Goal: Task Accomplishment & Management: Complete application form

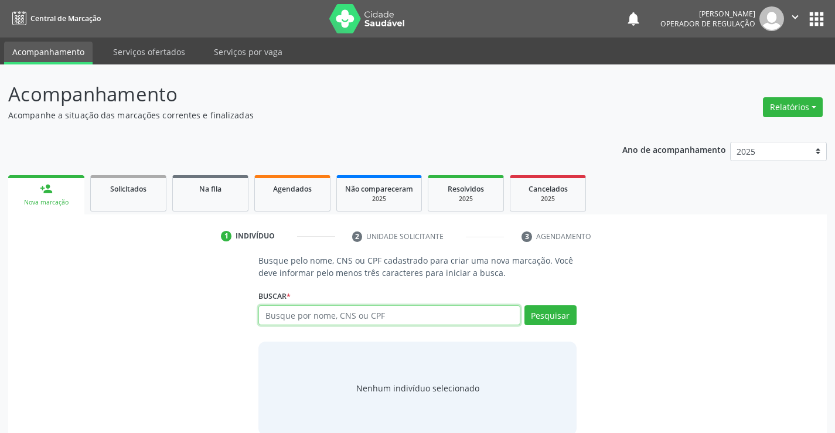
click at [319, 317] on input "text" at bounding box center [389, 315] width 261 height 20
type input "700500516602659"
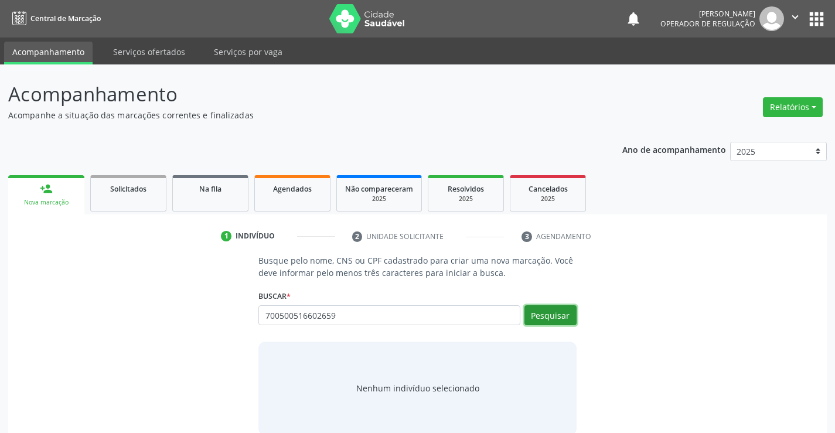
click at [547, 309] on button "Pesquisar" at bounding box center [551, 315] width 52 height 20
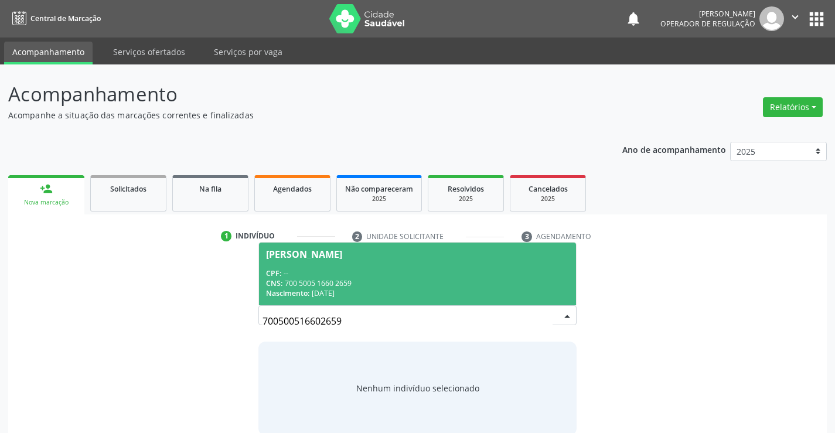
click at [422, 270] on div "CPF: --" at bounding box center [417, 273] width 302 height 10
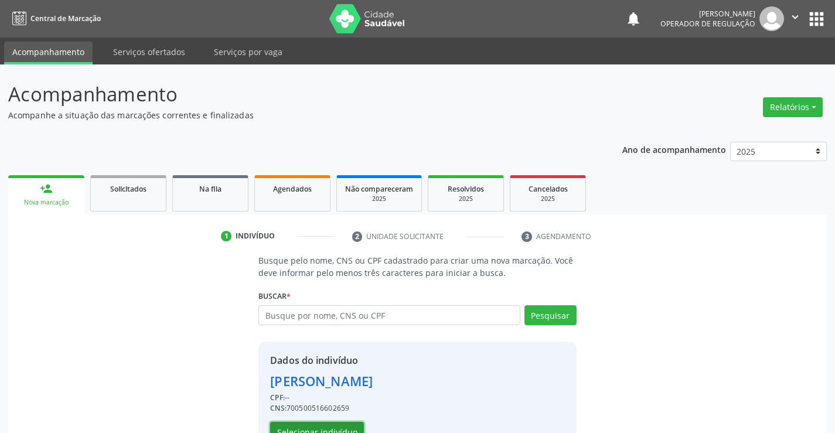
click at [340, 427] on button "Selecionar indivíduo" at bounding box center [317, 432] width 94 height 20
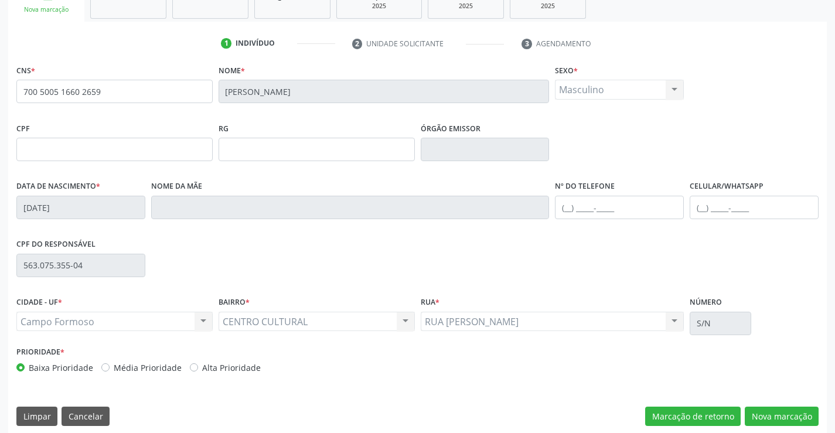
scroll to position [202, 0]
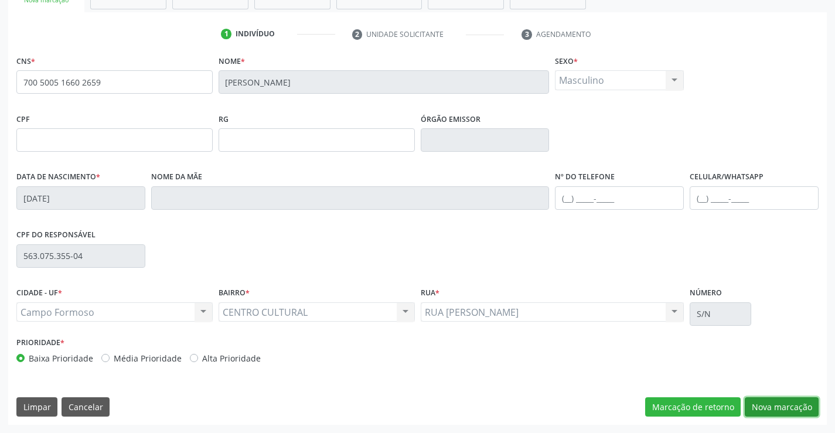
click at [770, 402] on button "Nova marcação" at bounding box center [782, 407] width 74 height 20
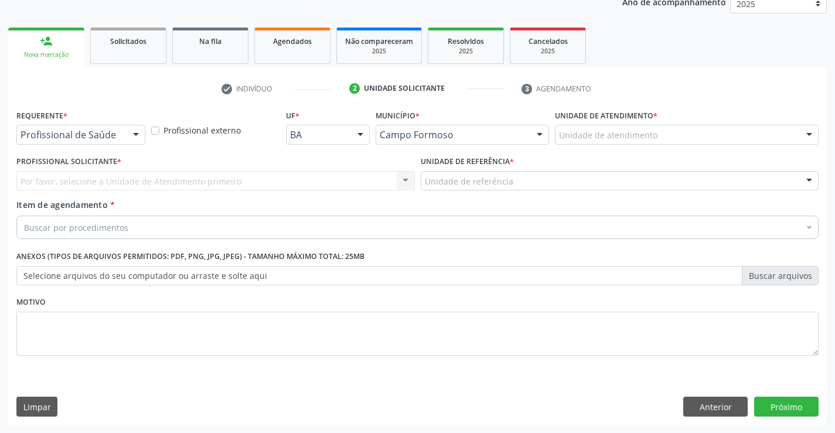
click at [135, 132] on div at bounding box center [136, 135] width 18 height 20
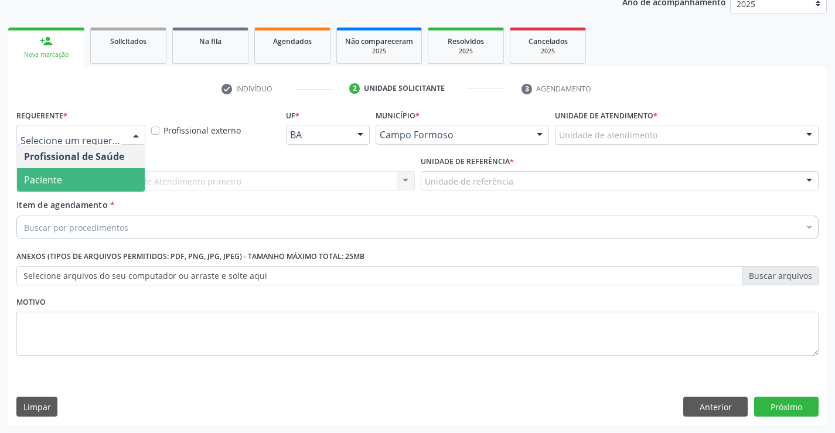
click at [118, 175] on span "Paciente" at bounding box center [81, 179] width 128 height 23
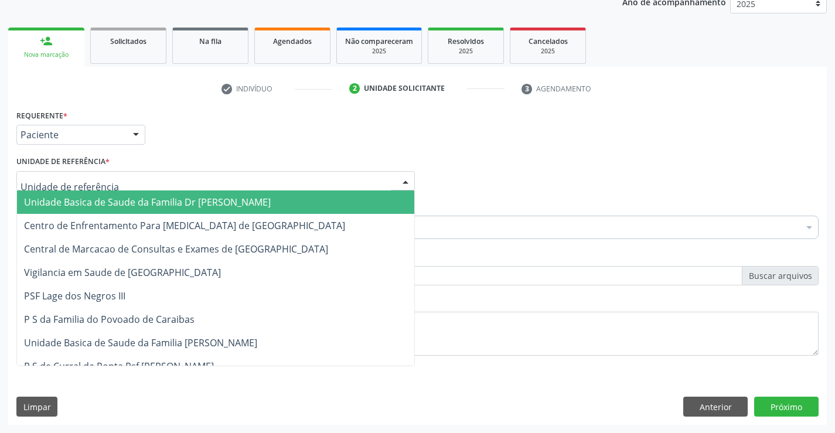
click at [123, 176] on div at bounding box center [215, 181] width 399 height 20
click at [125, 199] on span "Unidade Basica de Saude da Familia Dr [PERSON_NAME]" at bounding box center [147, 202] width 247 height 13
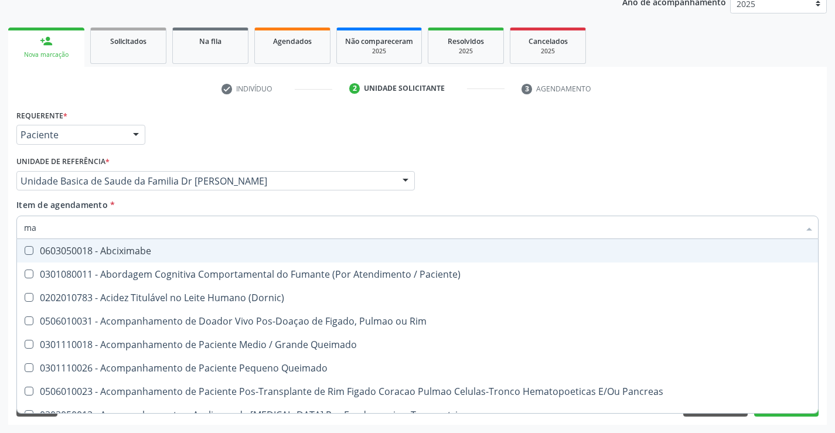
type input "m"
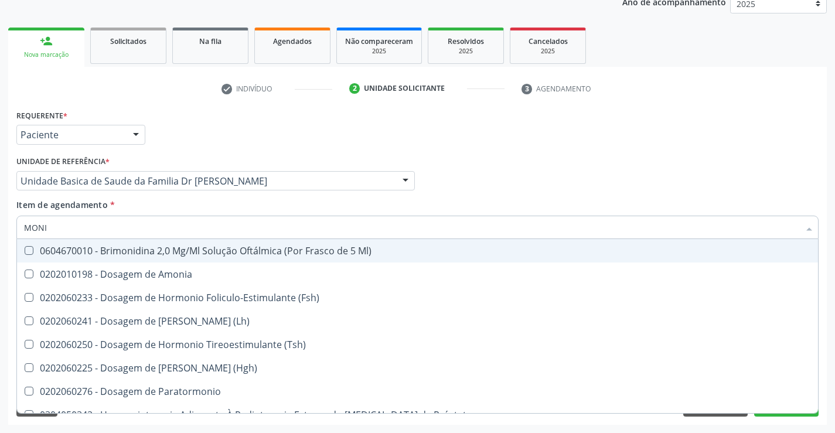
type input "MONIT"
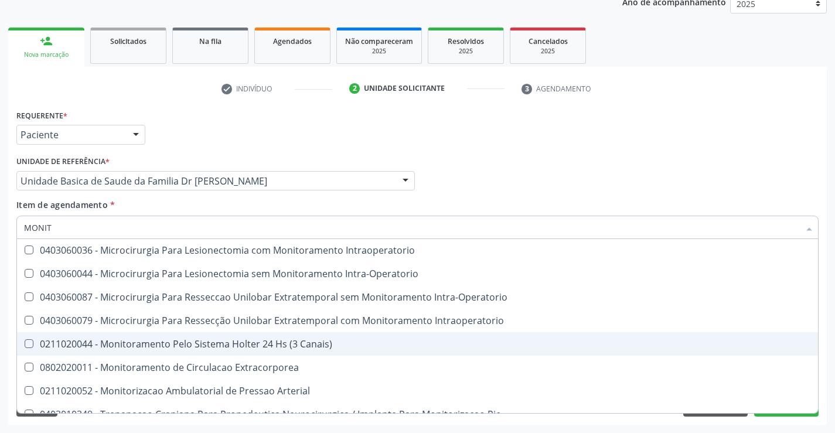
scroll to position [37, 0]
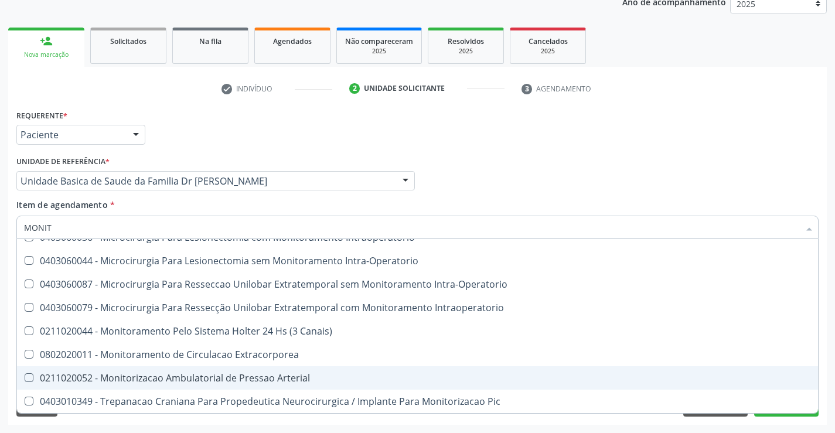
click at [212, 376] on div "0211020052 - Monitorizacao Ambulatorial de Pressao Arterial" at bounding box center [417, 377] width 787 height 9
checkbox Arterial "true"
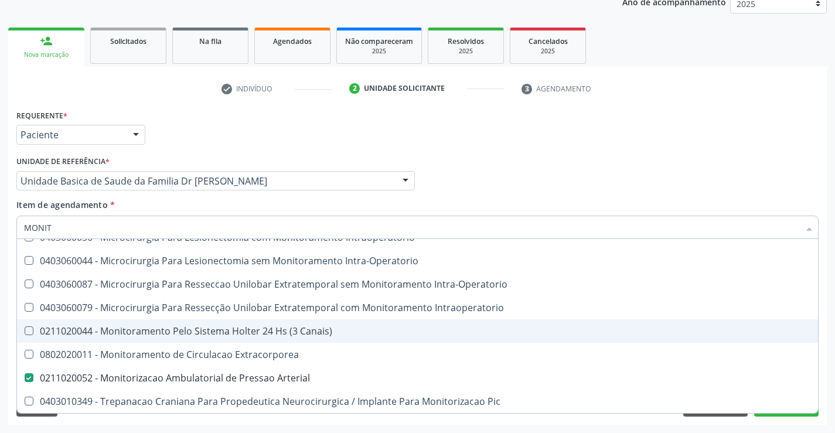
click at [207, 332] on div "0211020044 - Monitoramento Pelo Sistema Holter 24 Hs (3 Canais)" at bounding box center [417, 331] width 787 height 9
checkbox Canais\) "true"
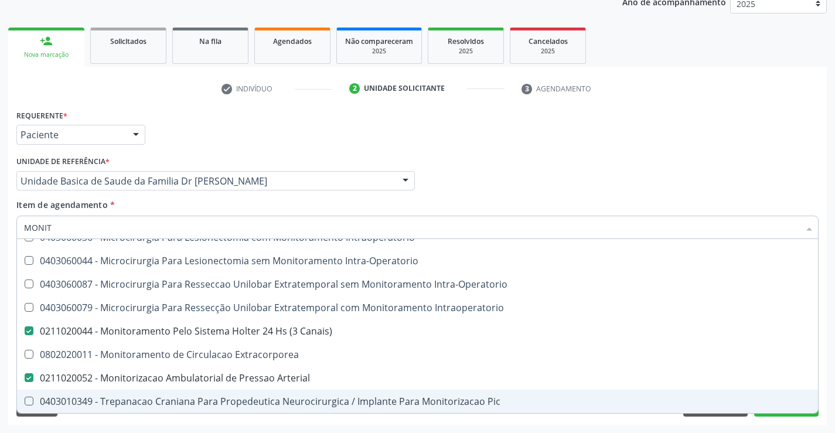
type input "MONIT"
click at [216, 419] on div "Requerente * Paciente Profissional de Saúde Paciente Nenhum resultado encontrad…" at bounding box center [417, 266] width 819 height 318
checkbox Intraoperatorio "true"
checkbox Intra-Operatorio "true"
checkbox Canais\) "false"
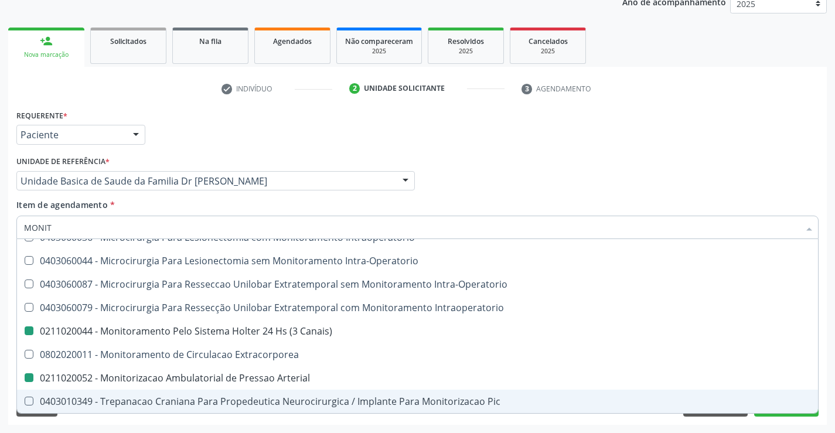
checkbox Arterial "false"
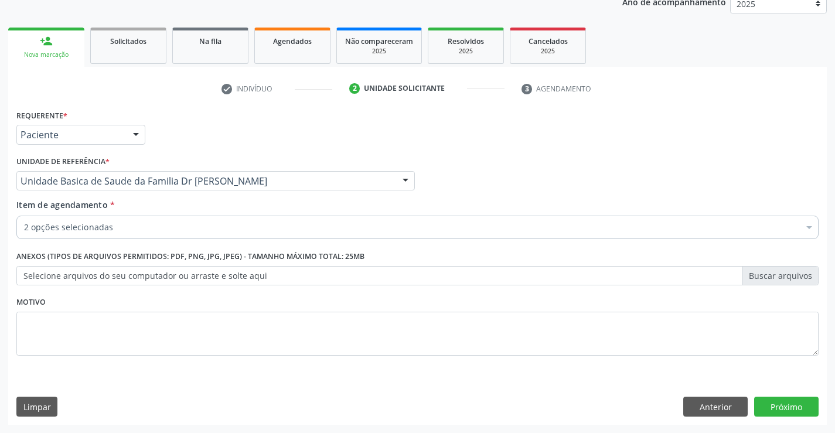
scroll to position [0, 0]
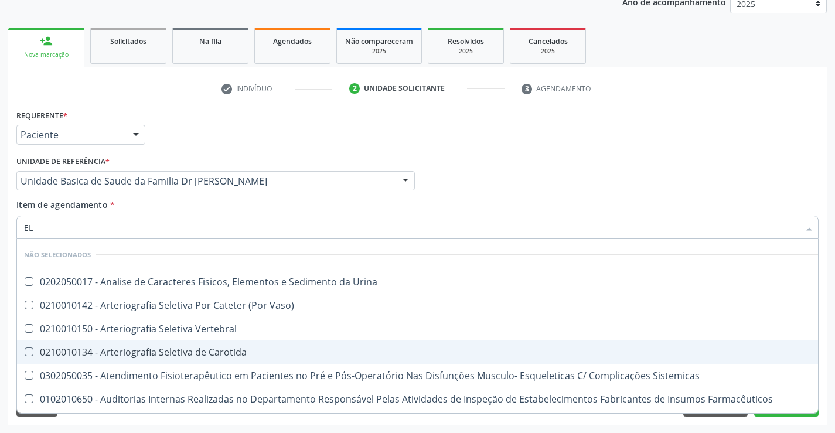
type input "ELE"
checkbox Urina "false"
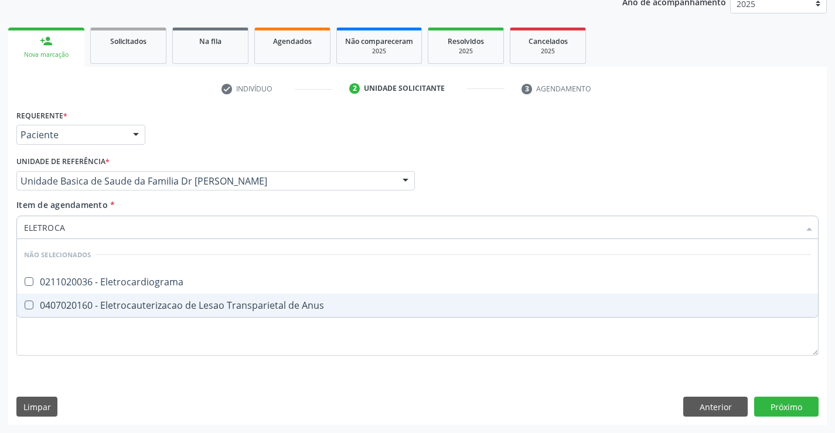
type input "ELETROCAR"
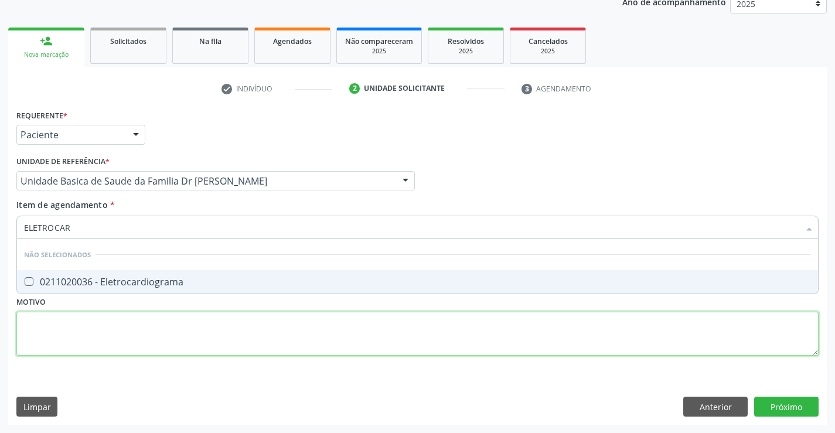
click at [140, 332] on div "Requerente * Paciente Profissional de Saúde Paciente Nenhum resultado encontrad…" at bounding box center [417, 240] width 803 height 266
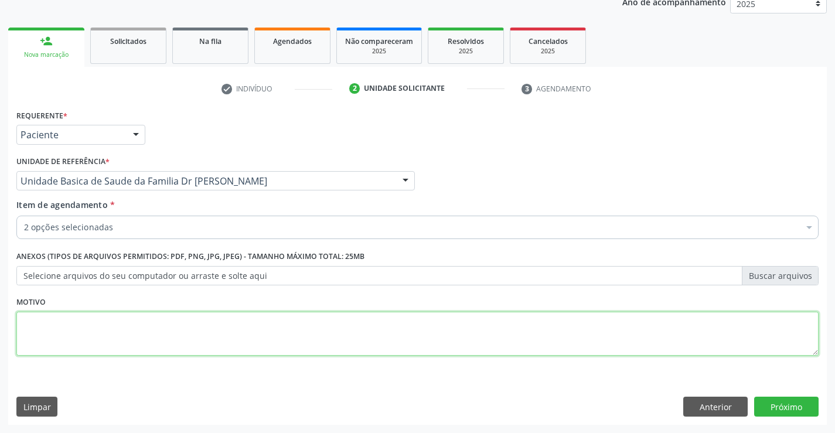
checkbox Arterial "true"
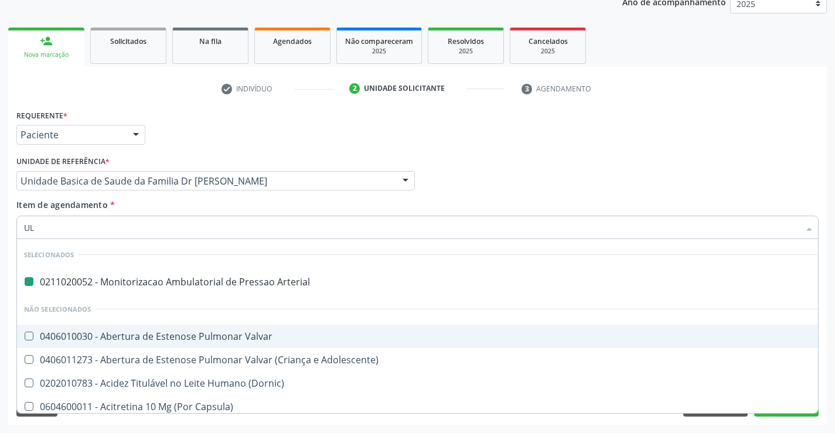
type input "ULT"
checkbox Arterial "false"
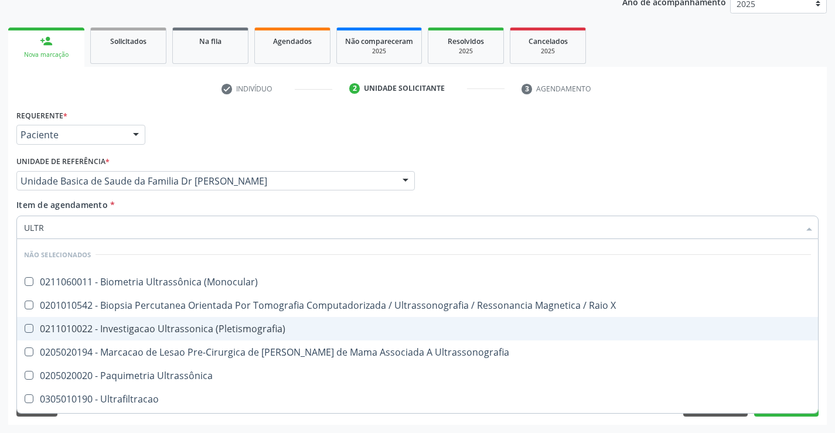
type input "ULTRA"
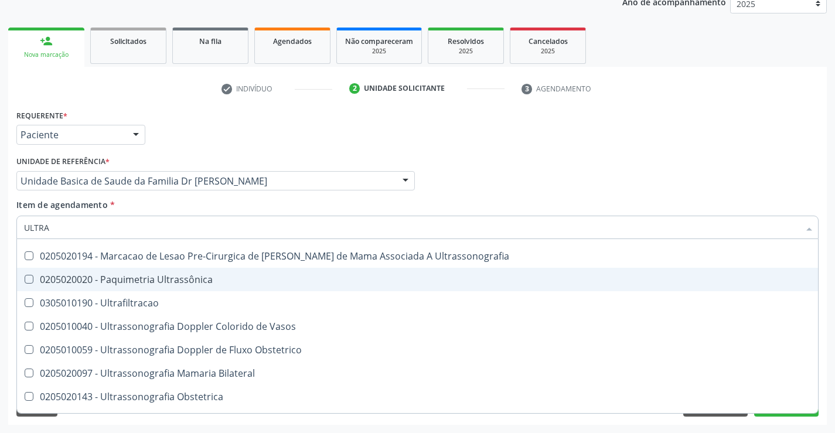
scroll to position [117, 0]
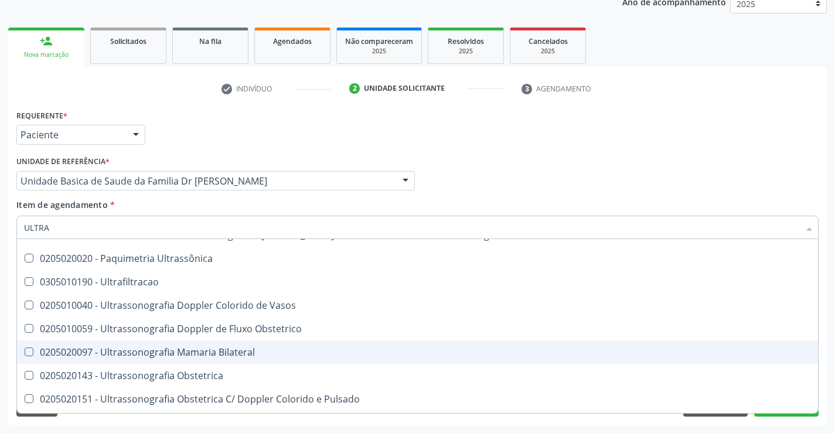
click at [124, 350] on div "0205020097 - Ultrassonografia Mamaria Bilateral" at bounding box center [417, 352] width 787 height 9
checkbox Bilateral "true"
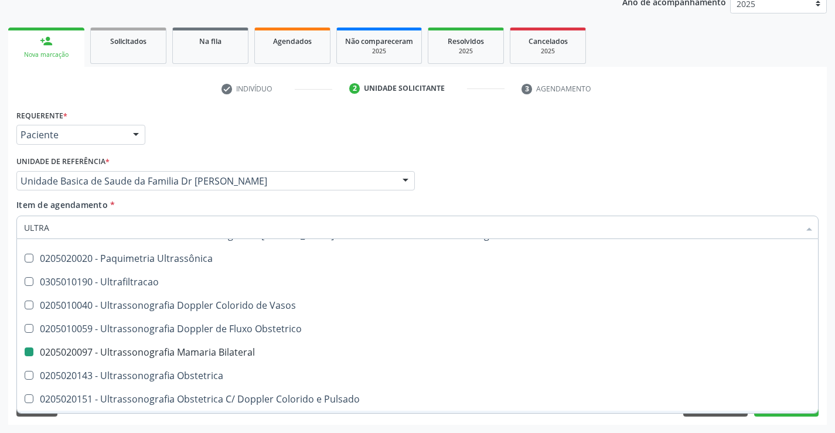
click at [125, 421] on div "Requerente * Paciente Profissional de Saúde Paciente Nenhum resultado encontrad…" at bounding box center [417, 266] width 819 height 318
checkbox \(Monocular\) "true"
checkbox Bilateral "false"
checkbox \(Pletismografia\) "true"
checkbox X "true"
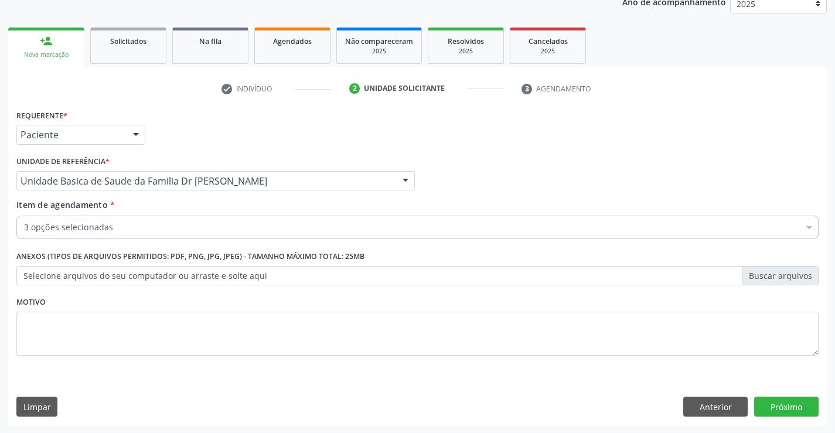
scroll to position [0, 0]
click at [769, 406] on button "Próximo" at bounding box center [786, 407] width 64 height 20
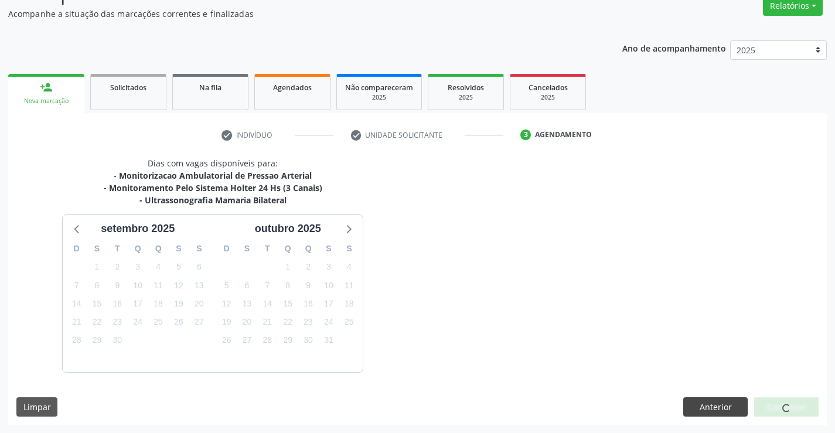
scroll to position [136, 0]
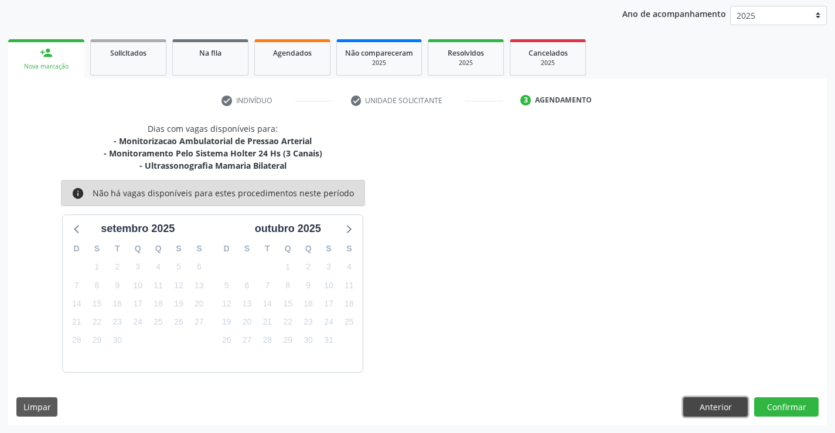
click at [705, 409] on button "Anterior" at bounding box center [716, 407] width 64 height 20
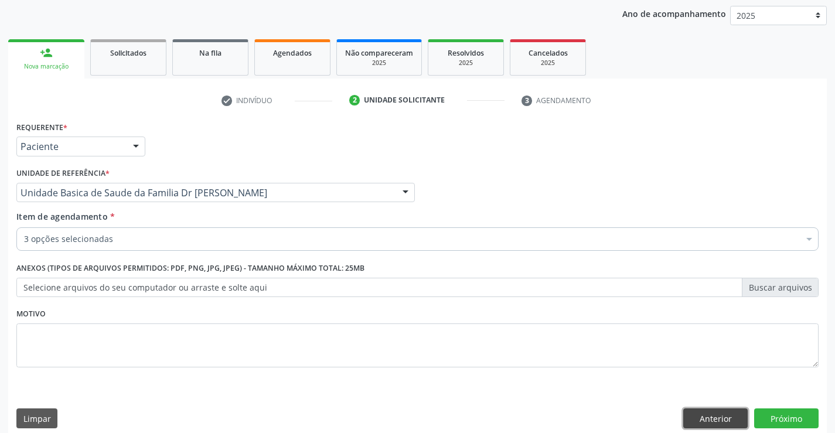
click at [703, 424] on button "Anterior" at bounding box center [716, 419] width 64 height 20
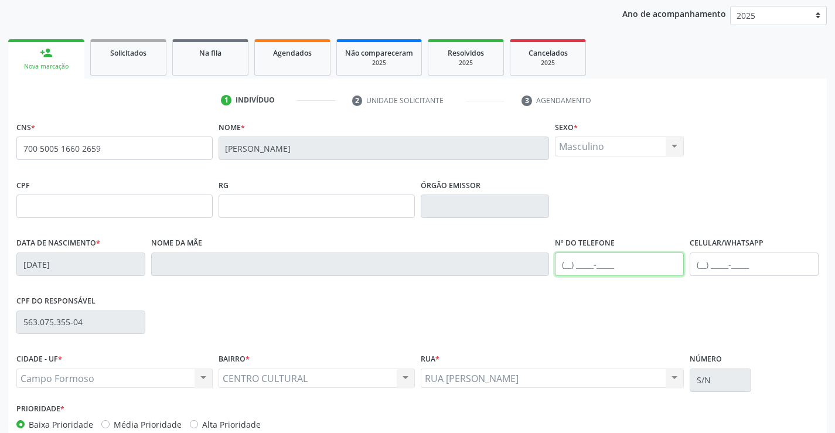
click at [563, 264] on input "text" at bounding box center [619, 264] width 129 height 23
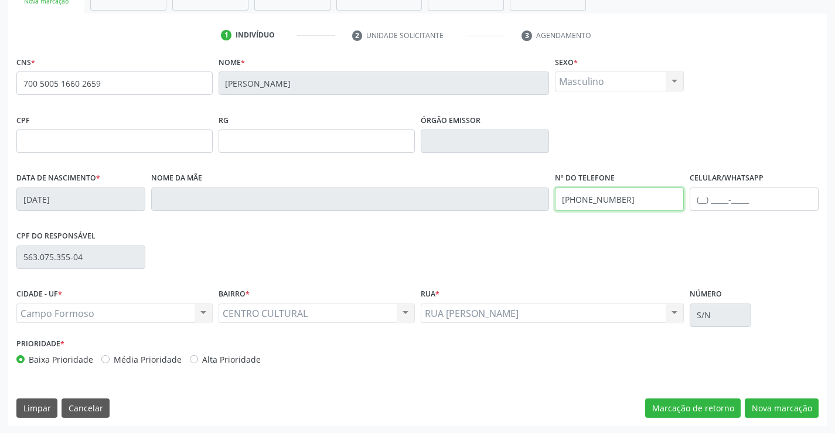
scroll to position [202, 0]
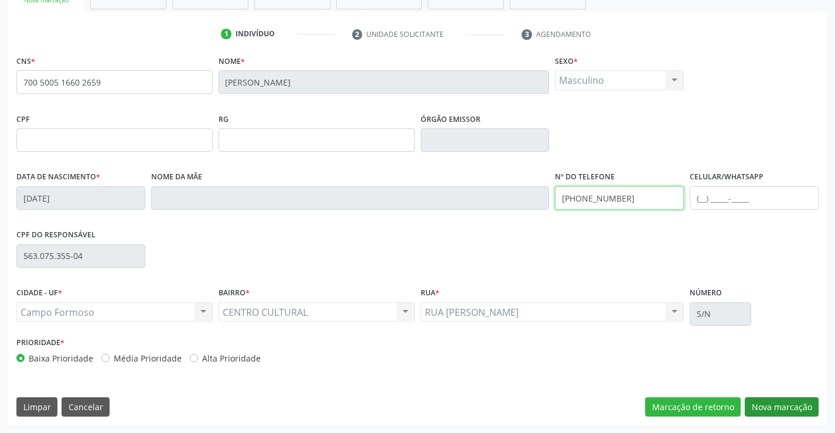
type input "(74) 99141-3551"
click at [760, 402] on button "Nova marcação" at bounding box center [782, 407] width 74 height 20
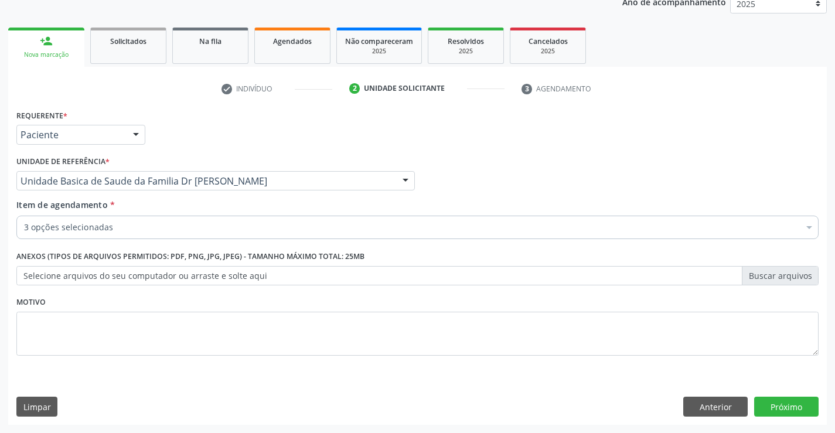
scroll to position [148, 0]
click at [760, 402] on button "Próximo" at bounding box center [786, 407] width 64 height 20
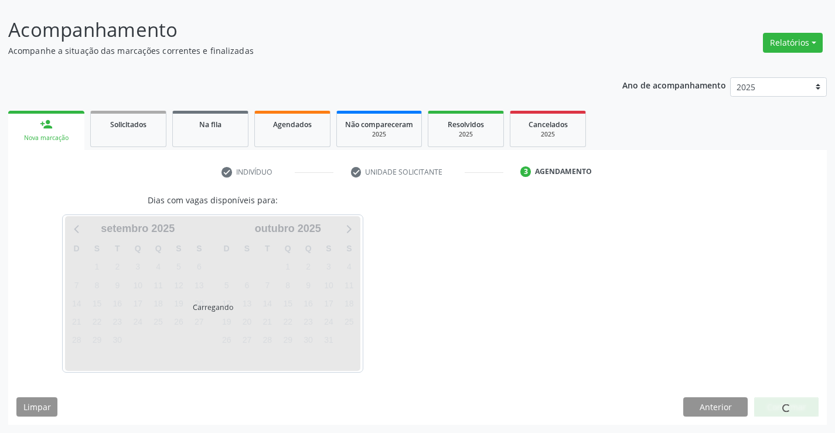
scroll to position [99, 0]
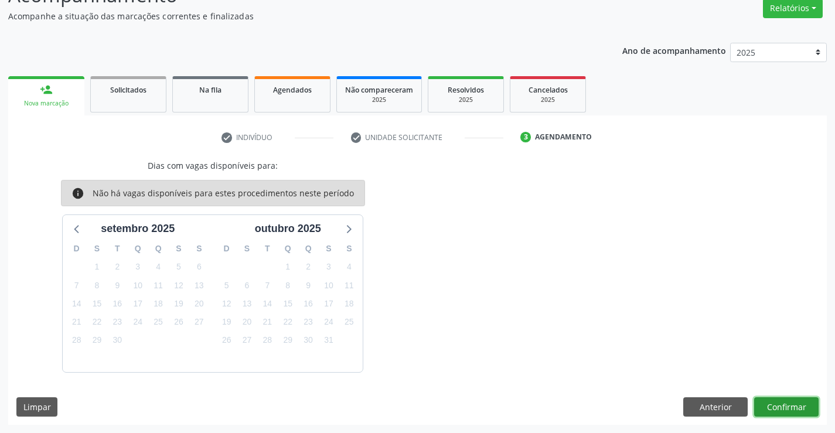
click at [760, 402] on button "Confirmar" at bounding box center [786, 407] width 64 height 20
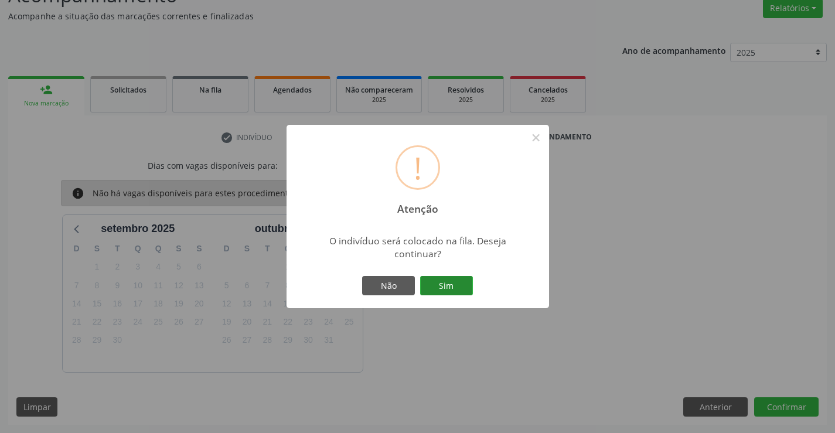
click at [458, 280] on button "Sim" at bounding box center [446, 286] width 53 height 20
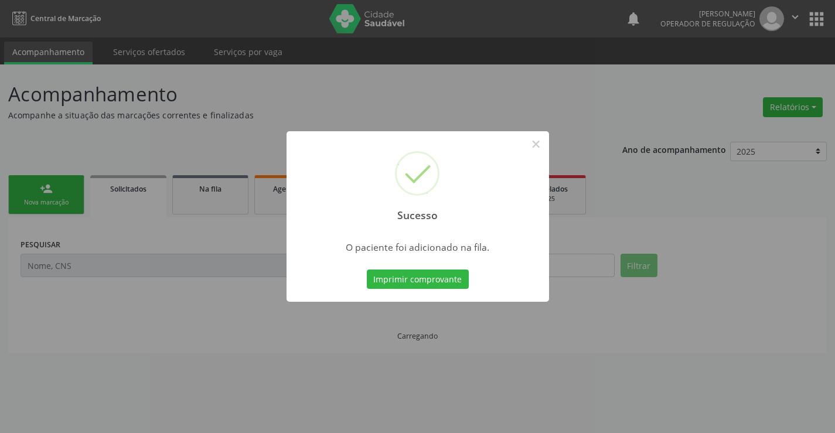
scroll to position [0, 0]
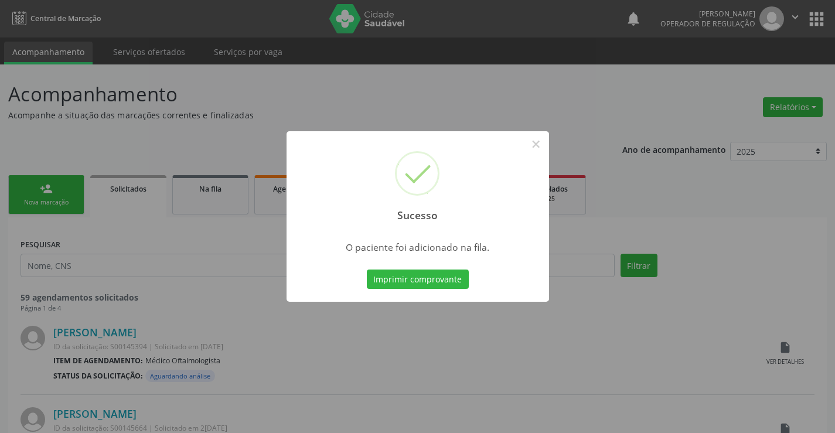
click at [367, 270] on button "Imprimir comprovante" at bounding box center [418, 280] width 102 height 20
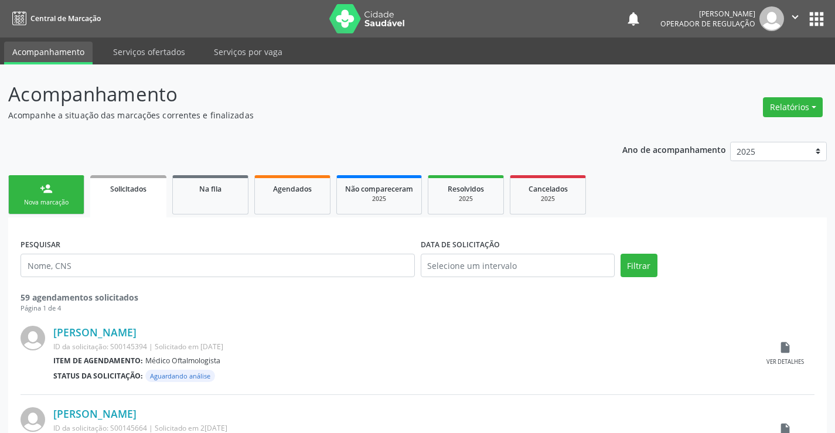
click at [74, 198] on div "Nova marcação" at bounding box center [46, 202] width 59 height 9
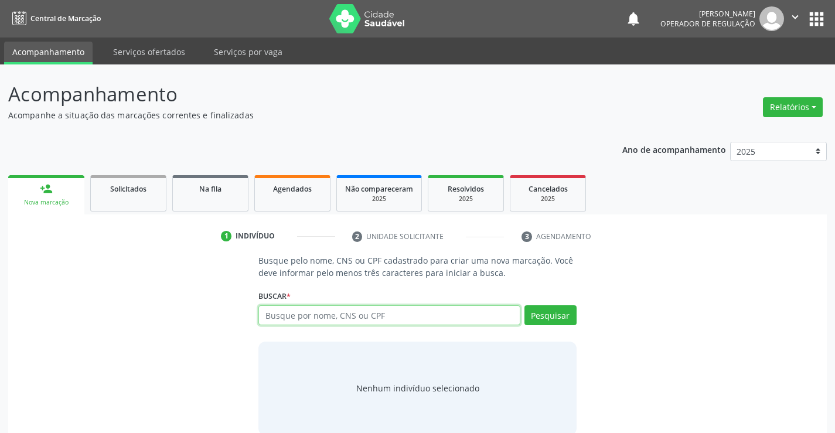
click at [358, 319] on input "text" at bounding box center [389, 315] width 261 height 20
type input "700500516602659"
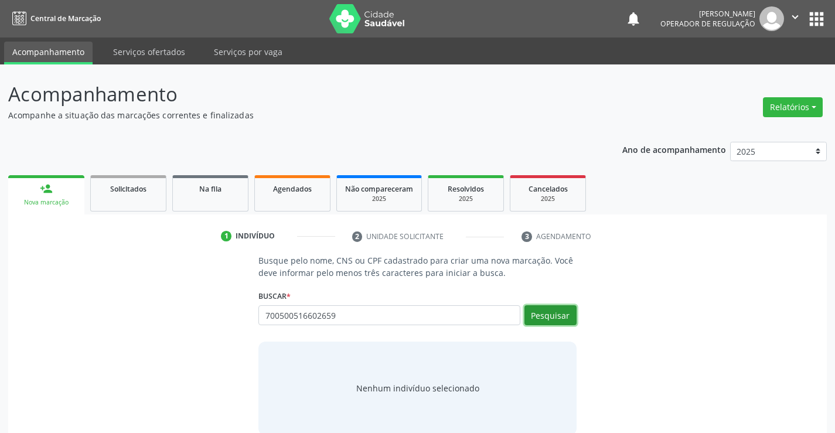
click at [564, 314] on button "Pesquisar" at bounding box center [551, 315] width 52 height 20
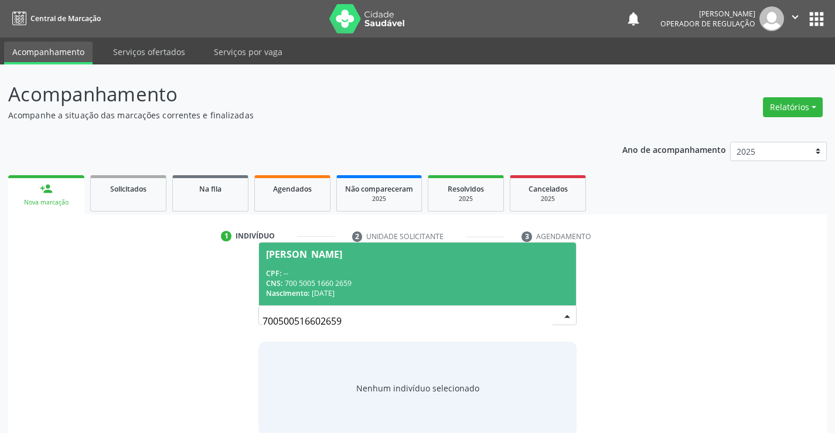
click at [447, 291] on div "Nascimento: 16/05/1972" at bounding box center [417, 293] width 302 height 10
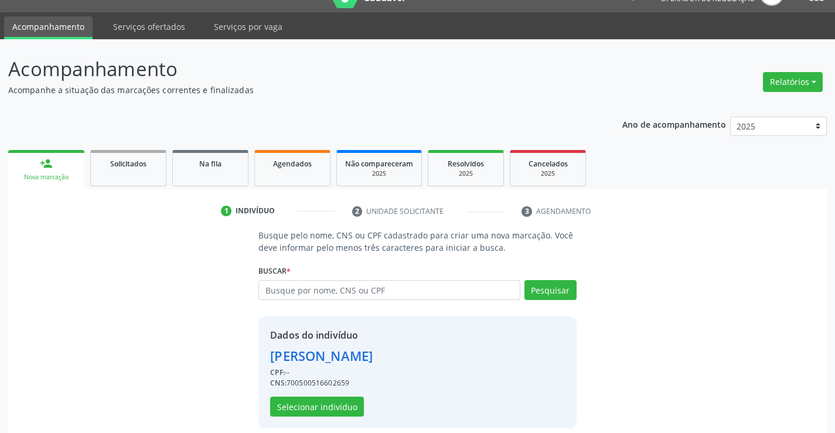
scroll to position [37, 0]
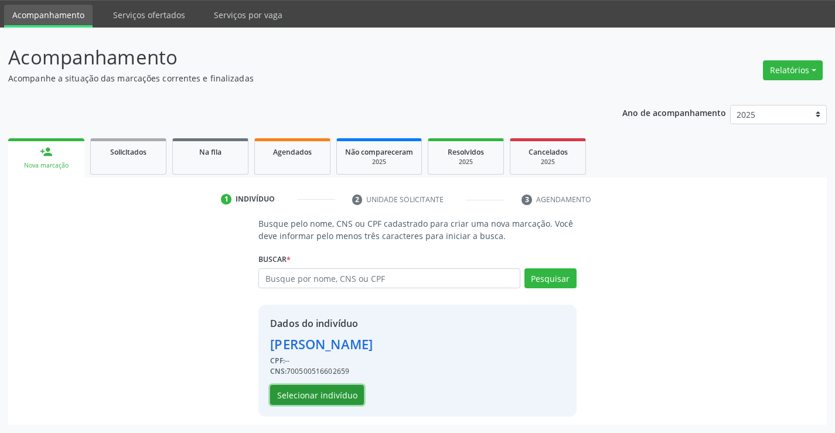
click at [344, 393] on button "Selecionar indivíduo" at bounding box center [317, 395] width 94 height 20
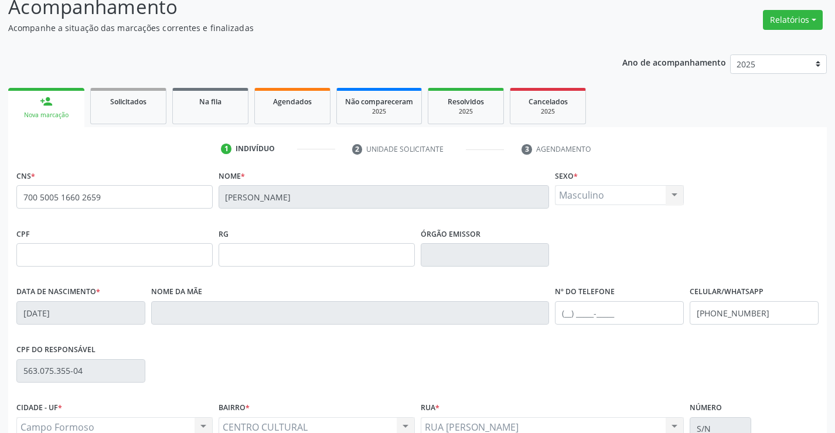
scroll to position [202, 0]
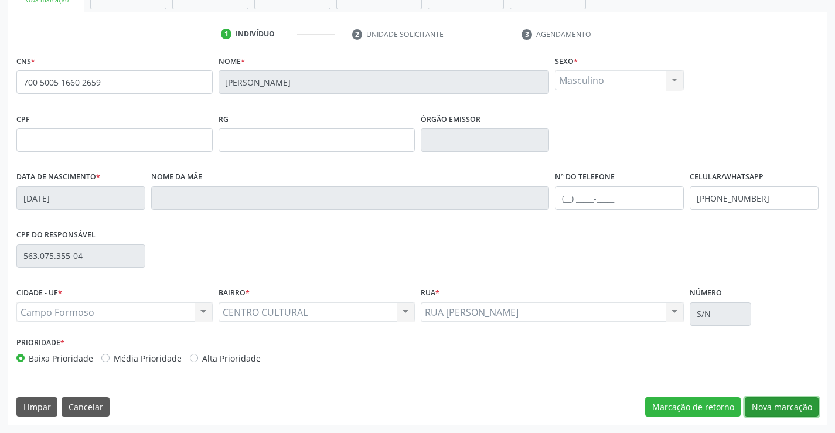
click at [774, 402] on button "Nova marcação" at bounding box center [782, 407] width 74 height 20
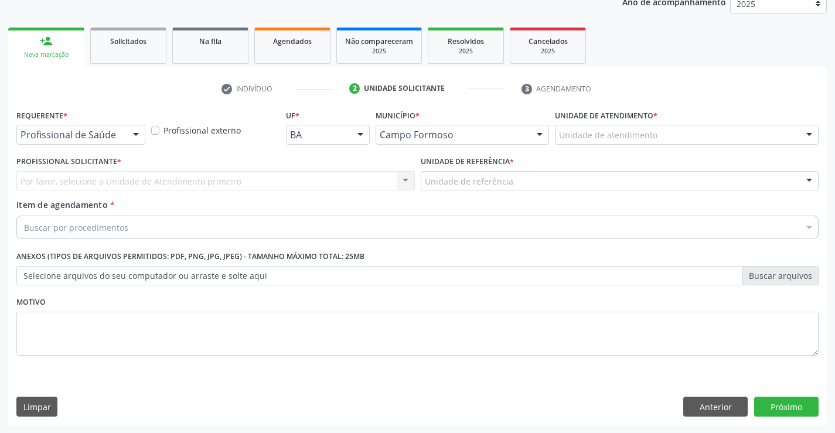
scroll to position [148, 0]
click at [137, 135] on div at bounding box center [136, 135] width 18 height 20
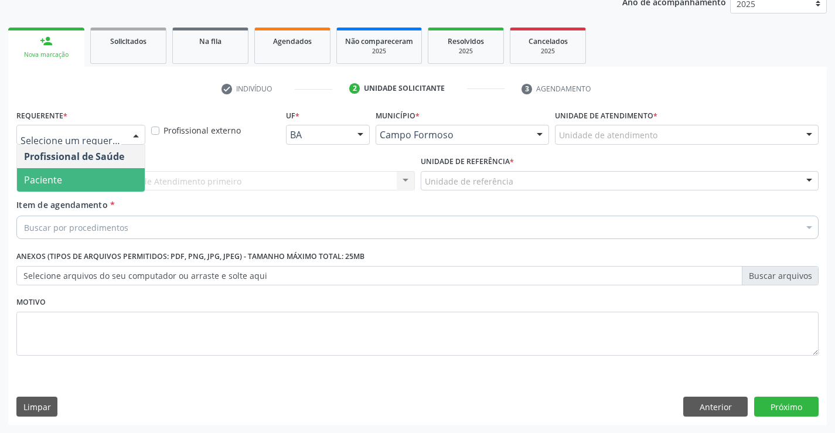
click at [93, 171] on span "Paciente" at bounding box center [81, 179] width 128 height 23
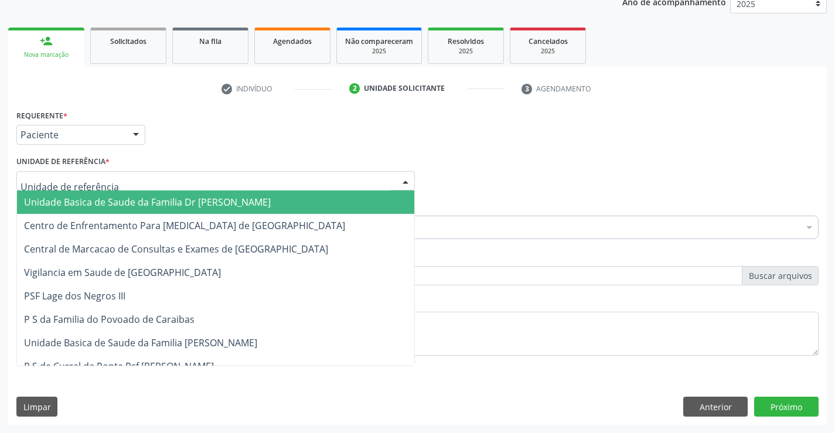
click at [127, 183] on div at bounding box center [215, 181] width 399 height 20
click at [135, 197] on span "Unidade Basica de Saude da Familia Dr [PERSON_NAME]" at bounding box center [147, 202] width 247 height 13
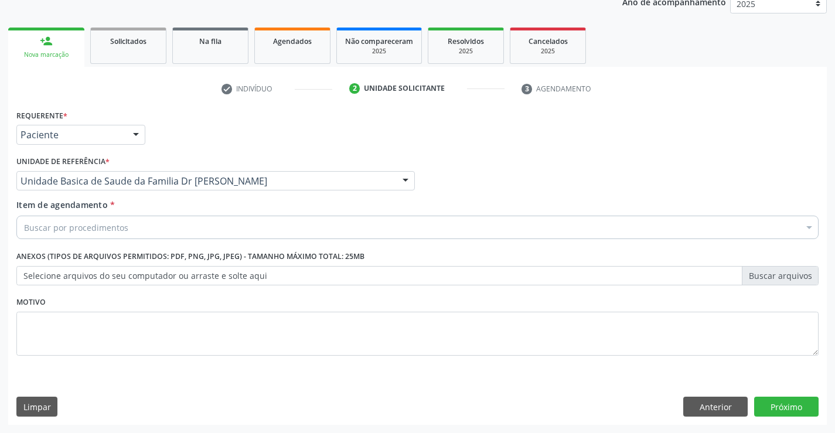
click at [134, 227] on div "Buscar por procedimentos" at bounding box center [417, 227] width 803 height 23
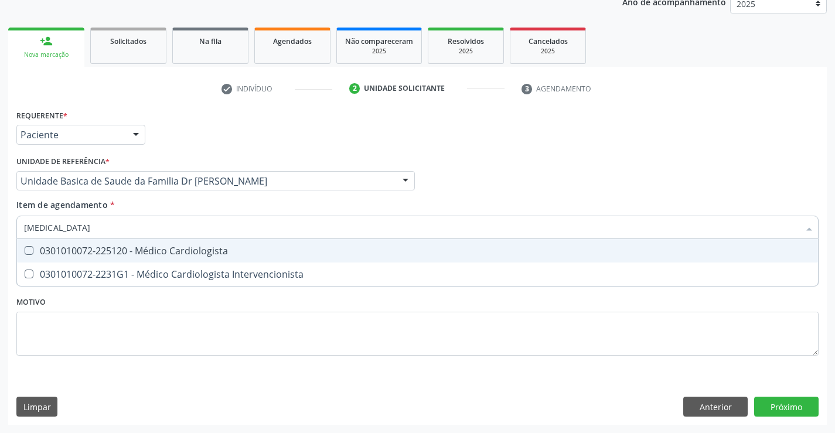
type input "CARDIOLOGISTA"
click at [174, 254] on div "0301010072-225120 - Médico Cardiologista" at bounding box center [417, 250] width 787 height 9
checkbox Cardiologista "true"
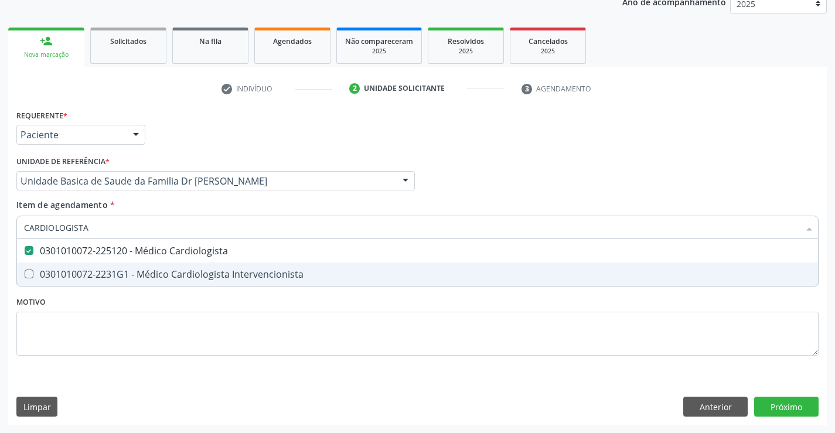
type input "CARDIOLOGISTA"
click at [178, 302] on div "Requerente * Paciente Profissional de Saúde Paciente Nenhum resultado encontrad…" at bounding box center [417, 240] width 803 height 266
checkbox Intervencionista "true"
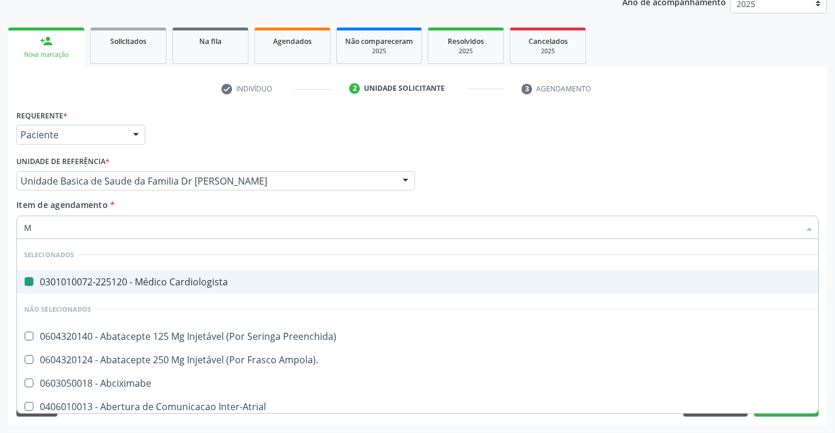
type input "MA"
checkbox Cardiologista "false"
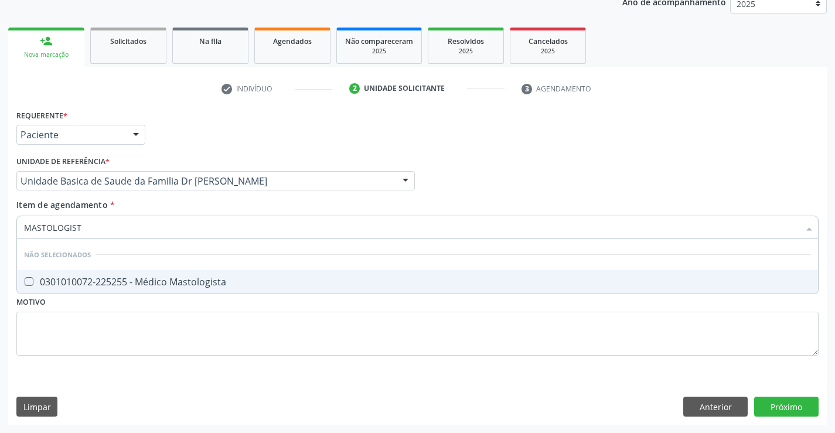
type input "MASTOLOGISTA"
click at [202, 278] on div "0301010072-225255 - Médico Mastologista" at bounding box center [417, 281] width 787 height 9
checkbox Mastologista "true"
click at [189, 321] on div "Requerente * Paciente Profissional de Saúde Paciente Nenhum resultado encontrad…" at bounding box center [417, 240] width 803 height 266
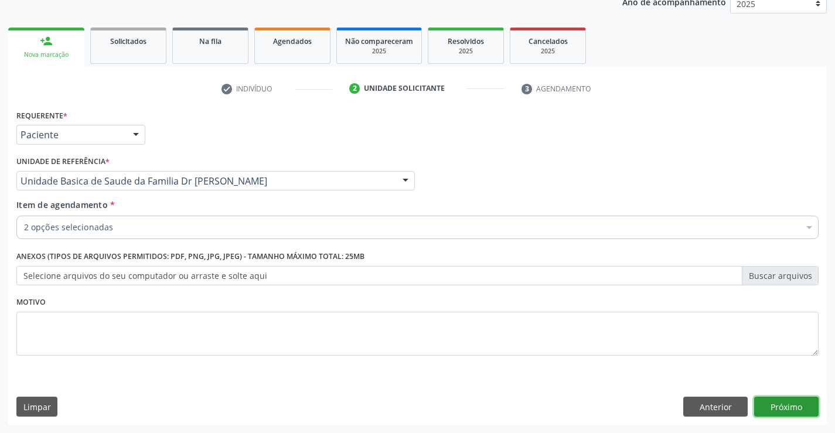
click at [779, 407] on button "Próximo" at bounding box center [786, 407] width 64 height 20
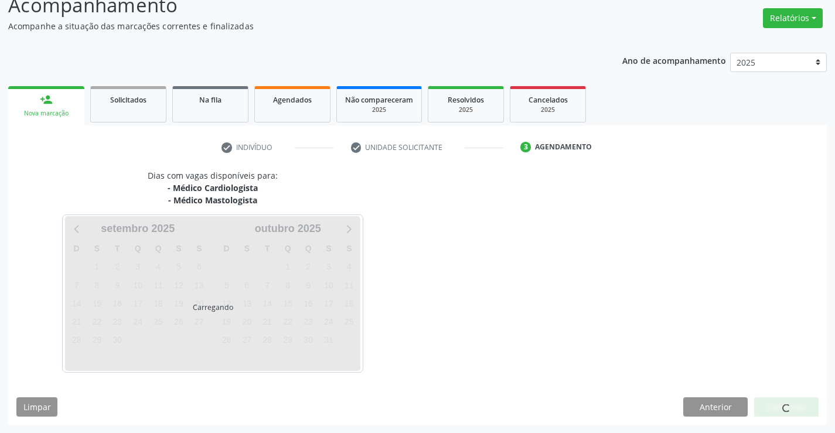
scroll to position [124, 0]
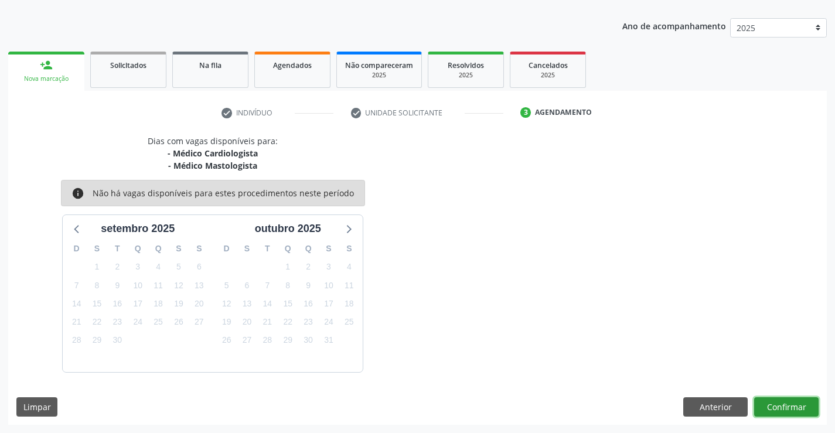
click at [779, 407] on button "Confirmar" at bounding box center [786, 407] width 64 height 20
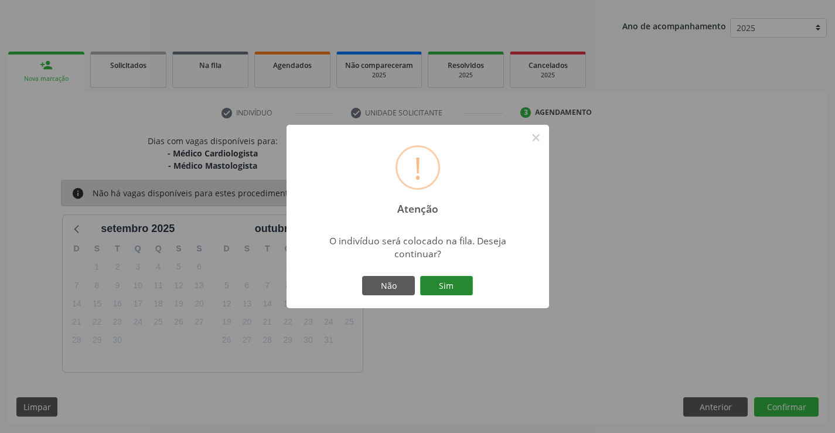
click at [453, 285] on button "Sim" at bounding box center [446, 286] width 53 height 20
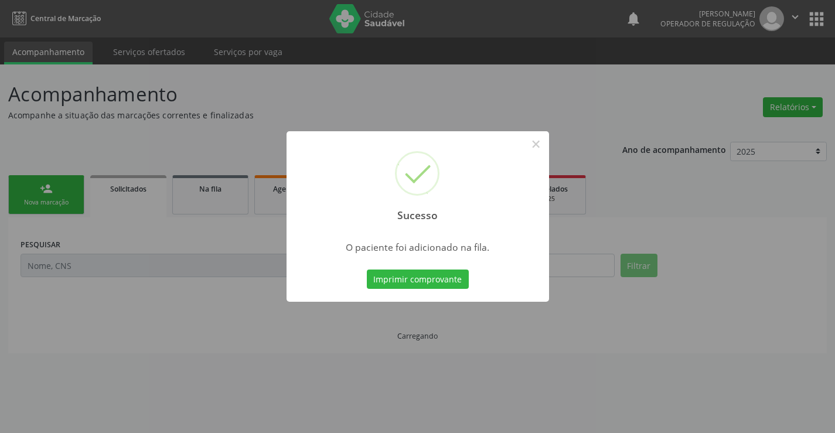
scroll to position [0, 0]
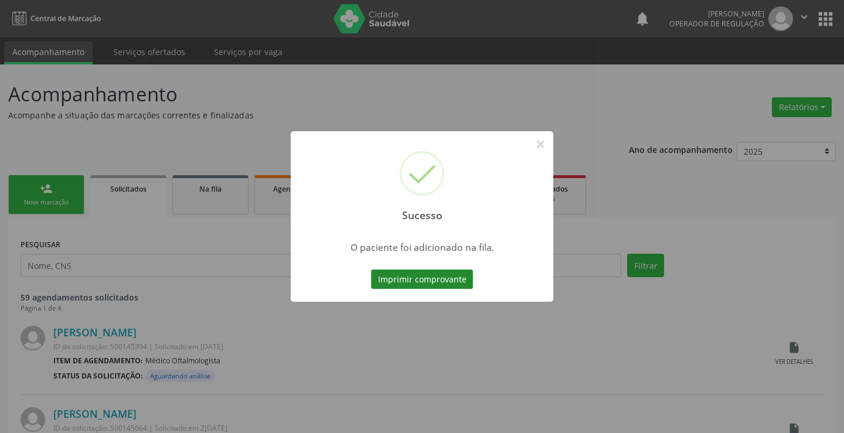
click at [453, 274] on button "Imprimir comprovante" at bounding box center [422, 280] width 102 height 20
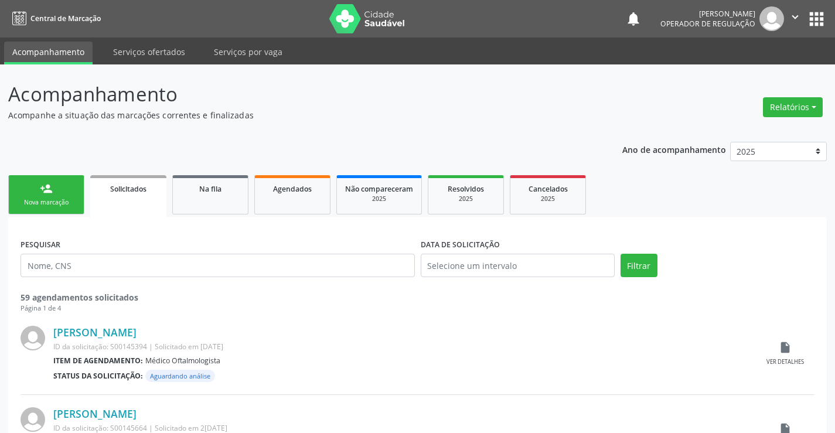
click at [73, 199] on div "Nova marcação" at bounding box center [46, 202] width 59 height 9
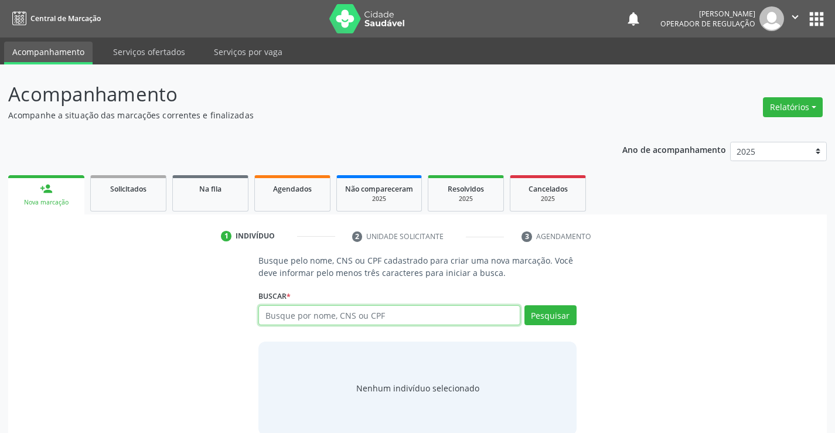
click at [324, 312] on input "text" at bounding box center [389, 315] width 261 height 20
type input "706902102235838"
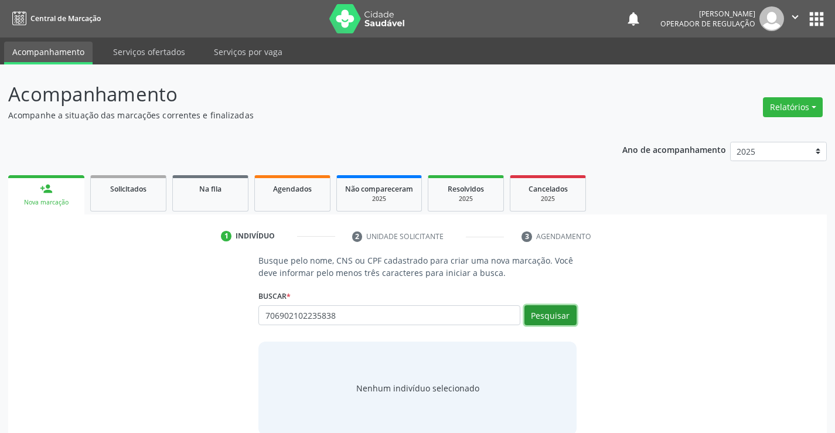
click at [545, 314] on button "Pesquisar" at bounding box center [551, 315] width 52 height 20
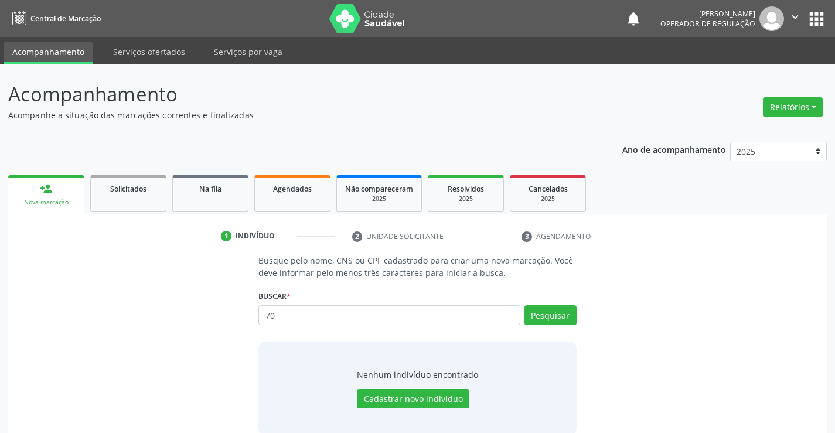
type input "7"
type input "706902102035838"
click at [568, 315] on button "Pesquisar" at bounding box center [551, 315] width 52 height 20
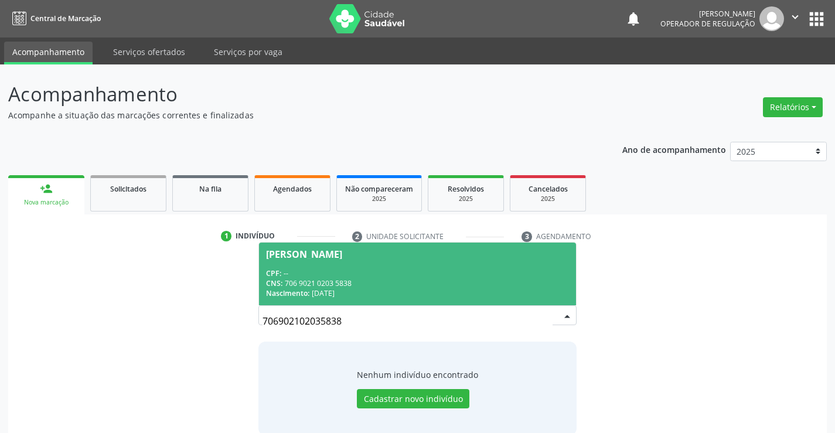
click at [495, 284] on div "CNS: 706 9021 0203 5838" at bounding box center [417, 283] width 302 height 10
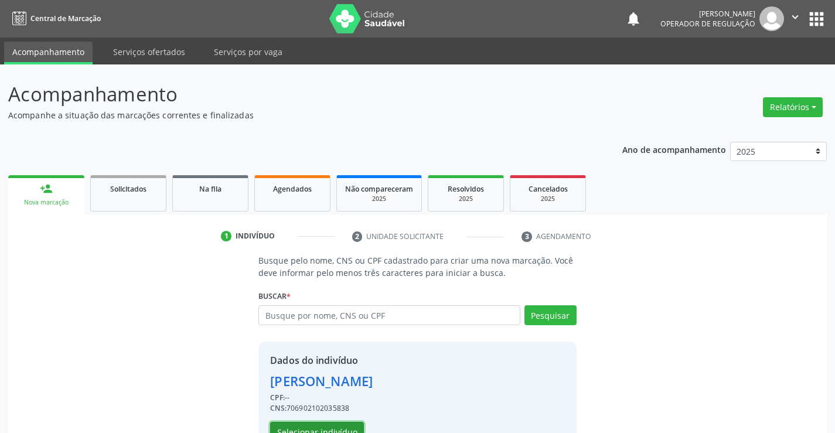
click at [324, 427] on button "Selecionar indivíduo" at bounding box center [317, 432] width 94 height 20
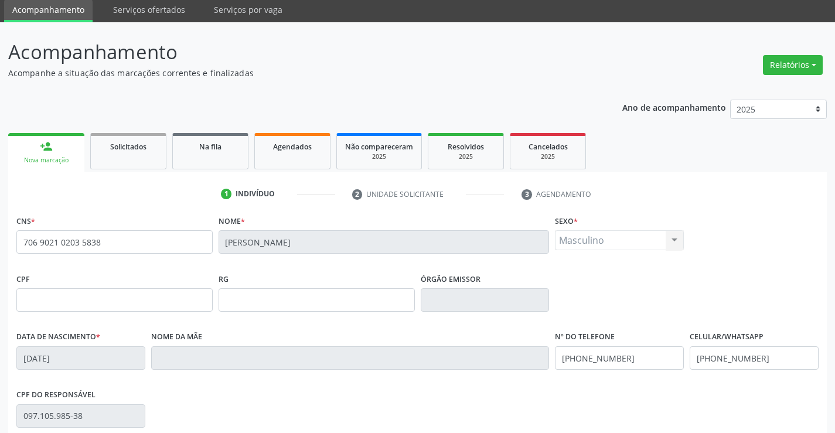
scroll to position [117, 0]
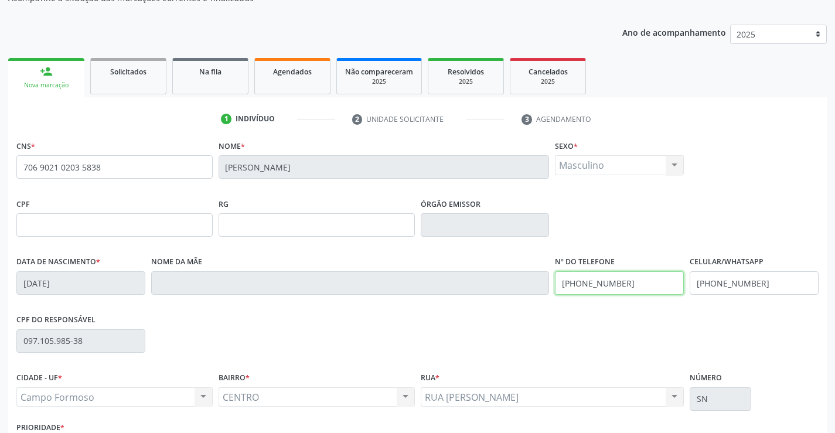
click at [625, 283] on input "(74) 91198-5555" at bounding box center [619, 282] width 129 height 23
type input "(74) 99119-8555"
click at [760, 285] on input "(74) 91198-5555" at bounding box center [754, 282] width 129 height 23
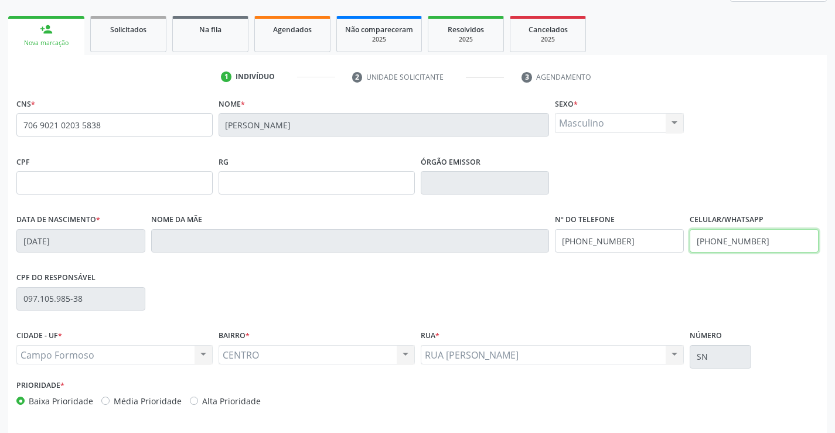
scroll to position [202, 0]
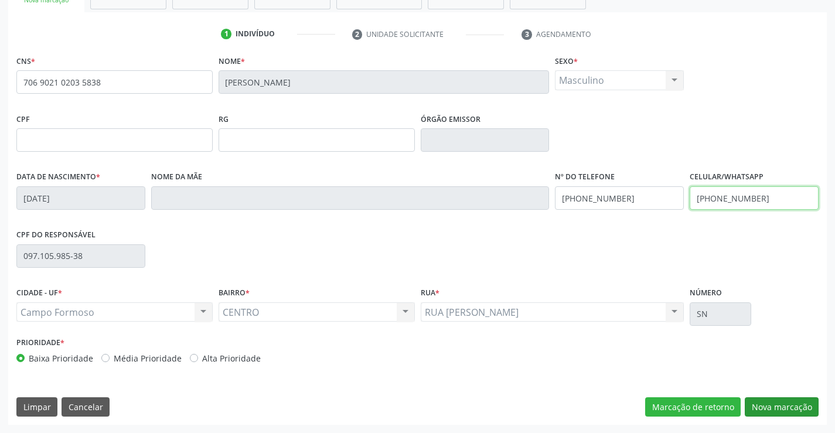
type input "(74) 99119-8555"
click at [769, 404] on button "Nova marcação" at bounding box center [782, 407] width 74 height 20
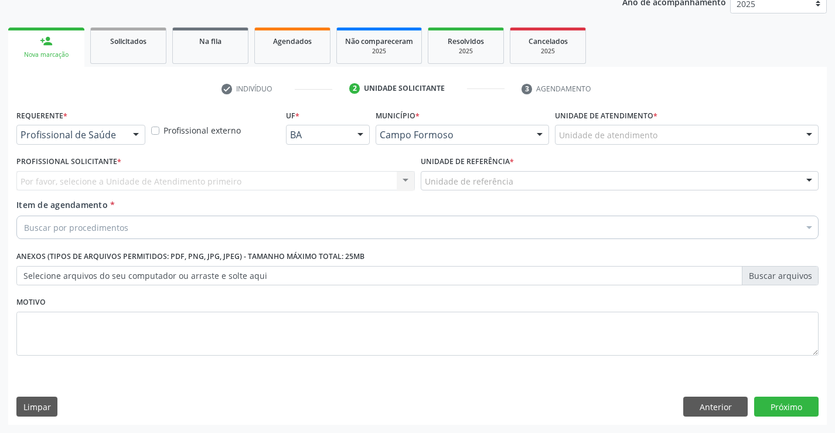
scroll to position [148, 0]
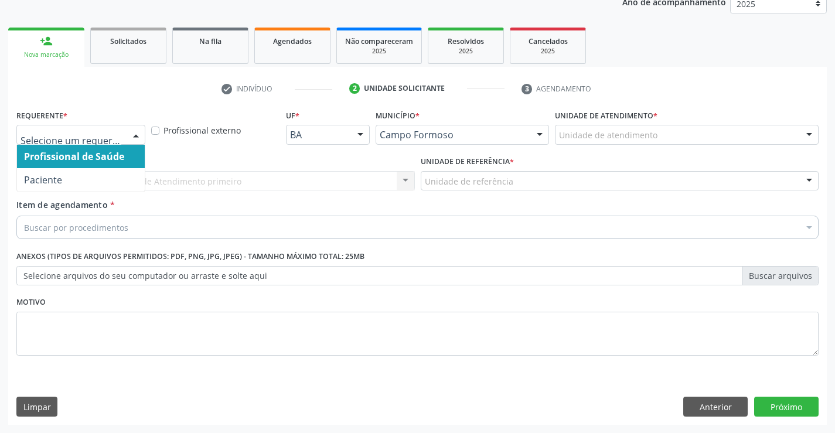
click at [137, 137] on div at bounding box center [136, 135] width 18 height 20
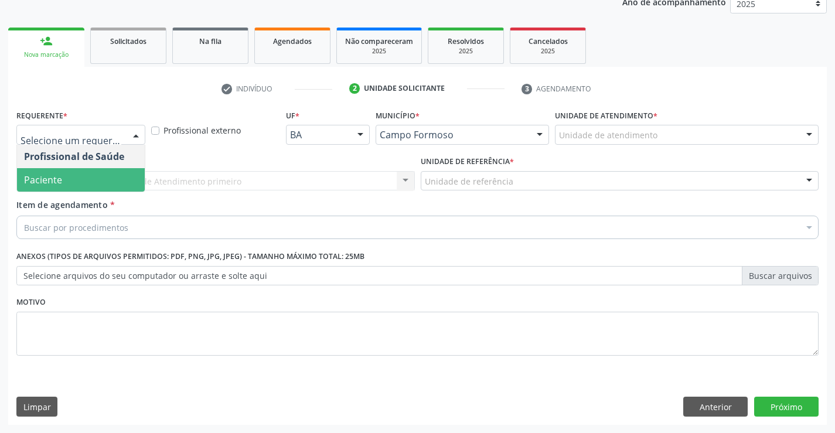
click at [99, 185] on span "Paciente" at bounding box center [81, 179] width 128 height 23
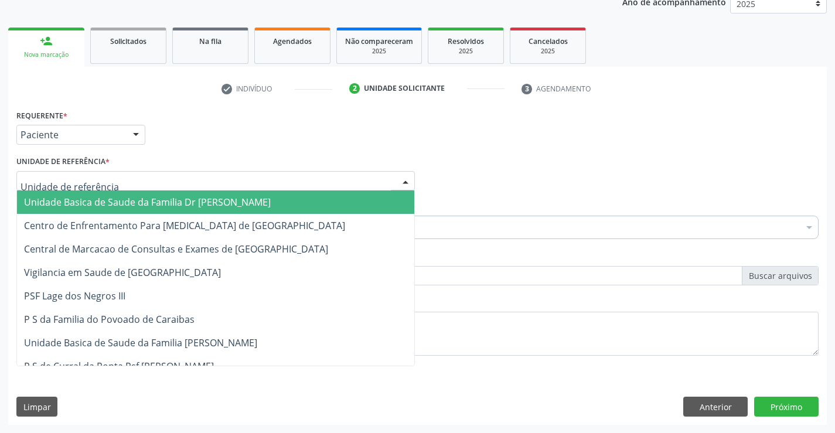
click at [129, 181] on div at bounding box center [215, 181] width 399 height 20
click at [130, 205] on span "Unidade Basica de Saude da Familia Dr [PERSON_NAME]" at bounding box center [147, 202] width 247 height 13
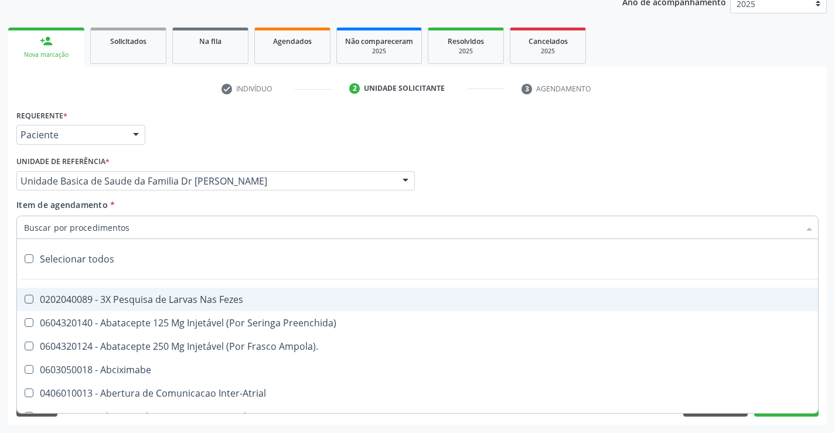
click at [137, 233] on div at bounding box center [417, 227] width 803 height 23
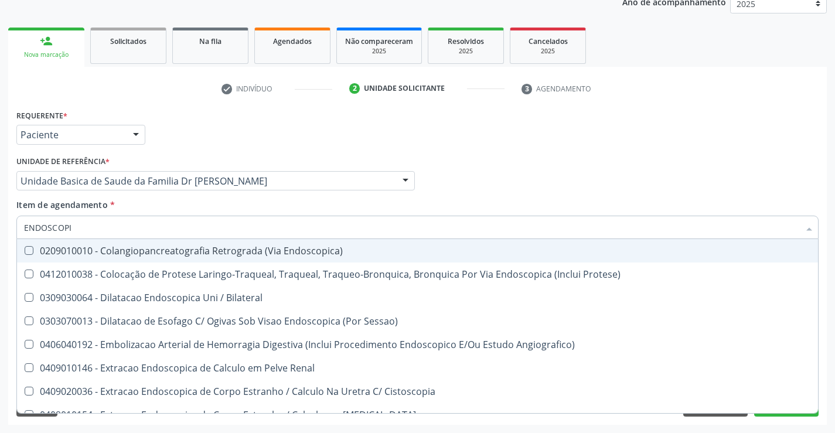
type input "ENDOSCOPIA"
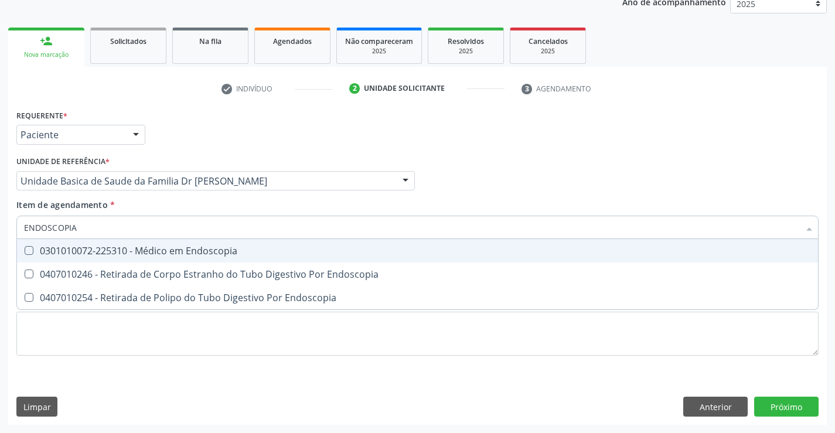
click at [171, 254] on div "0301010072-225310 - Médico em Endoscopia" at bounding box center [417, 250] width 787 height 9
checkbox Endoscopia "true"
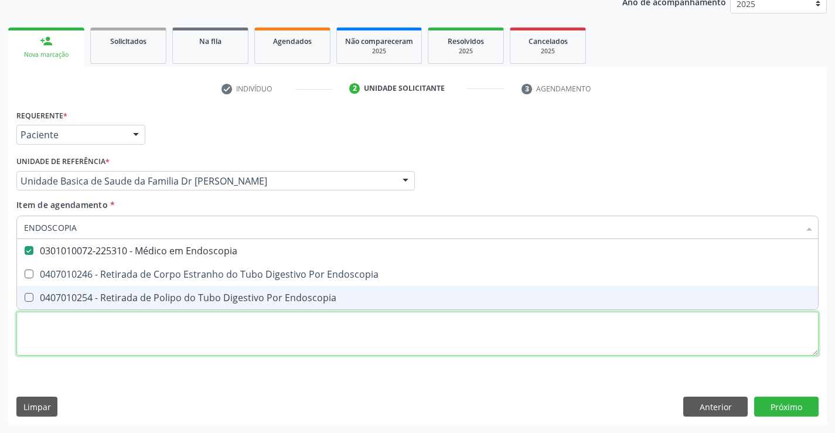
click at [181, 338] on div "Requerente * Paciente Profissional de Saúde Paciente Nenhum resultado encontrad…" at bounding box center [417, 240] width 803 height 266
checkbox Endoscopia "true"
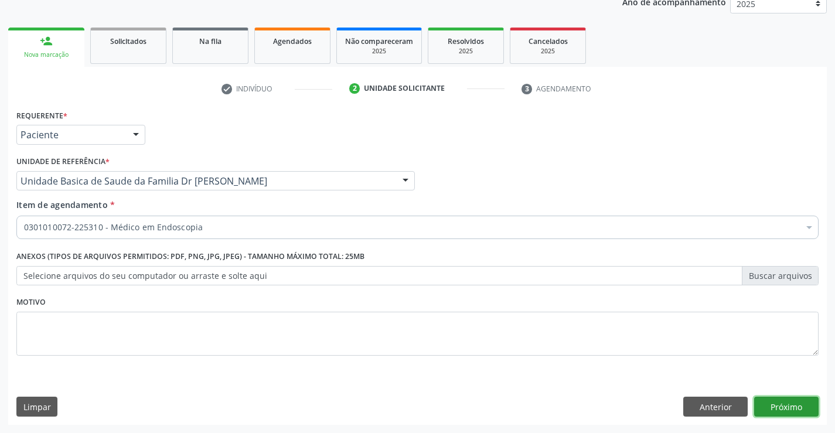
click at [772, 407] on button "Próximo" at bounding box center [786, 407] width 64 height 20
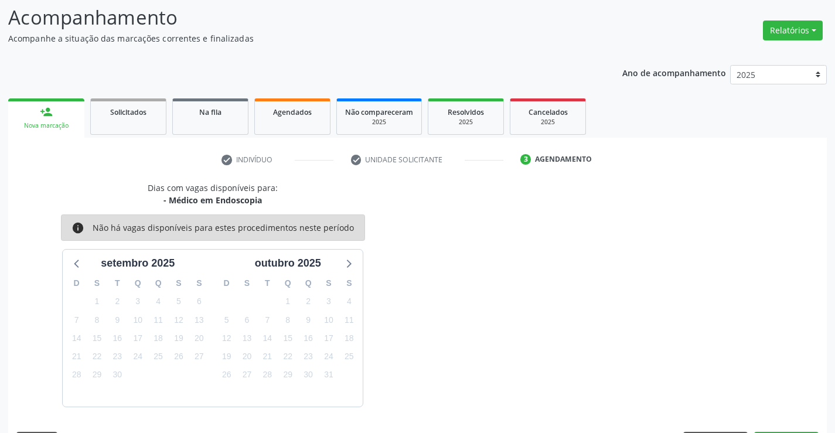
scroll to position [111, 0]
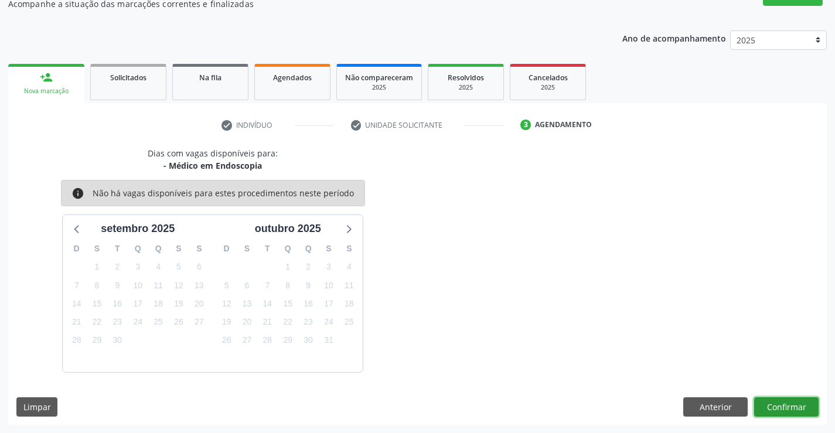
click at [772, 407] on button "Confirmar" at bounding box center [786, 407] width 64 height 20
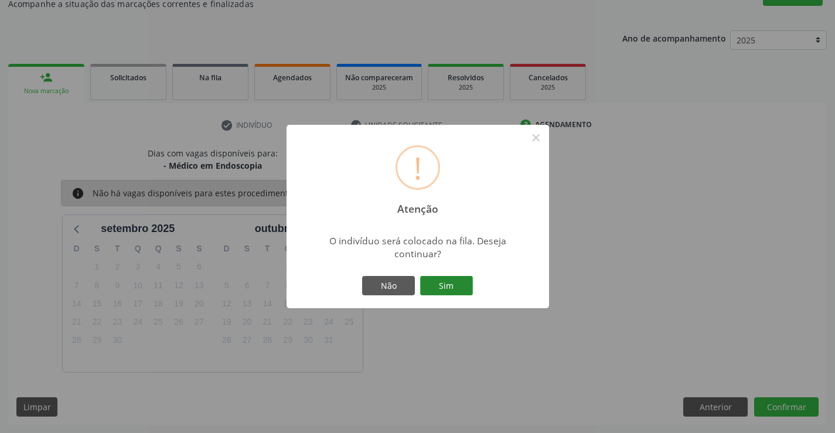
click at [461, 283] on button "Sim" at bounding box center [446, 286] width 53 height 20
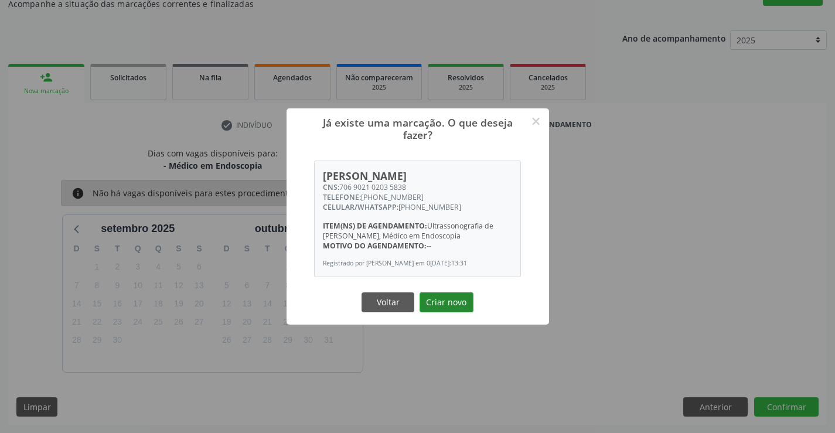
click at [444, 307] on button "Criar novo" at bounding box center [447, 303] width 54 height 20
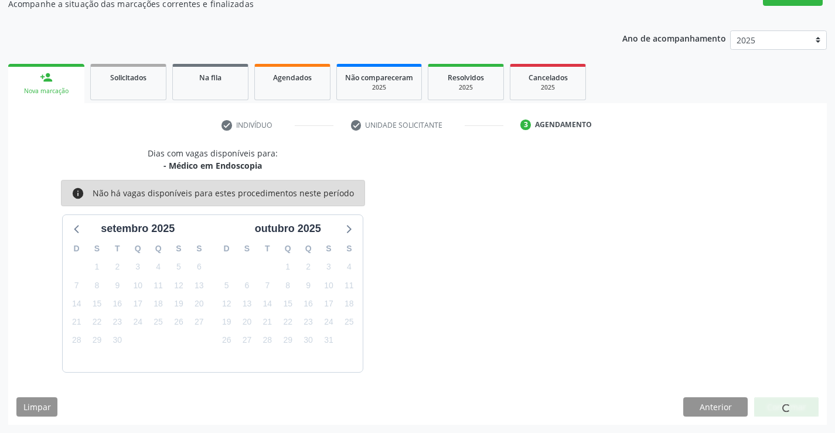
scroll to position [0, 0]
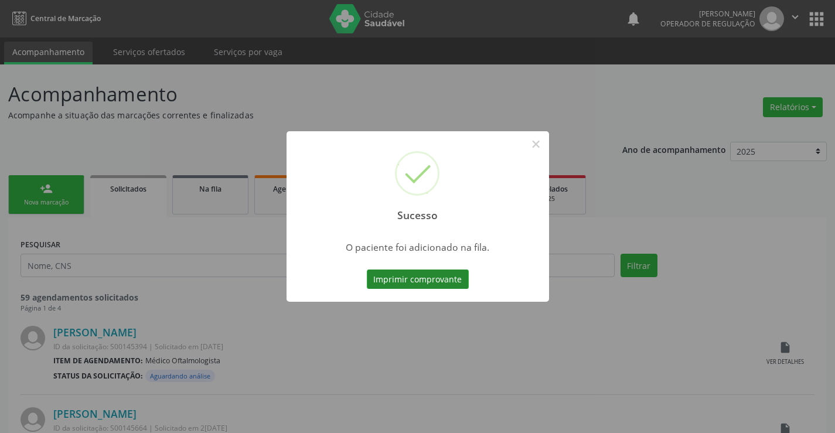
click at [444, 280] on button "Imprimir comprovante" at bounding box center [418, 280] width 102 height 20
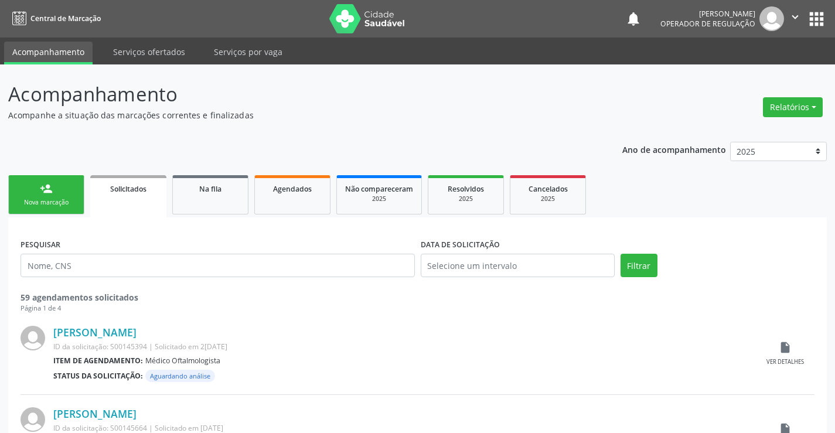
click at [60, 212] on link "person_add Nova marcação" at bounding box center [46, 194] width 76 height 39
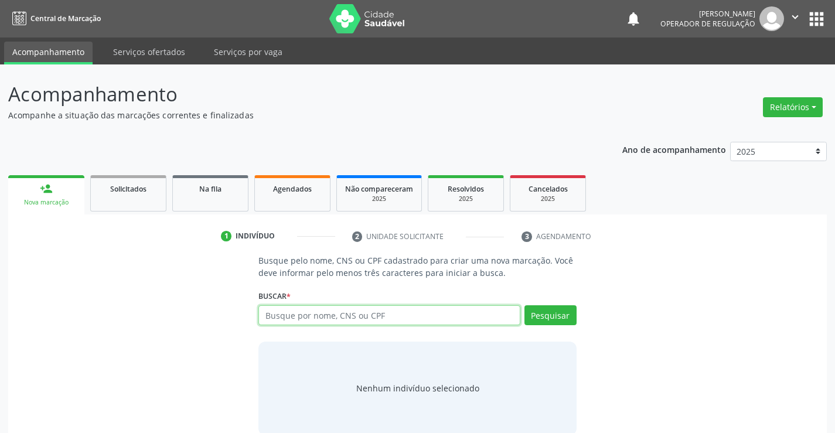
click at [294, 311] on input "text" at bounding box center [389, 315] width 261 height 20
type input "704103112408078"
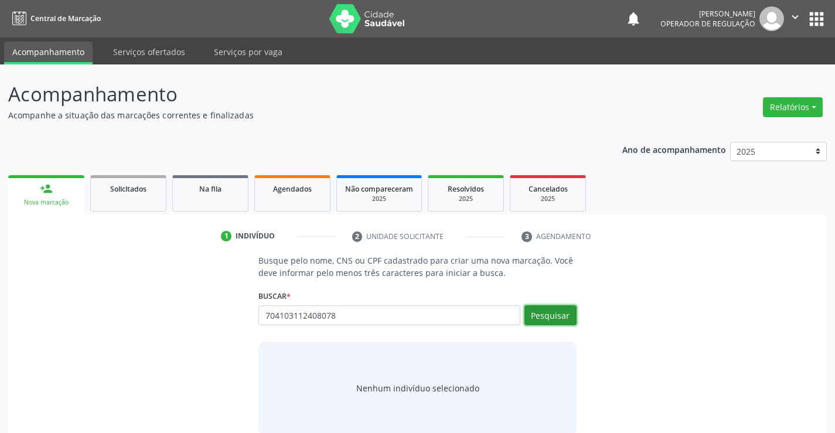
click at [565, 314] on button "Pesquisar" at bounding box center [551, 315] width 52 height 20
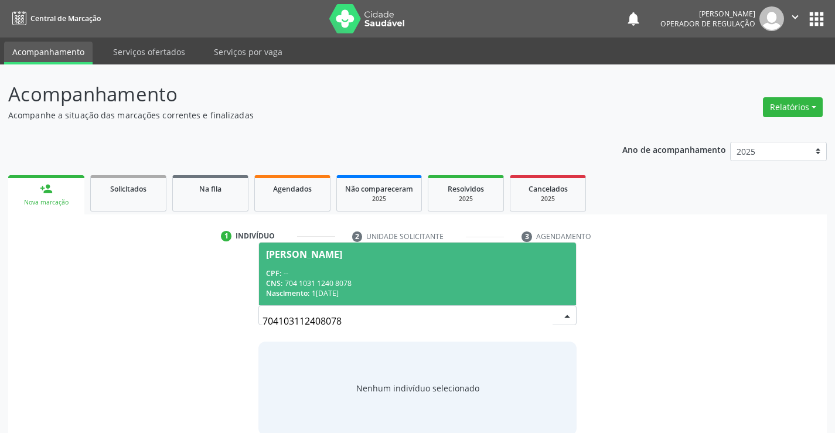
click at [453, 269] on div "CPF: --" at bounding box center [417, 273] width 302 height 10
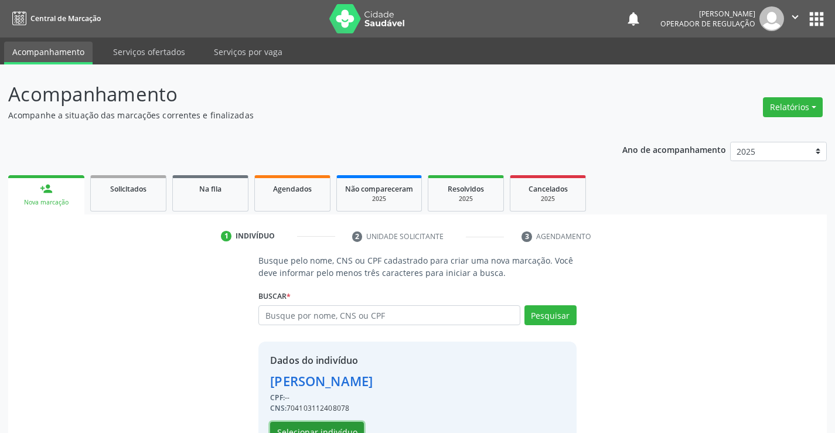
click at [342, 423] on button "Selecionar indivíduo" at bounding box center [317, 432] width 94 height 20
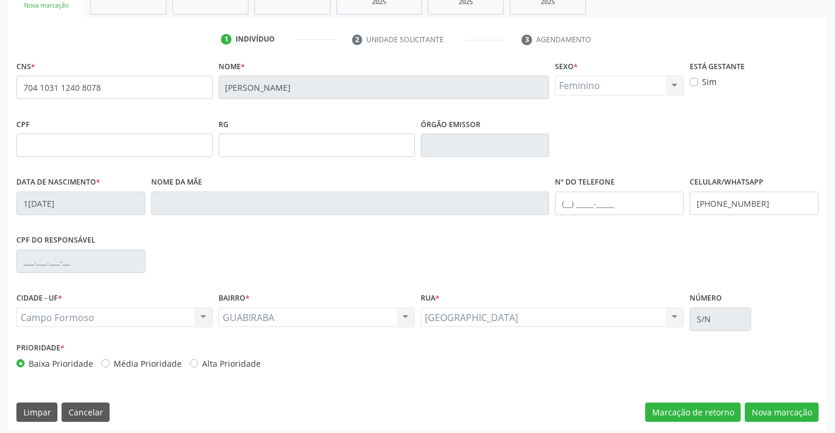
scroll to position [202, 0]
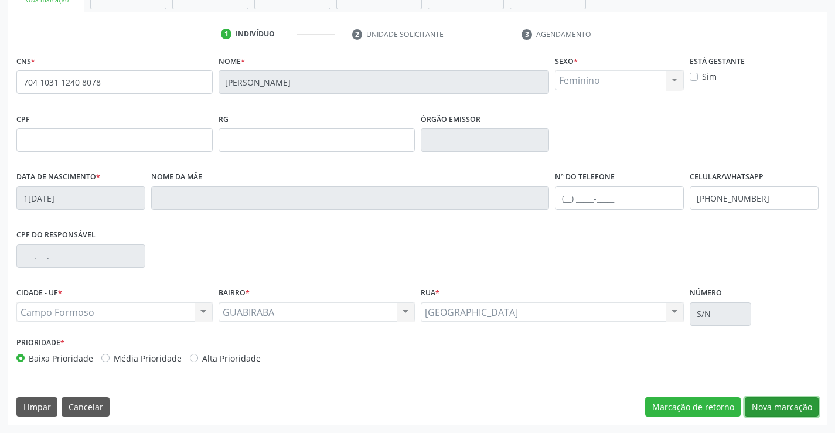
click at [768, 406] on button "Nova marcação" at bounding box center [782, 407] width 74 height 20
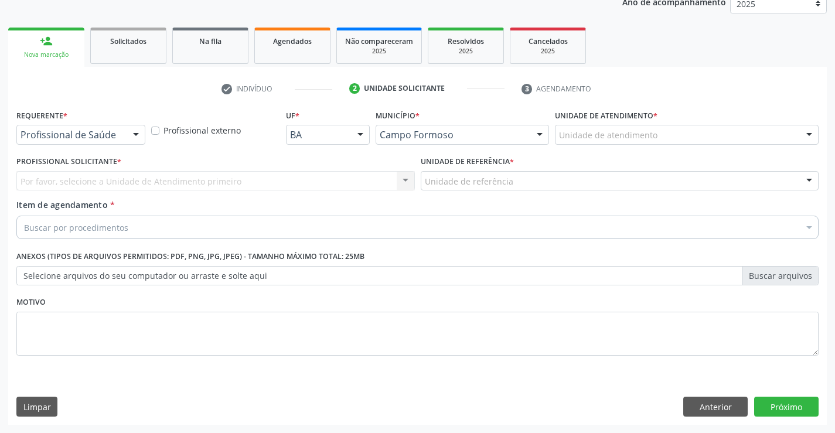
scroll to position [148, 0]
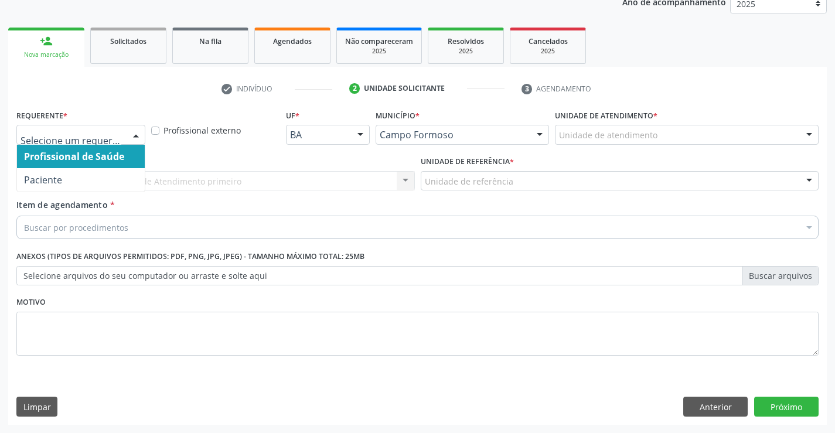
click at [138, 132] on div at bounding box center [136, 135] width 18 height 20
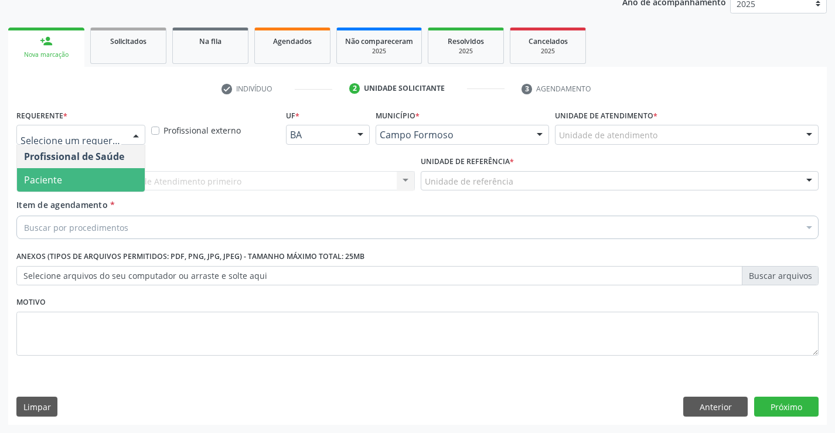
click at [90, 182] on span "Paciente" at bounding box center [81, 179] width 128 height 23
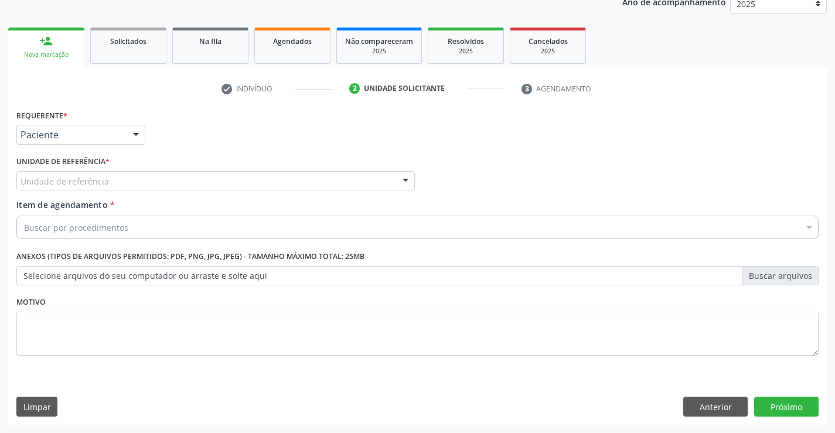
click at [118, 183] on div "Unidade de referência" at bounding box center [215, 181] width 399 height 20
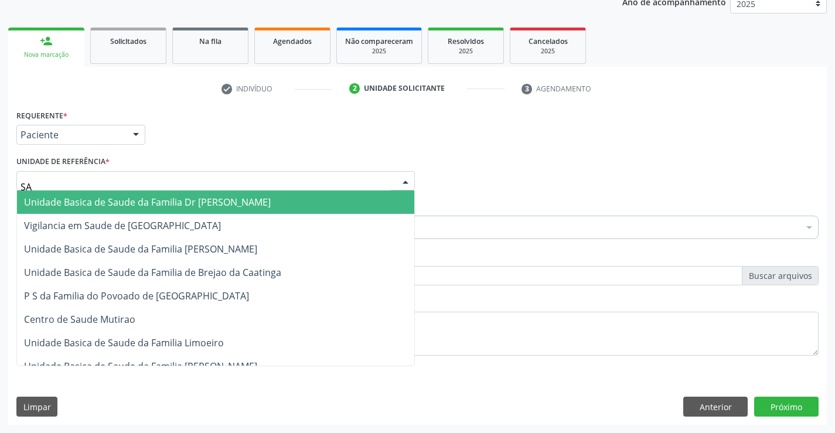
type input "SAO"
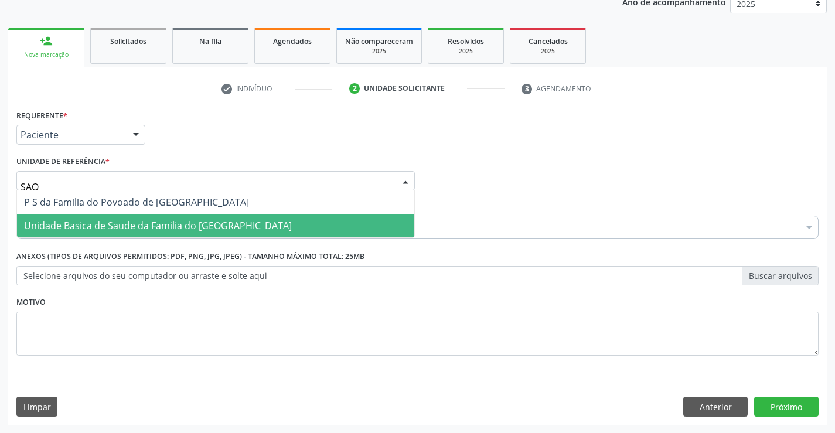
click at [134, 225] on span "Unidade Basica de Saude da Familia do [GEOGRAPHIC_DATA]" at bounding box center [158, 225] width 268 height 13
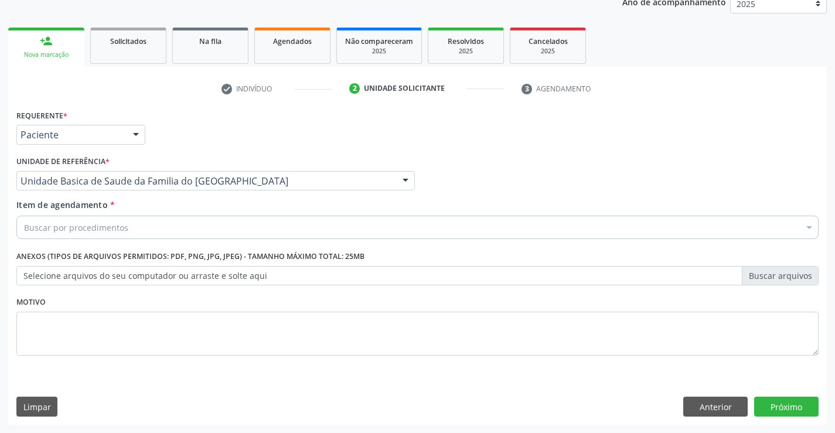
click at [149, 234] on div "Buscar por procedimentos" at bounding box center [417, 227] width 803 height 23
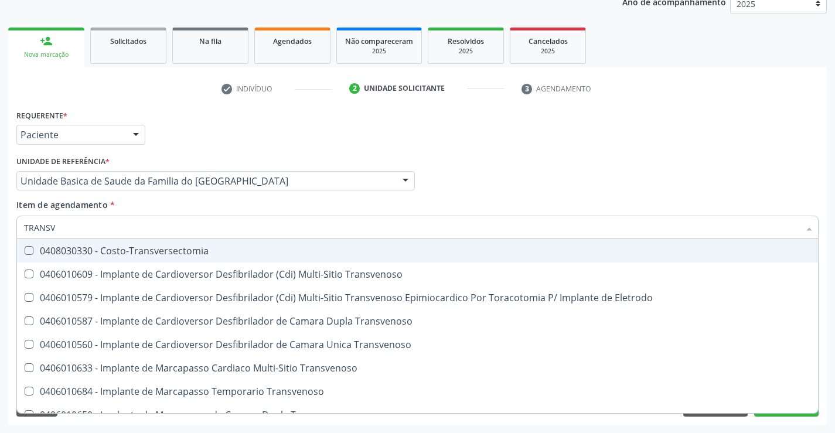
type input "TRANSVA"
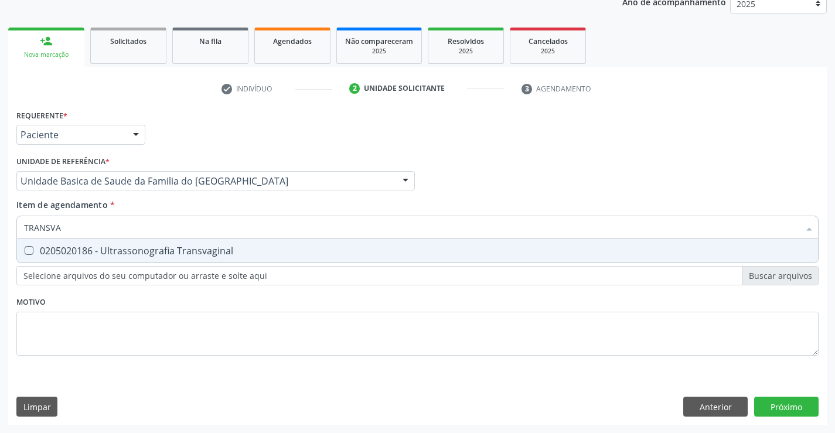
click at [157, 254] on div "0205020186 - Ultrassonografia Transvaginal" at bounding box center [417, 250] width 787 height 9
checkbox Transvaginal "true"
click at [158, 314] on div "Requerente * Paciente Profissional de Saúde Paciente Nenhum resultado encontrad…" at bounding box center [417, 240] width 803 height 266
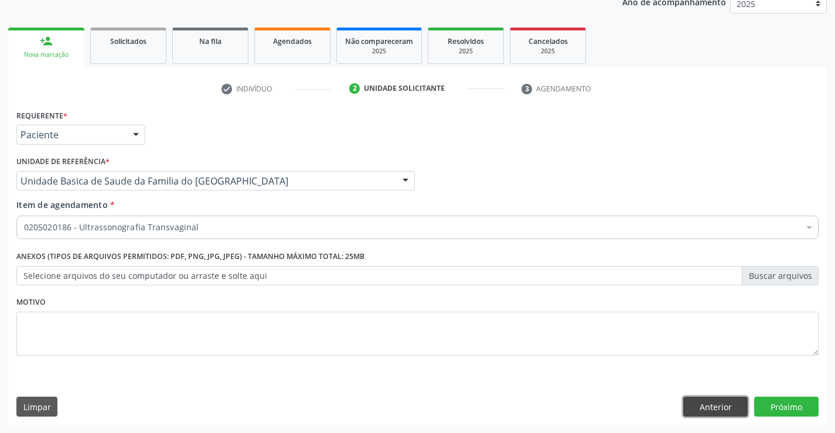
click at [694, 407] on button "Anterior" at bounding box center [716, 407] width 64 height 20
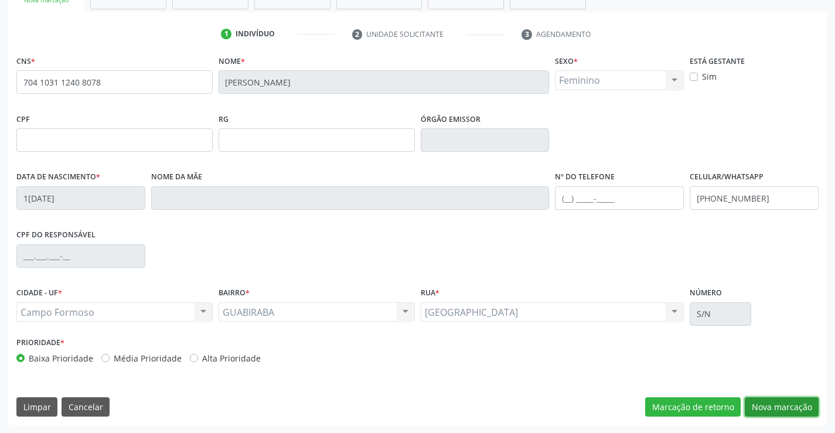
click at [788, 404] on button "Nova marcação" at bounding box center [782, 407] width 74 height 20
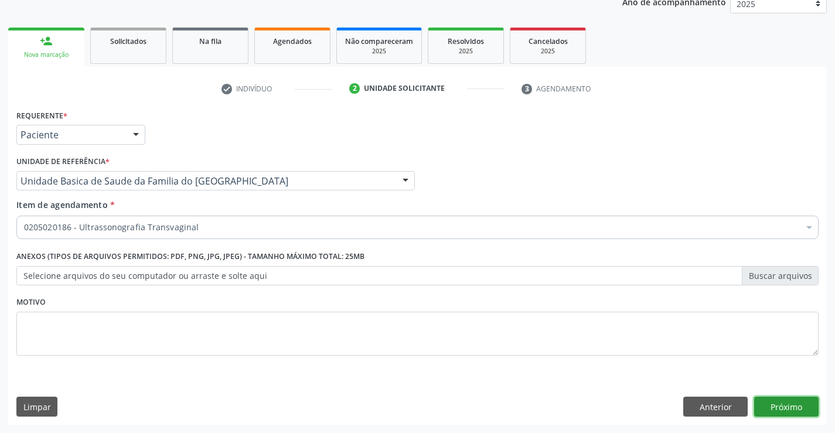
click at [787, 405] on button "Próximo" at bounding box center [786, 407] width 64 height 20
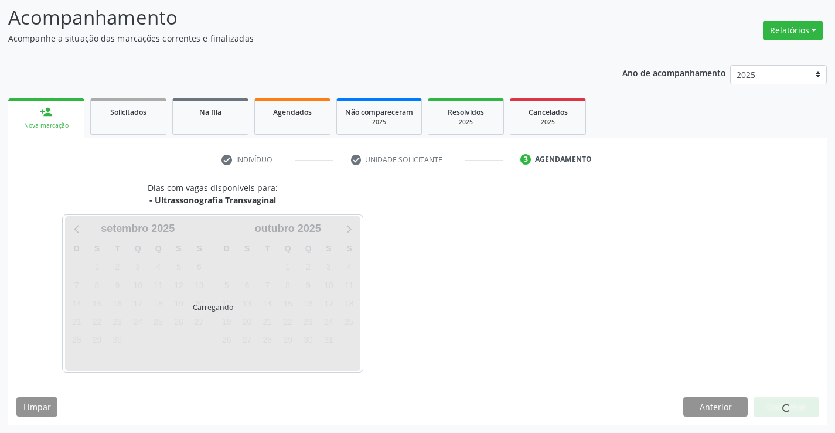
scroll to position [77, 0]
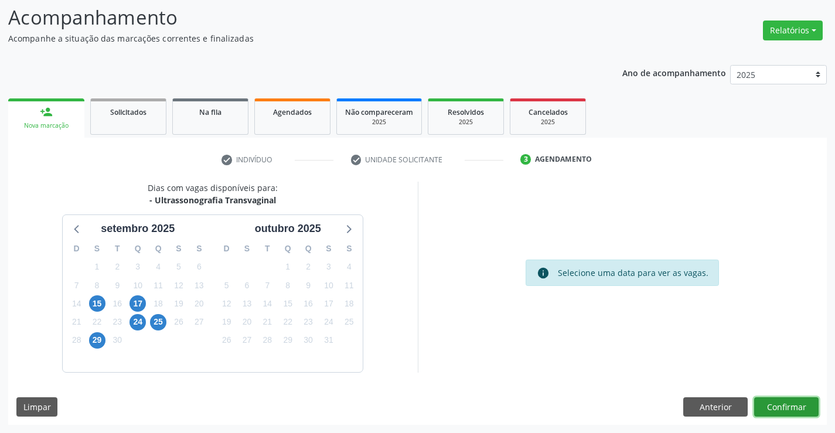
click at [773, 406] on button "Confirmar" at bounding box center [786, 407] width 64 height 20
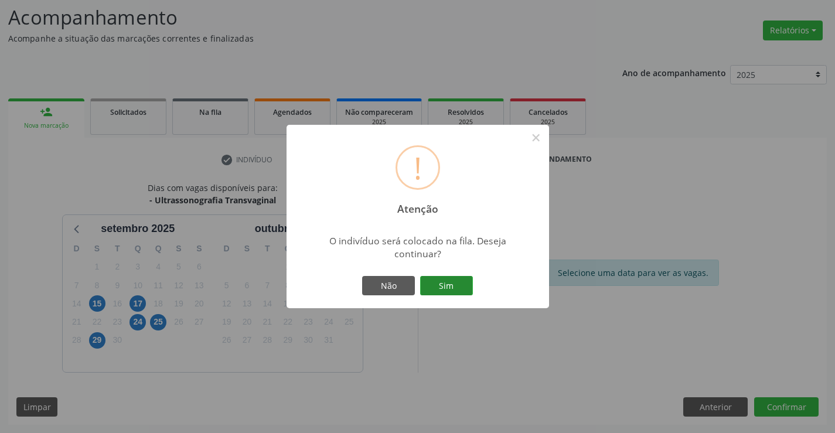
click at [457, 288] on button "Sim" at bounding box center [446, 286] width 53 height 20
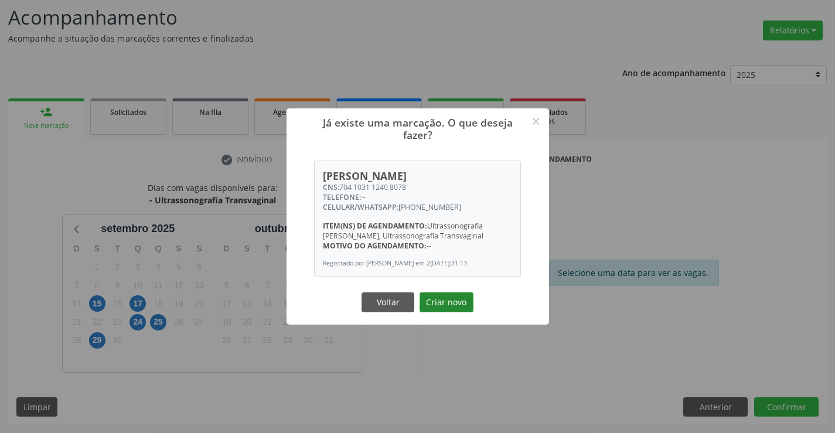
click at [457, 305] on button "Criar novo" at bounding box center [447, 303] width 54 height 20
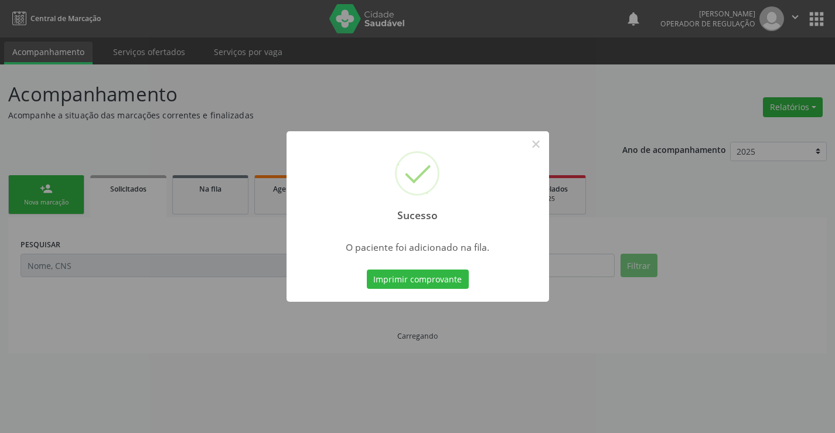
scroll to position [0, 0]
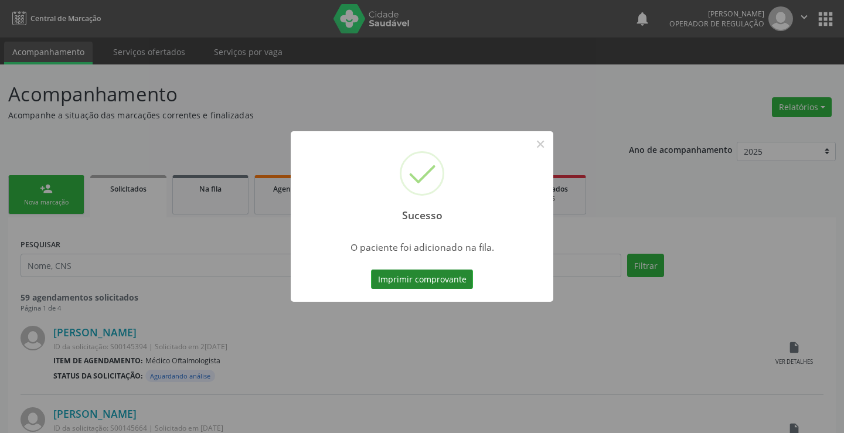
click at [450, 284] on button "Imprimir comprovante" at bounding box center [422, 280] width 102 height 20
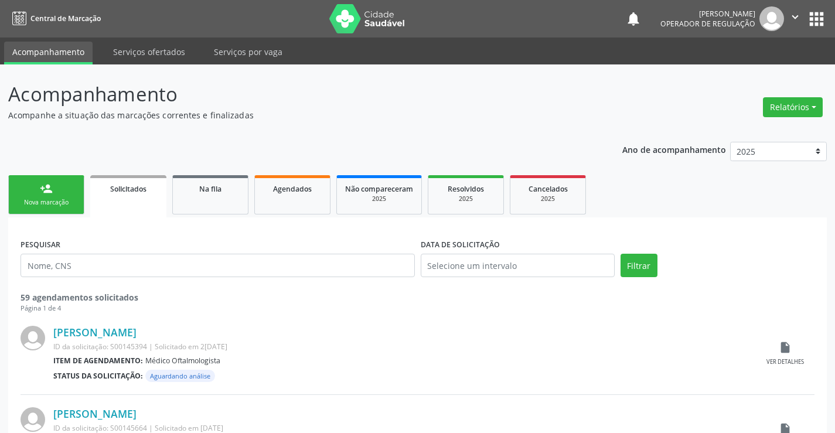
click at [71, 200] on div "Nova marcação" at bounding box center [46, 202] width 59 height 9
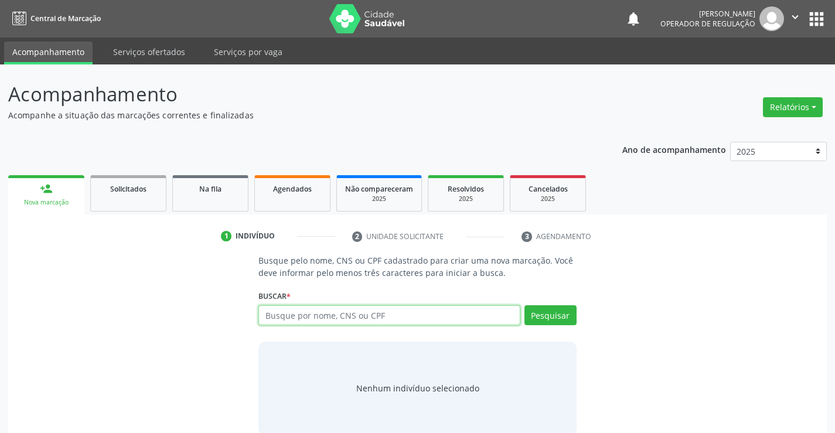
click at [327, 318] on input "text" at bounding box center [389, 315] width 261 height 20
type input "703400060405800"
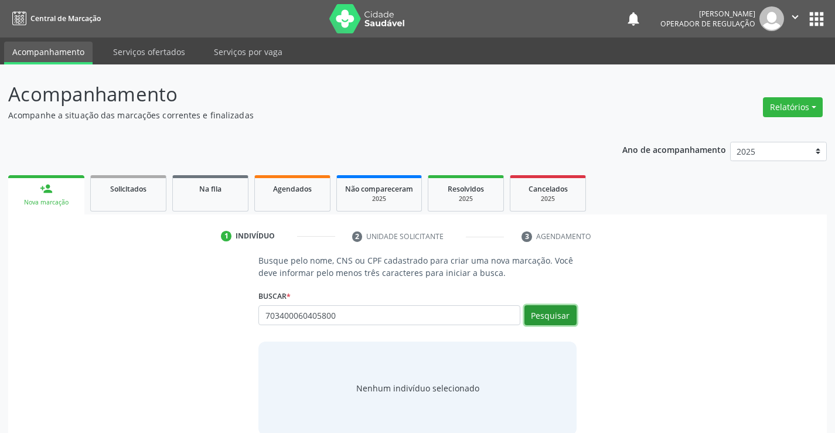
click at [562, 314] on button "Pesquisar" at bounding box center [551, 315] width 52 height 20
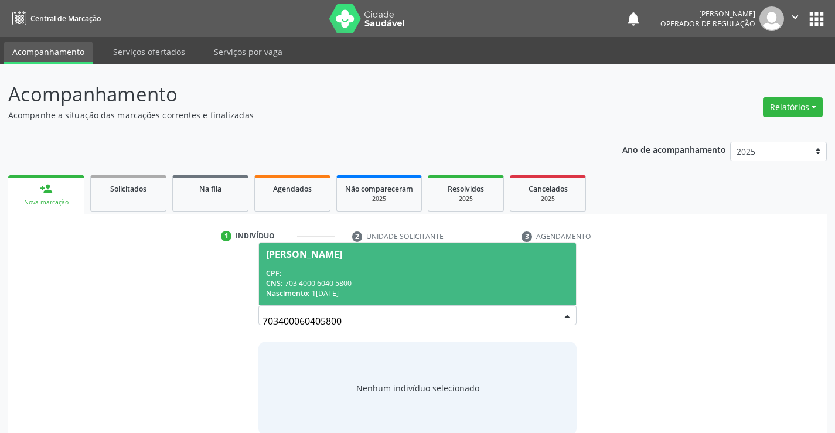
click at [467, 261] on span "Ana Clara da Silva Rios CPF: -- CNS: 703 4000 6040 5800 Nascimento: 18/06/2008" at bounding box center [417, 274] width 317 height 63
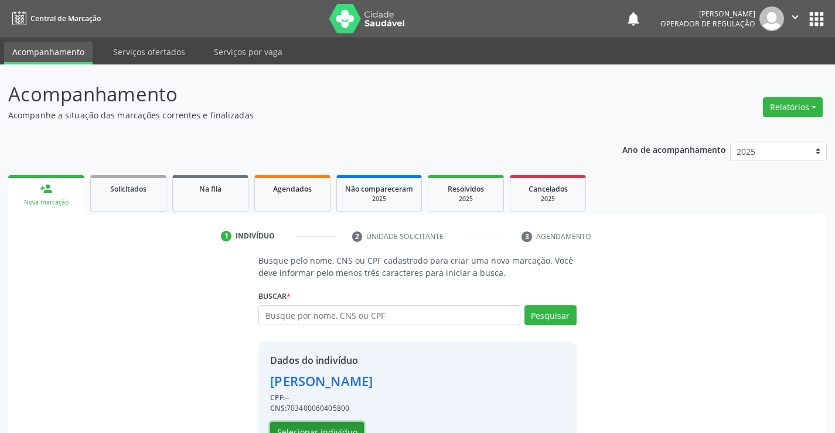
click at [337, 427] on button "Selecionar indivíduo" at bounding box center [317, 432] width 94 height 20
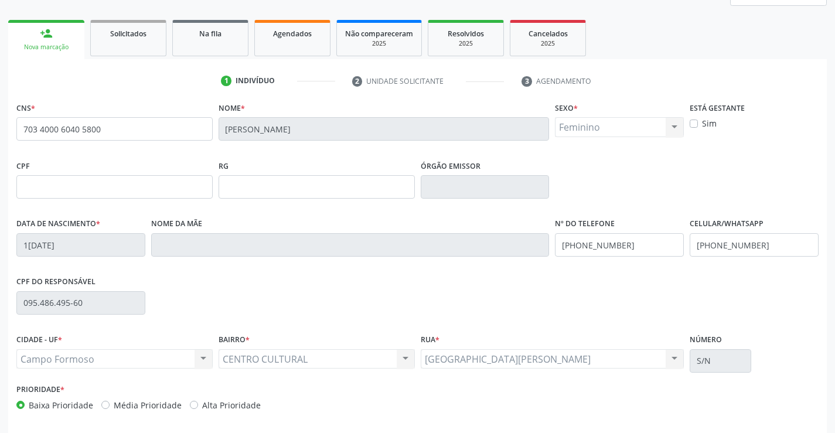
scroll to position [202, 0]
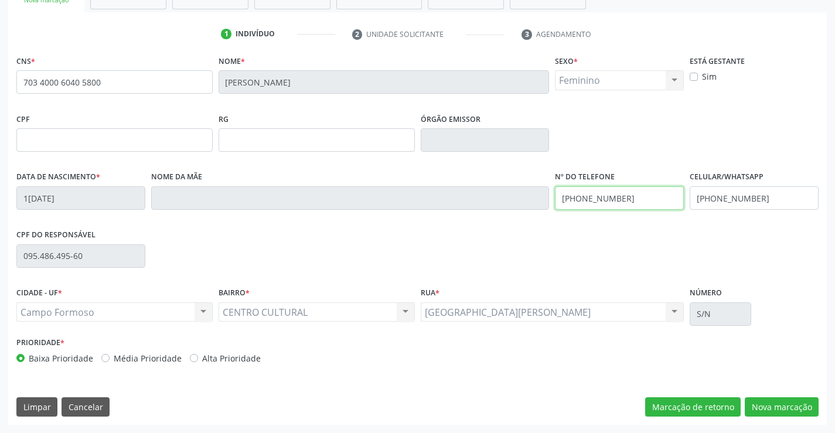
click at [636, 191] on input "(74) 99105-8131" at bounding box center [619, 197] width 129 height 23
type input "(74) 98137-5049"
click at [777, 194] on input "(74) 99105-8131" at bounding box center [754, 197] width 129 height 23
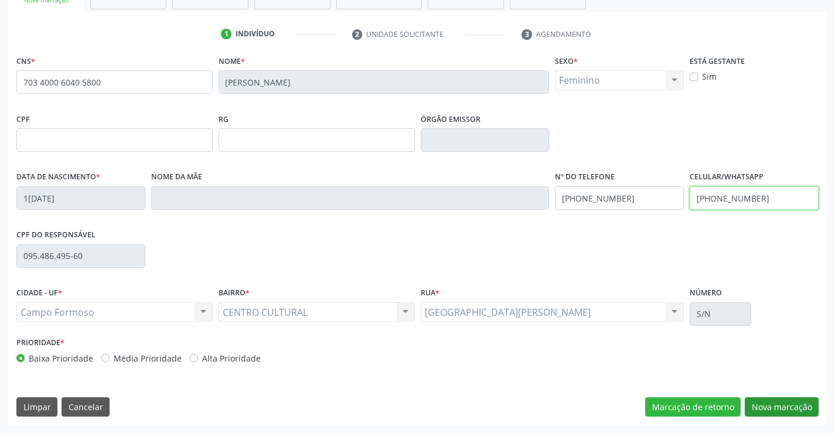
type input "(74) 98137-5049"
click at [771, 404] on button "Nova marcação" at bounding box center [782, 407] width 74 height 20
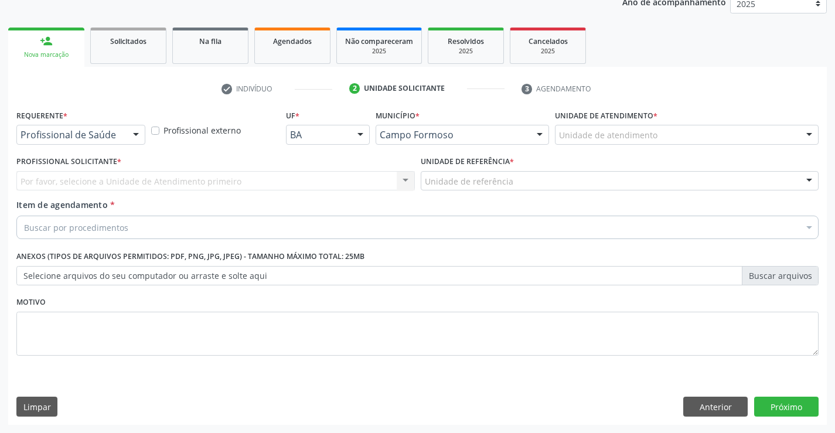
scroll to position [148, 0]
click at [702, 404] on button "Anterior" at bounding box center [716, 407] width 64 height 20
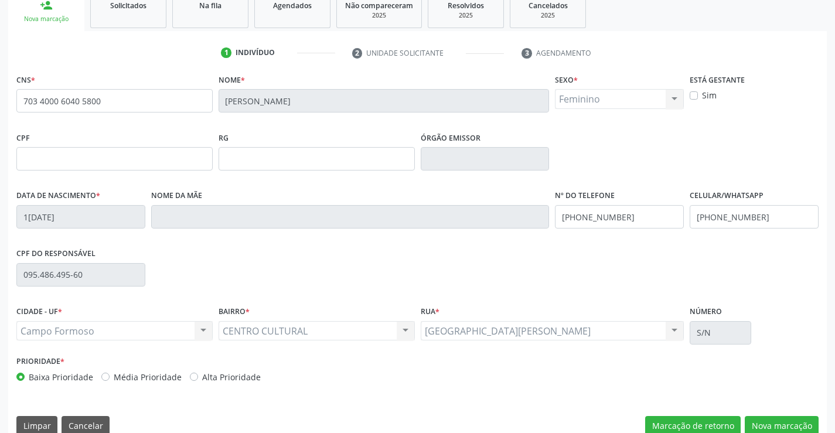
scroll to position [202, 0]
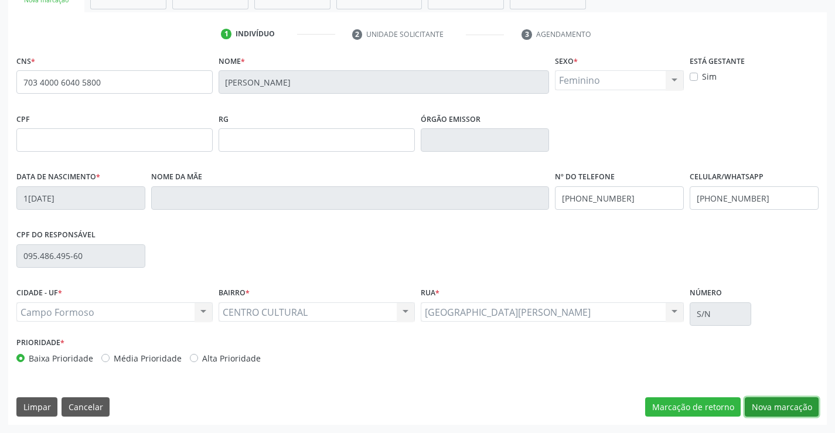
click at [787, 403] on button "Nova marcação" at bounding box center [782, 407] width 74 height 20
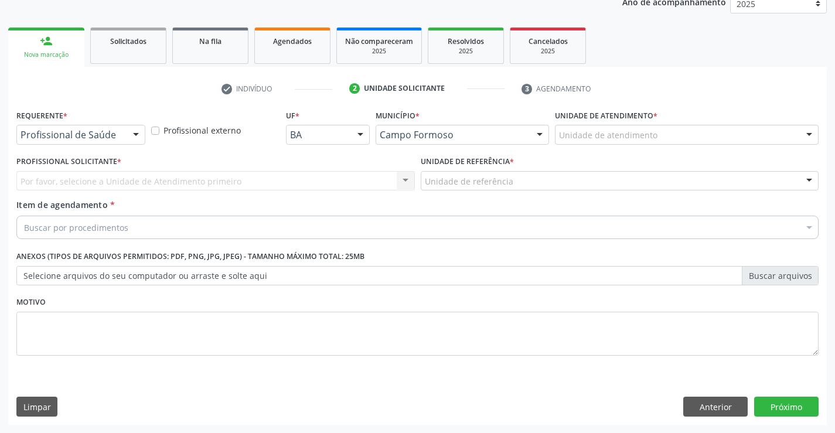
scroll to position [148, 0]
click at [128, 132] on div at bounding box center [136, 135] width 18 height 20
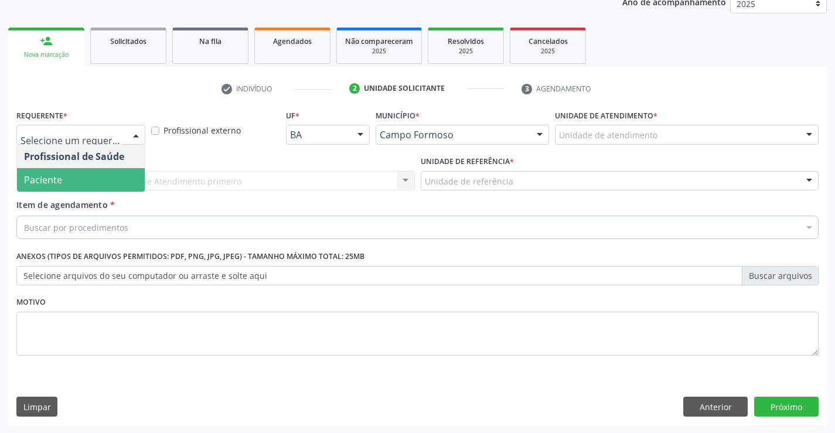
click at [101, 189] on span "Paciente" at bounding box center [81, 179] width 128 height 23
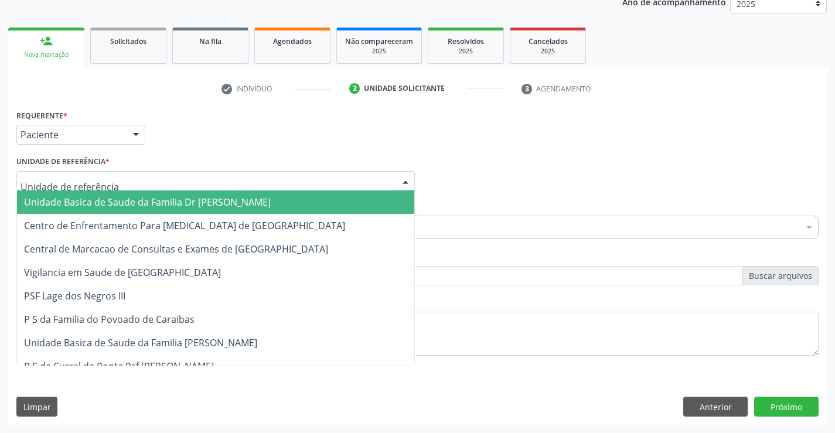
click at [126, 180] on div at bounding box center [215, 181] width 399 height 20
click at [130, 199] on span "Unidade Basica de Saude da Familia Dr [PERSON_NAME]" at bounding box center [147, 202] width 247 height 13
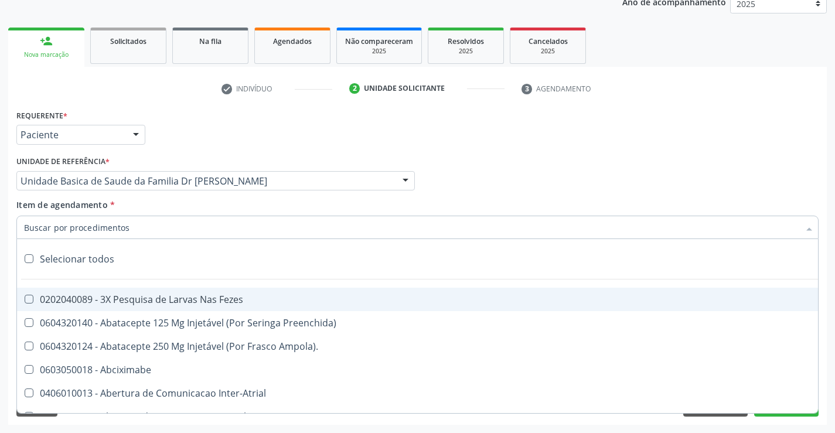
click at [132, 227] on div at bounding box center [417, 227] width 803 height 23
click at [132, 227] on input "Item de agendamento *" at bounding box center [412, 227] width 776 height 23
click at [147, 229] on input "Item de agendamento *" at bounding box center [412, 227] width 776 height 23
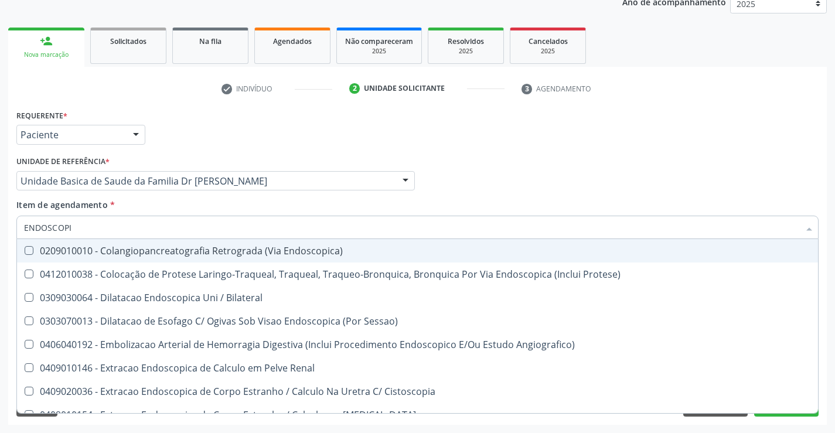
type input "ENDOSCOPIA"
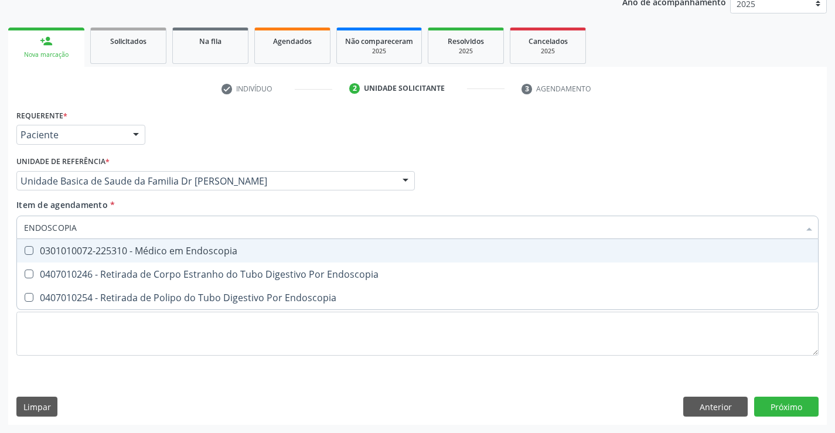
click at [196, 249] on div "0301010072-225310 - Médico em Endoscopia" at bounding box center [417, 250] width 787 height 9
checkbox Endoscopia "true"
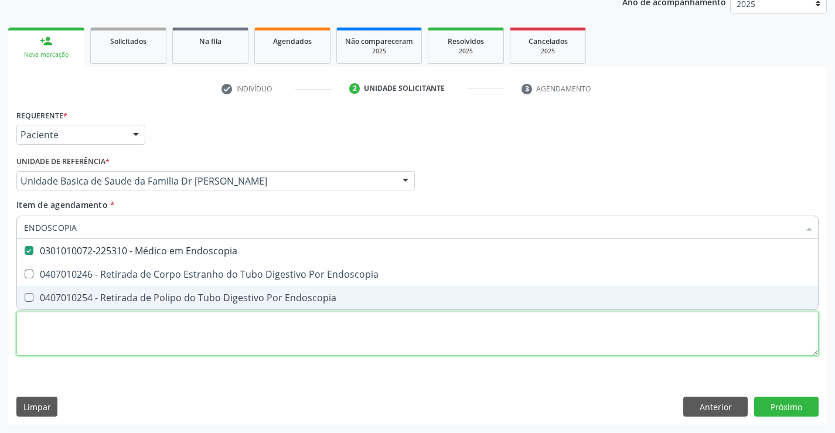
click at [201, 336] on div "Requerente * Paciente Profissional de Saúde Paciente Nenhum resultado encontrad…" at bounding box center [417, 240] width 803 height 266
checkbox Endoscopia "true"
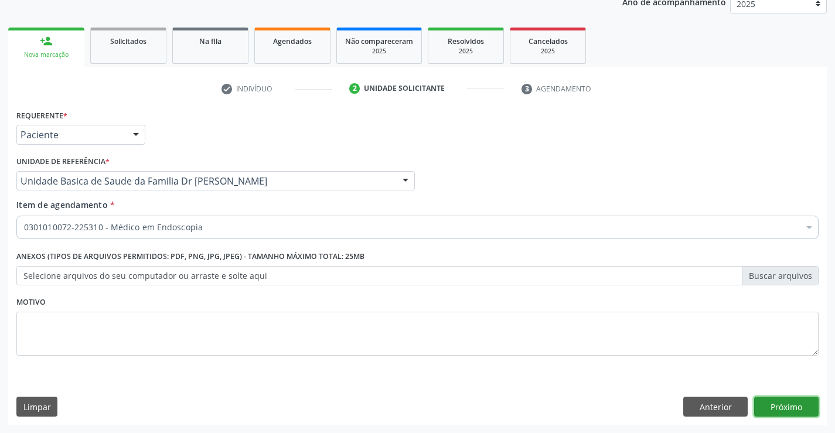
click at [798, 409] on button "Próximo" at bounding box center [786, 407] width 64 height 20
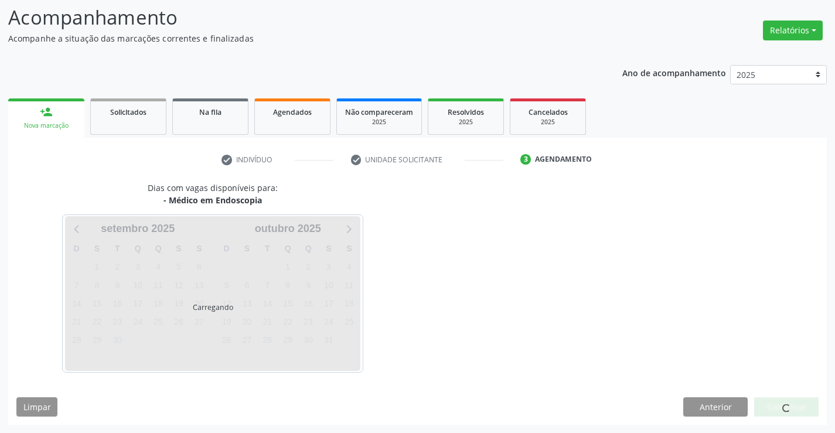
scroll to position [111, 0]
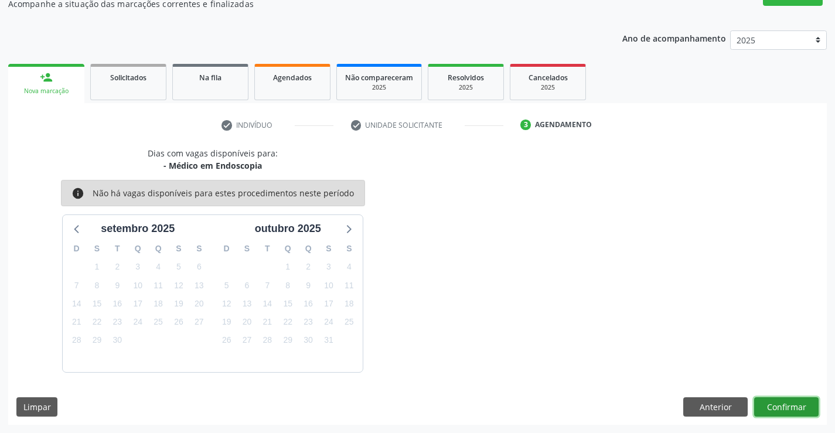
click at [798, 409] on button "Confirmar" at bounding box center [786, 407] width 64 height 20
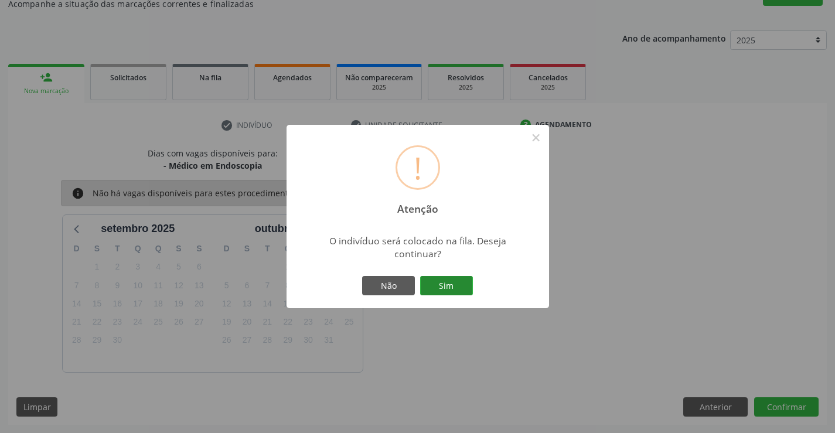
click at [450, 284] on button "Sim" at bounding box center [446, 286] width 53 height 20
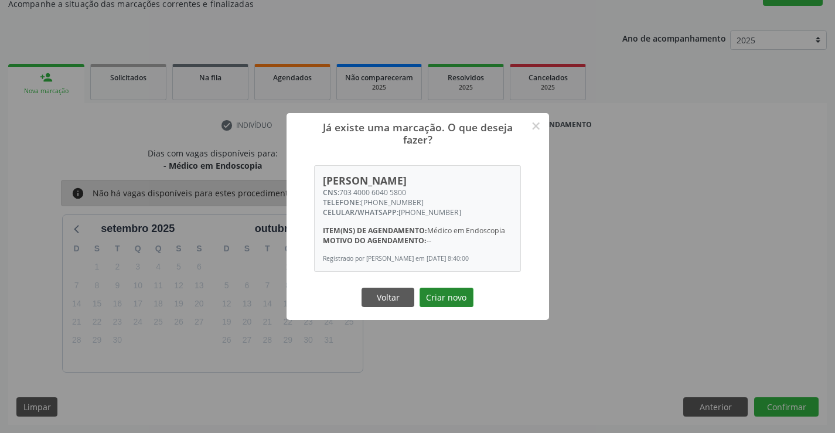
click at [447, 297] on button "Criar novo" at bounding box center [447, 298] width 54 height 20
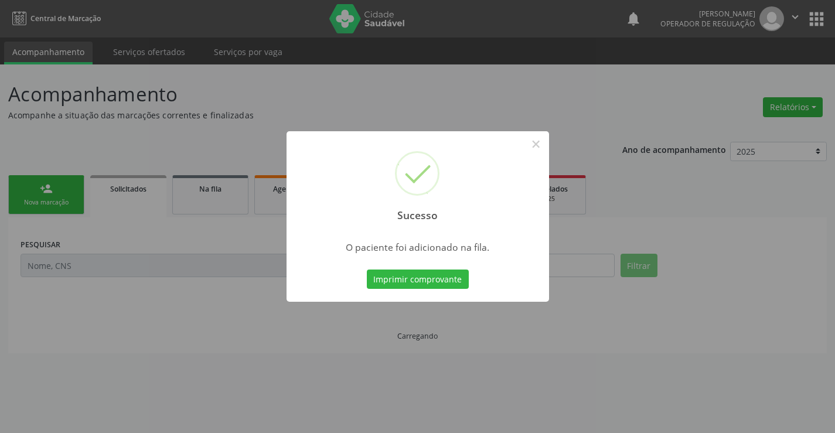
scroll to position [0, 0]
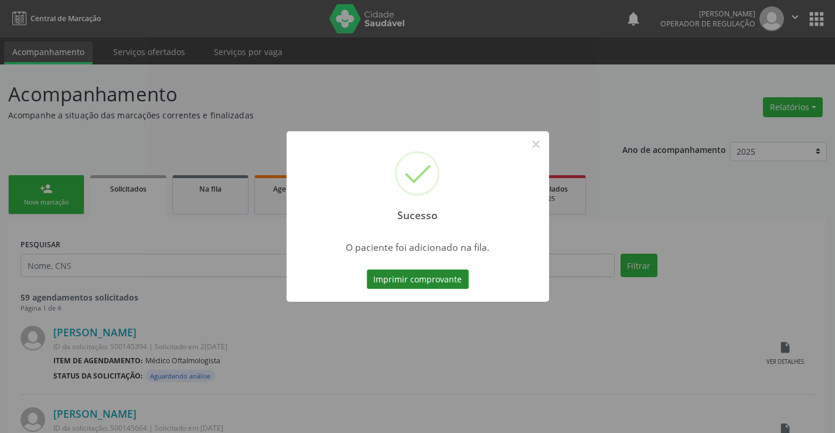
click at [443, 283] on button "Imprimir comprovante" at bounding box center [418, 280] width 102 height 20
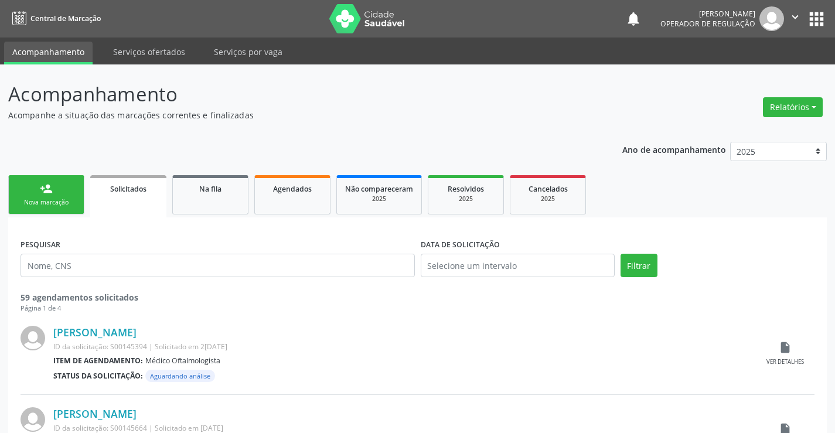
click at [67, 205] on div "Nova marcação" at bounding box center [46, 202] width 59 height 9
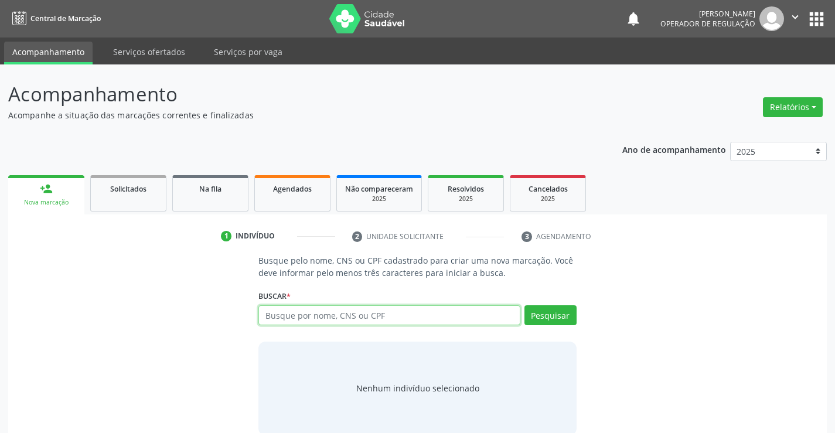
click at [329, 316] on input "text" at bounding box center [389, 315] width 261 height 20
type input "701200094023213"
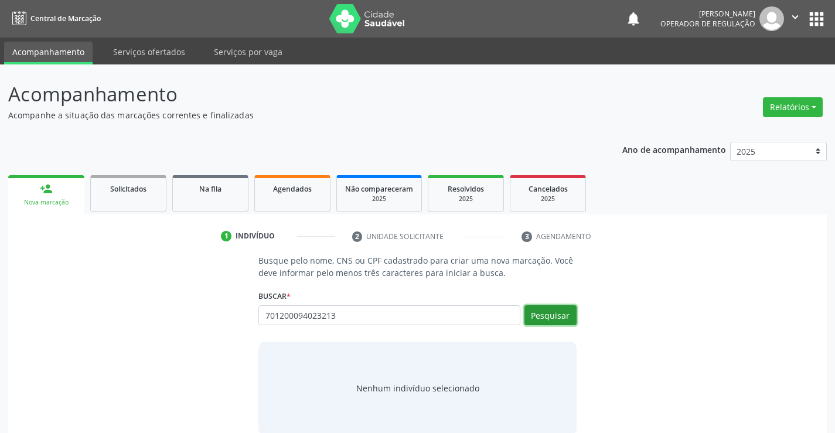
click at [551, 317] on button "Pesquisar" at bounding box center [551, 315] width 52 height 20
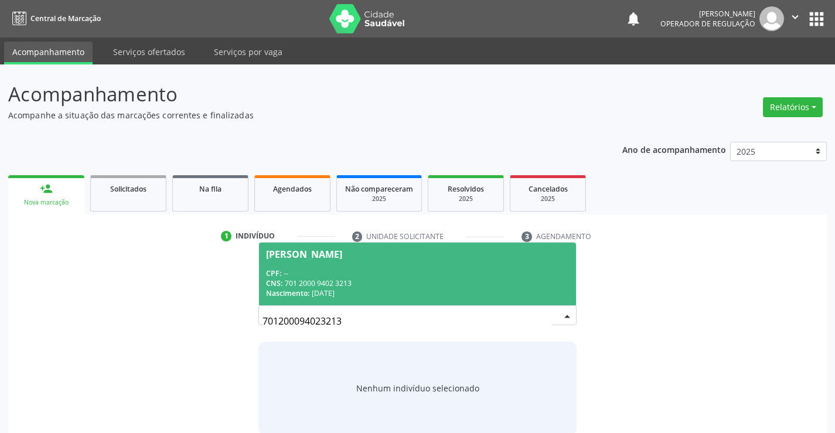
click at [548, 291] on div "Nascimento: 10/12/1963" at bounding box center [417, 293] width 302 height 10
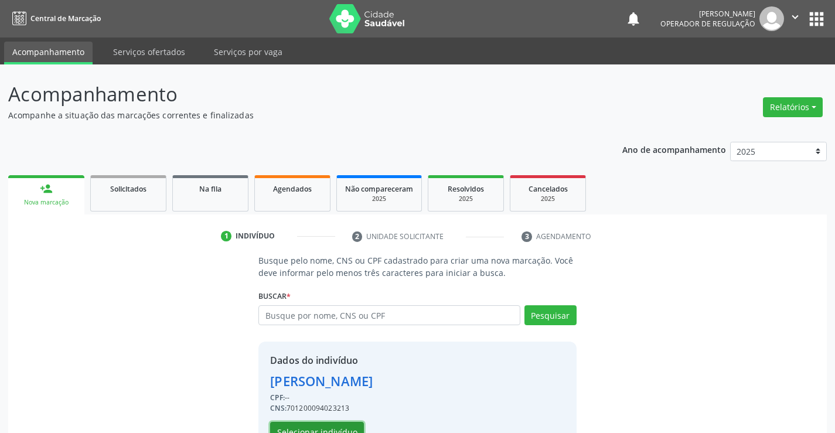
click at [317, 427] on button "Selecionar indivíduo" at bounding box center [317, 432] width 94 height 20
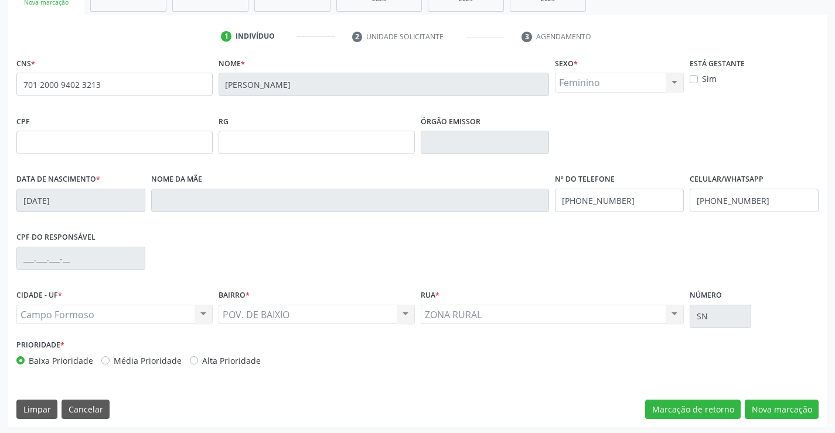
scroll to position [202, 0]
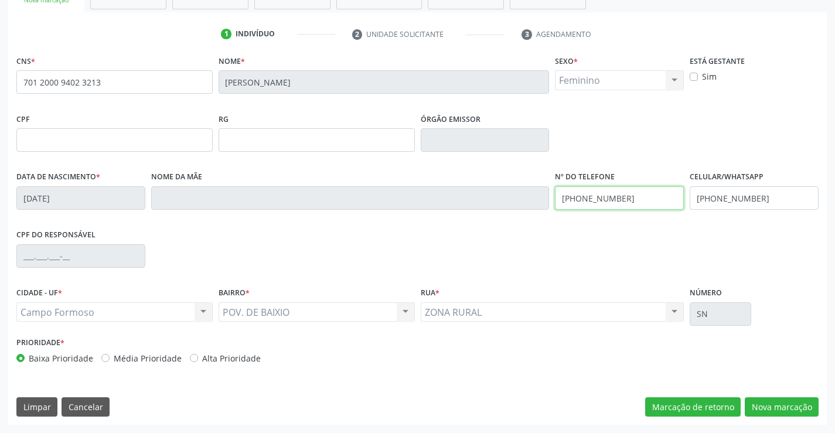
click at [625, 196] on input "(74) 99803-4687" at bounding box center [619, 197] width 129 height 23
type input "(74) 99803-4687"
click at [784, 406] on button "Nova marcação" at bounding box center [782, 407] width 74 height 20
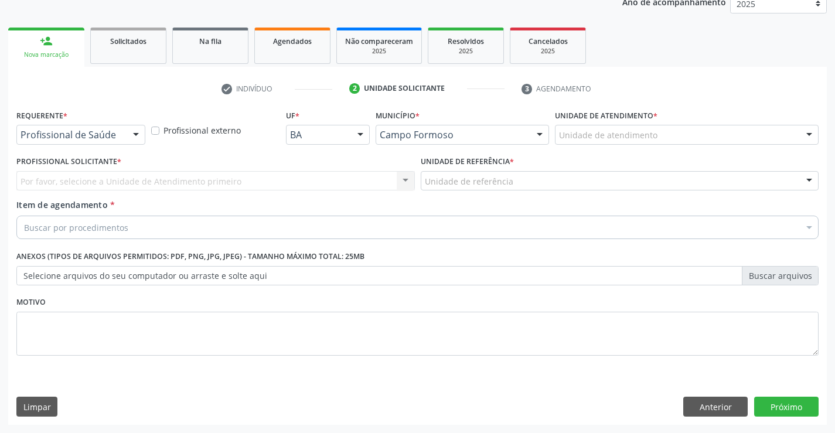
scroll to position [148, 0]
click at [705, 404] on button "Anterior" at bounding box center [716, 407] width 64 height 20
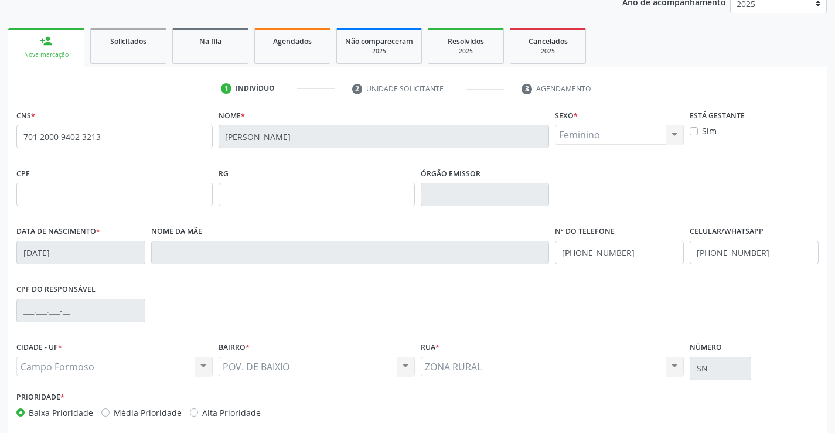
scroll to position [202, 0]
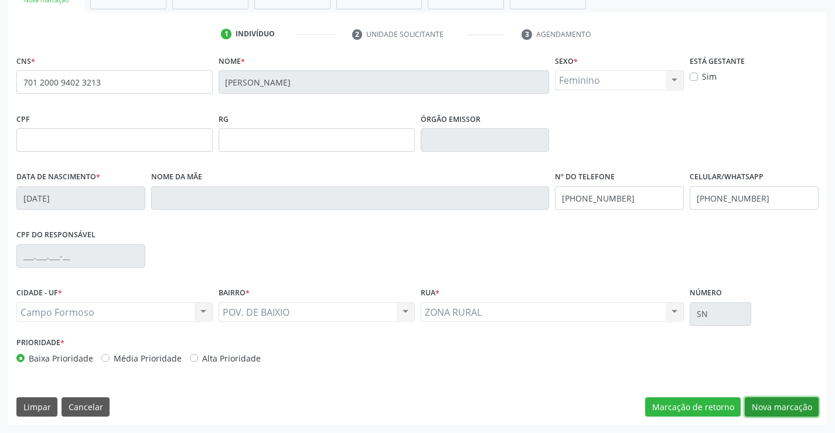
click at [768, 406] on button "Nova marcação" at bounding box center [782, 407] width 74 height 20
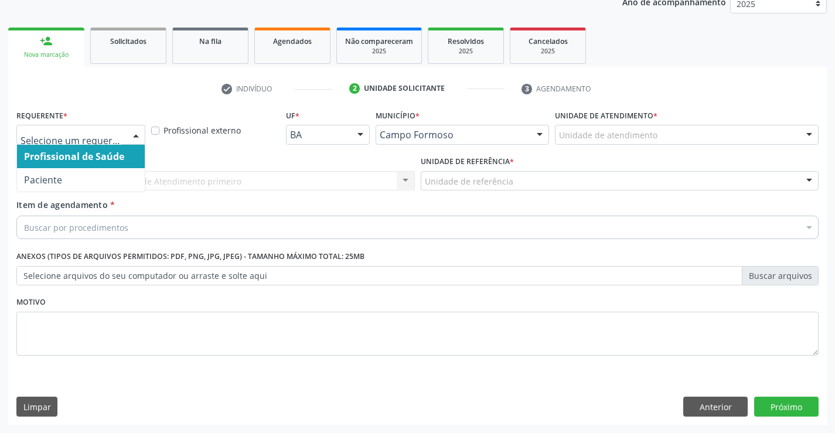
click at [138, 132] on div at bounding box center [136, 135] width 18 height 20
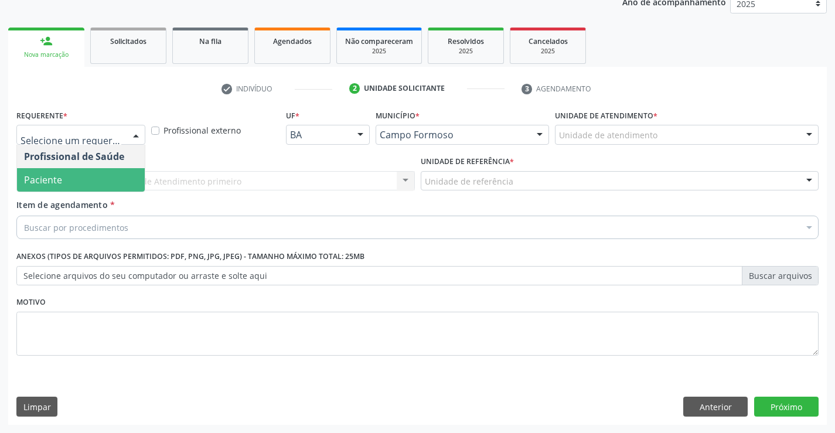
click at [106, 184] on span "Paciente" at bounding box center [81, 179] width 128 height 23
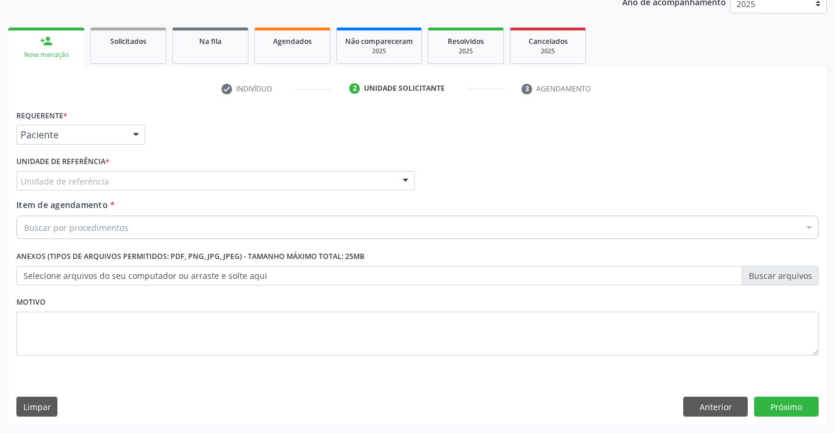
click at [121, 184] on div "Unidade de referência" at bounding box center [215, 181] width 399 height 20
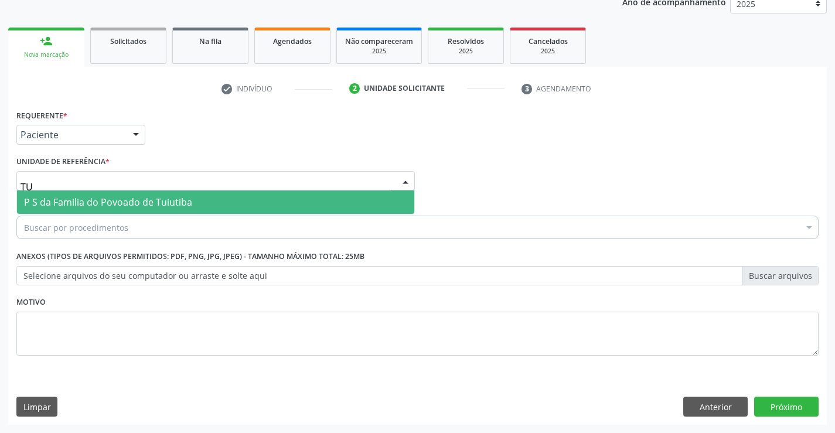
type input "TUI"
click at [165, 203] on span "P S da Familia do Povoado de Tuiutiba" at bounding box center [108, 202] width 168 height 13
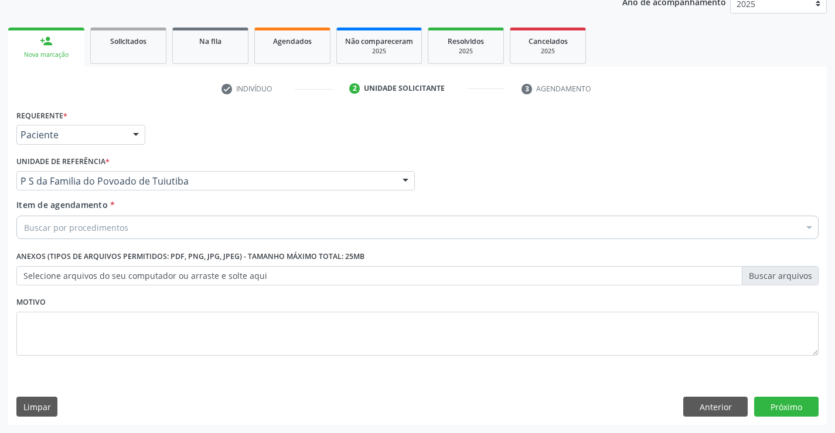
click at [165, 234] on div "Buscar por procedimentos" at bounding box center [417, 227] width 803 height 23
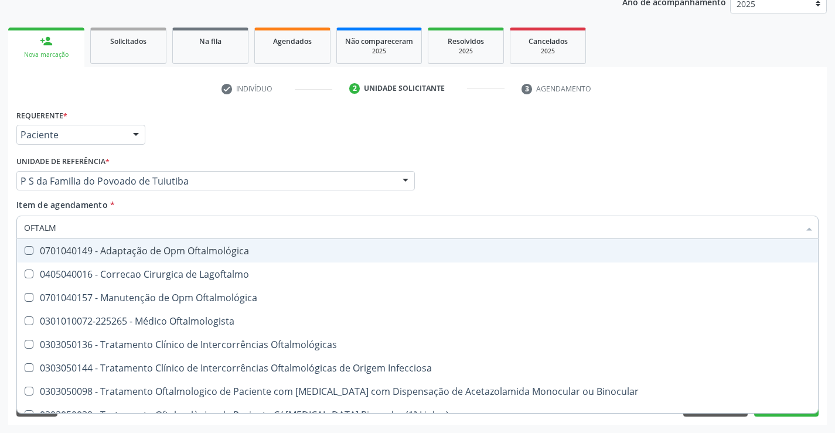
type input "OFTALMO"
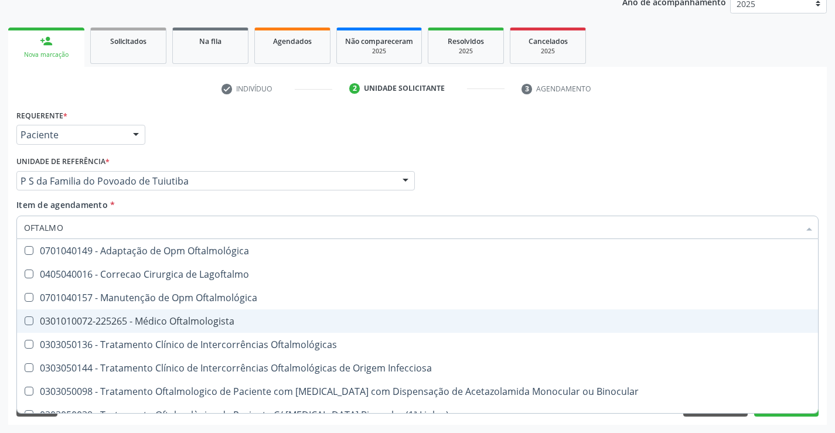
click at [164, 318] on div "0301010072-225265 - Médico Oftalmologista" at bounding box center [417, 321] width 787 height 9
checkbox Oftalmologista "true"
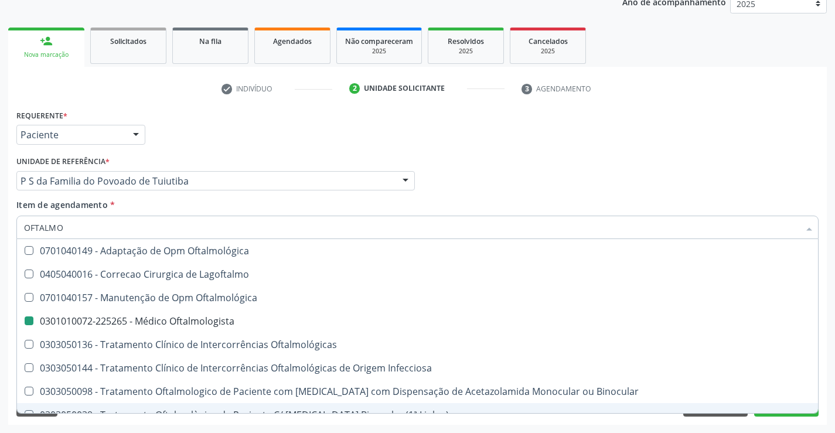
click at [72, 420] on div "Requerente * Paciente Profissional de Saúde Paciente Nenhum resultado encontrad…" at bounding box center [417, 266] width 819 height 318
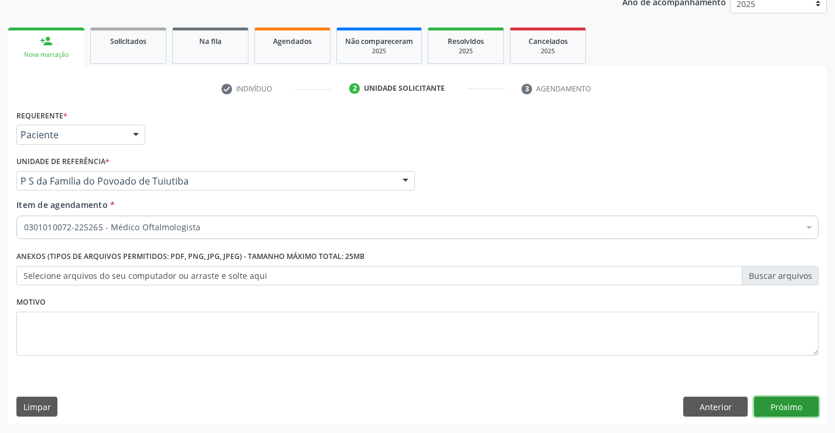
click at [779, 409] on button "Próximo" at bounding box center [786, 407] width 64 height 20
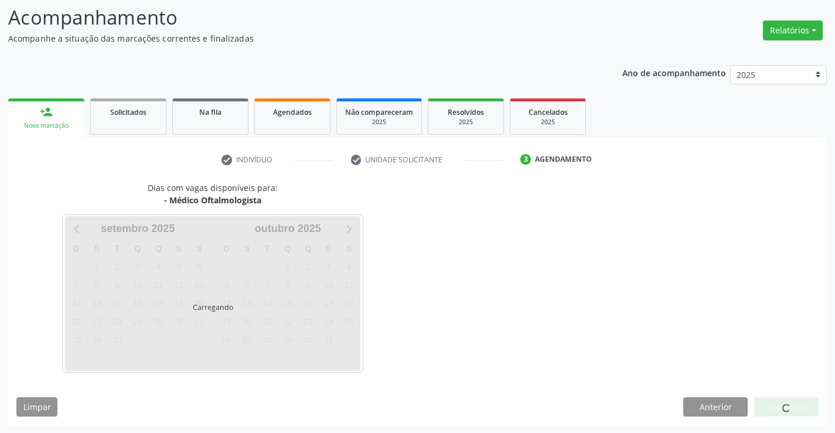
scroll to position [111, 0]
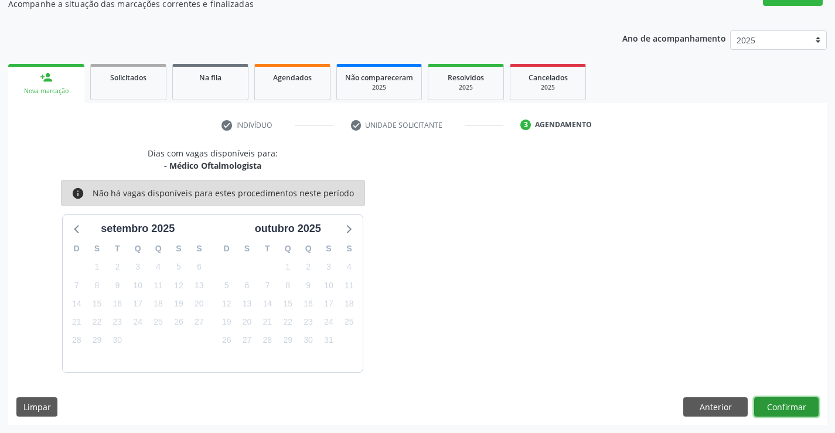
click at [779, 409] on button "Confirmar" at bounding box center [786, 407] width 64 height 20
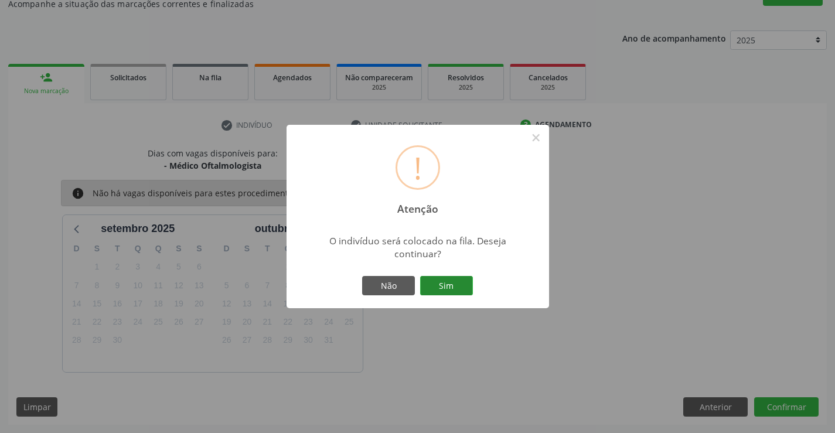
click at [456, 285] on button "Sim" at bounding box center [446, 286] width 53 height 20
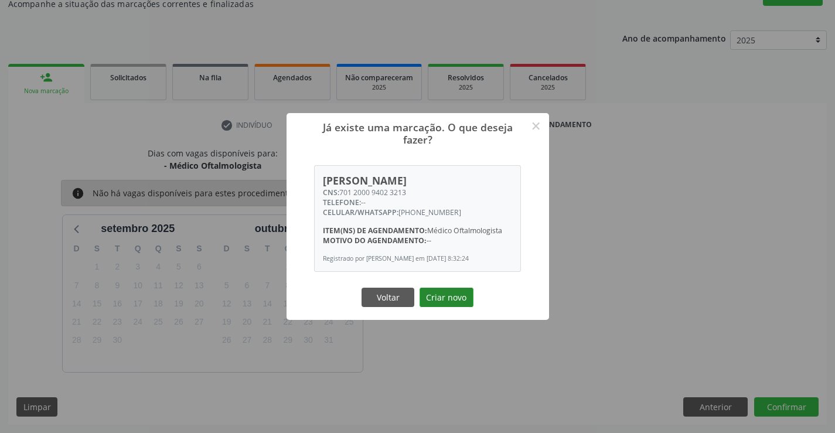
click at [449, 304] on button "Criar novo" at bounding box center [447, 298] width 54 height 20
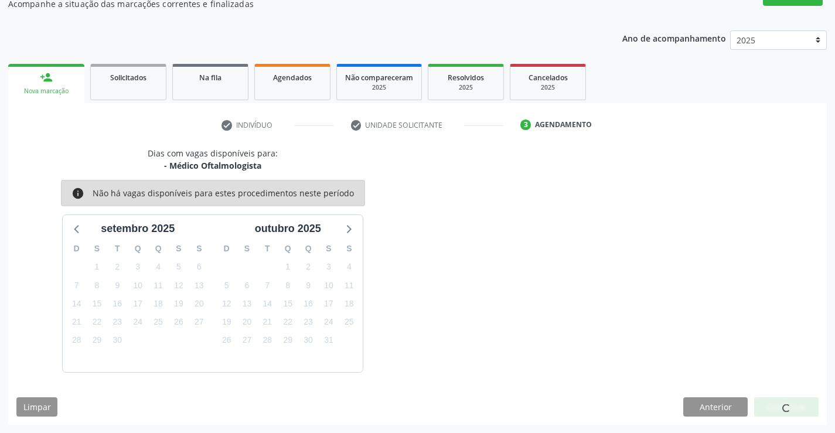
scroll to position [0, 0]
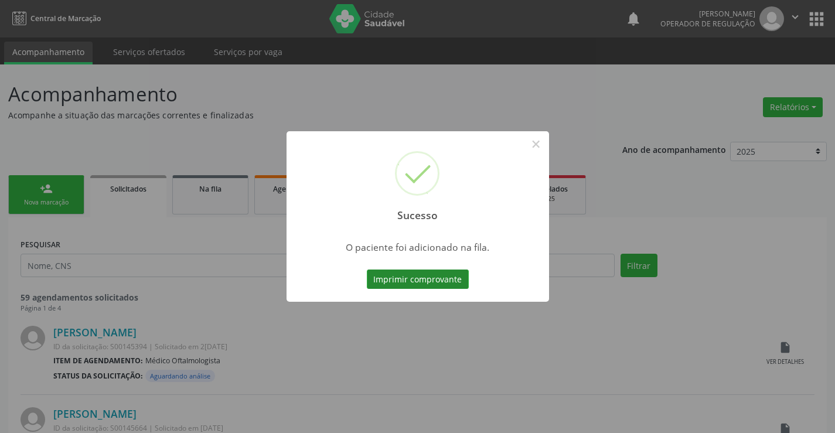
click at [446, 283] on button "Imprimir comprovante" at bounding box center [418, 280] width 102 height 20
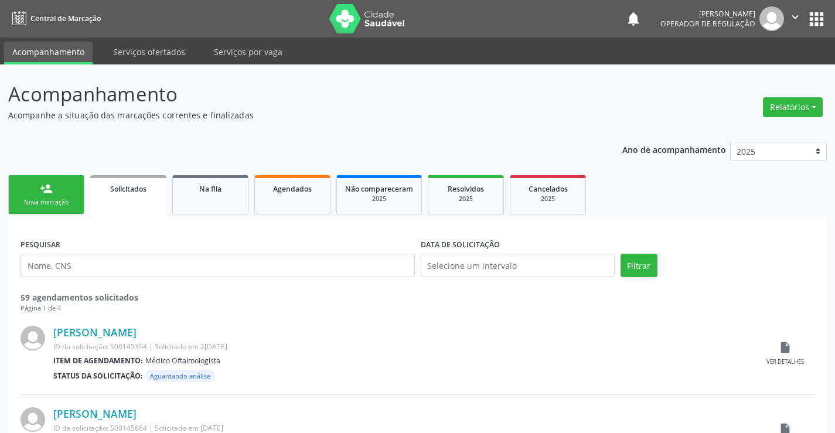
click at [69, 205] on div "Nova marcação" at bounding box center [46, 202] width 59 height 9
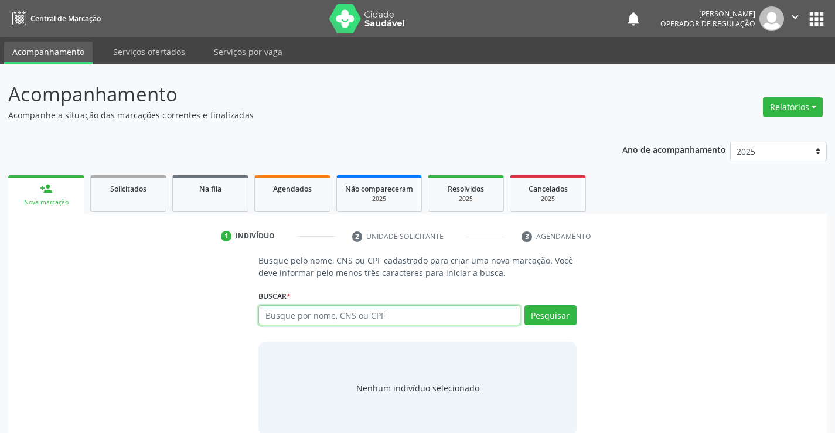
click at [298, 317] on input "text" at bounding box center [389, 315] width 261 height 20
type input "700600983183170"
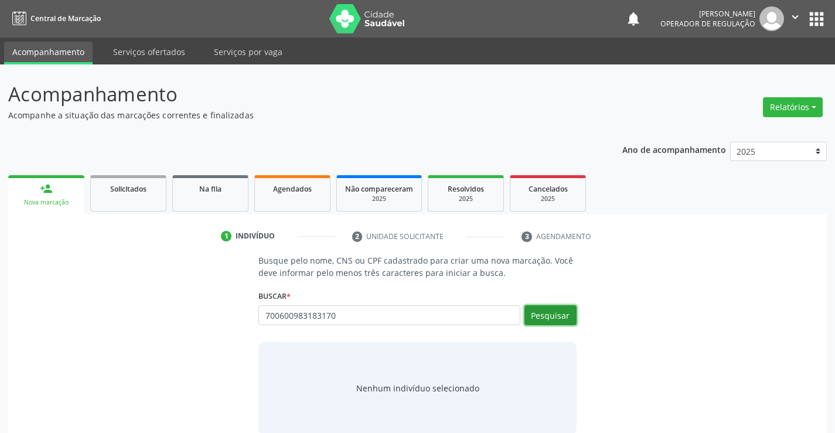
click at [553, 314] on button "Pesquisar" at bounding box center [551, 315] width 52 height 20
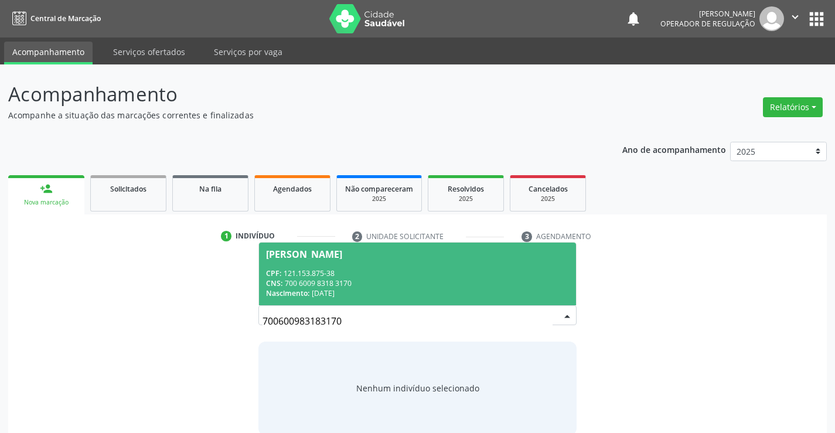
click at [550, 281] on div "CNS: 700 6009 8318 3170" at bounding box center [417, 283] width 302 height 10
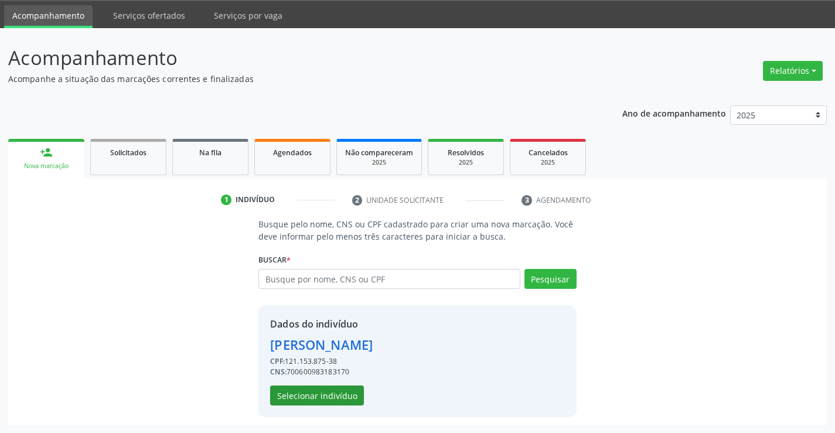
scroll to position [37, 0]
click at [324, 392] on button "Selecionar indivíduo" at bounding box center [317, 395] width 94 height 20
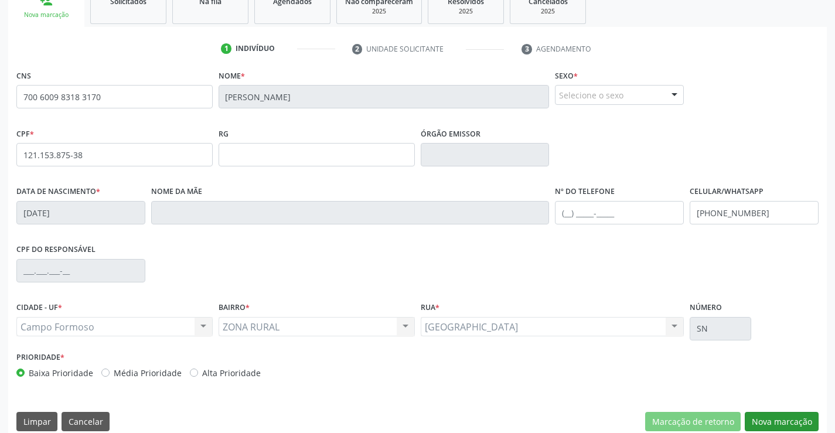
scroll to position [202, 0]
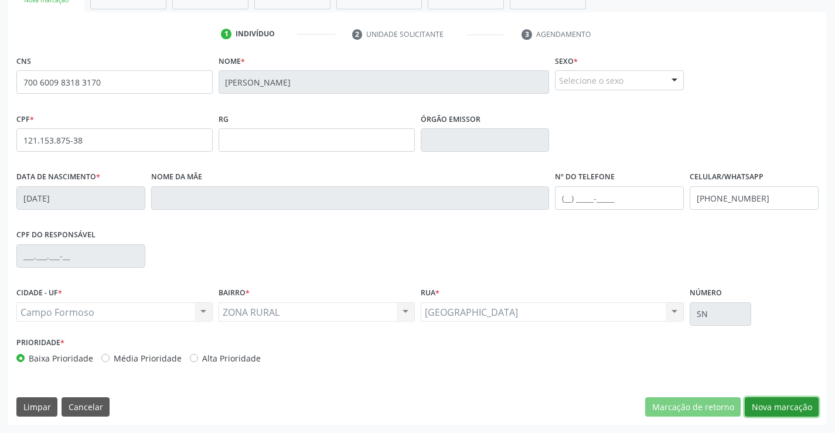
click at [791, 410] on button "Nova marcação" at bounding box center [782, 407] width 74 height 20
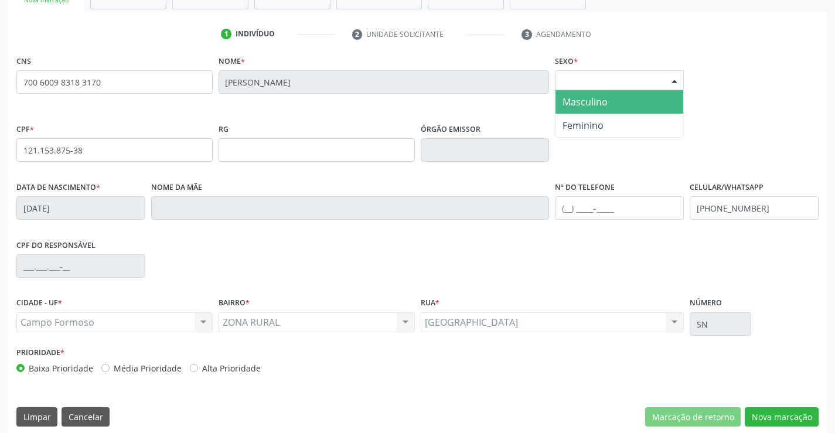
click at [674, 79] on div at bounding box center [675, 81] width 18 height 20
click at [587, 98] on span "Masculino" at bounding box center [585, 102] width 45 height 13
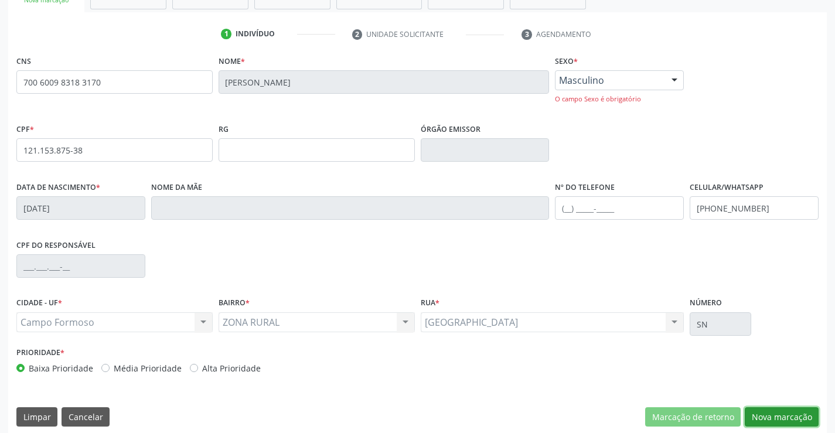
click at [774, 412] on button "Nova marcação" at bounding box center [782, 417] width 74 height 20
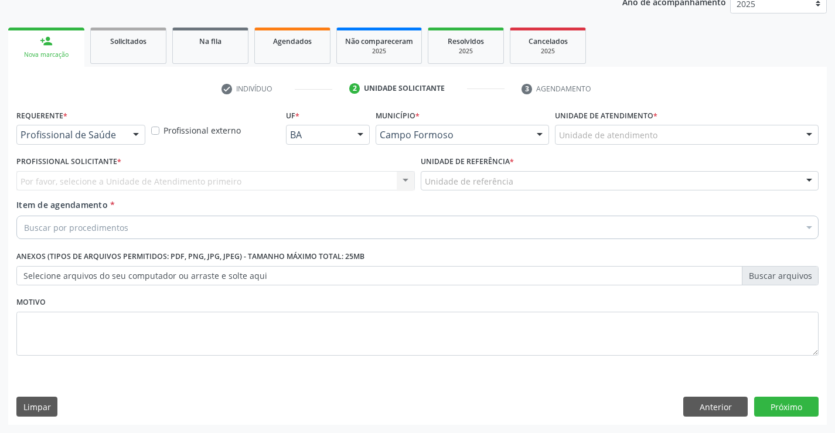
scroll to position [148, 0]
click at [138, 137] on div at bounding box center [136, 135] width 18 height 20
click at [101, 210] on span "Item de agendamento" at bounding box center [61, 204] width 91 height 11
click at [24, 216] on input "Item de agendamento *" at bounding box center [24, 227] width 0 height 23
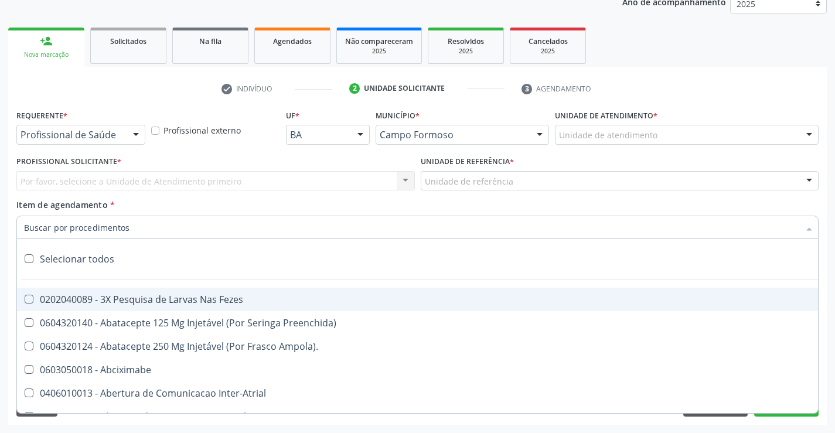
click at [135, 134] on div at bounding box center [136, 135] width 18 height 20
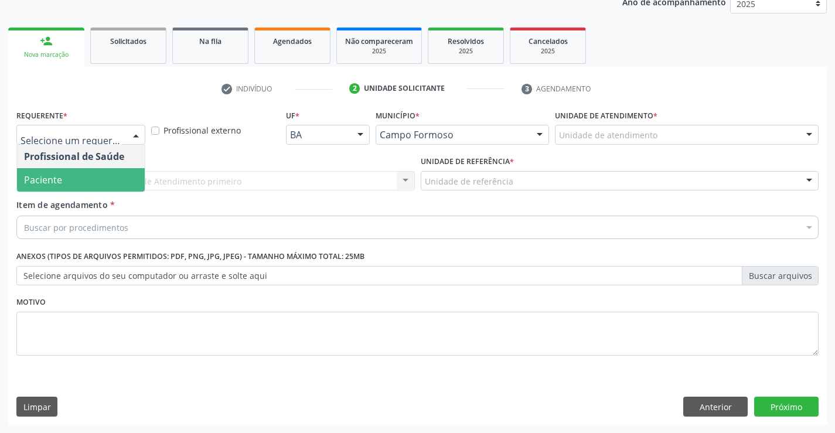
click at [96, 177] on span "Paciente" at bounding box center [81, 179] width 128 height 23
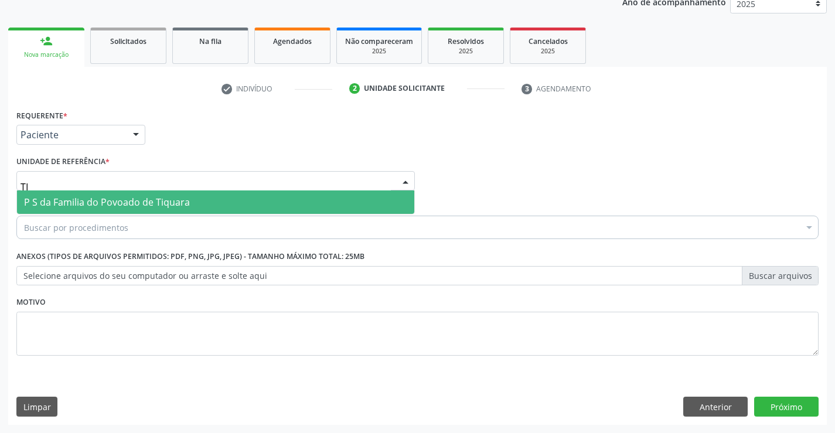
type input "TIQ"
click at [117, 201] on span "P S da Familia do Povoado de Tiquara" at bounding box center [107, 202] width 166 height 13
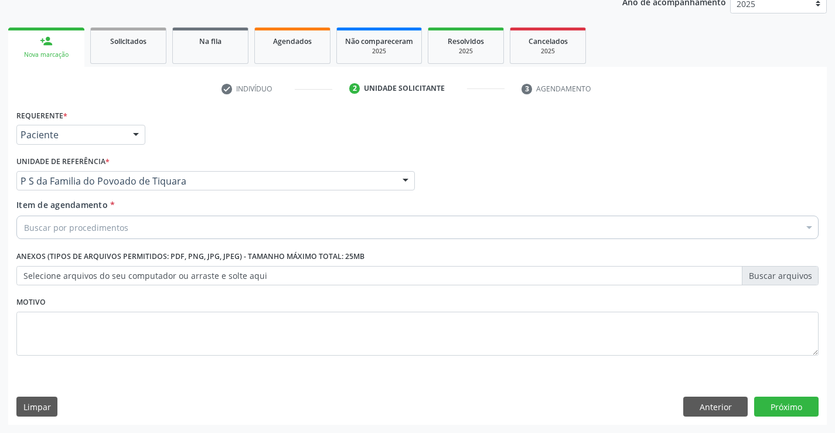
drag, startPoint x: 162, startPoint y: 236, endPoint x: 174, endPoint y: 227, distance: 14.7
click at [162, 234] on div "Buscar por procedimentos" at bounding box center [417, 227] width 803 height 23
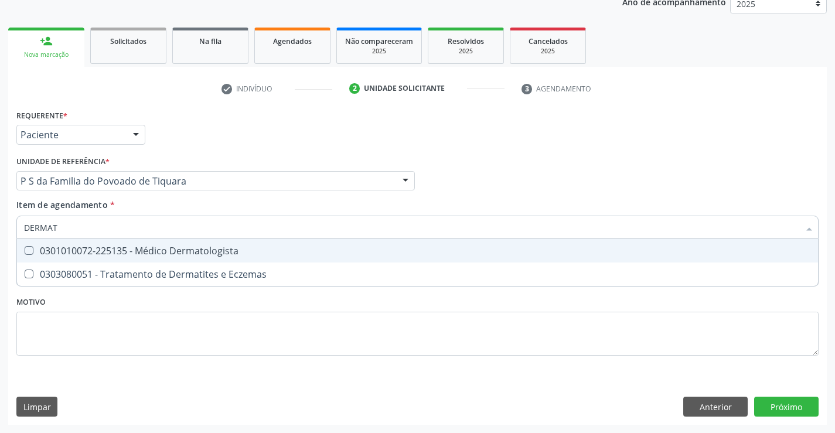
type input "DERMATO"
click at [178, 248] on div "0301010072-225135 - Médico Dermatologista" at bounding box center [417, 250] width 787 height 9
checkbox Dermatologista "true"
click at [203, 311] on div "Requerente * Paciente Profissional de Saúde Paciente Nenhum resultado encontrad…" at bounding box center [417, 240] width 803 height 266
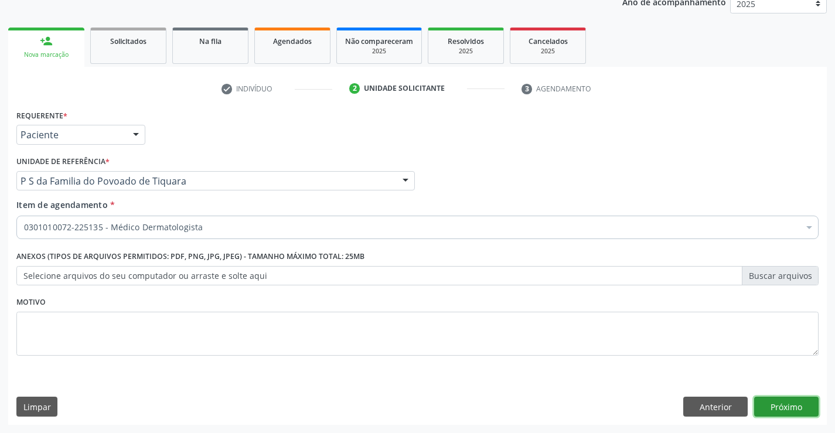
click at [792, 406] on button "Próximo" at bounding box center [786, 407] width 64 height 20
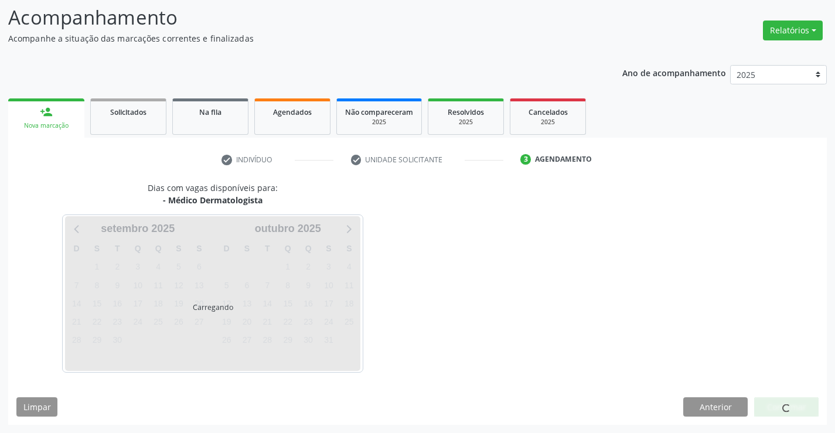
scroll to position [77, 0]
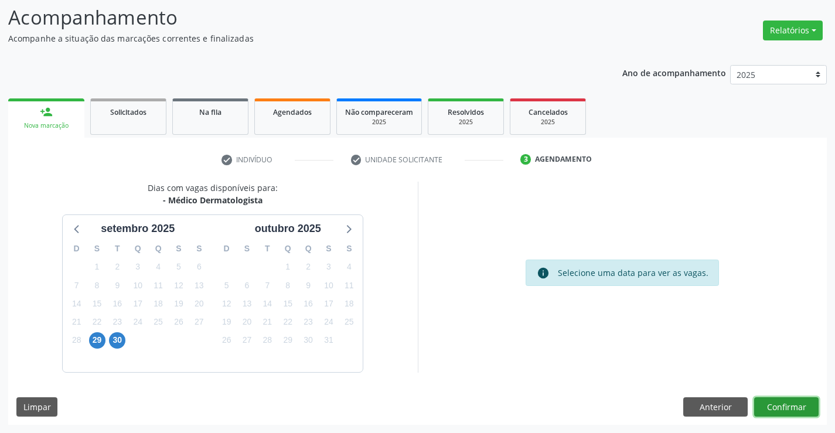
click at [792, 406] on button "Confirmar" at bounding box center [786, 407] width 64 height 20
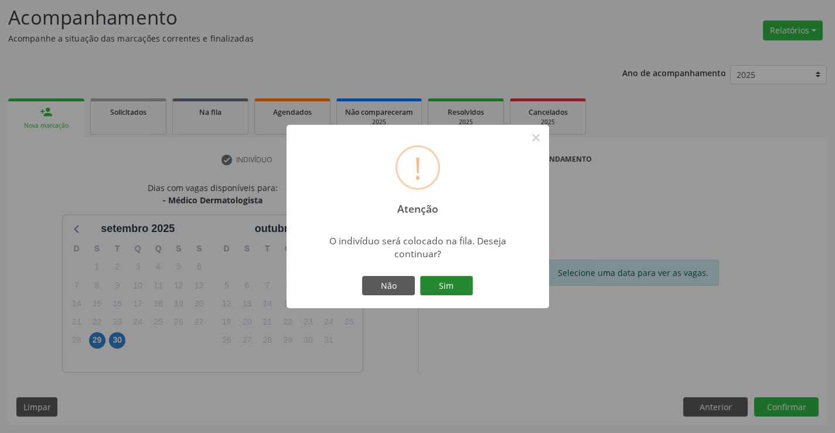
click at [451, 285] on button "Sim" at bounding box center [446, 286] width 53 height 20
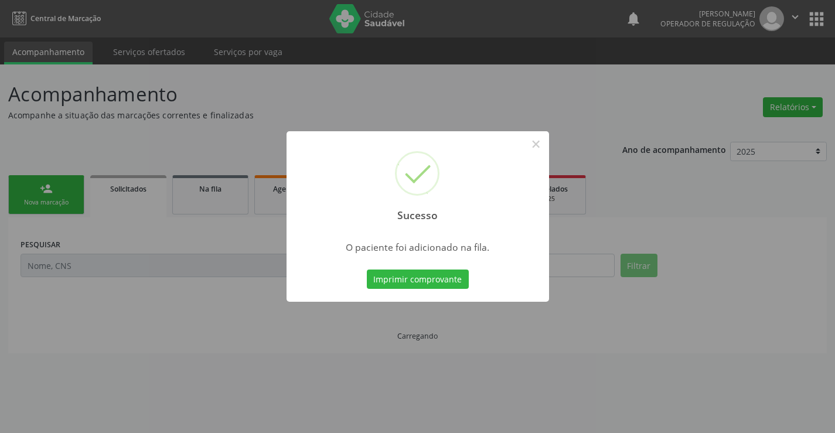
scroll to position [0, 0]
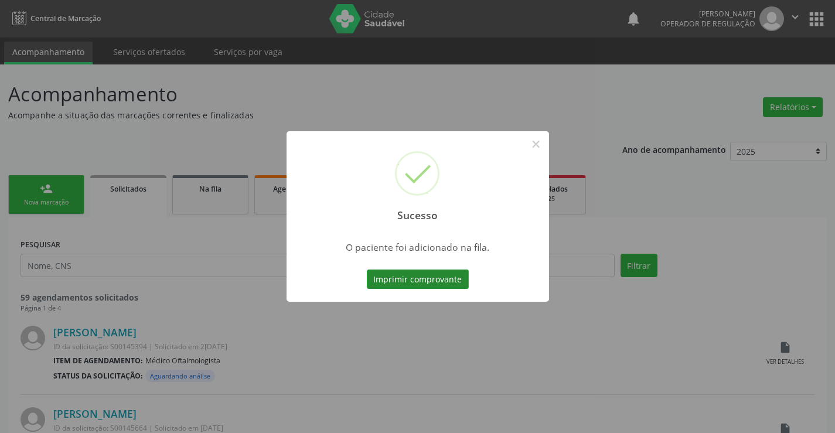
click at [453, 277] on button "Imprimir comprovante" at bounding box center [418, 280] width 102 height 20
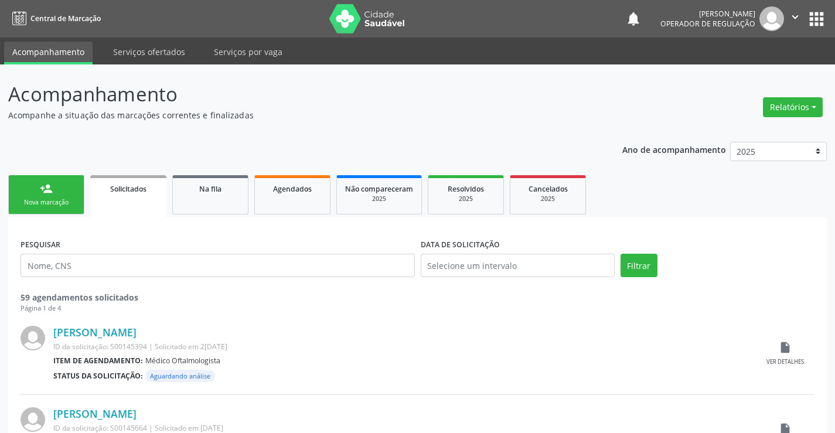
click at [74, 199] on div "Nova marcação" at bounding box center [46, 202] width 59 height 9
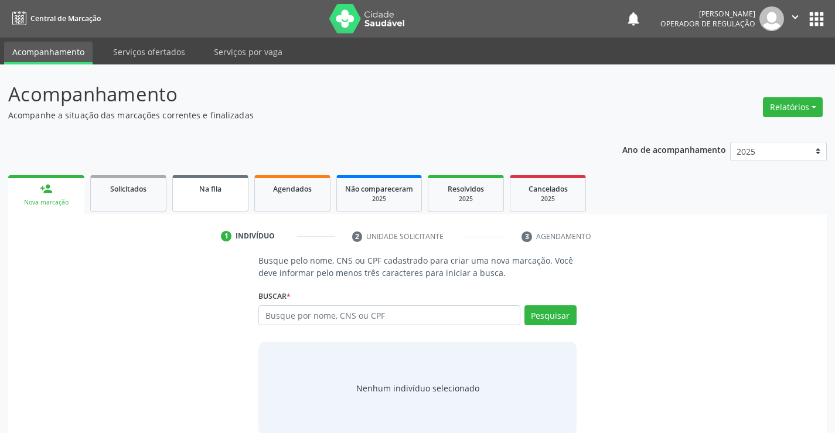
click at [220, 201] on link "Na fila" at bounding box center [210, 193] width 76 height 36
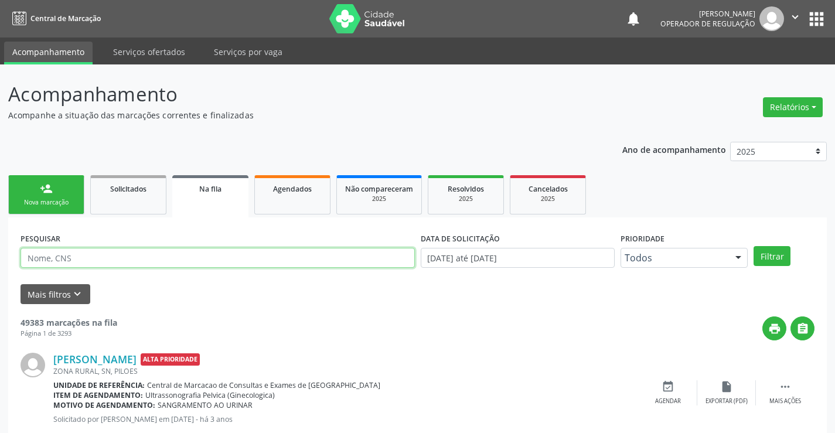
click at [155, 259] on input "text" at bounding box center [218, 258] width 395 height 20
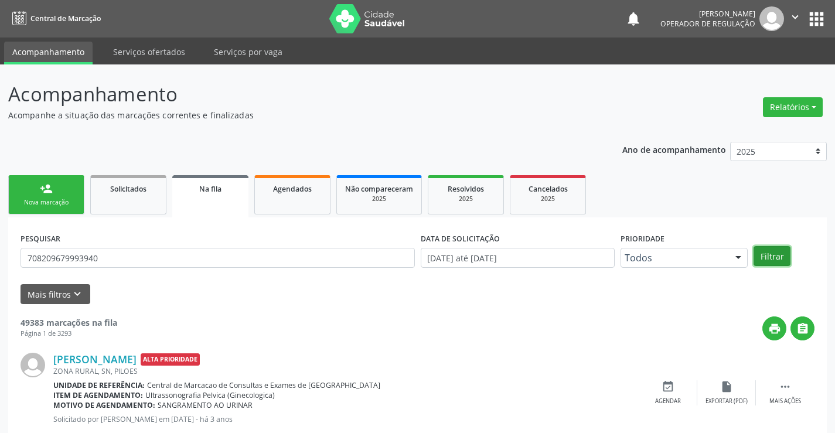
click at [771, 259] on button "Filtrar" at bounding box center [772, 256] width 37 height 20
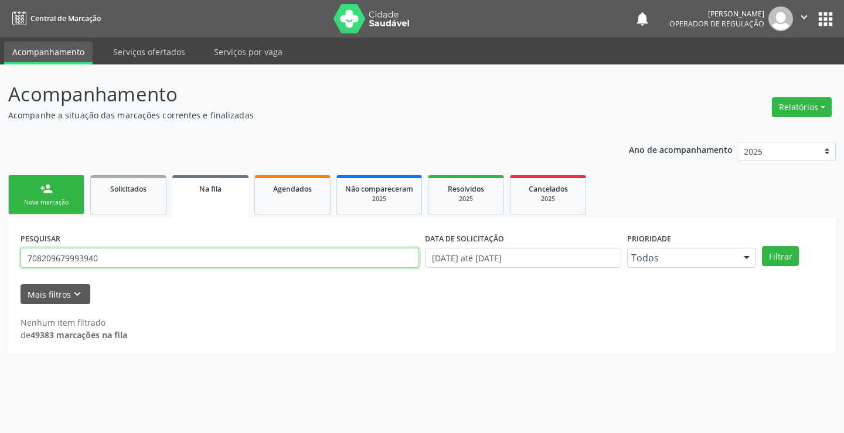
click at [143, 259] on input "708209679993940" at bounding box center [220, 258] width 399 height 20
type input "7"
type input "708209607993940"
click at [772, 257] on button "Filtrar" at bounding box center [780, 256] width 37 height 20
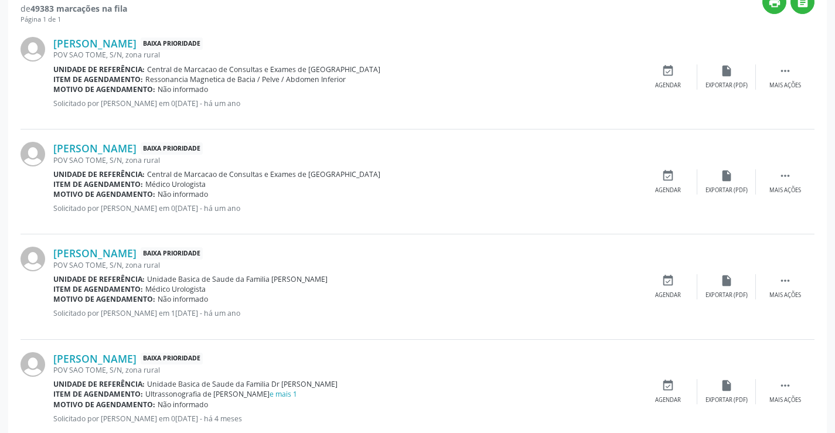
scroll to position [358, 0]
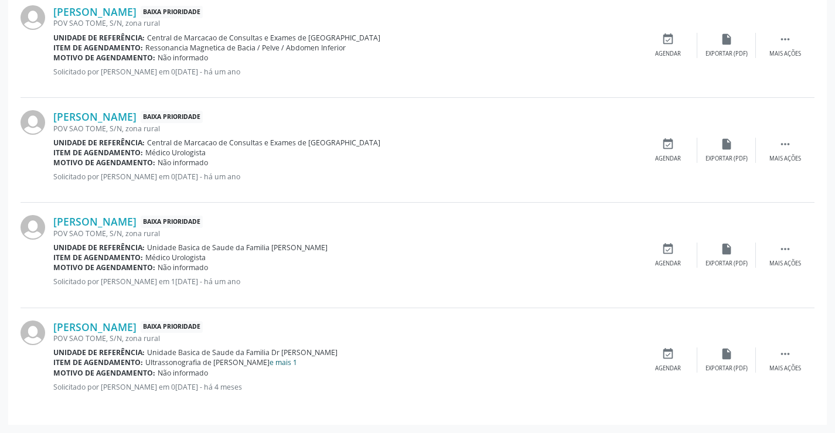
click at [290, 366] on link "e mais 1" at bounding box center [284, 363] width 28 height 10
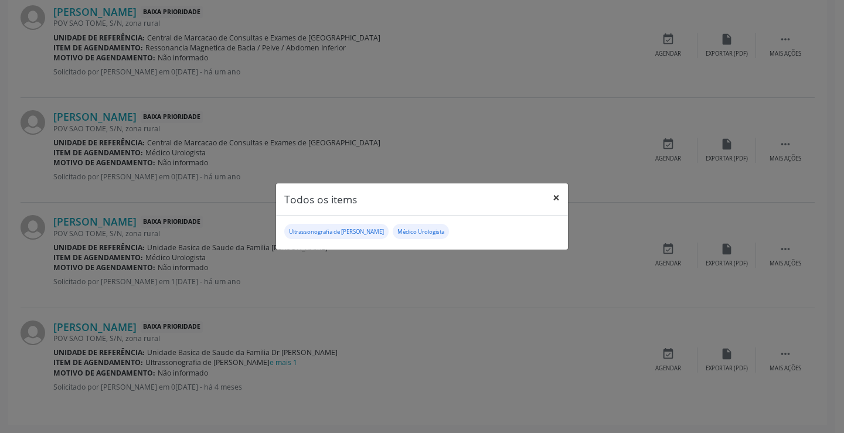
click at [557, 199] on button "×" at bounding box center [556, 197] width 23 height 29
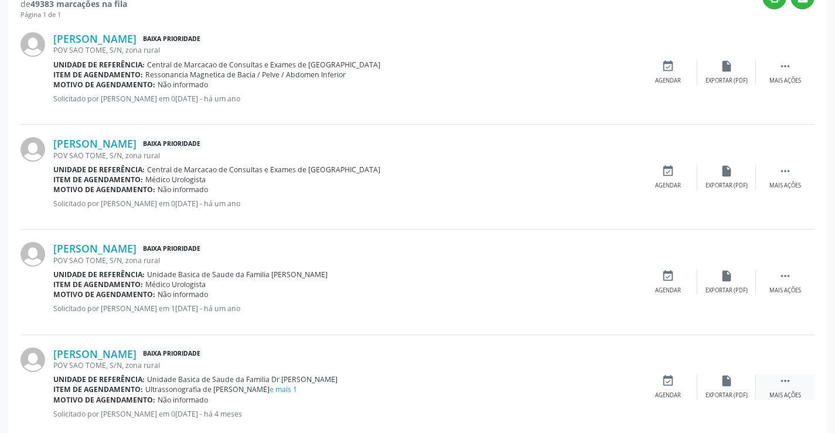
scroll to position [352, 0]
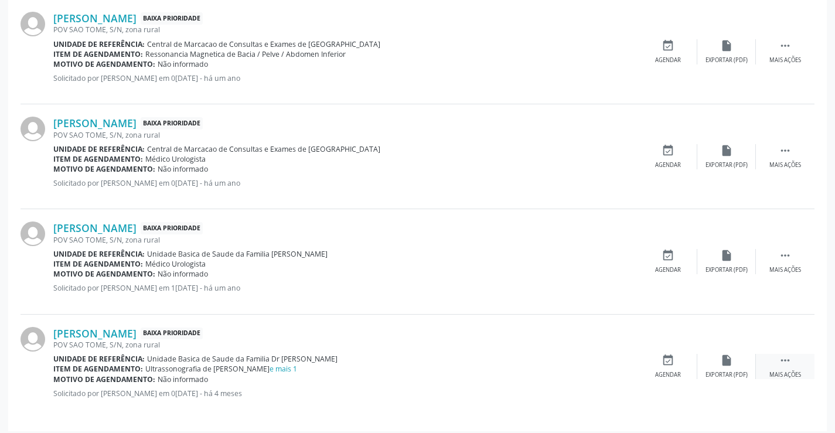
click at [784, 358] on icon "" at bounding box center [785, 360] width 13 height 13
click at [725, 363] on icon "edit" at bounding box center [726, 360] width 13 height 13
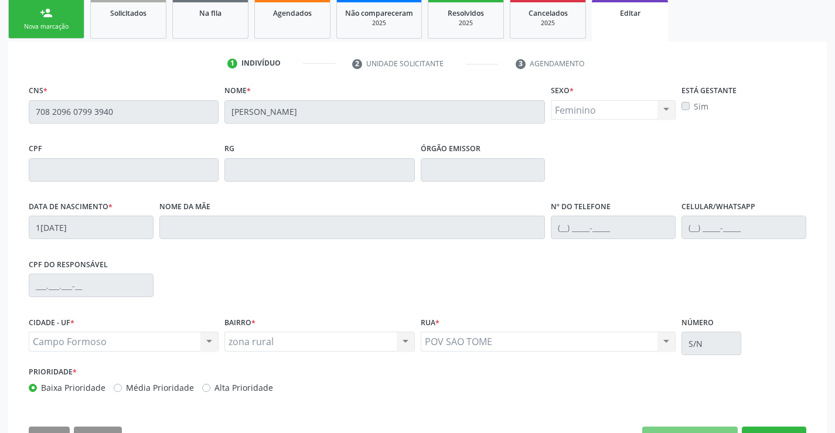
scroll to position [218, 0]
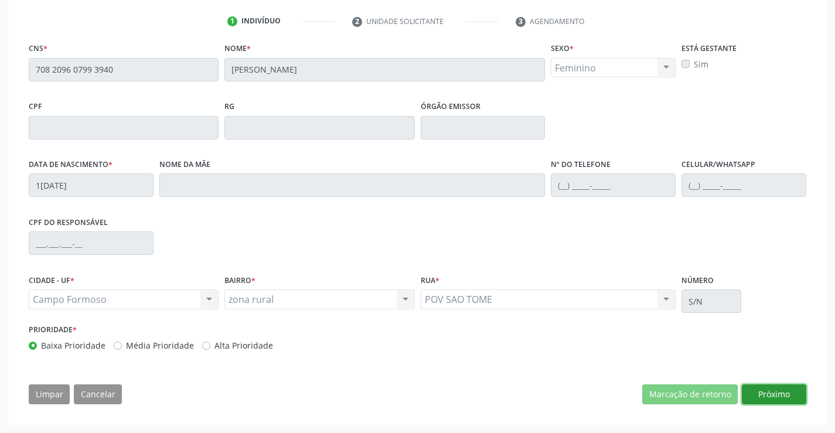
click at [767, 395] on button "Próximo" at bounding box center [774, 395] width 64 height 20
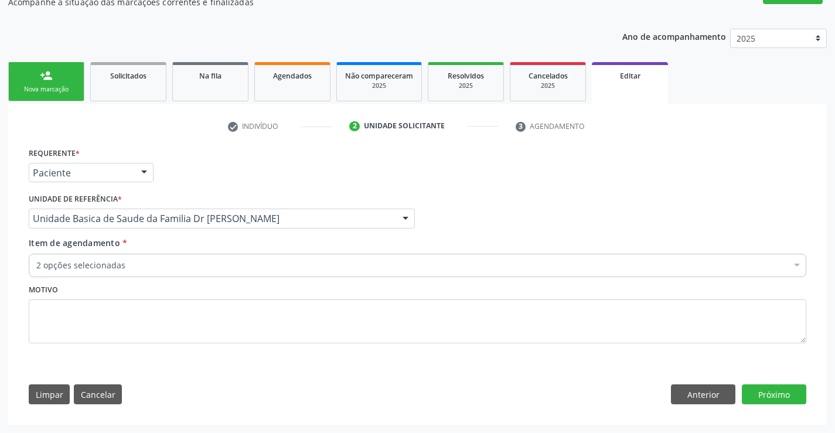
scroll to position [113, 0]
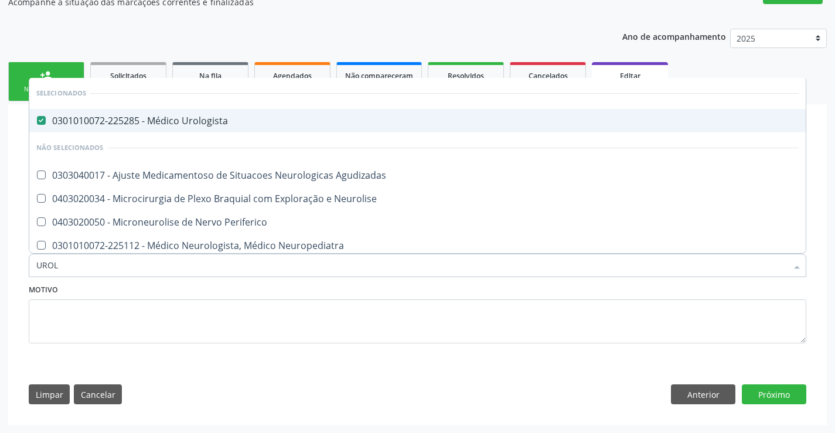
type input "UROLO"
click at [234, 123] on div "0301010072-225285 - Médico Urologista" at bounding box center [417, 120] width 763 height 9
click at [251, 118] on div "0301010072-225285 - Médico Urologista" at bounding box center [417, 120] width 763 height 9
checkbox Urologista "true"
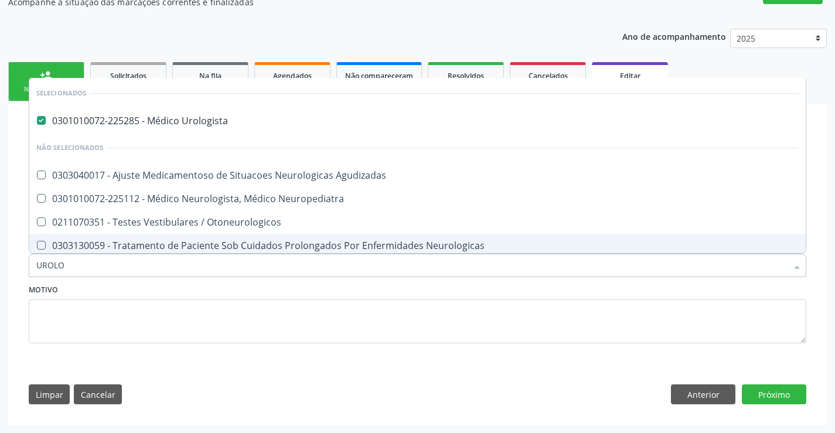
click at [306, 295] on div "Motivo" at bounding box center [418, 312] width 778 height 62
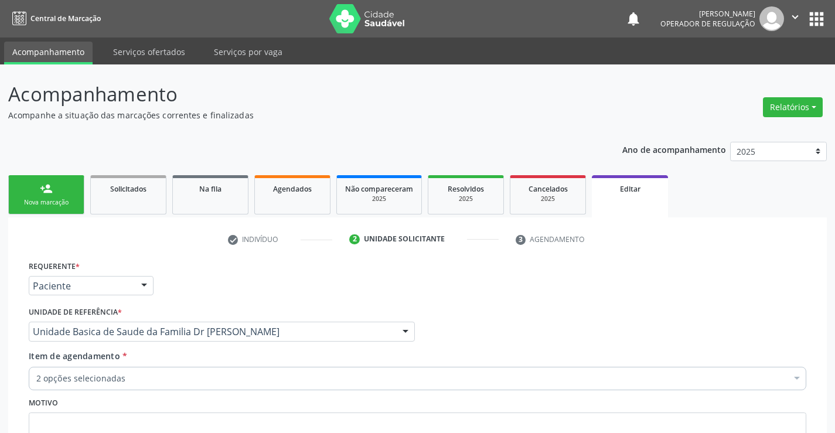
scroll to position [113, 0]
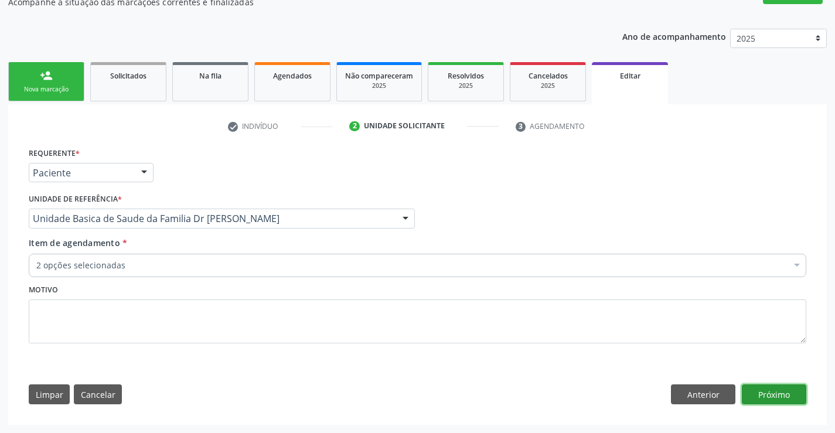
click at [783, 392] on button "Próximo" at bounding box center [774, 395] width 64 height 20
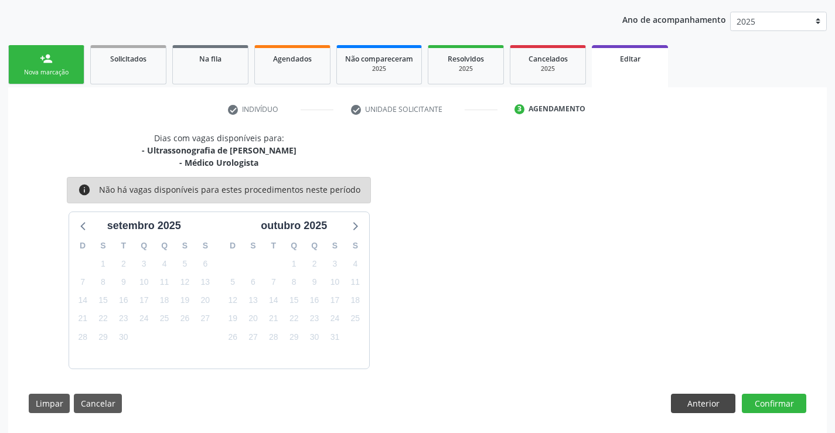
scroll to position [139, 0]
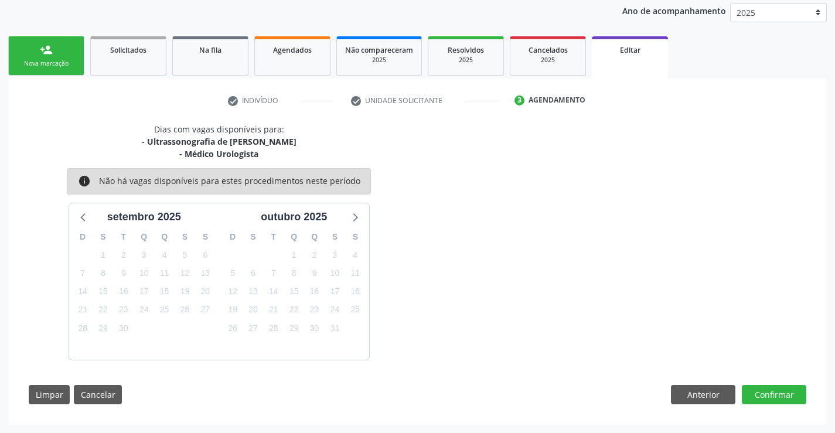
click at [66, 53] on link "person_add Nova marcação" at bounding box center [46, 55] width 76 height 39
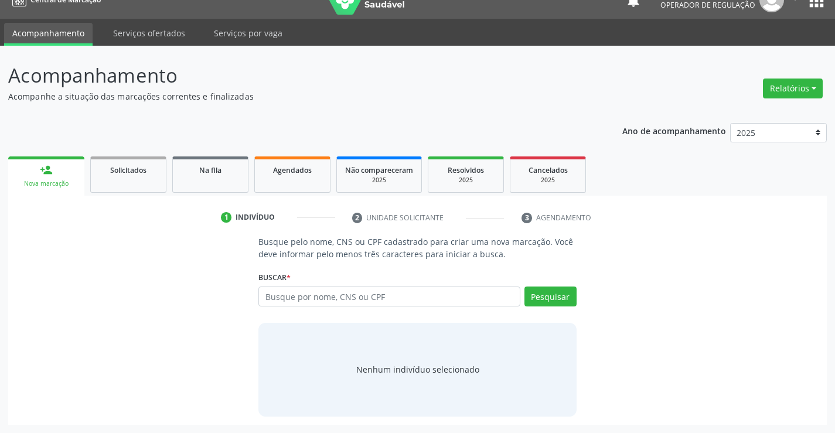
scroll to position [19, 0]
click at [305, 301] on input "text" at bounding box center [389, 297] width 261 height 20
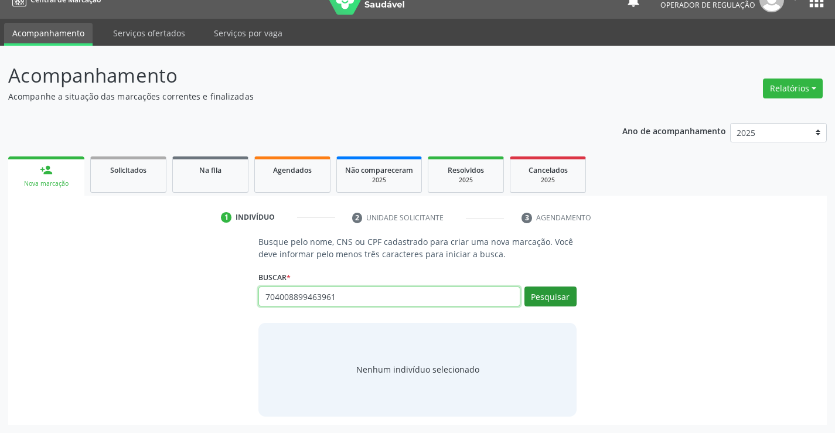
type input "704008899463961"
click at [557, 298] on button "Pesquisar" at bounding box center [551, 297] width 52 height 20
type input "704008899463961"
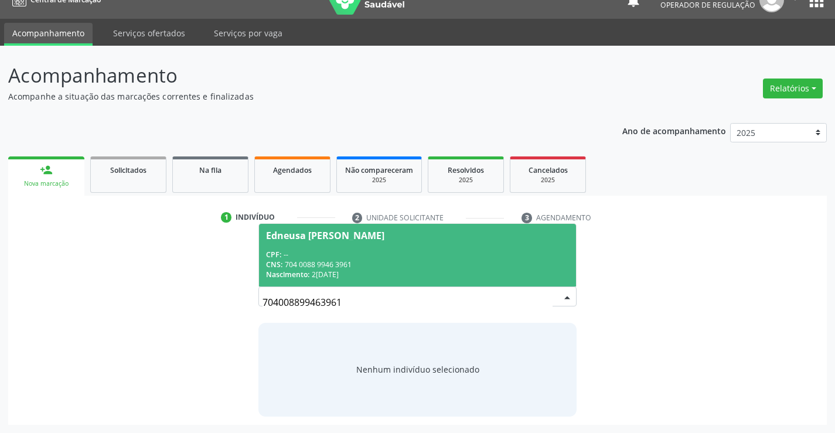
click at [471, 260] on div "CNS: 704 0088 9946 3961" at bounding box center [417, 265] width 302 height 10
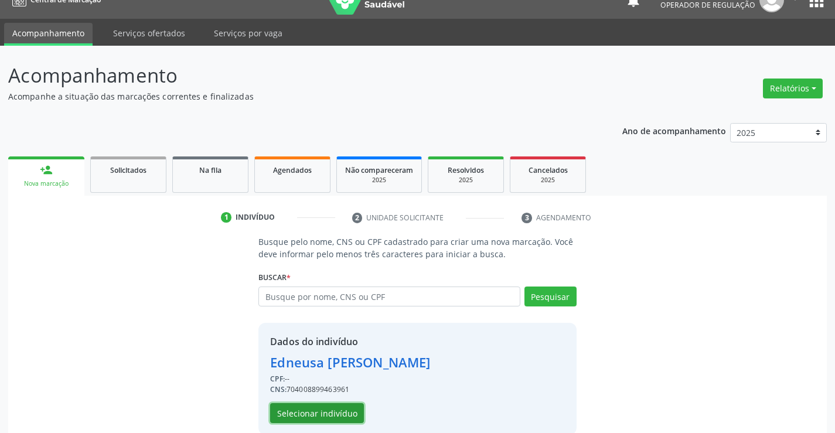
click at [318, 410] on button "Selecionar indivíduo" at bounding box center [317, 413] width 94 height 20
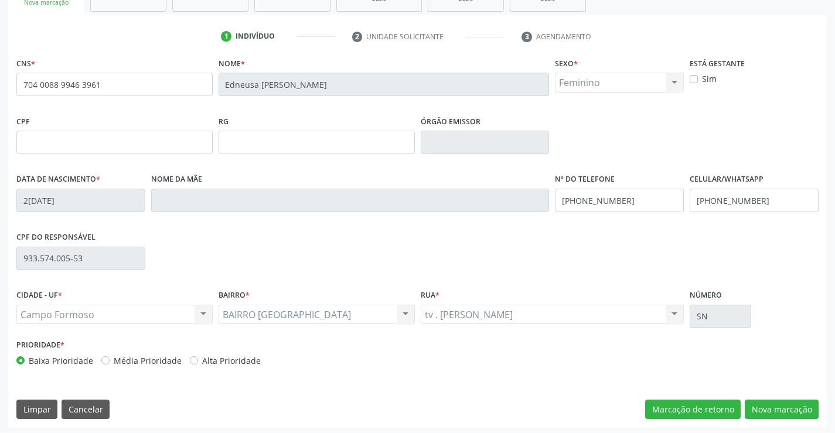
scroll to position [202, 0]
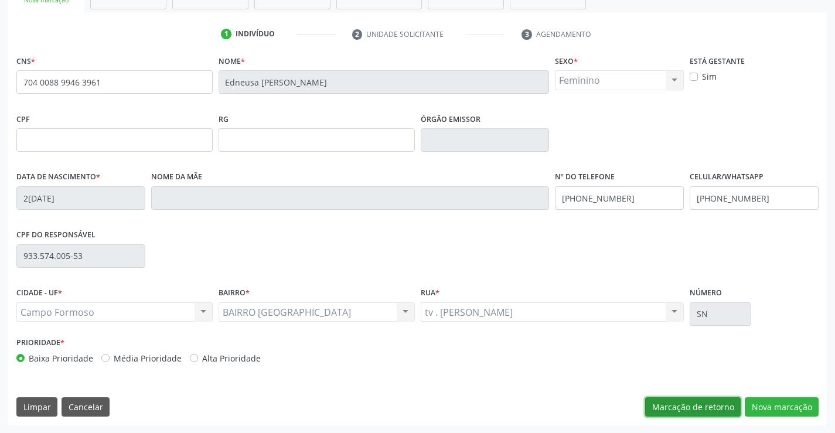
click at [674, 406] on button "Marcação de retorno" at bounding box center [693, 407] width 96 height 20
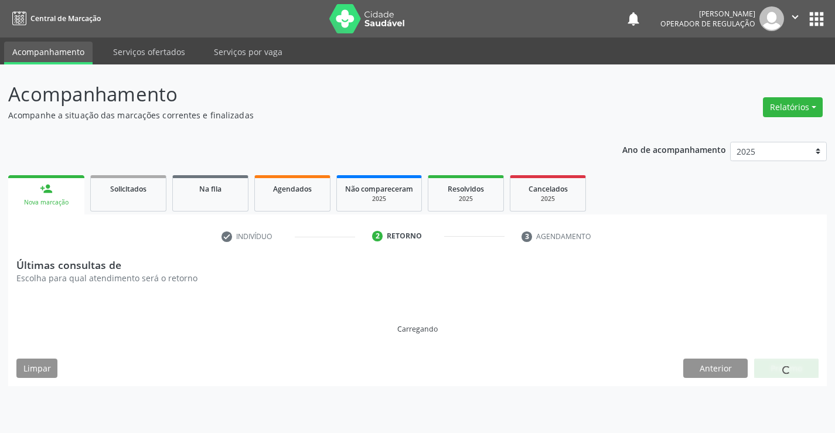
scroll to position [0, 0]
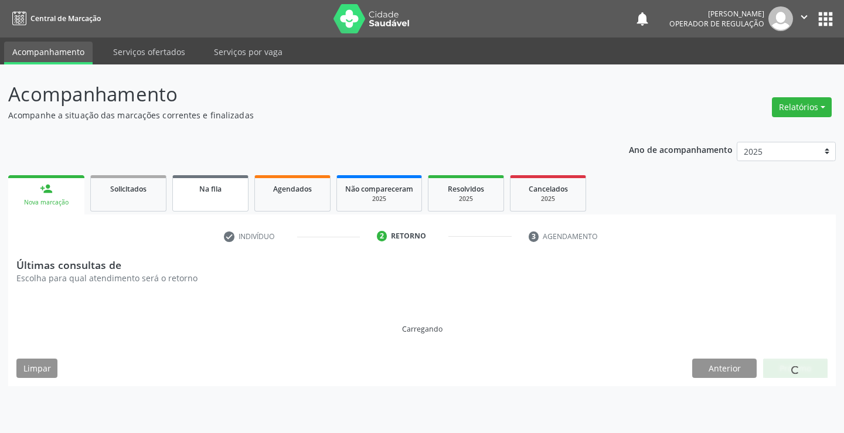
click at [225, 192] on div "Na fila" at bounding box center [210, 188] width 59 height 12
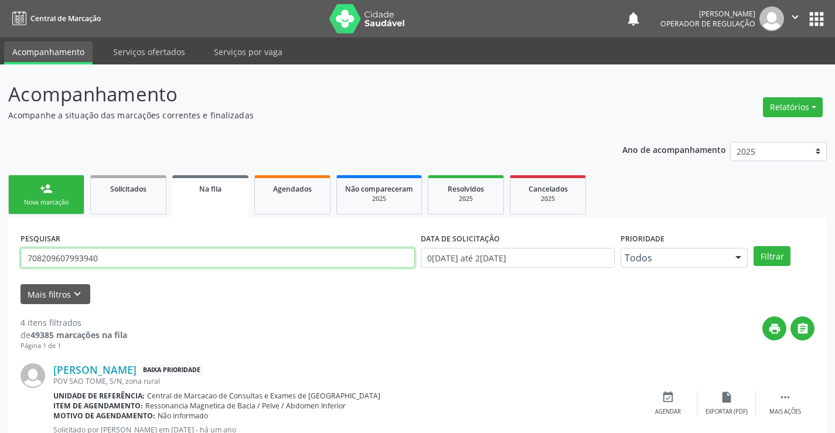
click at [123, 264] on input "708209607993940" at bounding box center [218, 258] width 395 height 20
type input "7"
type input "704008899463961"
click at [780, 256] on button "Filtrar" at bounding box center [772, 256] width 37 height 20
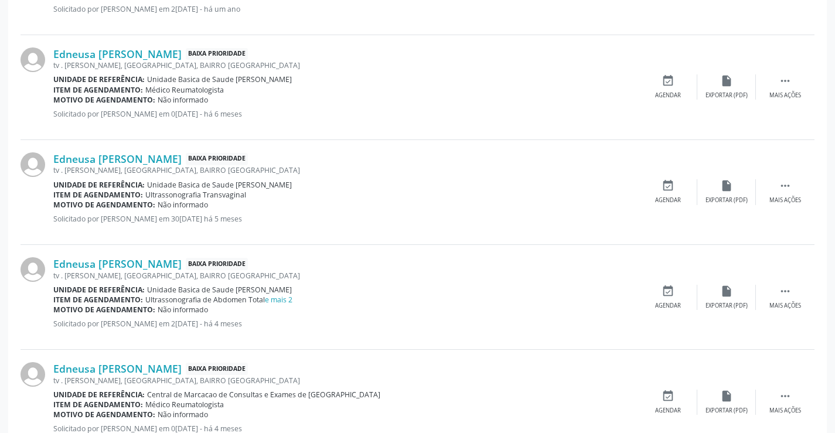
scroll to position [684, 0]
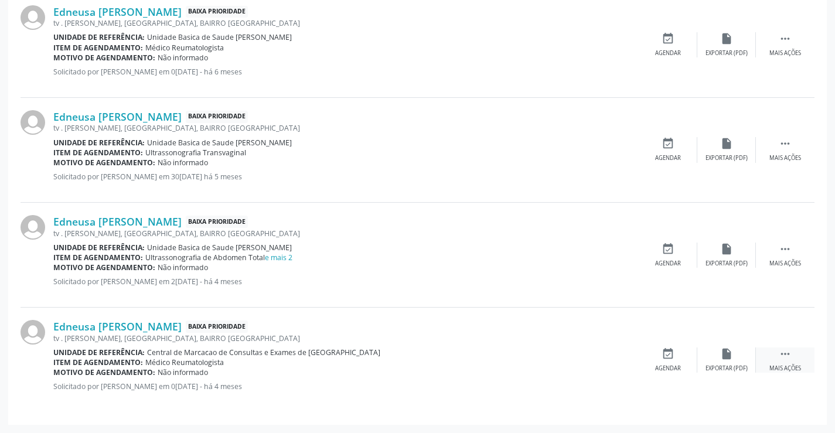
click at [787, 354] on icon "" at bounding box center [785, 354] width 13 height 13
click at [726, 356] on icon "edit" at bounding box center [726, 354] width 13 height 13
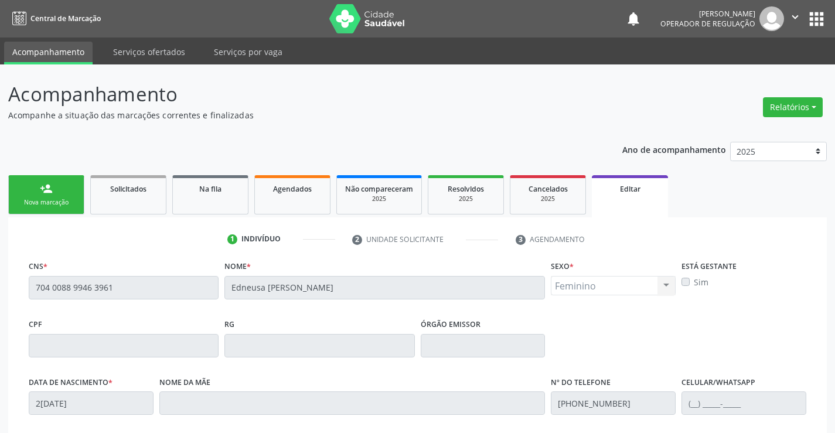
scroll to position [59, 0]
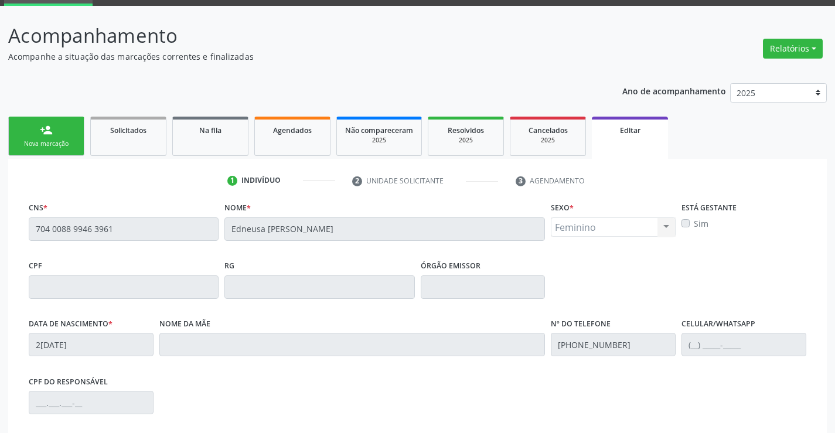
click at [66, 144] on div "Nova marcação" at bounding box center [46, 144] width 59 height 9
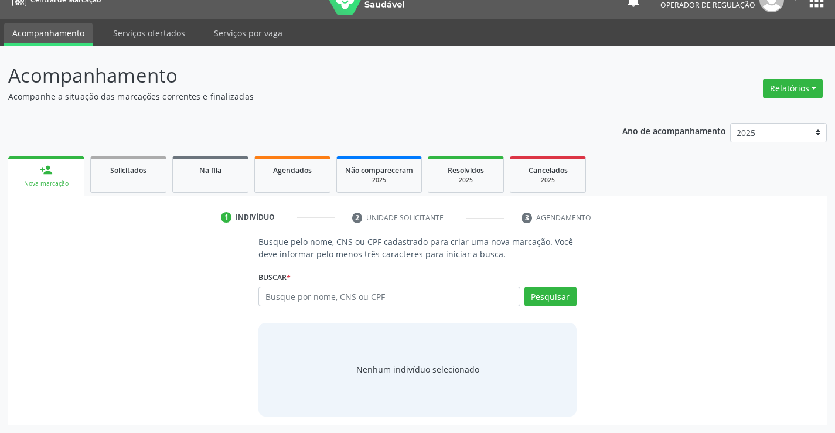
scroll to position [19, 0]
click at [215, 182] on link "Na fila" at bounding box center [210, 175] width 76 height 36
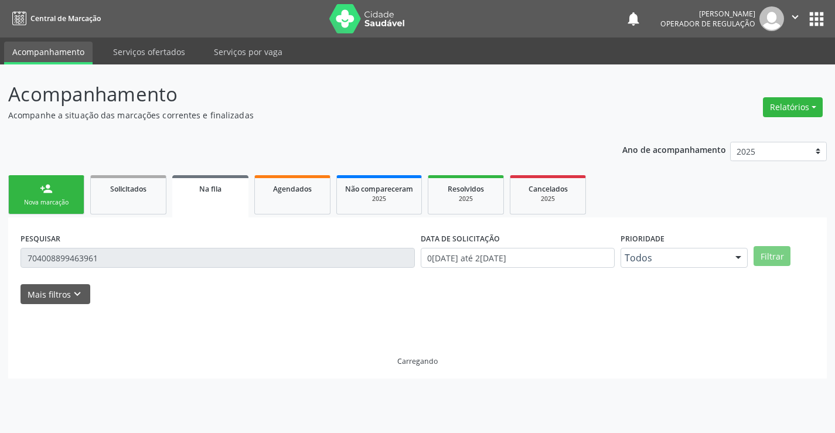
scroll to position [0, 0]
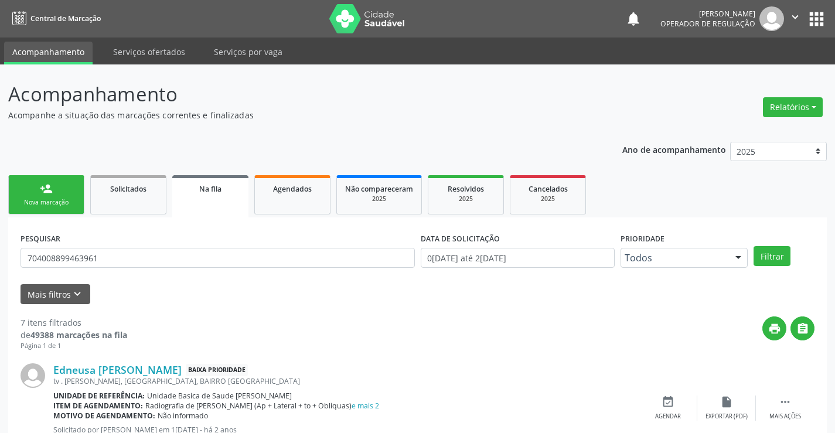
click at [70, 197] on link "person_add Nova marcação" at bounding box center [46, 194] width 76 height 39
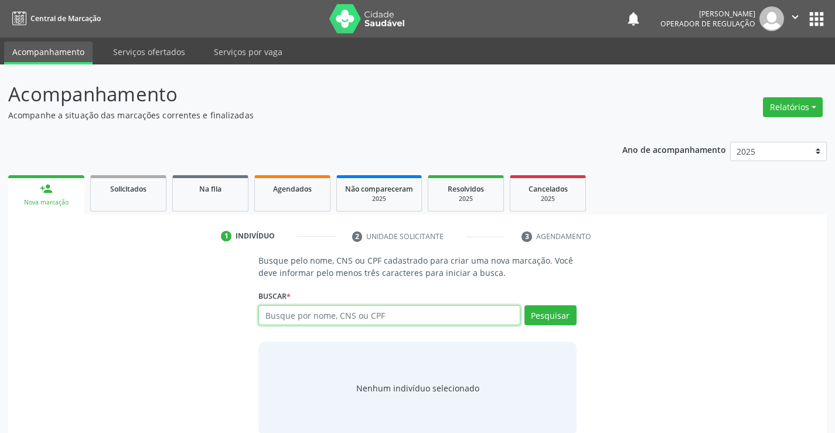
click at [334, 315] on input "text" at bounding box center [389, 315] width 261 height 20
type input "704008899463961"
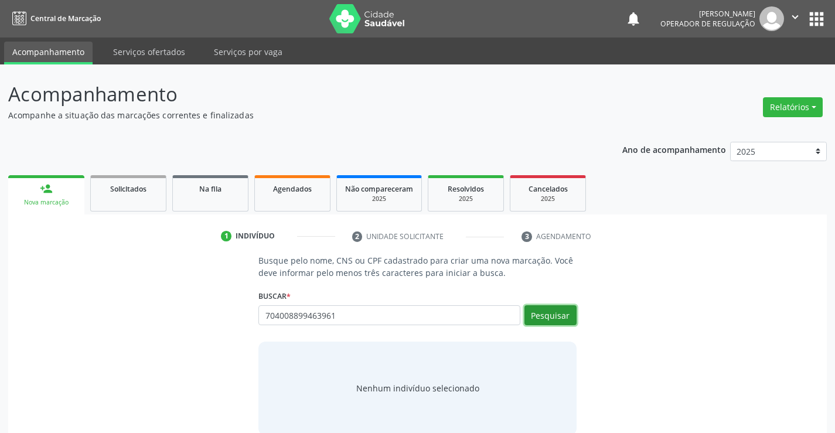
click at [542, 315] on button "Pesquisar" at bounding box center [551, 315] width 52 height 20
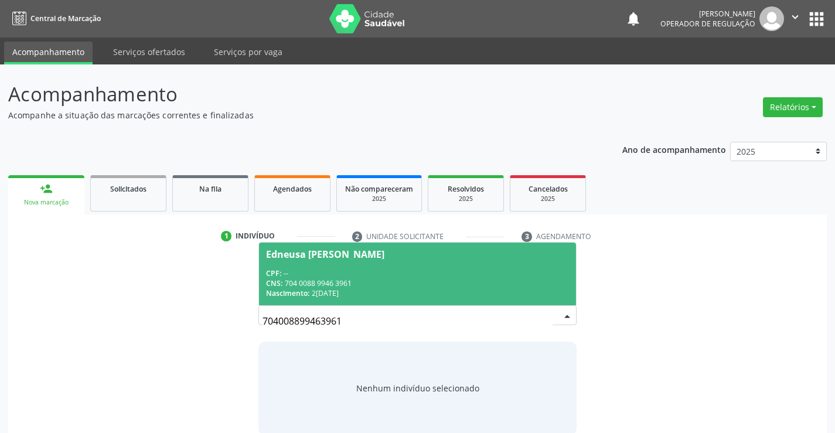
click at [478, 266] on span "Edneusa Firmino Nascimento CPF: -- CNS: 704 0088 9946 3961 Nascimento: 24/10/19…" at bounding box center [417, 274] width 317 height 63
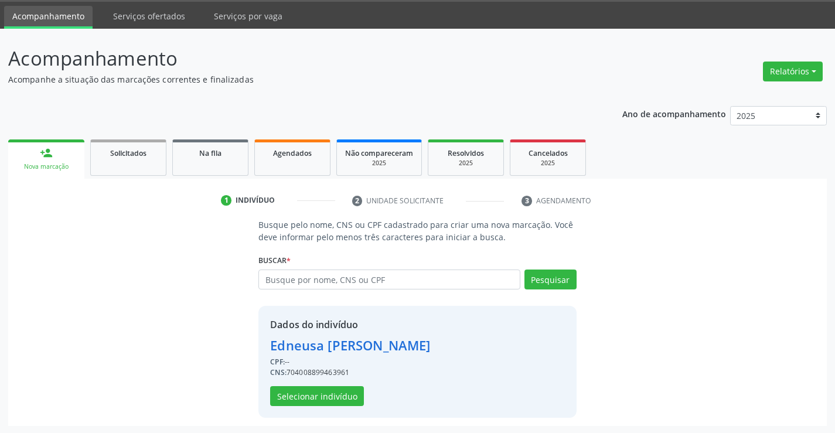
scroll to position [37, 0]
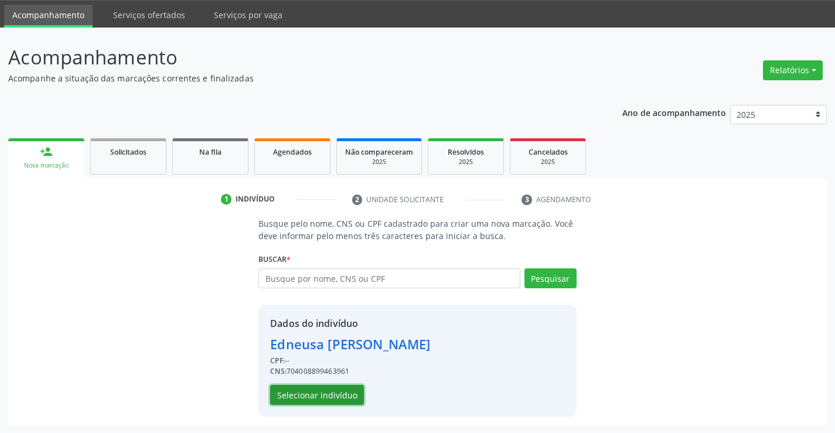
click at [334, 394] on button "Selecionar indivíduo" at bounding box center [317, 395] width 94 height 20
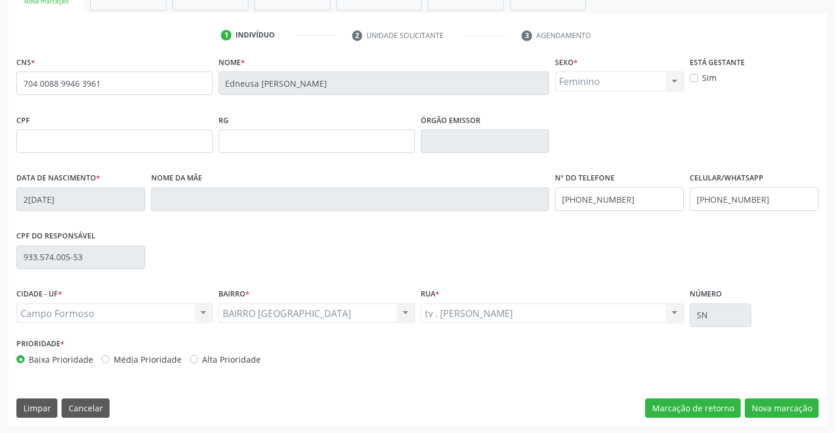
scroll to position [202, 0]
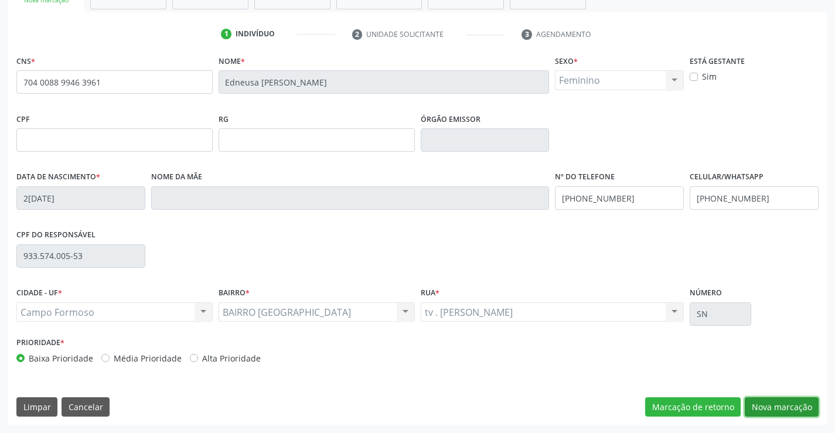
click at [765, 404] on button "Nova marcação" at bounding box center [782, 407] width 74 height 20
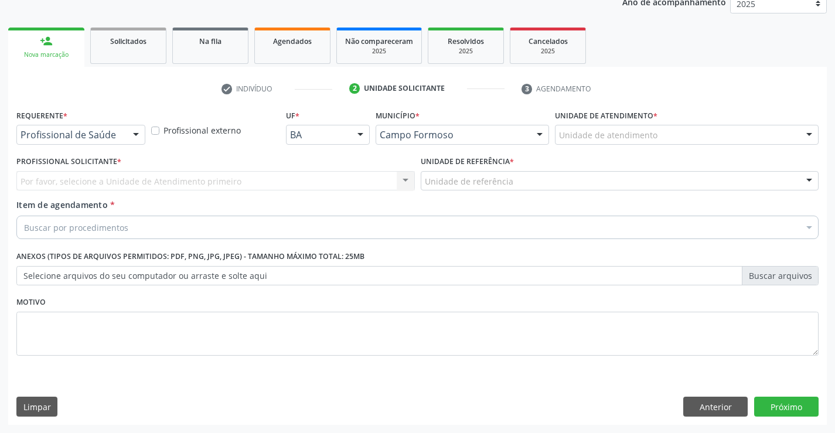
scroll to position [148, 0]
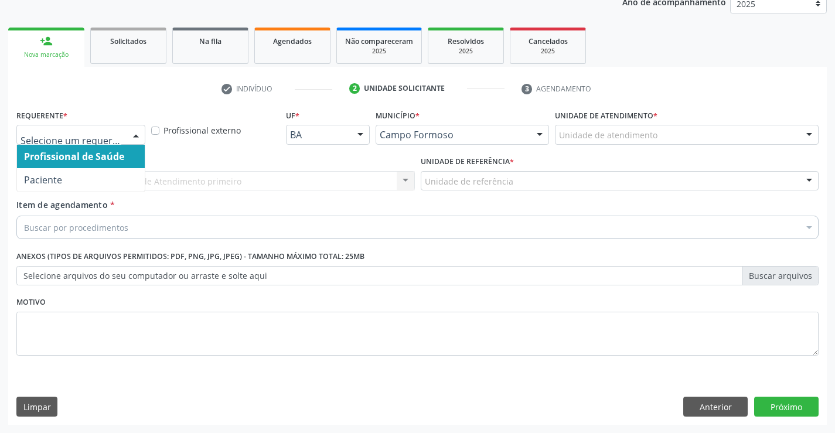
click at [135, 136] on div at bounding box center [136, 135] width 18 height 20
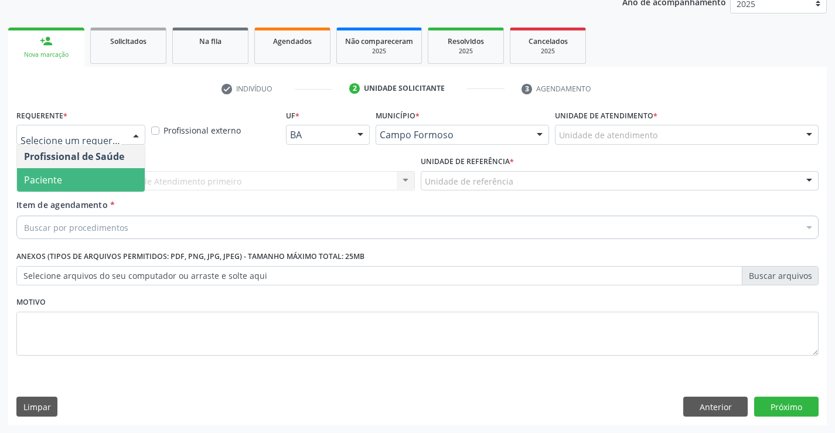
click at [100, 185] on span "Paciente" at bounding box center [81, 179] width 128 height 23
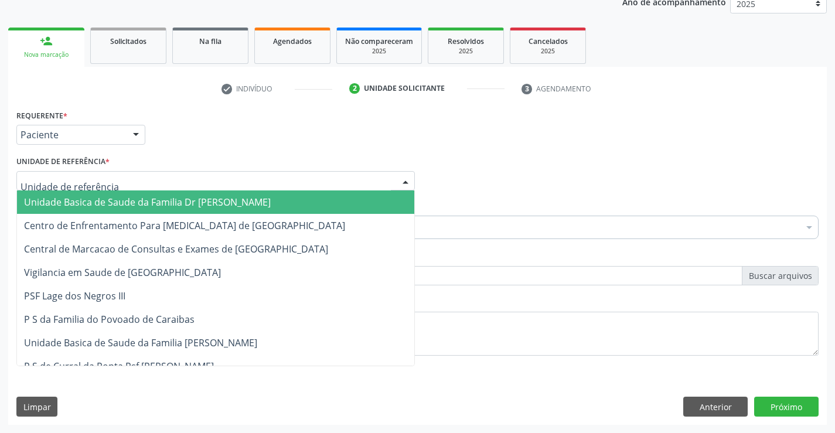
click at [137, 181] on div at bounding box center [215, 181] width 399 height 20
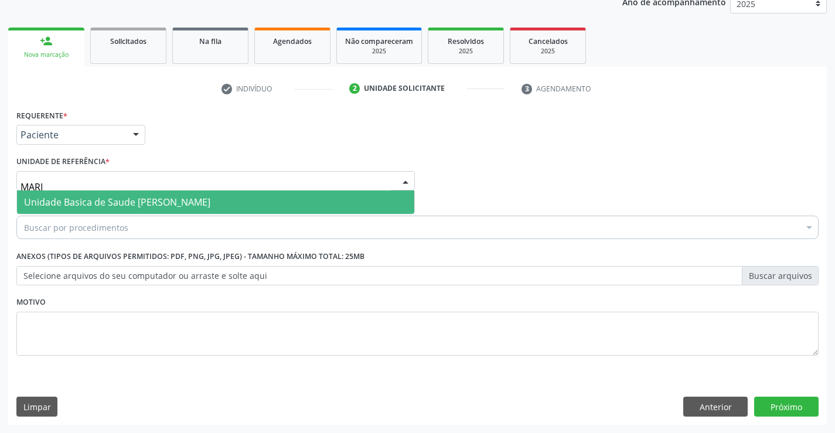
type input "MARIA"
click at [181, 201] on span "Unidade Basica de Saude [PERSON_NAME]" at bounding box center [117, 202] width 186 height 13
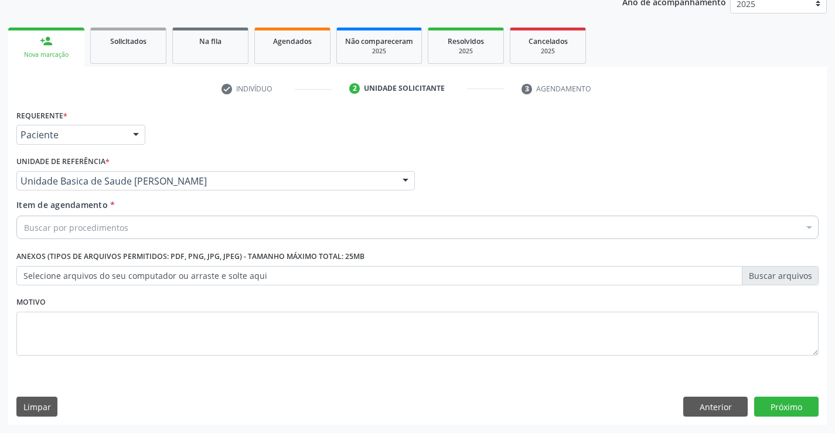
click at [149, 234] on div "Buscar por procedimentos" at bounding box center [417, 227] width 803 height 23
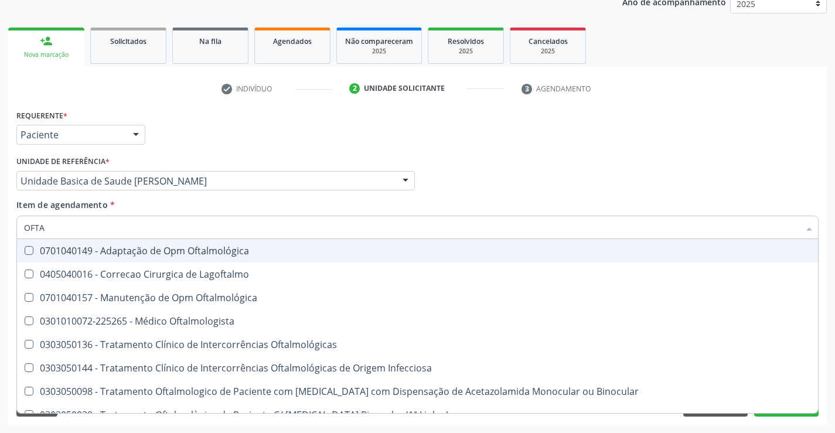
type input "OFTAL"
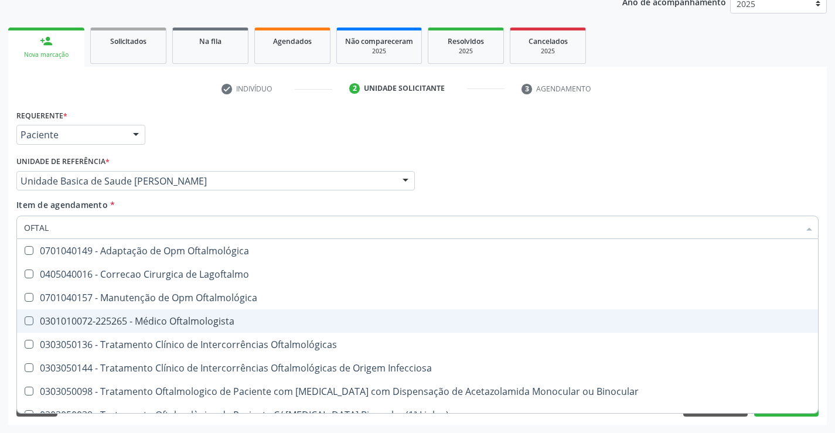
click at [188, 319] on div "0301010072-225265 - Médico Oftalmologista" at bounding box center [417, 321] width 787 height 9
checkbox Oftalmologista "true"
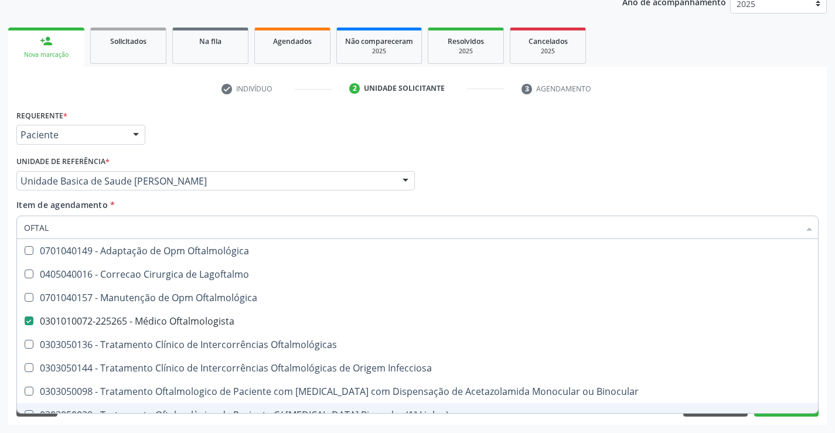
type input "OFTAL"
click at [188, 423] on div "Requerente * Paciente Profissional de Saúde Paciente Nenhum resultado encontrad…" at bounding box center [417, 266] width 819 height 318
checkbox Lagoftalmo "true"
checkbox Oftalmologista "false"
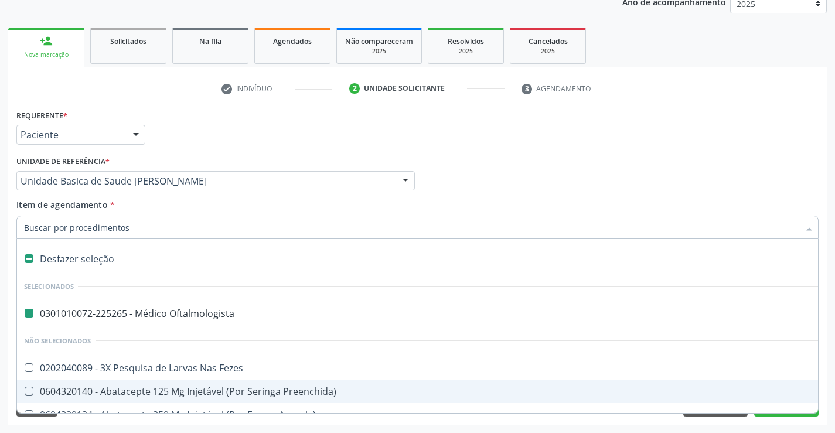
type input "R"
checkbox Oftalmologista "false"
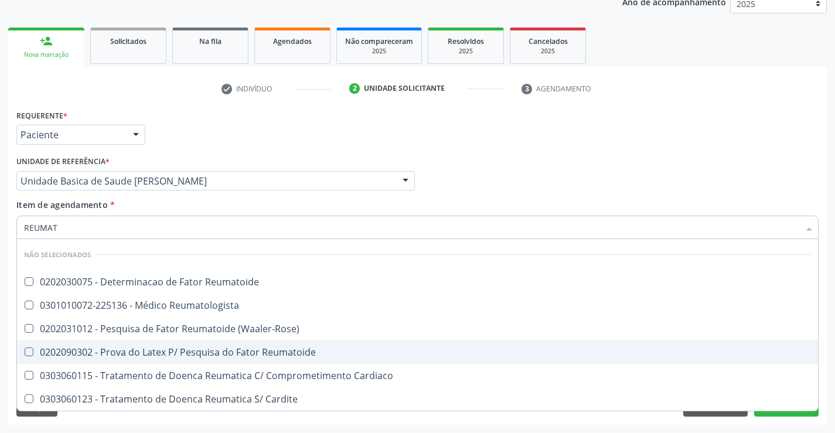
type input "REUMATO"
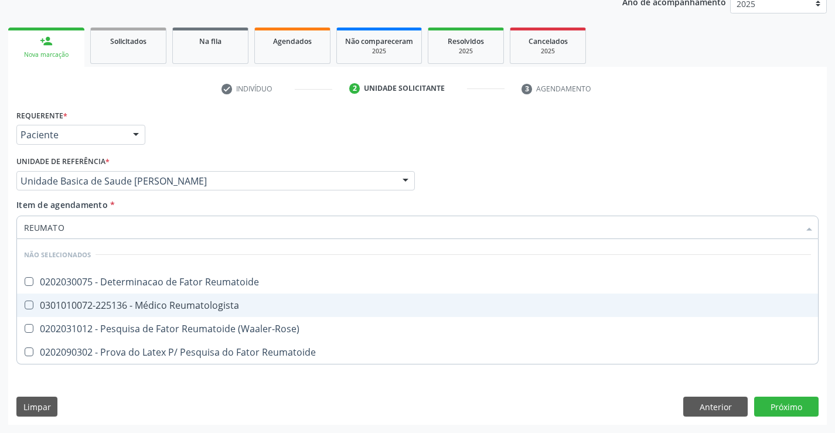
click at [234, 308] on div "0301010072-225136 - Médico Reumatologista" at bounding box center [417, 305] width 787 height 9
checkbox Reumatologista "true"
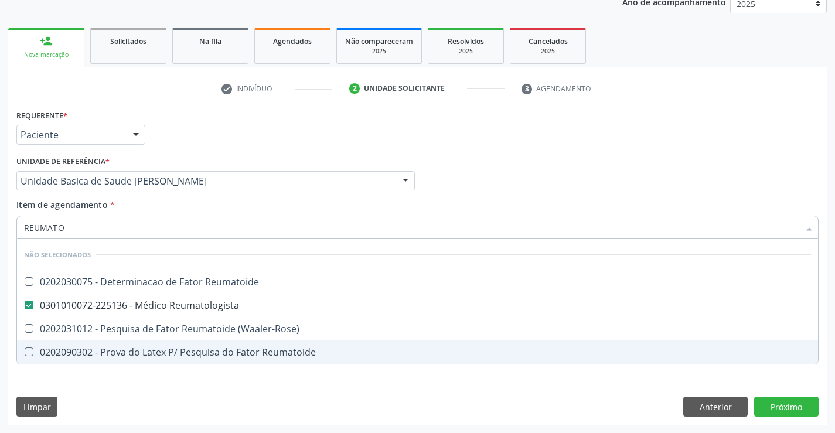
click at [239, 386] on div "Requerente * Paciente Profissional de Saúde Paciente Nenhum resultado encontrad…" at bounding box center [417, 266] width 819 height 318
checkbox Reumatoide "true"
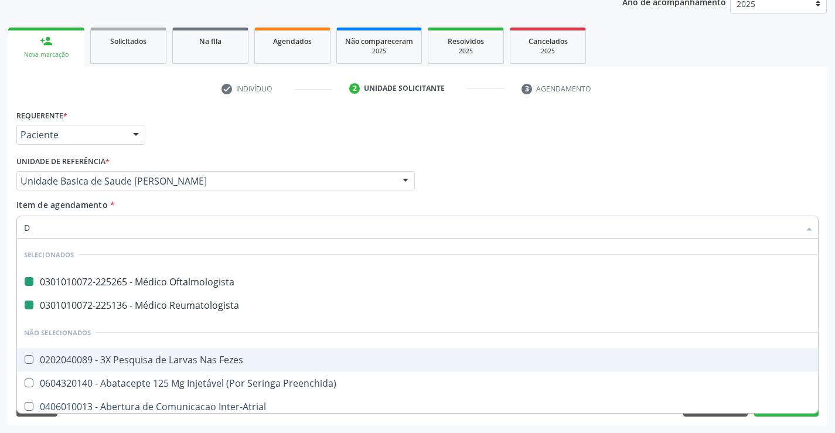
type input "DE"
checkbox Oftalmologista "false"
checkbox Reumatologista "false"
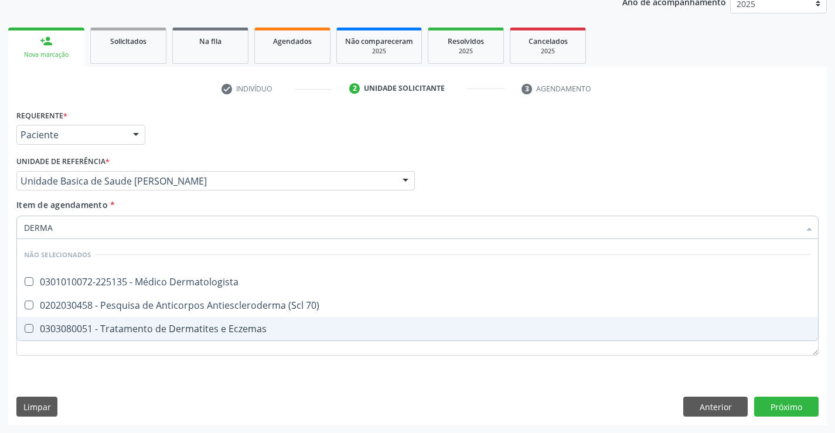
type input "DERMAT"
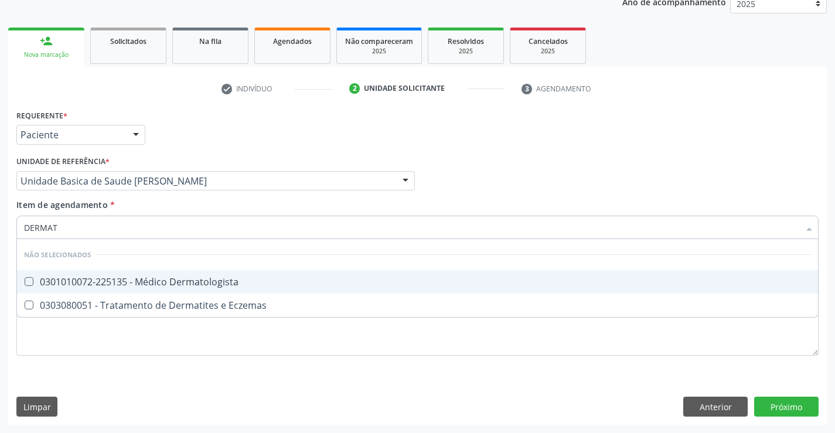
click at [200, 283] on div "0301010072-225135 - Médico Dermatologista" at bounding box center [417, 281] width 787 height 9
checkbox Dermatologista "true"
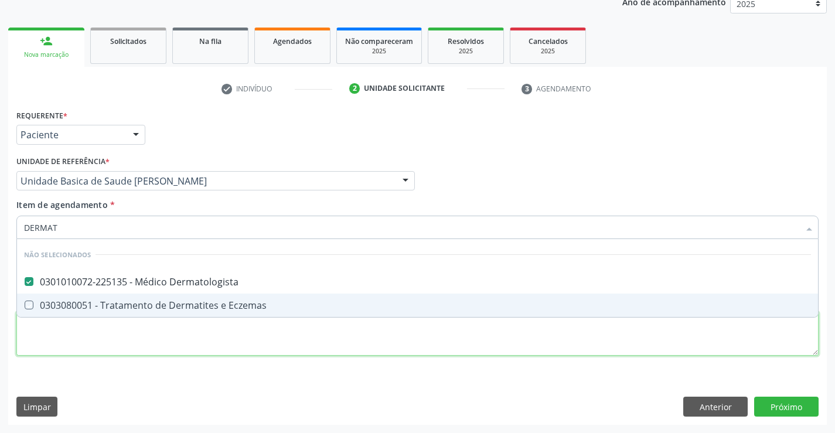
click at [209, 351] on div "Requerente * Paciente Profissional de Saúde Paciente Nenhum resultado encontrad…" at bounding box center [417, 240] width 803 height 266
checkbox Eczemas "true"
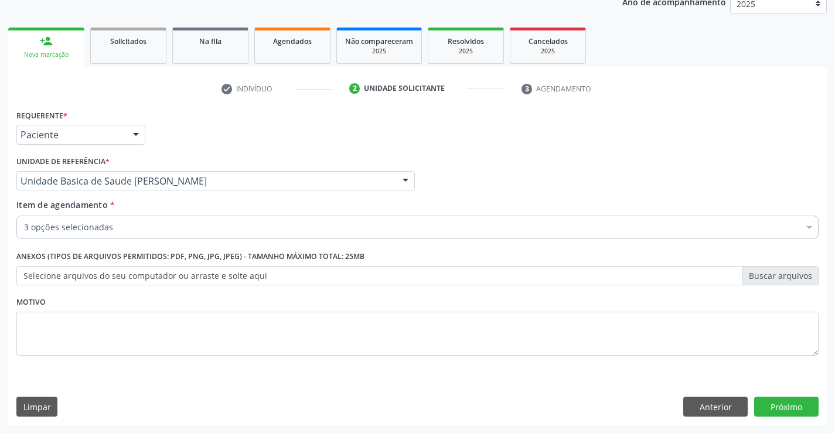
drag, startPoint x: 165, startPoint y: 232, endPoint x: 158, endPoint y: 337, distance: 105.2
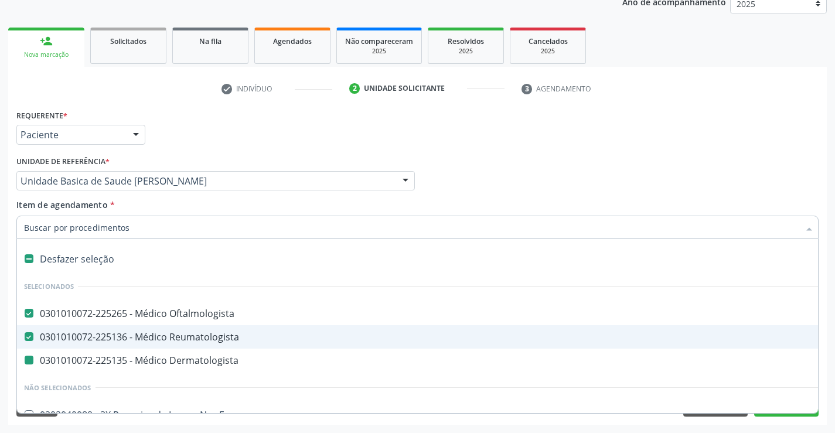
type input "U"
checkbox Dermatologista "false"
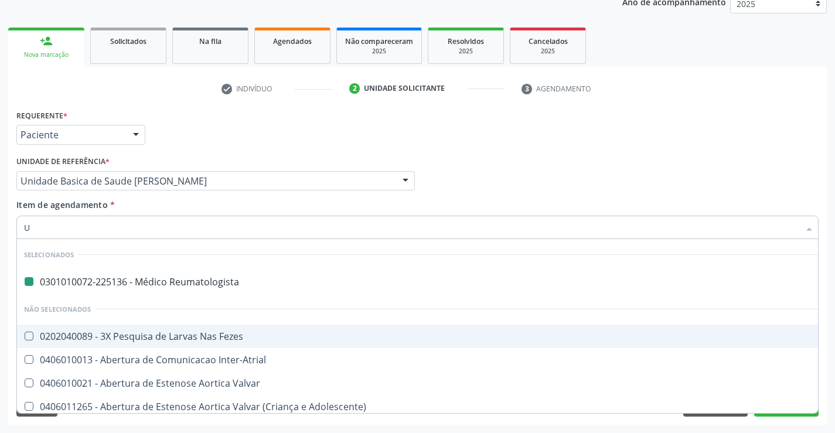
type input "US"
checkbox Reumatologista "false"
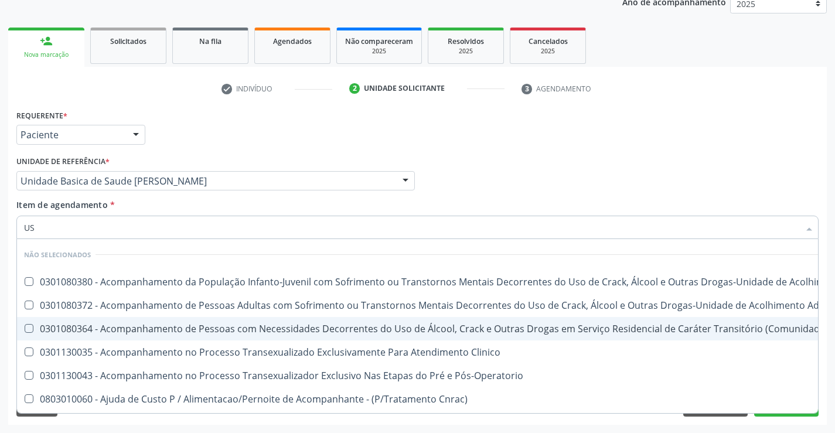
type input "USG"
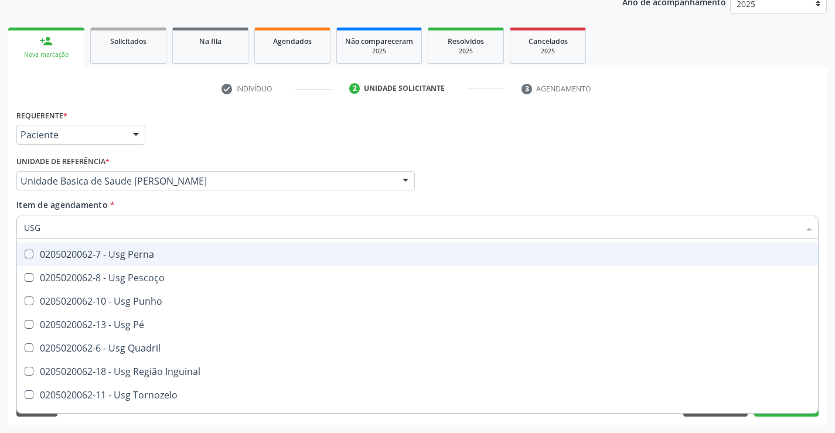
scroll to position [293, 0]
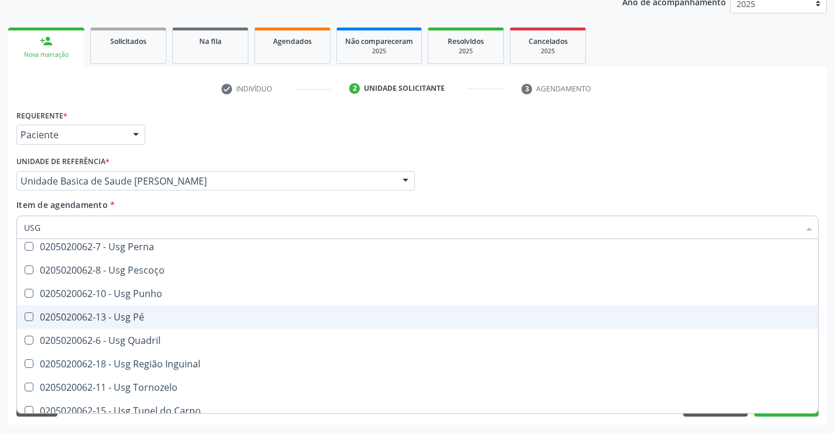
drag, startPoint x: 144, startPoint y: 314, endPoint x: 150, endPoint y: 339, distance: 25.5
click at [144, 314] on div "0205020062-13 - Usg Pé" at bounding box center [417, 316] width 787 height 9
checkbox Pé "true"
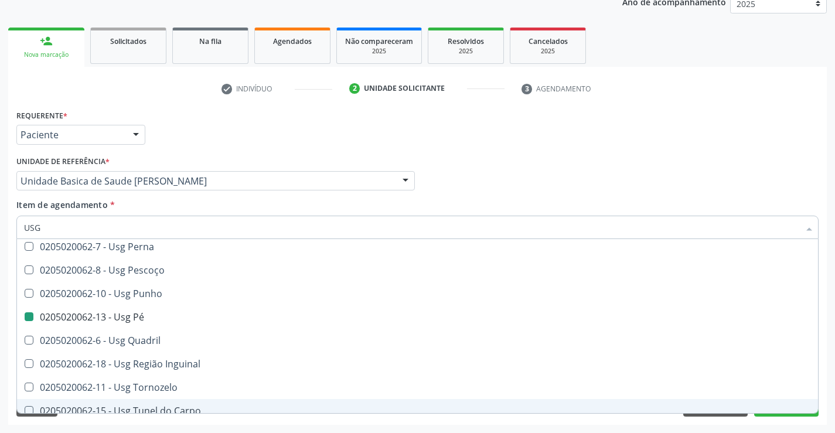
click at [206, 420] on div "Requerente * Paciente Profissional de Saúde Paciente Nenhum resultado encontrad…" at bounding box center [417, 266] width 819 height 318
checkbox Axila "true"
checkbox Calcanhar "true"
checkbox Pé "false"
checkbox Cervical "true"
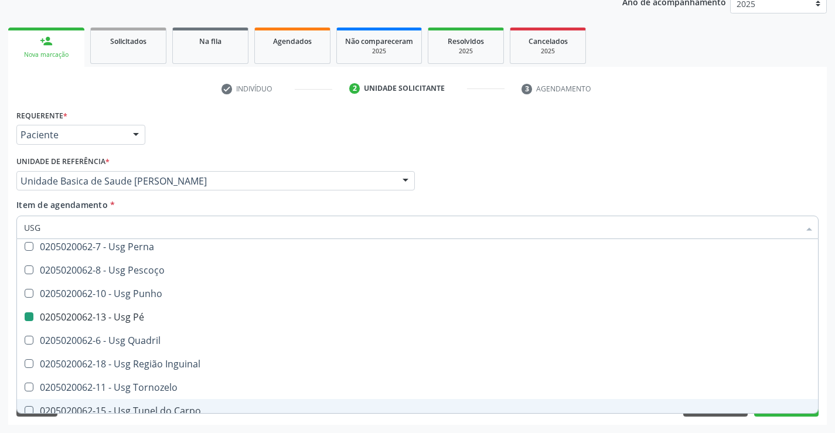
checkbox Braço "true"
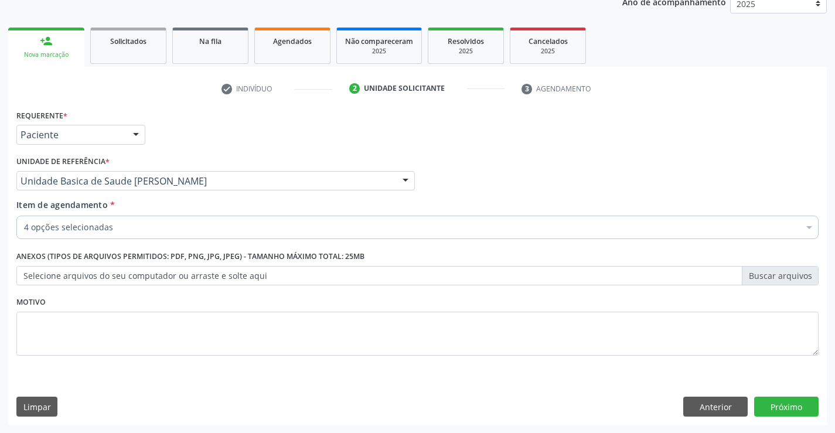
scroll to position [0, 0]
click at [783, 406] on button "Próximo" at bounding box center [786, 407] width 64 height 20
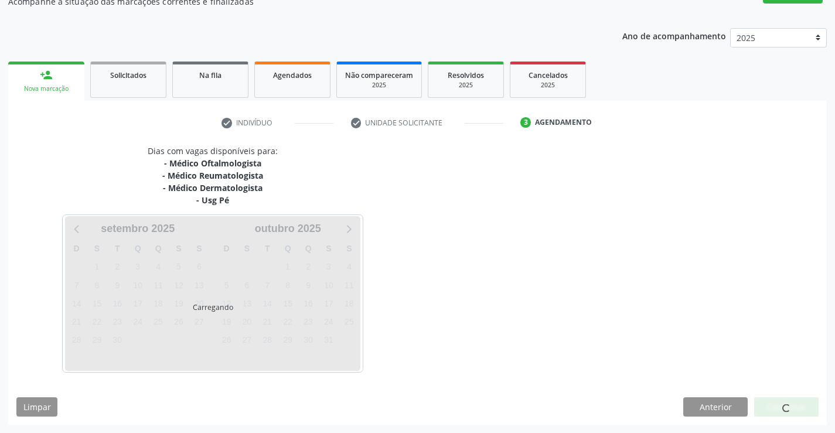
scroll to position [148, 0]
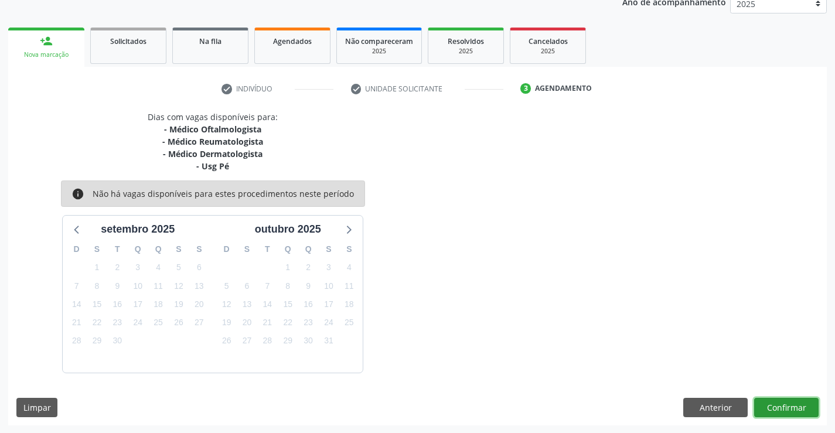
click at [786, 408] on button "Confirmar" at bounding box center [786, 408] width 64 height 20
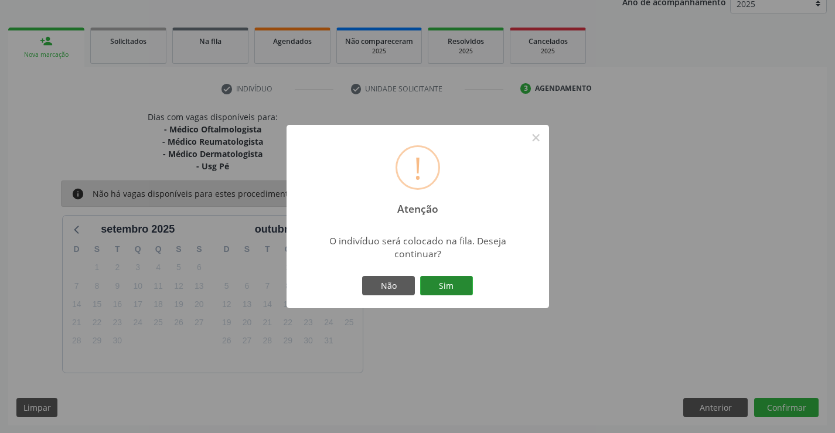
click at [444, 283] on button "Sim" at bounding box center [446, 286] width 53 height 20
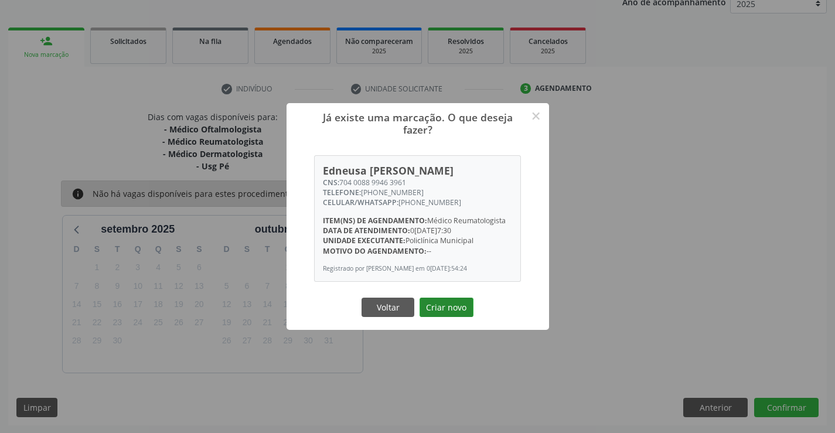
click at [455, 305] on button "Criar novo" at bounding box center [447, 308] width 54 height 20
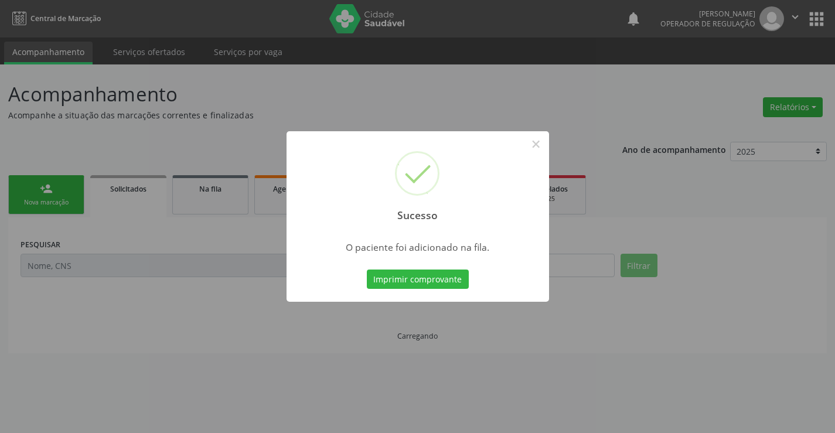
scroll to position [0, 0]
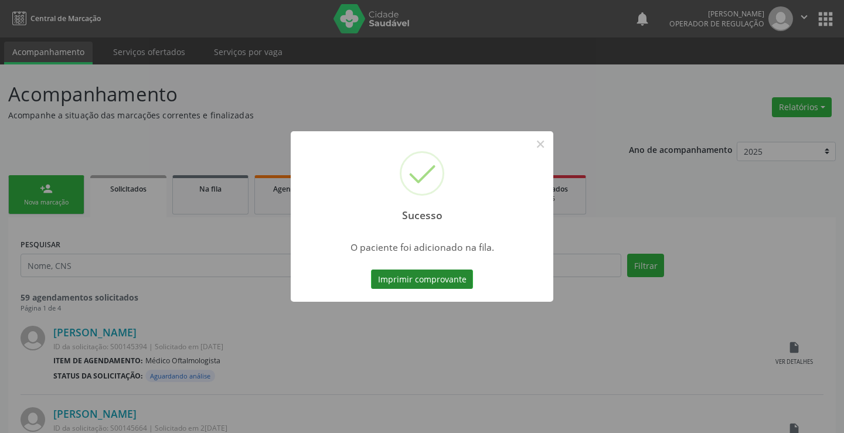
click at [461, 281] on button "Imprimir comprovante" at bounding box center [422, 280] width 102 height 20
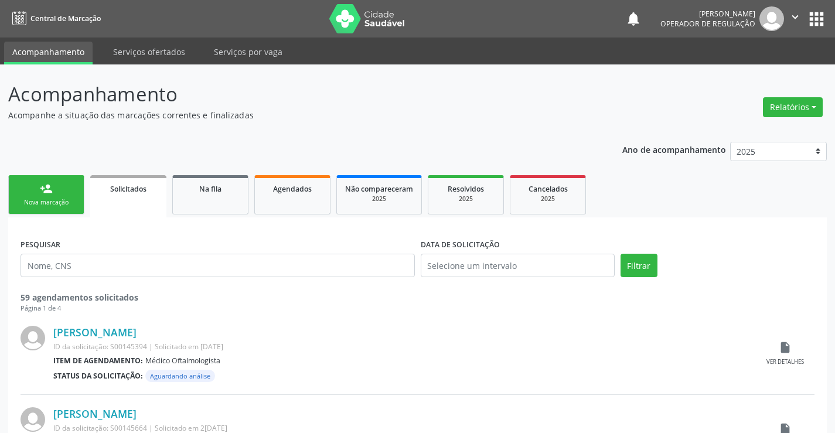
click at [64, 200] on div "Nova marcação" at bounding box center [46, 202] width 59 height 9
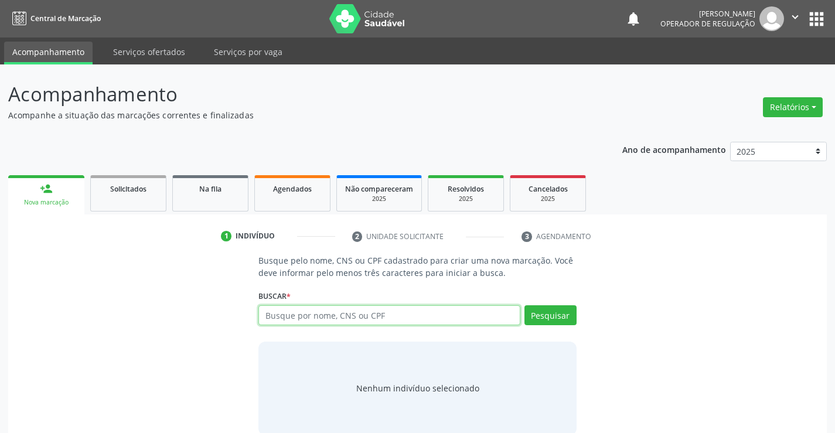
click at [332, 313] on input "text" at bounding box center [389, 315] width 261 height 20
type input "700509358788852"
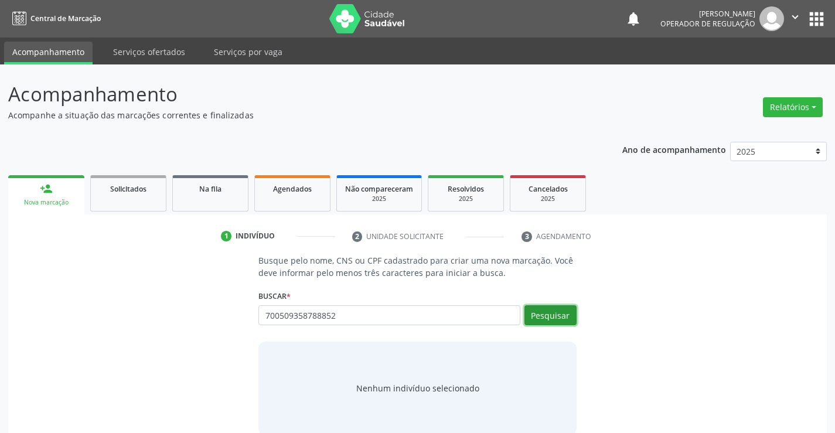
click at [569, 315] on button "Pesquisar" at bounding box center [551, 315] width 52 height 20
type input "700509358788852"
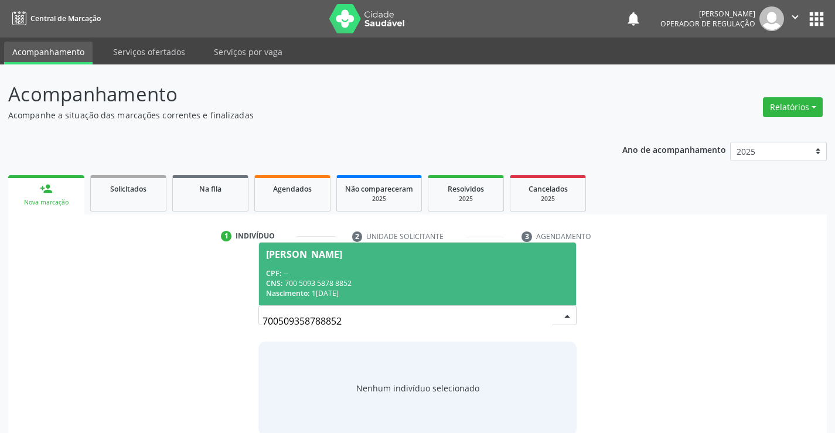
click at [502, 278] on div "CNS: 700 5093 5878 8852" at bounding box center [417, 283] width 302 height 10
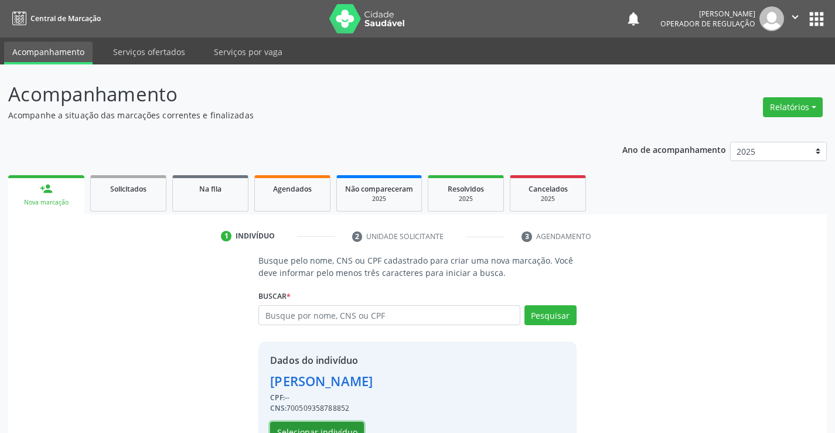
click at [329, 426] on button "Selecionar indivíduo" at bounding box center [317, 432] width 94 height 20
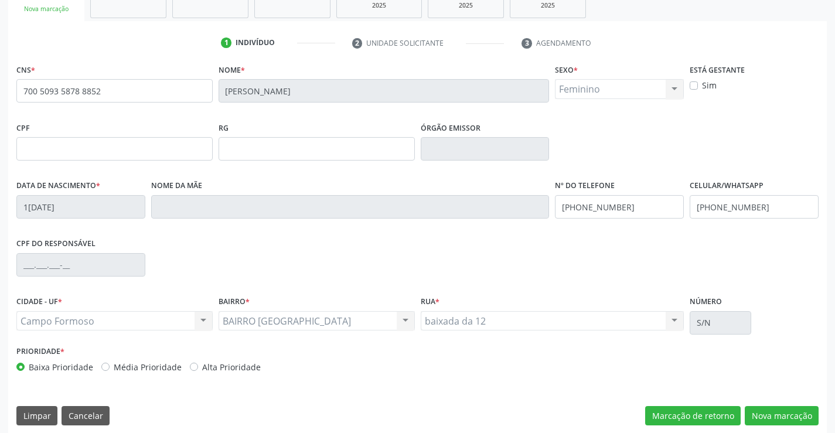
scroll to position [202, 0]
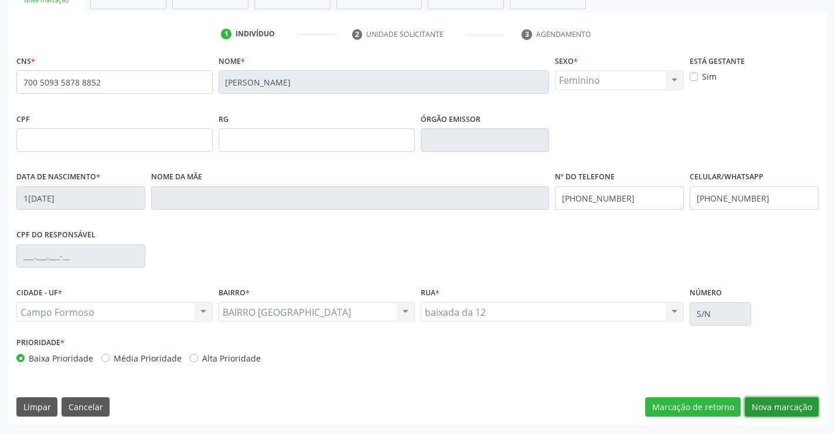
click at [771, 406] on button "Nova marcação" at bounding box center [782, 407] width 74 height 20
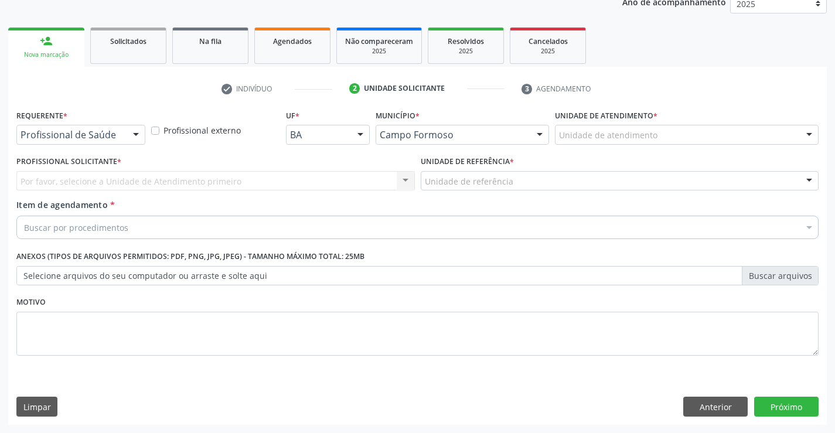
scroll to position [148, 0]
click at [138, 133] on div at bounding box center [136, 135] width 18 height 20
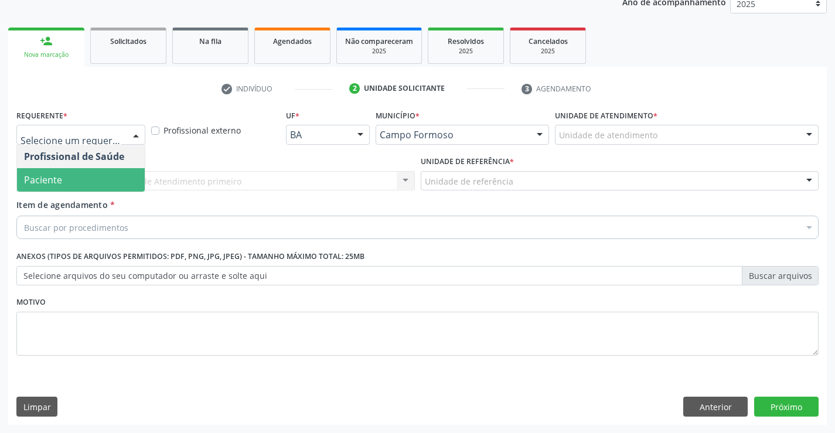
click at [111, 182] on span "Paciente" at bounding box center [81, 179] width 128 height 23
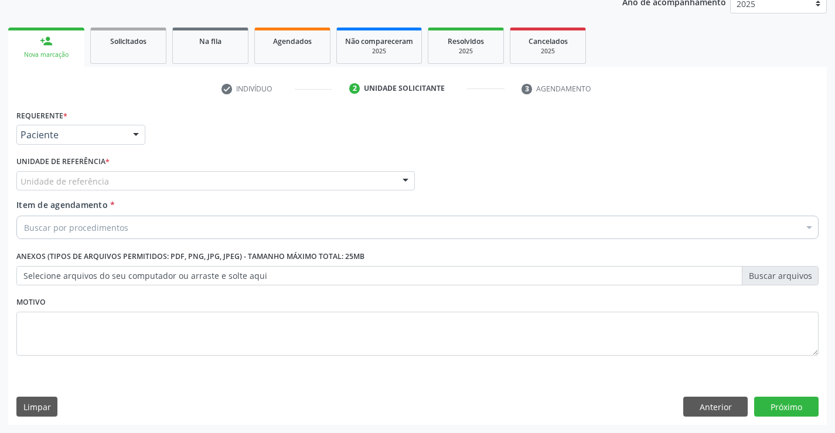
click at [121, 183] on div "Unidade de referência" at bounding box center [215, 181] width 399 height 20
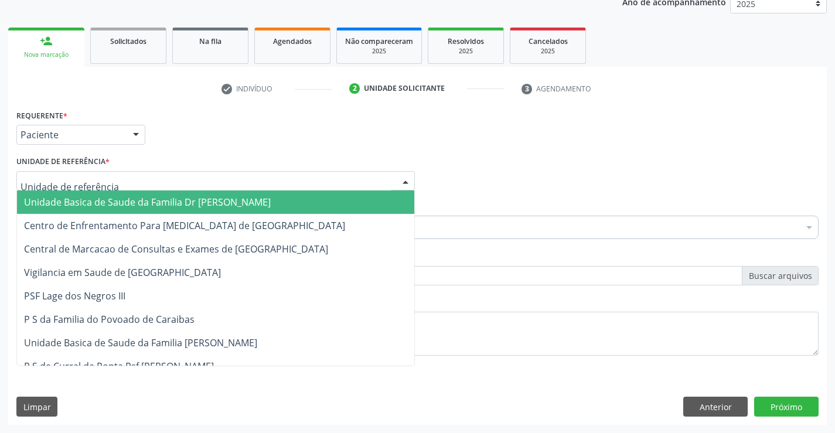
type input "D"
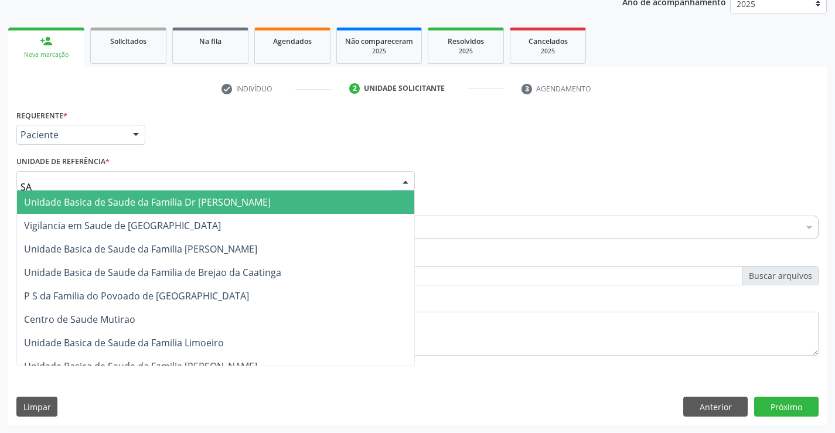
type input "SAO"
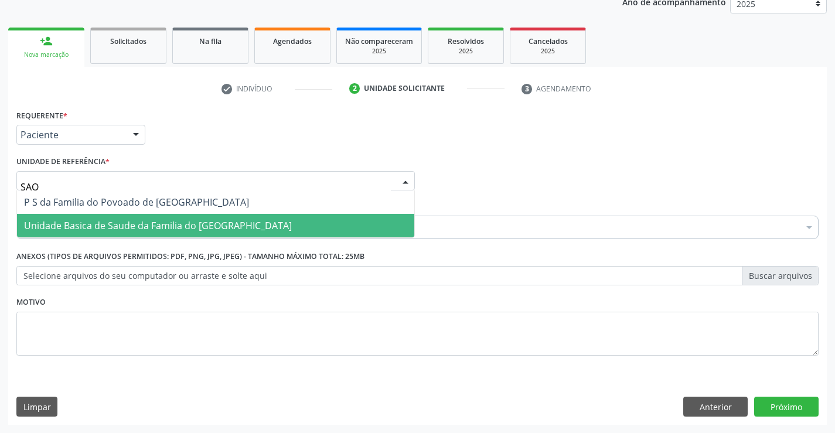
click at [145, 226] on span "Unidade Basica de Saude da Familia do [GEOGRAPHIC_DATA]" at bounding box center [158, 225] width 268 height 13
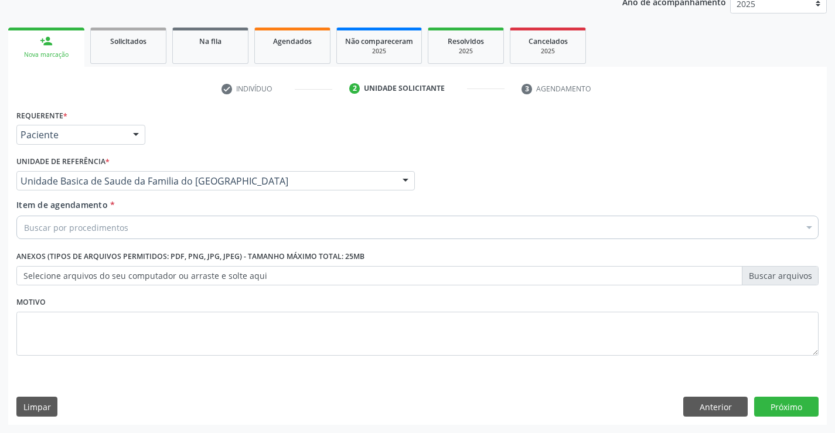
click at [148, 228] on div "Buscar por procedimentos" at bounding box center [417, 227] width 803 height 23
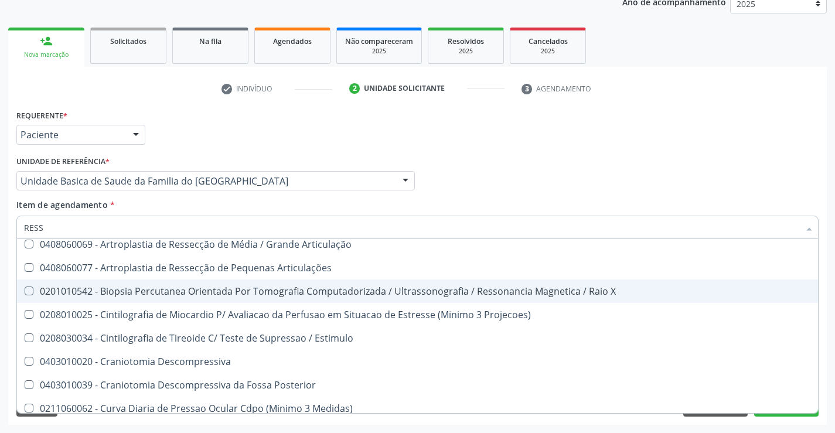
scroll to position [117, 0]
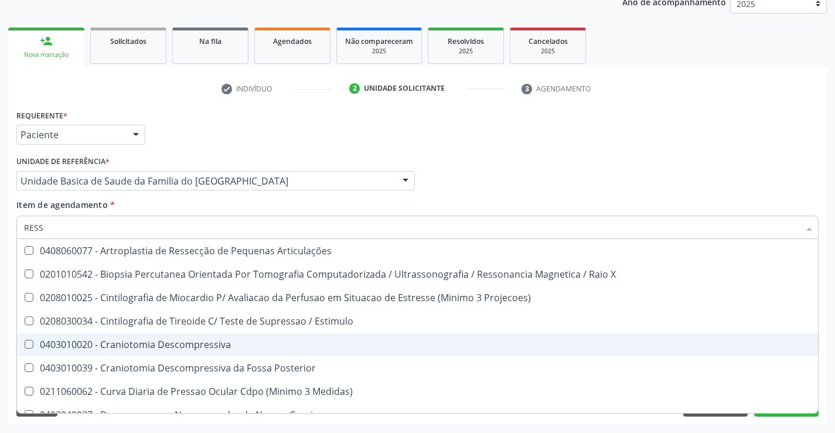
type input "RESSO"
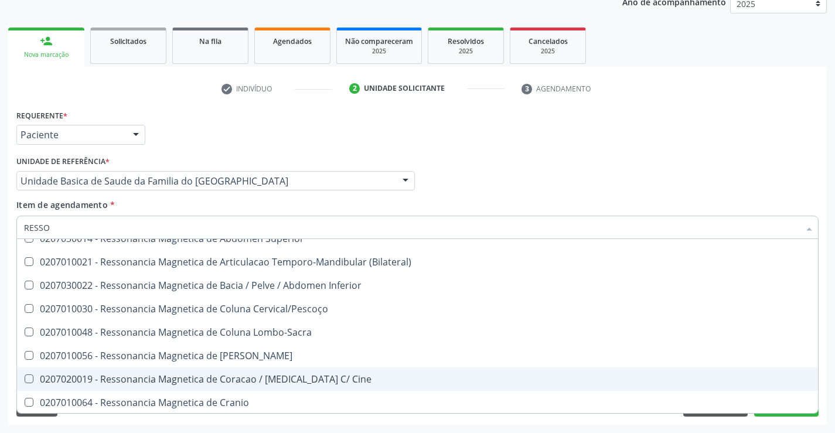
scroll to position [59, 0]
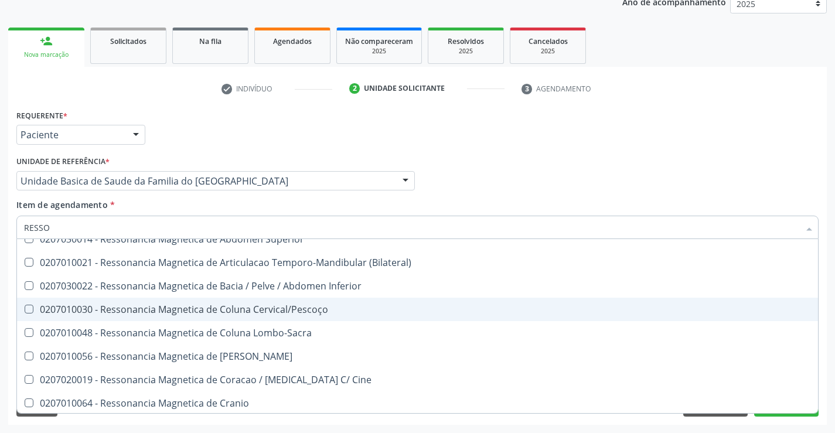
click at [271, 308] on div "0207010030 - Ressonancia Magnetica de Coluna Cervical/Pescoço" at bounding box center [417, 309] width 787 height 9
checkbox Cervical\/Pescoço "true"
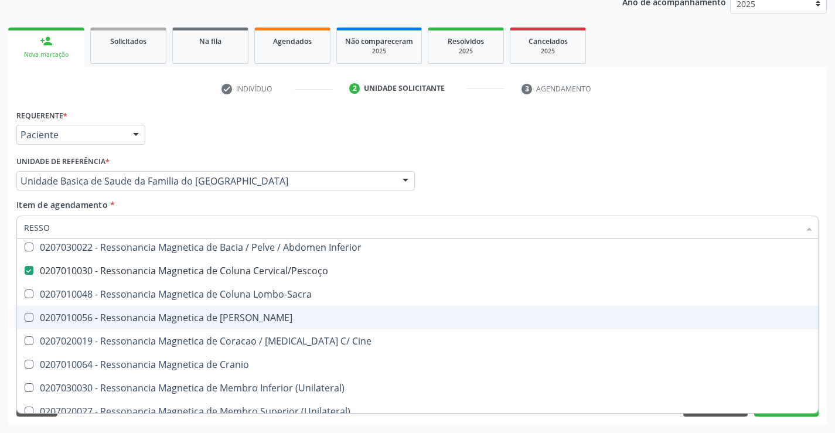
scroll to position [117, 0]
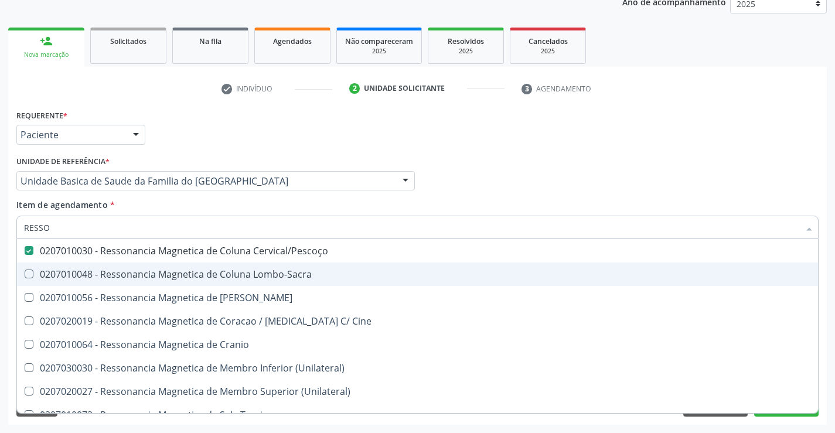
click at [264, 275] on div "0207010048 - Ressonancia Magnetica de Coluna Lombo-Sacra" at bounding box center [417, 274] width 787 height 9
checkbox Lombo-Sacra "true"
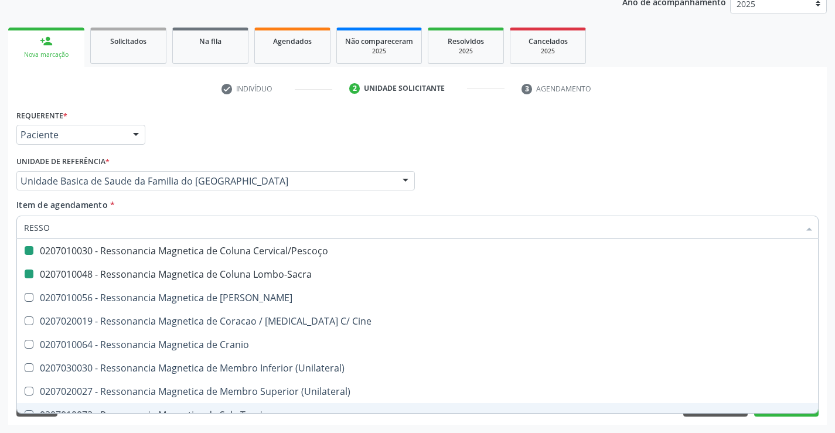
click at [294, 430] on div "Acompanhamento Acompanhe a situação das marcações correntes e finalizadas Relat…" at bounding box center [417, 175] width 835 height 516
checkbox X "true"
checkbox Superior "true"
checkbox Cervical\/Pescoço "false"
checkbox Lombo-Sacra "false"
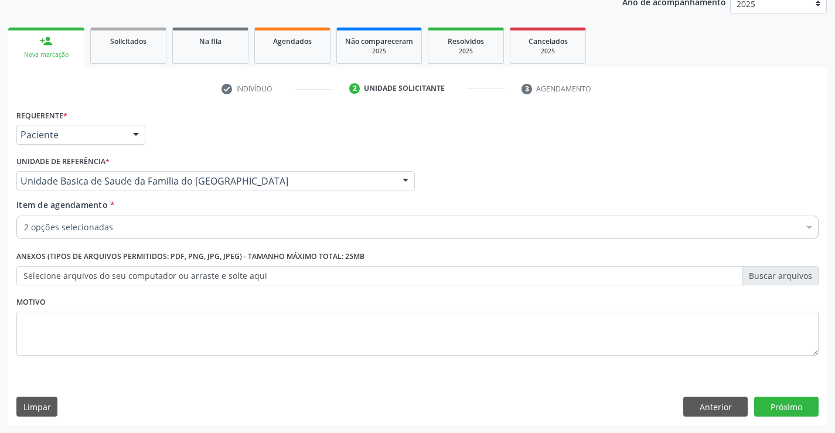
scroll to position [0, 0]
click at [779, 406] on button "Próximo" at bounding box center [786, 407] width 64 height 20
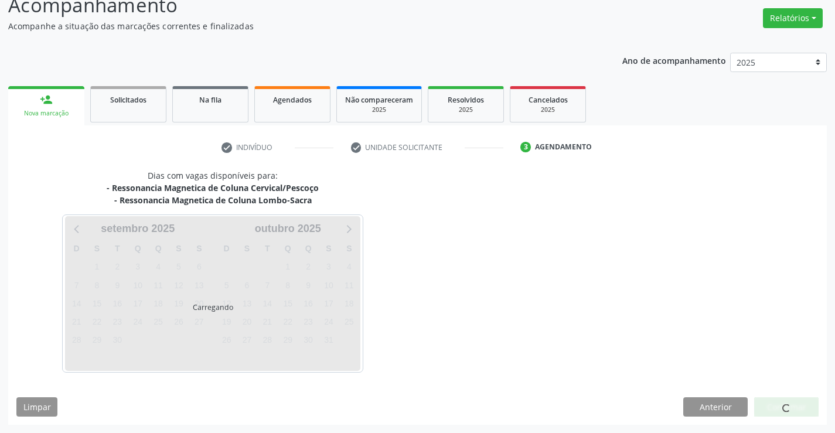
scroll to position [124, 0]
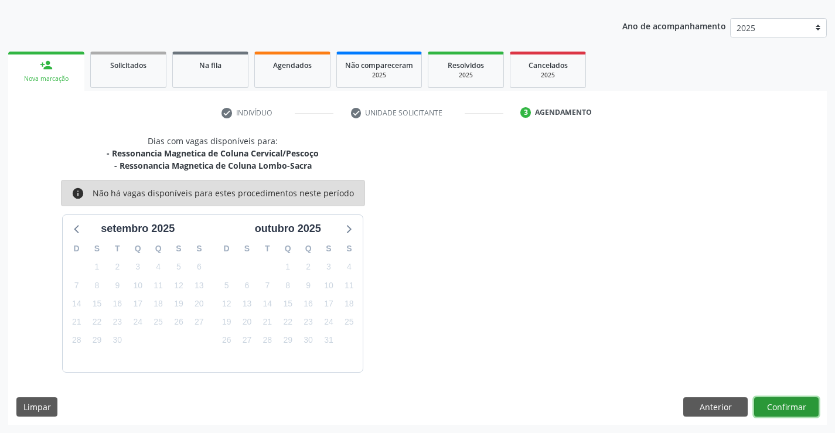
click at [797, 405] on button "Confirmar" at bounding box center [786, 407] width 64 height 20
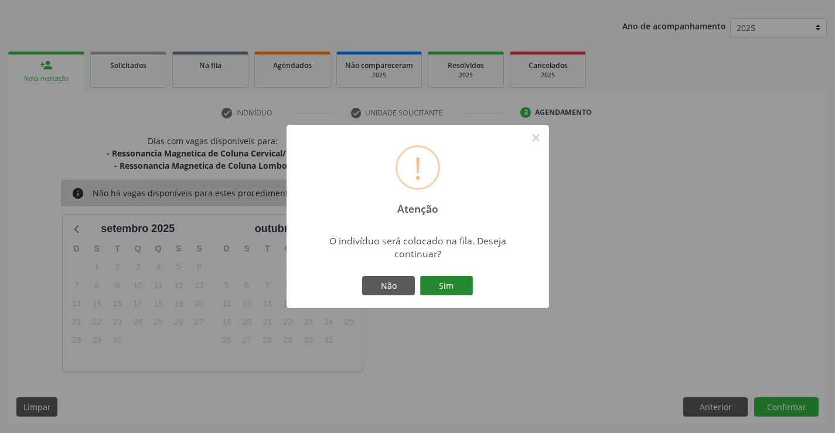
click at [451, 283] on button "Sim" at bounding box center [446, 286] width 53 height 20
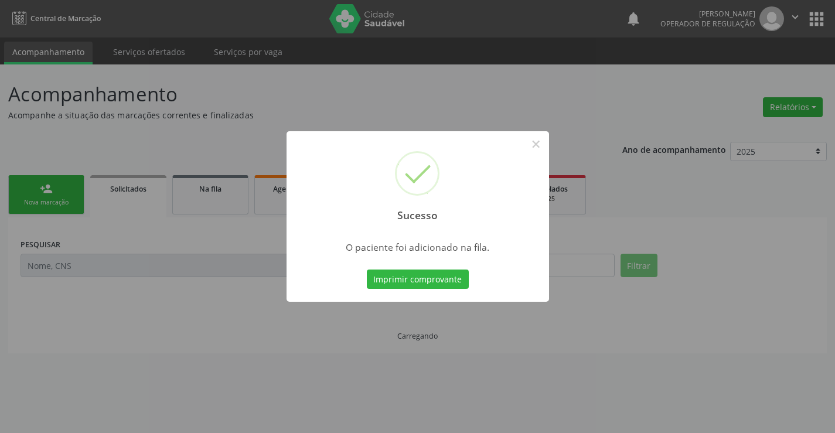
scroll to position [0, 0]
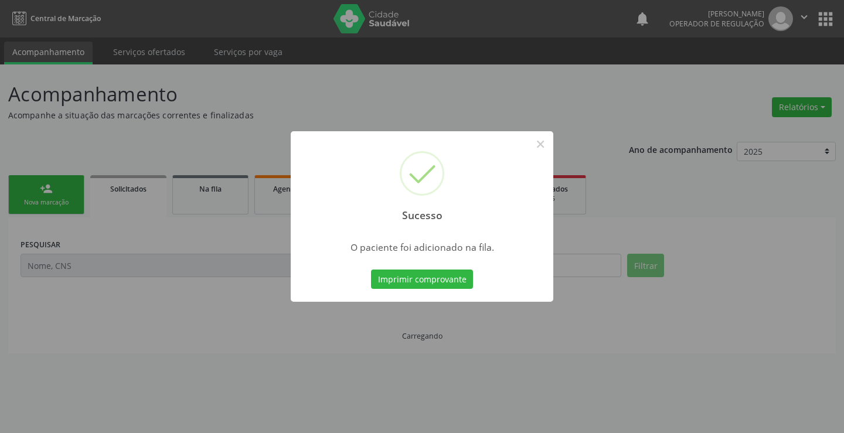
click at [451, 283] on button "Imprimir comprovante" at bounding box center [422, 280] width 102 height 20
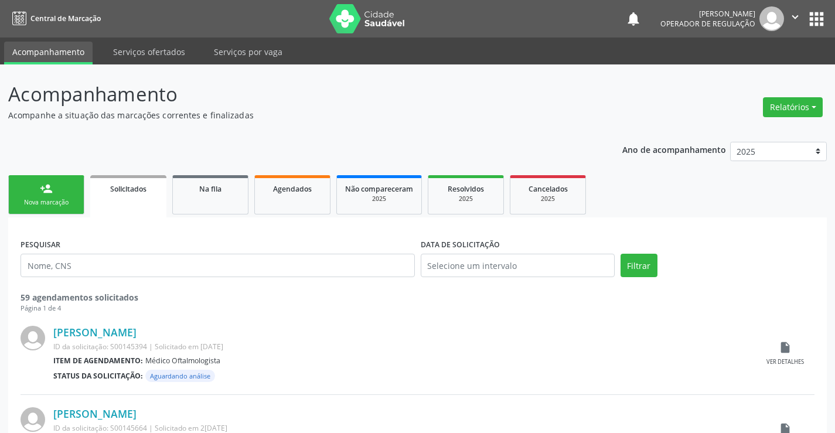
click at [77, 198] on link "person_add Nova marcação" at bounding box center [46, 194] width 76 height 39
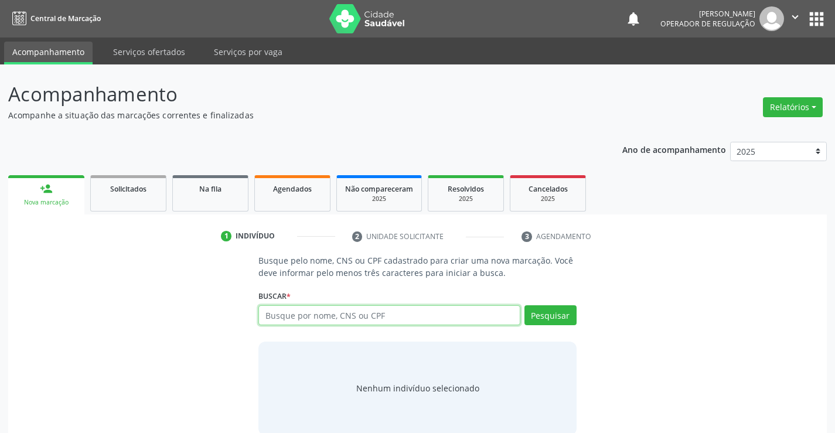
click at [291, 316] on input "text" at bounding box center [389, 315] width 261 height 20
type input "700008877848507"
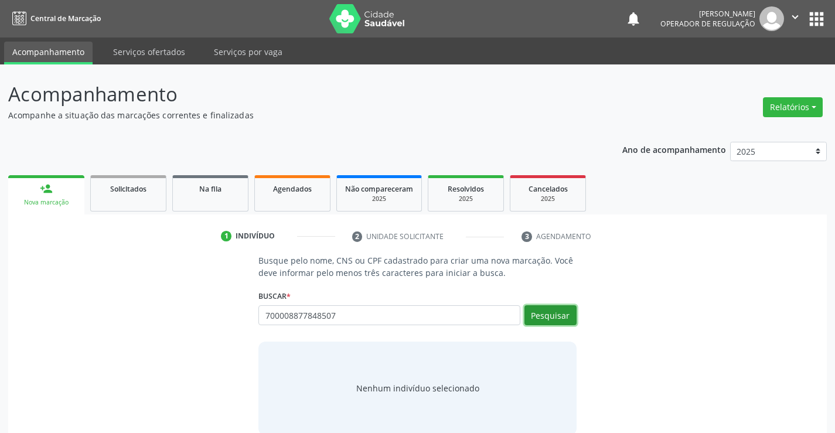
click at [552, 315] on button "Pesquisar" at bounding box center [551, 315] width 52 height 20
type input "700008877848507"
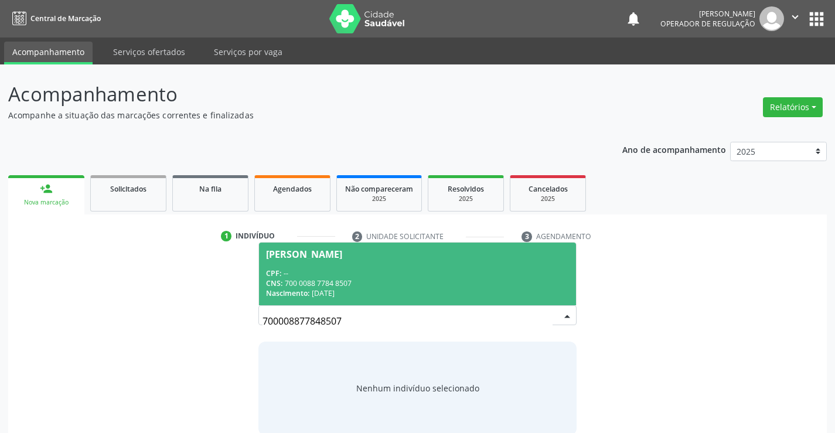
click at [471, 291] on div "Nascimento: 12/11/1974" at bounding box center [417, 293] width 302 height 10
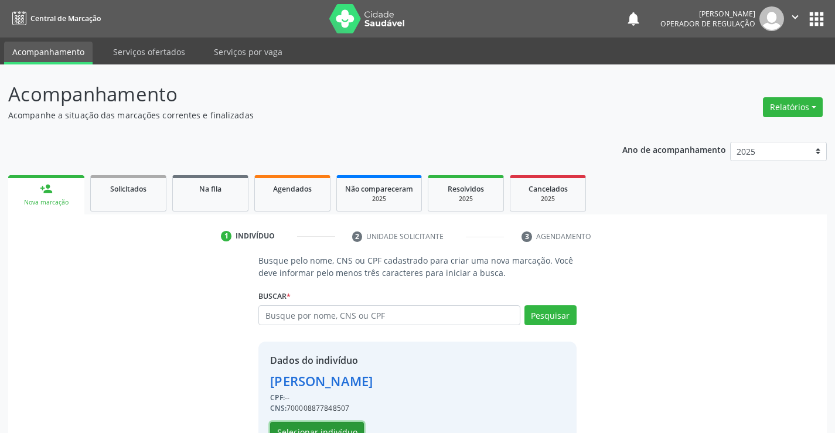
click at [333, 426] on button "Selecionar indivíduo" at bounding box center [317, 432] width 94 height 20
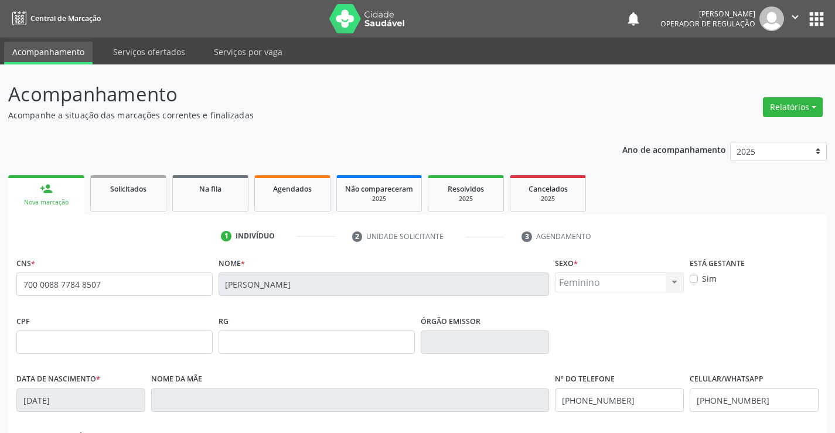
scroll to position [59, 0]
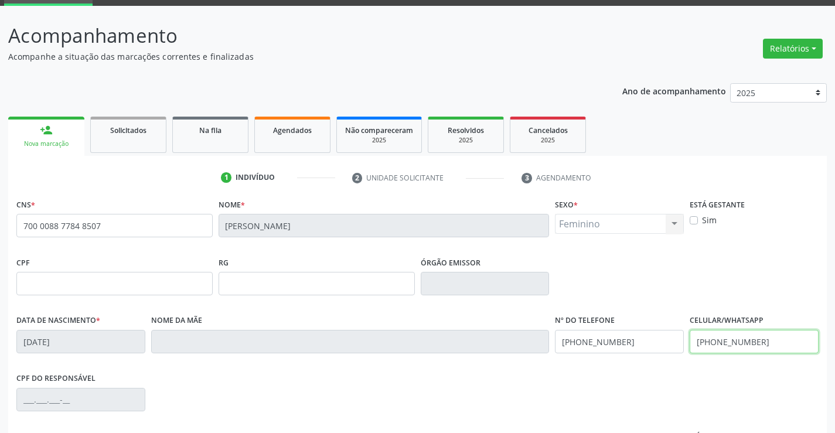
click at [767, 342] on input "(74) 98105-0932" at bounding box center [754, 341] width 129 height 23
type input "(74) 98127-0437"
click at [625, 345] on input "(74) 98105-0932" at bounding box center [619, 341] width 129 height 23
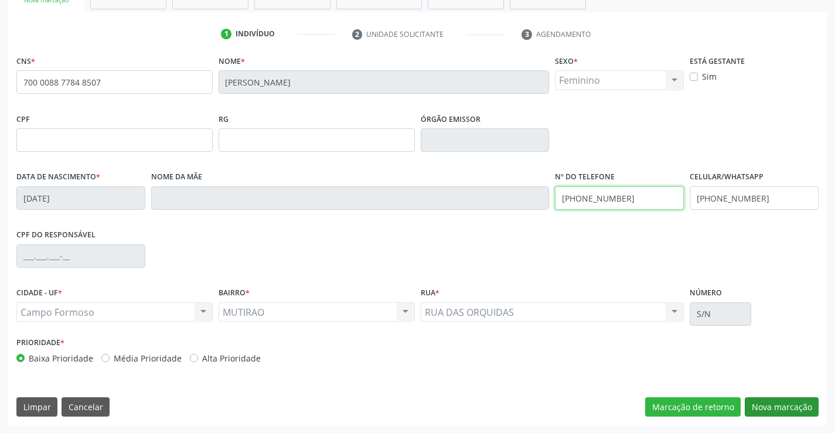
type input "(74) 98127-0437"
click at [787, 404] on button "Nova marcação" at bounding box center [782, 407] width 74 height 20
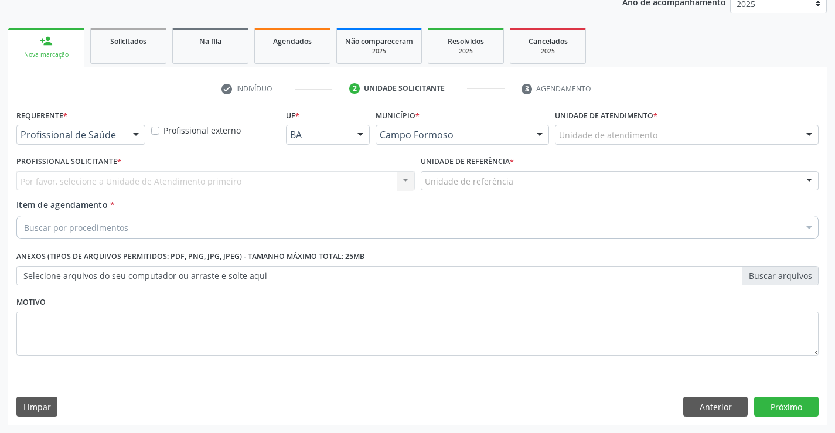
scroll to position [148, 0]
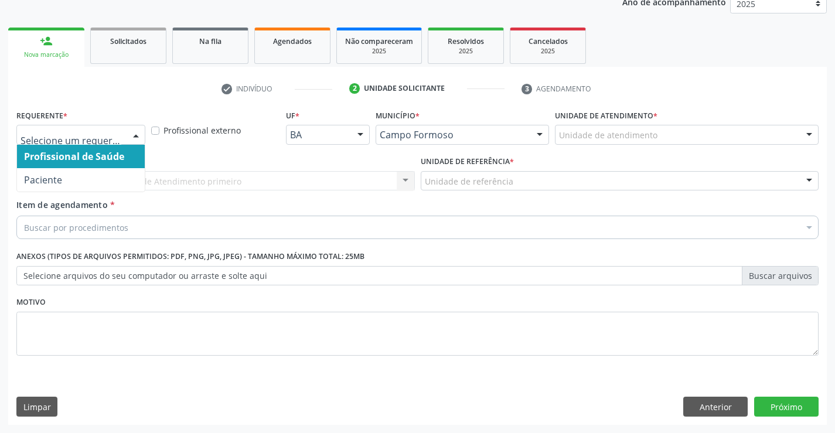
click at [135, 133] on div at bounding box center [136, 135] width 18 height 20
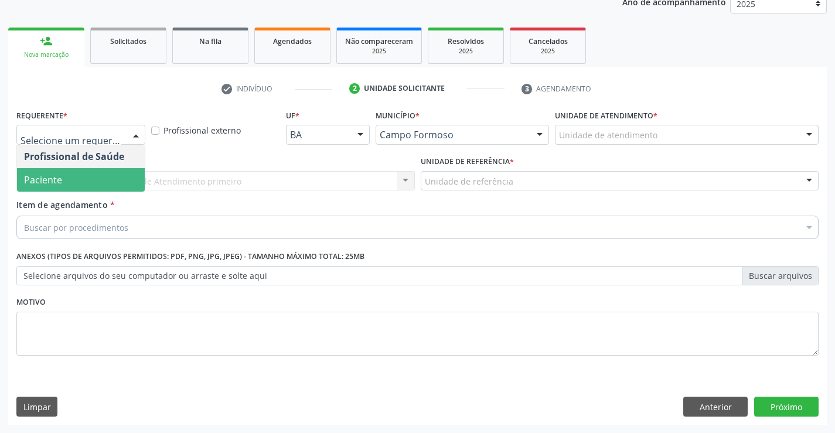
click at [111, 183] on span "Paciente" at bounding box center [81, 179] width 128 height 23
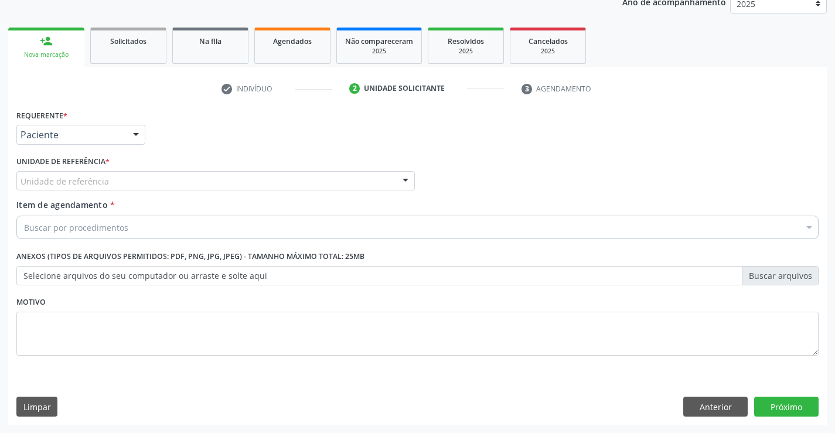
click at [125, 179] on div "Unidade de referência" at bounding box center [215, 181] width 399 height 20
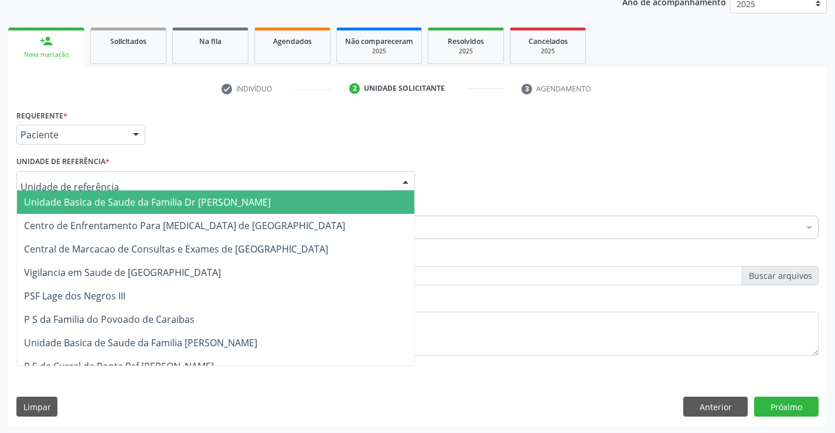
click at [129, 202] on span "Unidade Basica de Saude da Familia Dr [PERSON_NAME]" at bounding box center [147, 202] width 247 height 13
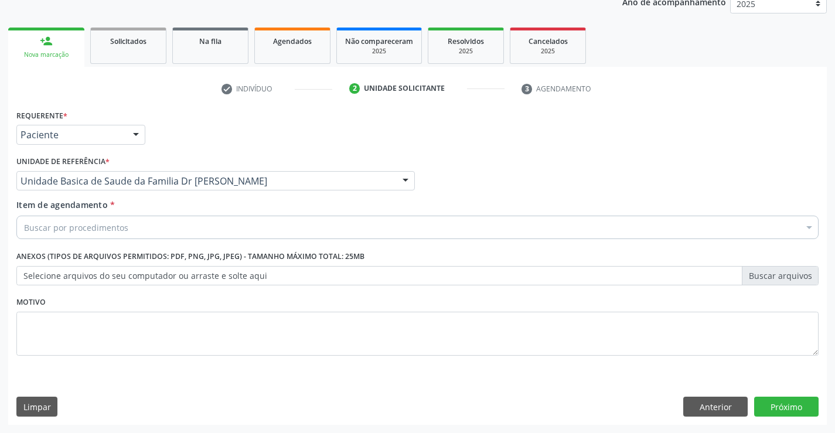
click at [138, 233] on div "Buscar por procedimentos" at bounding box center [417, 227] width 803 height 23
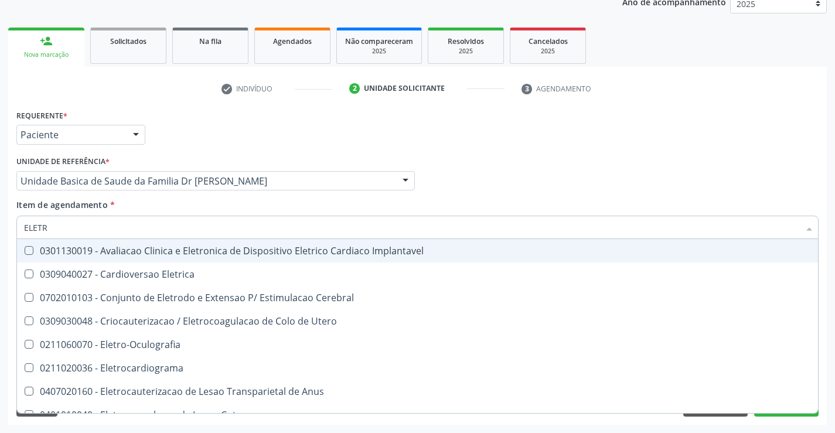
type input "ELETRO"
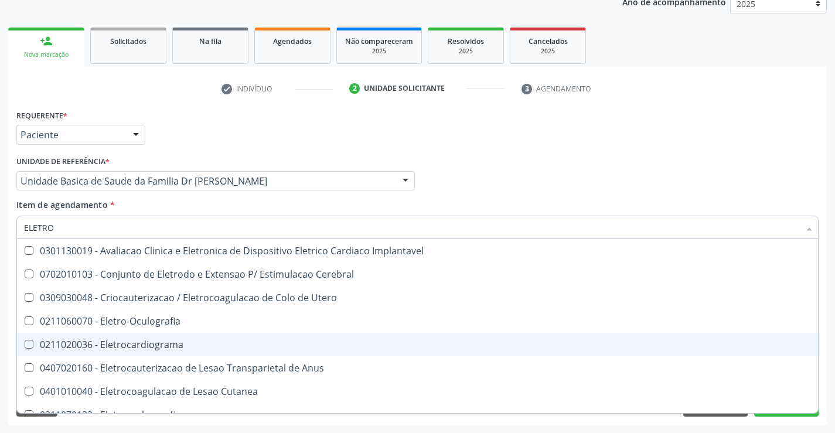
click at [155, 341] on div "0211020036 - Eletrocardiograma" at bounding box center [417, 344] width 787 height 9
checkbox Eletrocardiograma "true"
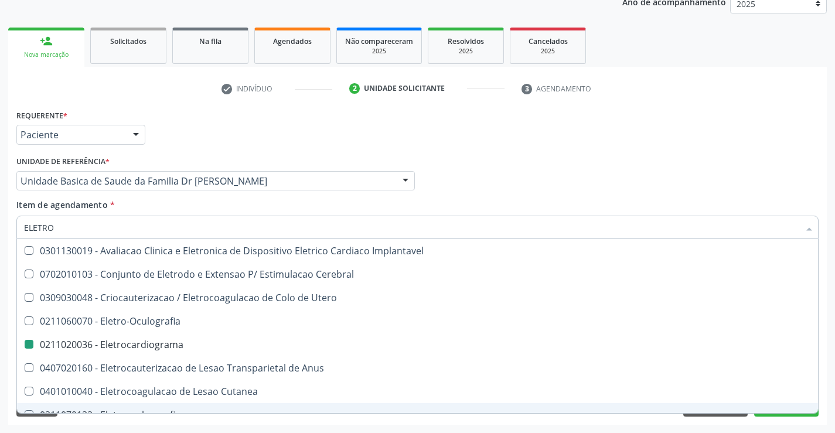
click at [178, 424] on div "Requerente * Paciente Profissional de Saúde Paciente Nenhum resultado encontrad…" at bounding box center [417, 266] width 819 height 318
checkbox Cerebral "true"
checkbox Eletrocardiograma "false"
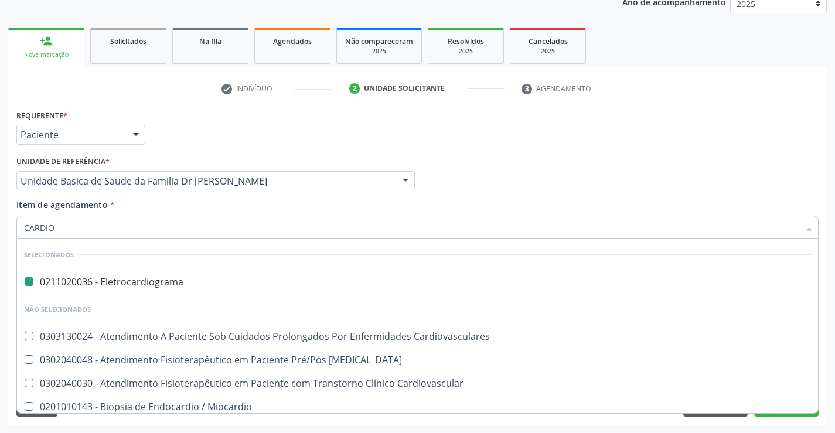
type input "CARDIOL"
checkbox Eletrocardiograma "false"
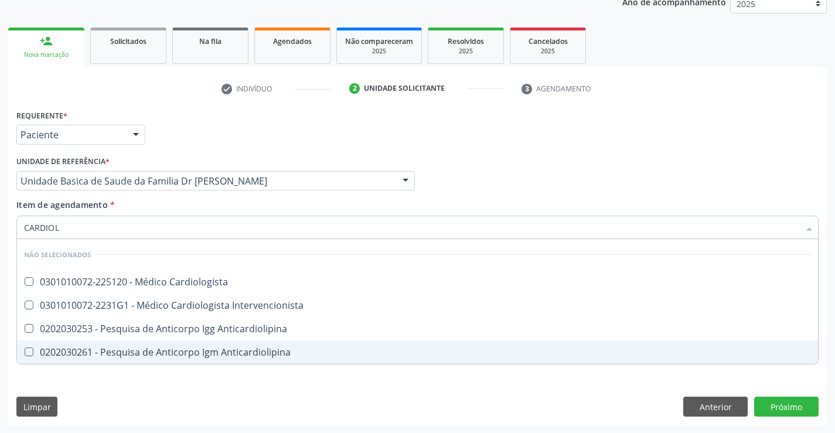
type input "CARDIOLO"
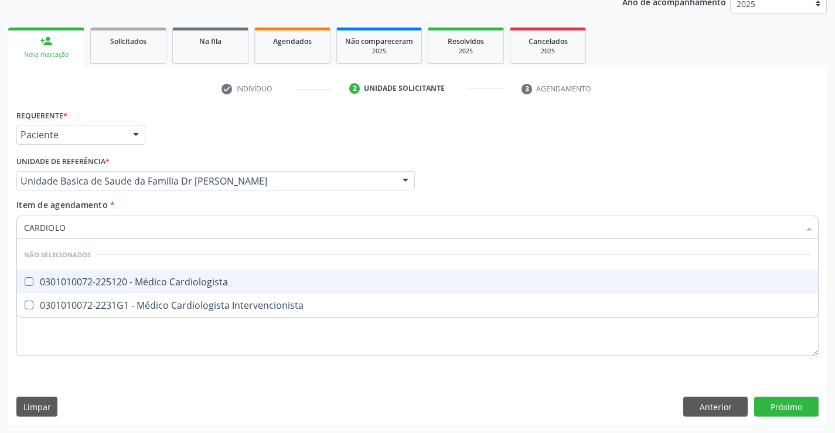
drag, startPoint x: 194, startPoint y: 280, endPoint x: 194, endPoint y: 321, distance: 41.0
click at [194, 281] on div "0301010072-225120 - Médico Cardiologista" at bounding box center [417, 281] width 787 height 9
checkbox Cardiologista "true"
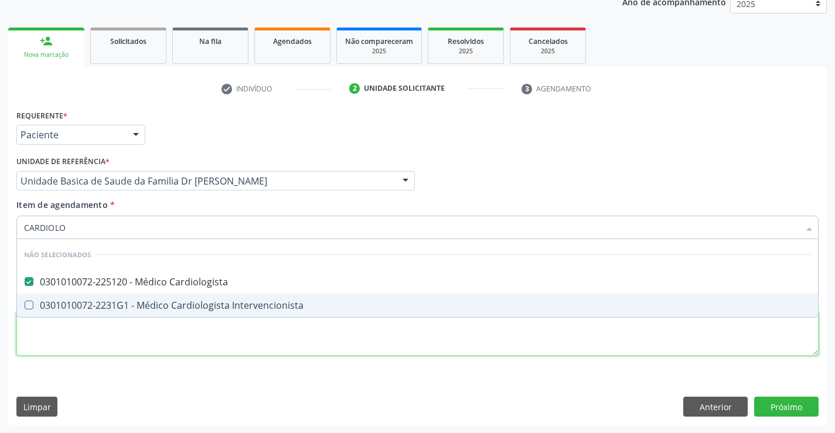
click at [194, 345] on div "Requerente * Paciente Profissional de Saúde Paciente Nenhum resultado encontrad…" at bounding box center [417, 240] width 803 height 266
checkbox Intervencionista "true"
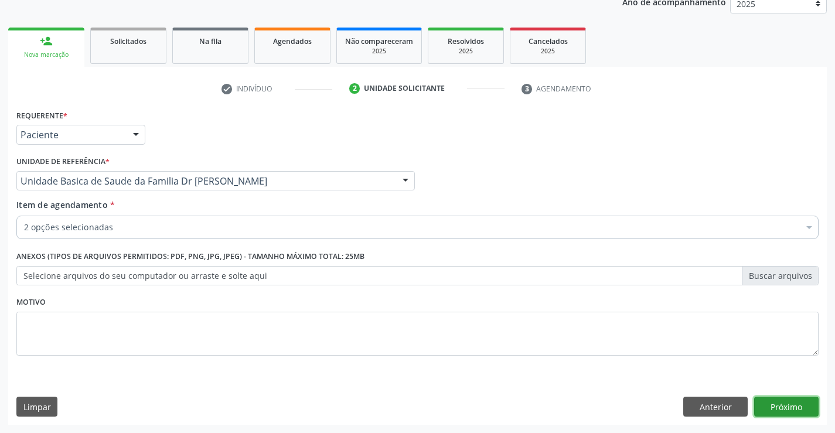
click at [770, 413] on button "Próximo" at bounding box center [786, 407] width 64 height 20
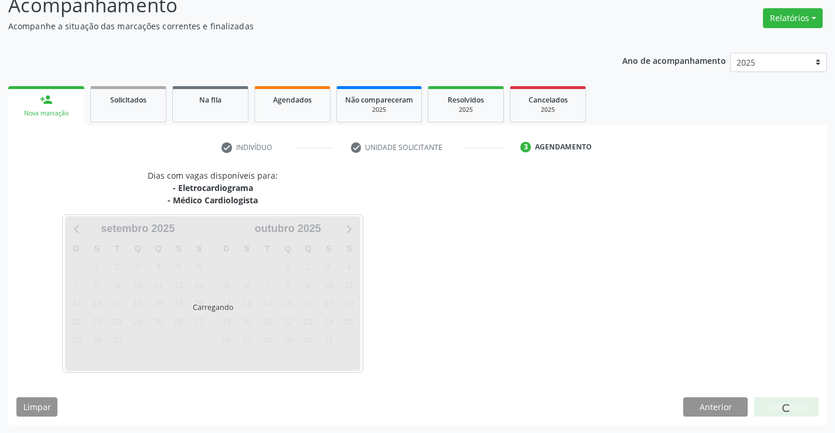
scroll to position [124, 0]
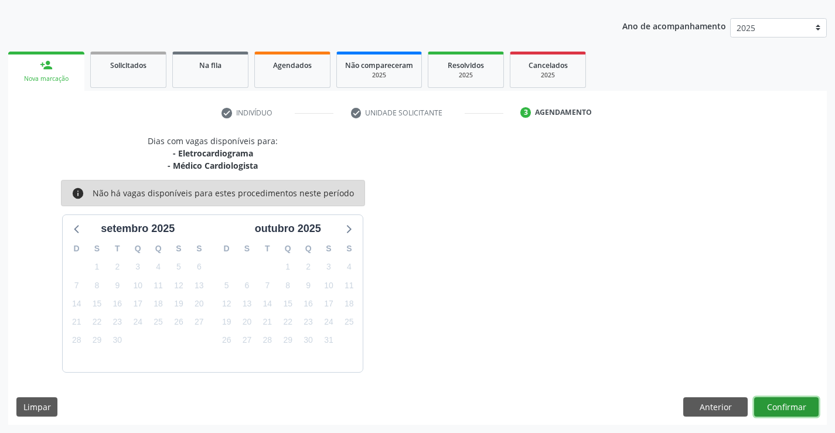
click at [770, 407] on button "Confirmar" at bounding box center [786, 407] width 64 height 20
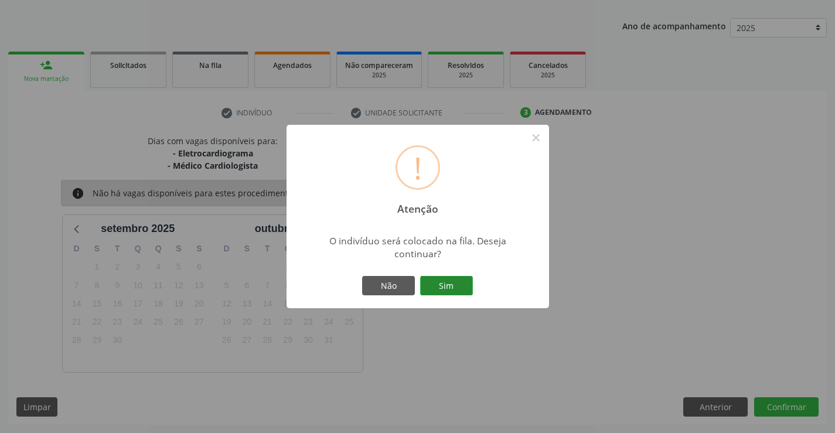
click at [450, 285] on button "Sim" at bounding box center [446, 286] width 53 height 20
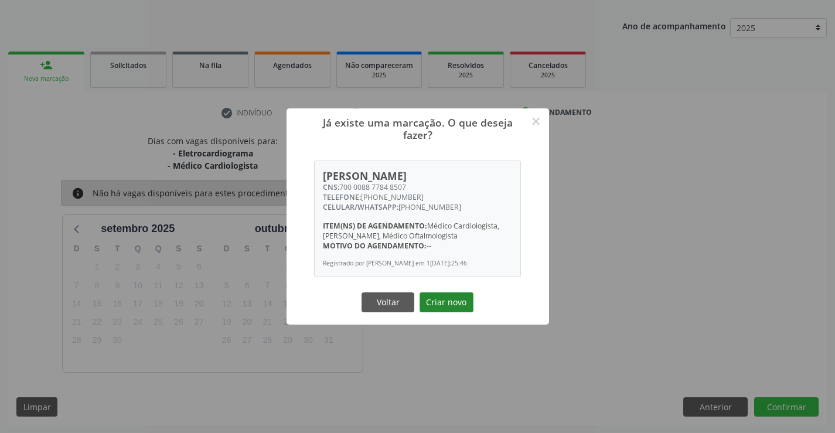
click at [446, 308] on button "Criar novo" at bounding box center [447, 303] width 54 height 20
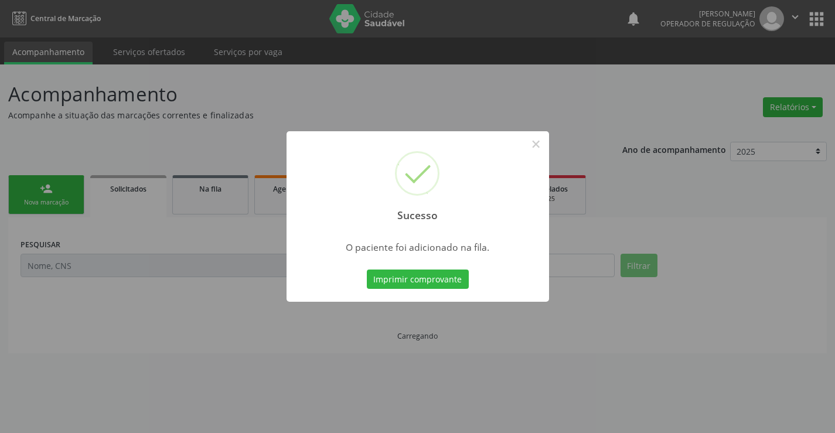
scroll to position [0, 0]
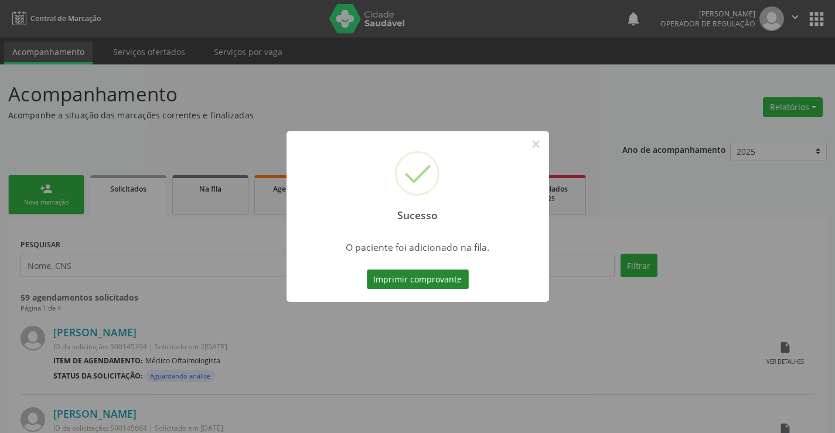
click at [431, 278] on button "Imprimir comprovante" at bounding box center [418, 280] width 102 height 20
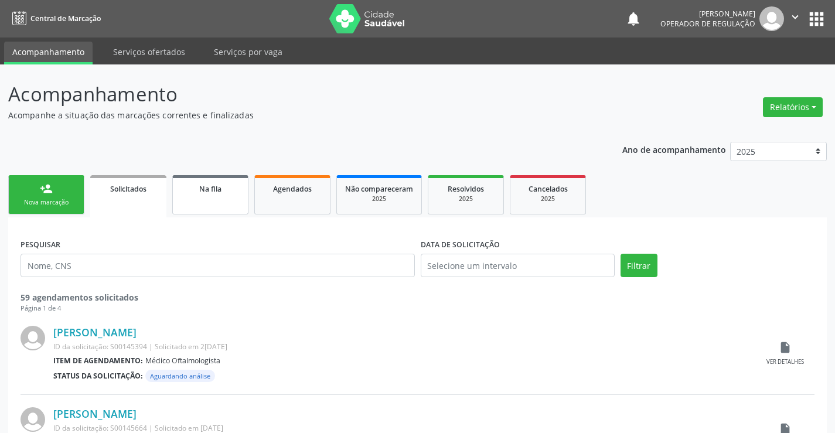
click at [211, 202] on link "Na fila" at bounding box center [210, 194] width 76 height 39
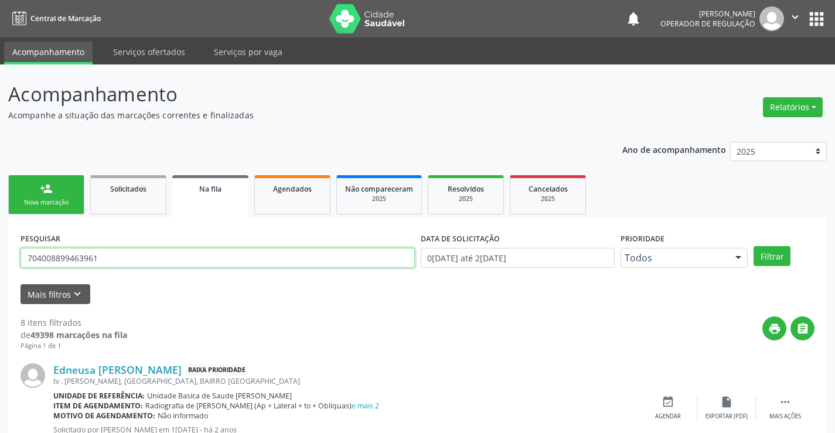
click at [118, 260] on input "704008899463961" at bounding box center [218, 258] width 395 height 20
type input "700008877848507"
click at [769, 257] on button "Filtrar" at bounding box center [772, 256] width 37 height 20
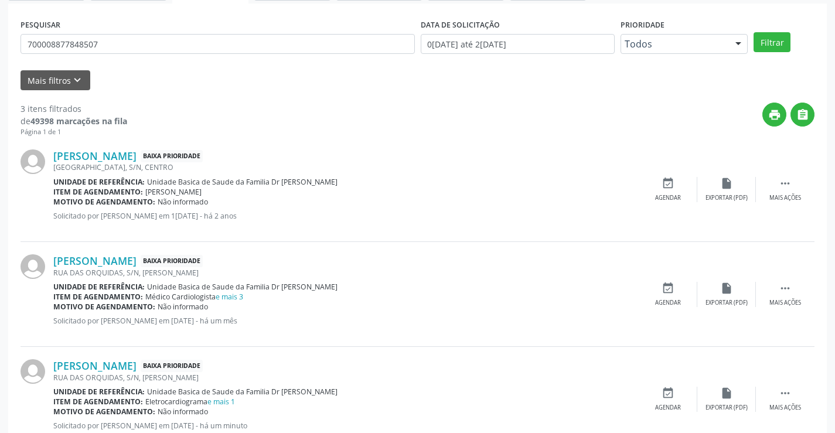
scroll to position [253, 0]
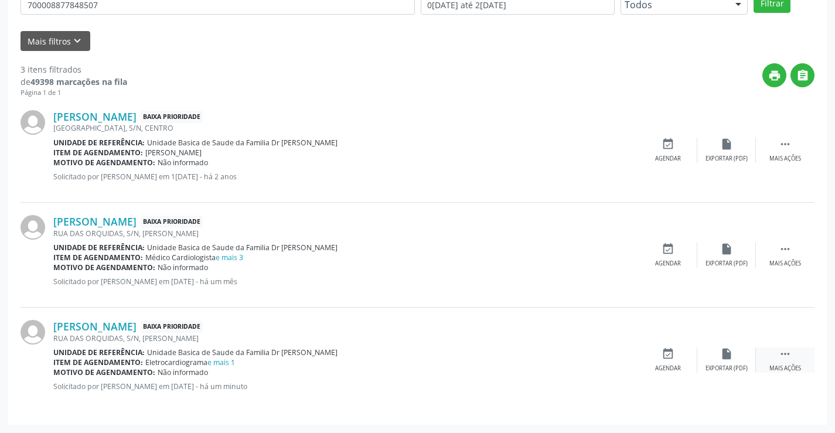
click at [788, 356] on icon "" at bounding box center [785, 354] width 13 height 13
click at [726, 355] on icon "edit" at bounding box center [726, 354] width 13 height 13
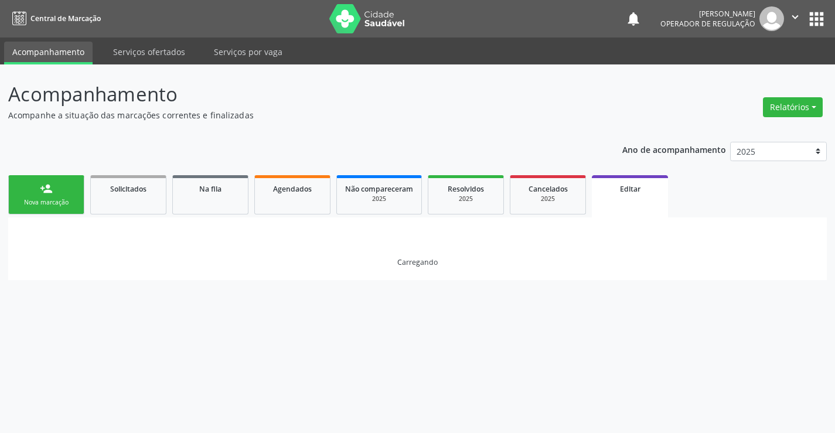
scroll to position [0, 0]
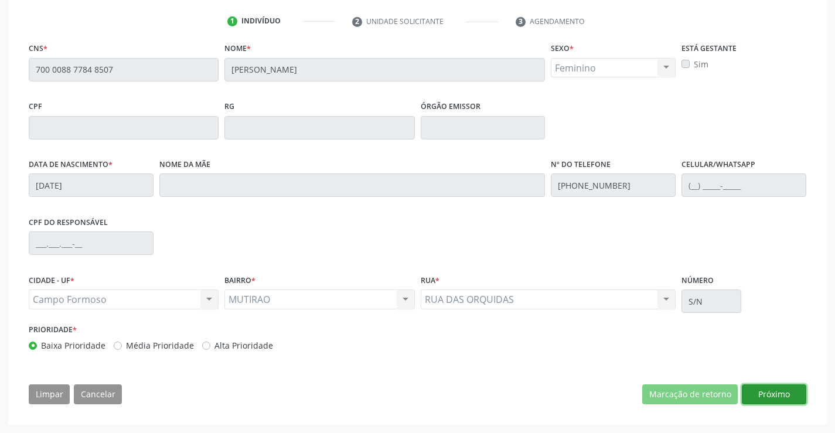
click at [780, 390] on button "Próximo" at bounding box center [774, 395] width 64 height 20
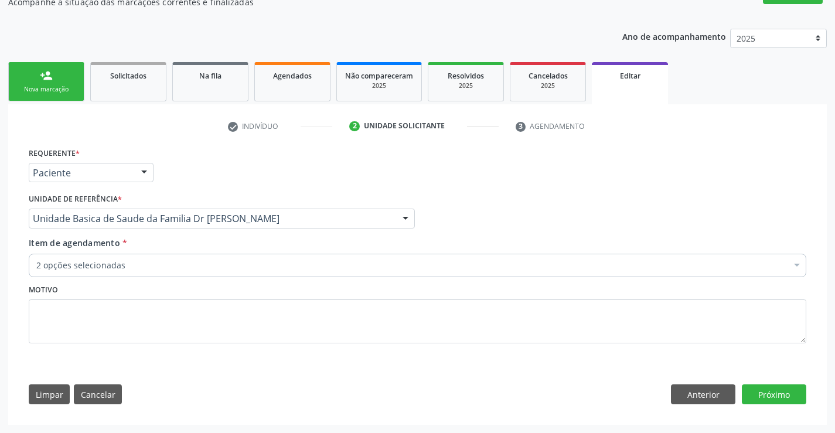
scroll to position [113, 0]
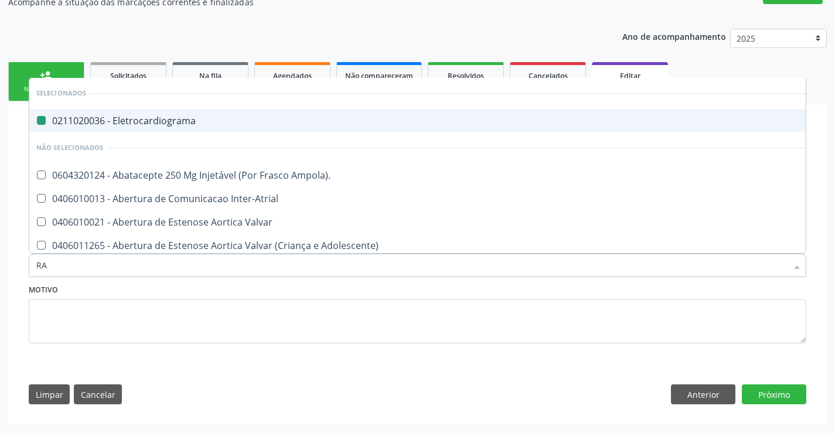
type input "RAD"
checkbox Eletrocardiograma "false"
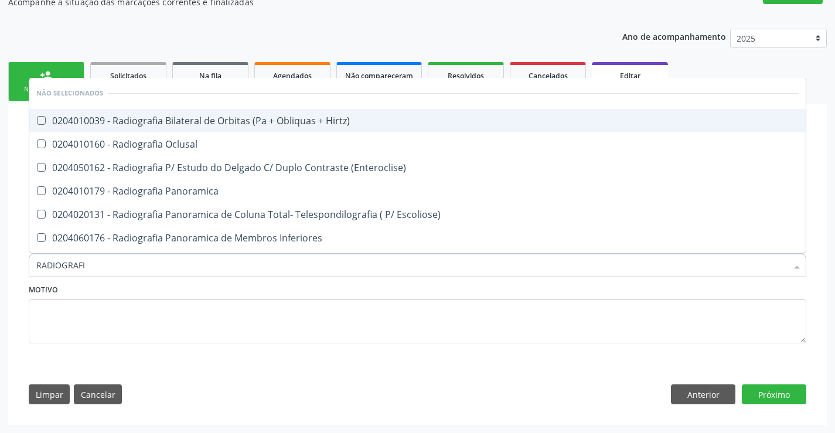
type input "RADIOGRAFIA"
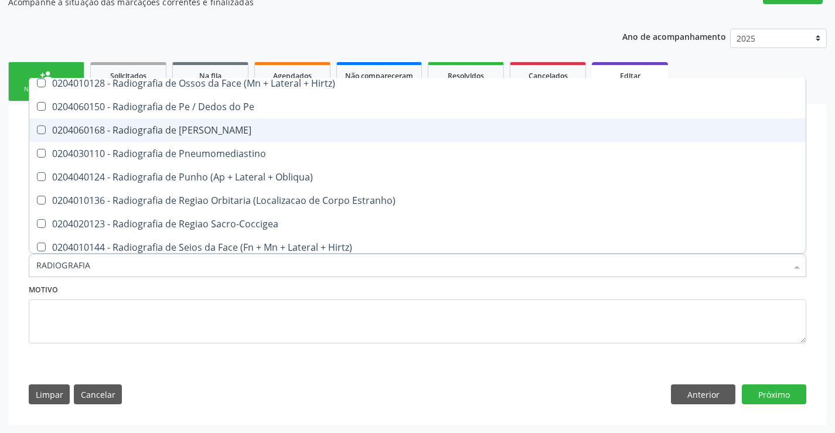
scroll to position [1466, 0]
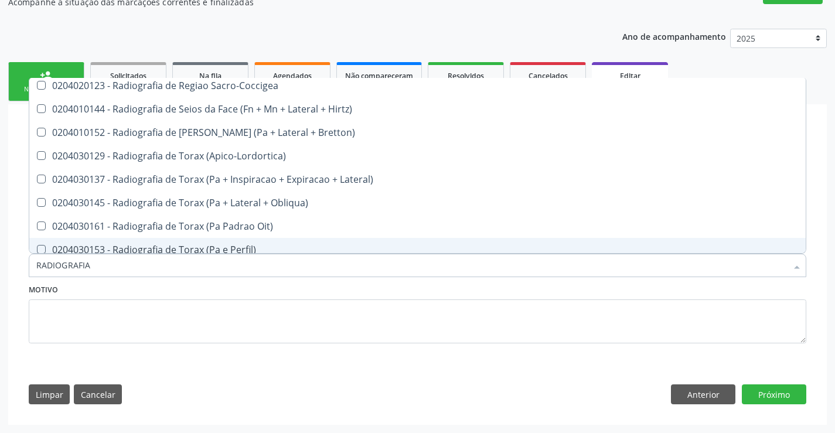
click at [239, 250] on div "0204030153 - Radiografia de Torax (Pa e Perfil)" at bounding box center [417, 249] width 763 height 9
checkbox Perfil\) "true"
click at [237, 290] on div "Motivo" at bounding box center [418, 312] width 778 height 62
checkbox Hirtz\) "true"
checkbox Perfil\) "false"
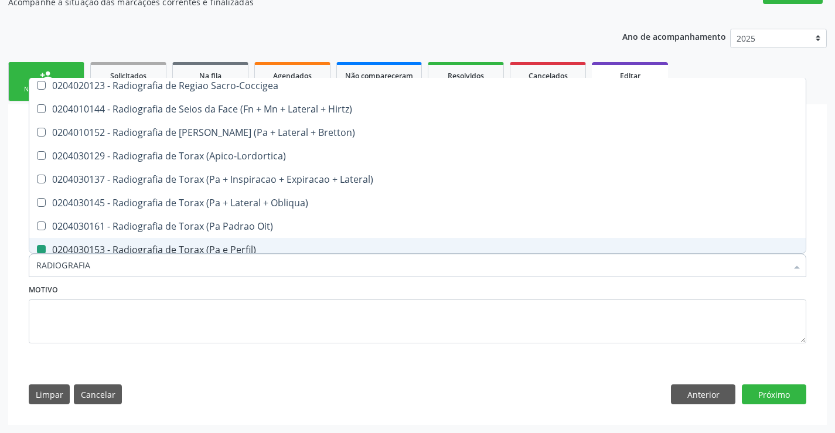
checkbox \(Enteroclise\) "true"
checkbox Oclusal "true"
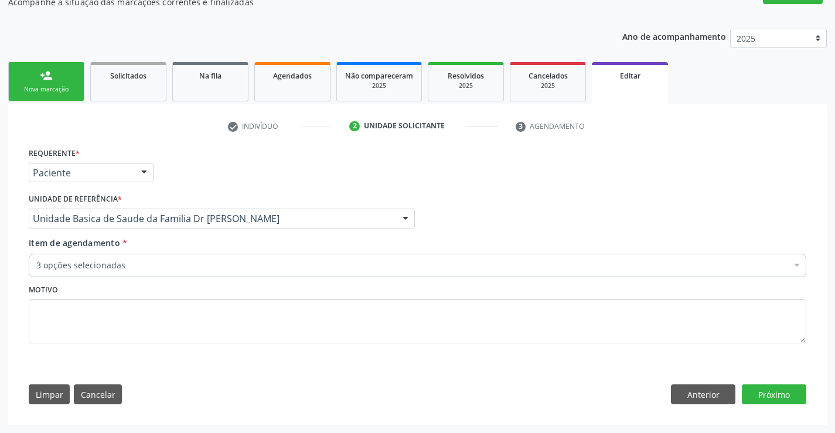
scroll to position [0, 0]
click at [787, 393] on button "Próximo" at bounding box center [774, 395] width 64 height 20
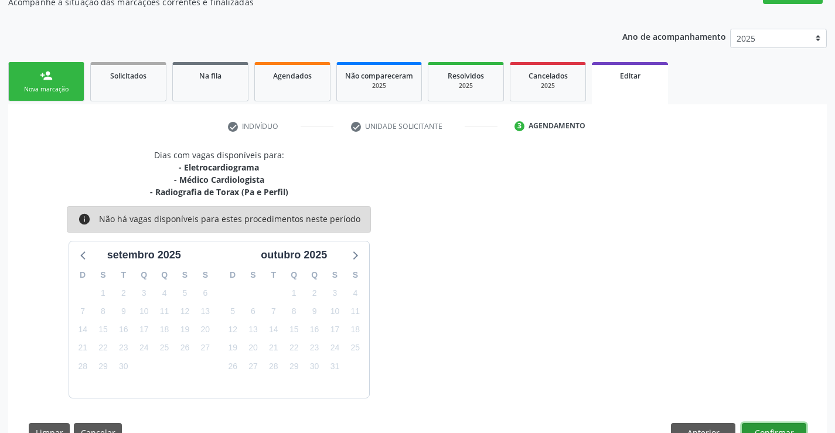
click at [774, 429] on button "Confirmar" at bounding box center [774, 433] width 64 height 20
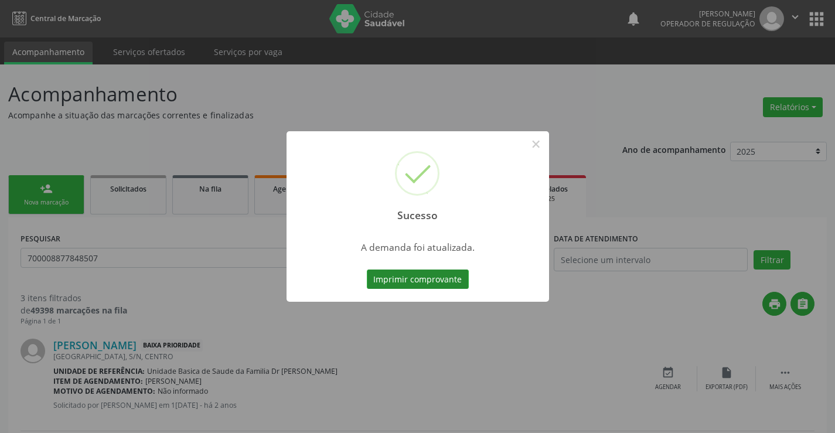
click at [438, 274] on button "Imprimir comprovante" at bounding box center [418, 280] width 102 height 20
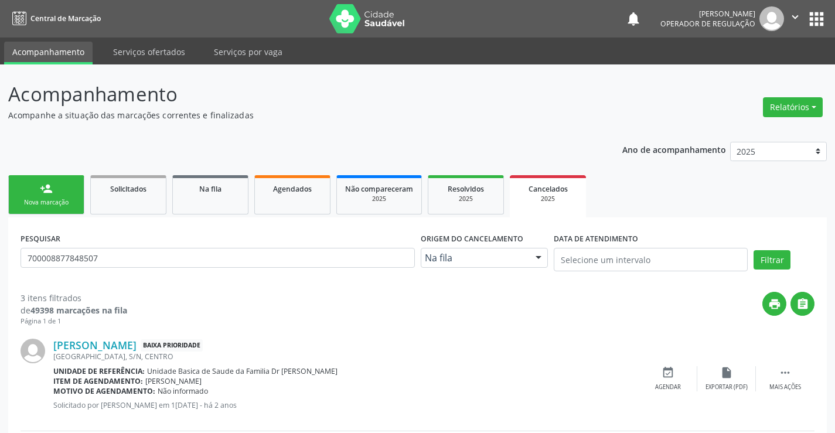
click at [64, 198] on link "person_add Nova marcação" at bounding box center [46, 194] width 76 height 39
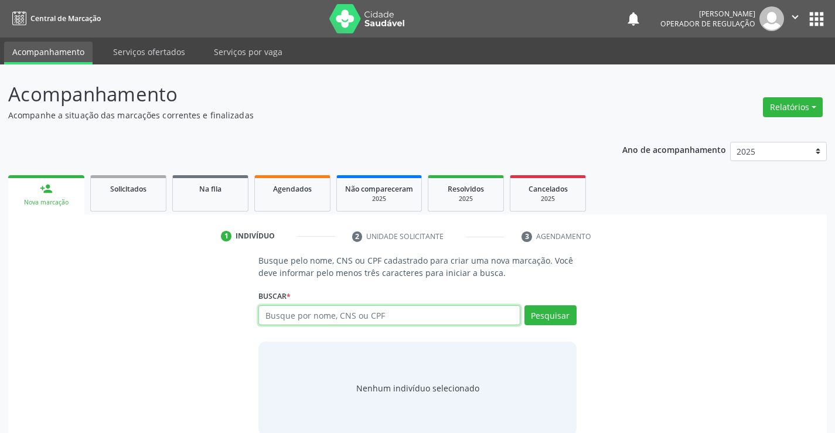
click at [305, 315] on input "text" at bounding box center [389, 315] width 261 height 20
type input "700000810634400"
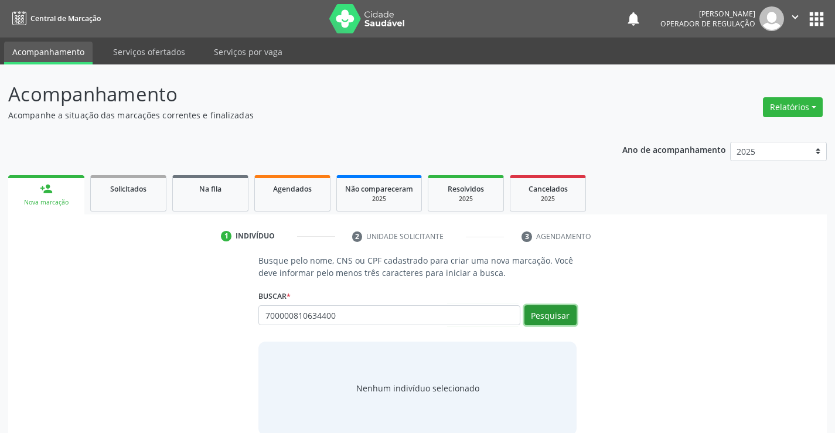
click at [541, 314] on button "Pesquisar" at bounding box center [551, 315] width 52 height 20
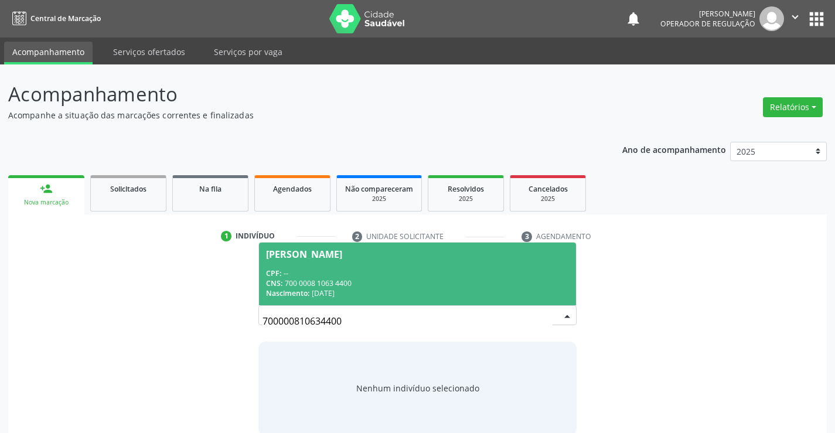
click at [395, 281] on div "CNS: 700 0008 1063 4400" at bounding box center [417, 283] width 302 height 10
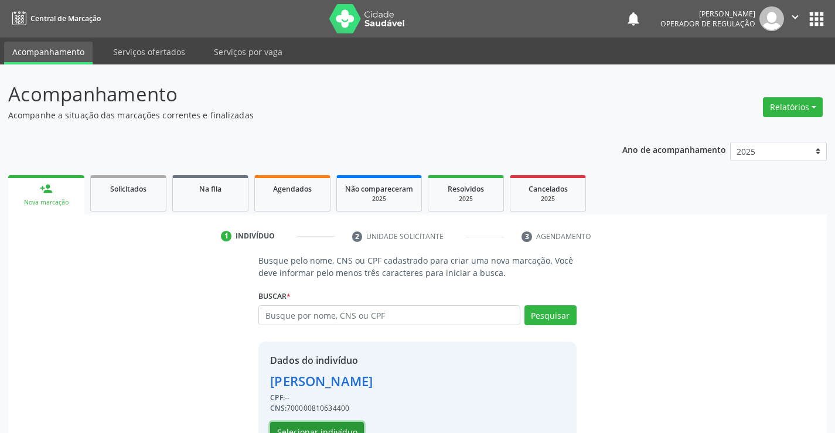
click at [325, 424] on button "Selecionar indivíduo" at bounding box center [317, 432] width 94 height 20
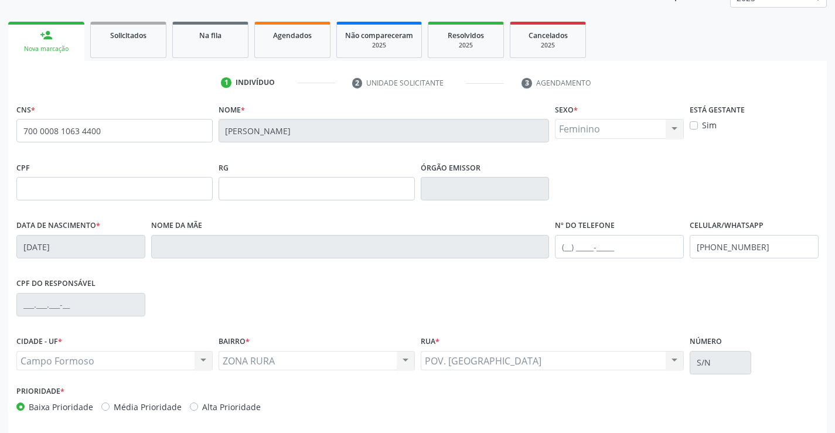
scroll to position [176, 0]
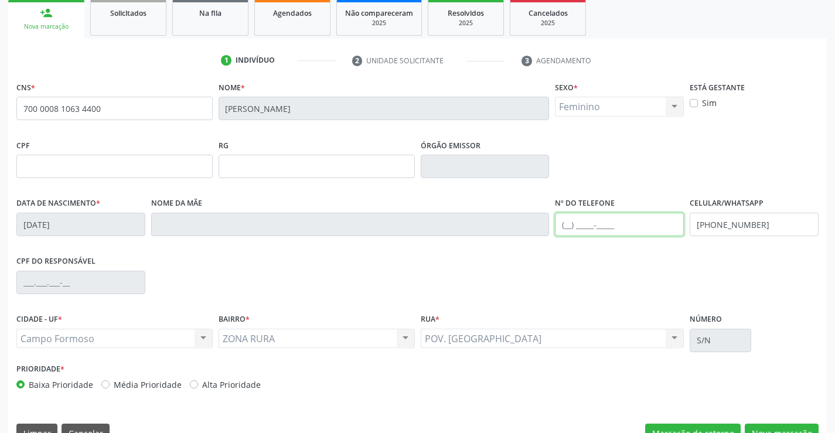
click at [568, 226] on input "text" at bounding box center [619, 224] width 129 height 23
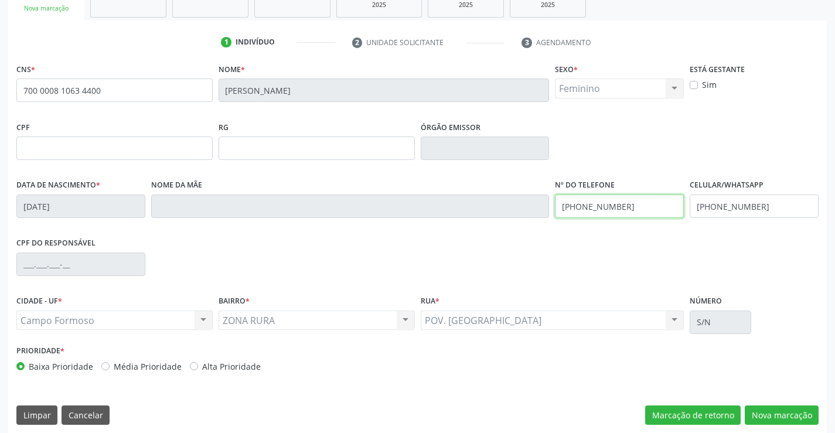
scroll to position [202, 0]
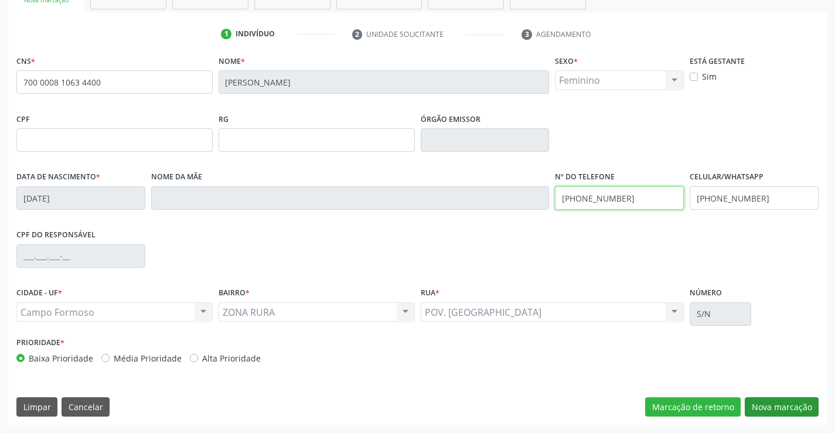
type input "[PHONE_NUMBER]"
click at [765, 401] on button "Nova marcação" at bounding box center [782, 407] width 74 height 20
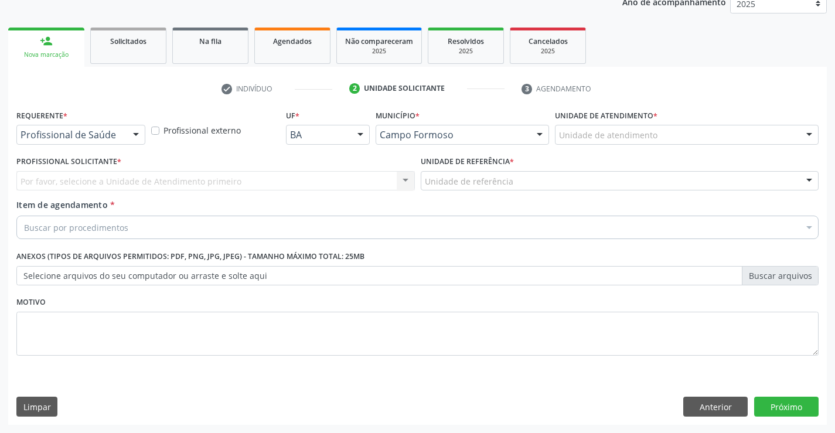
scroll to position [148, 0]
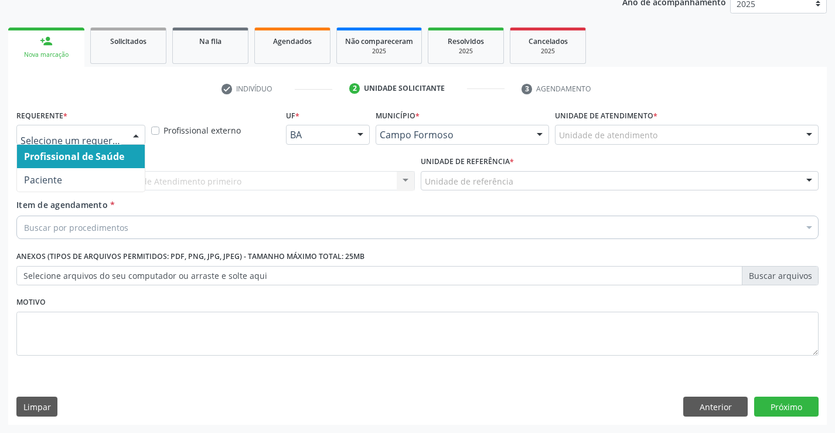
click at [137, 137] on div at bounding box center [136, 135] width 18 height 20
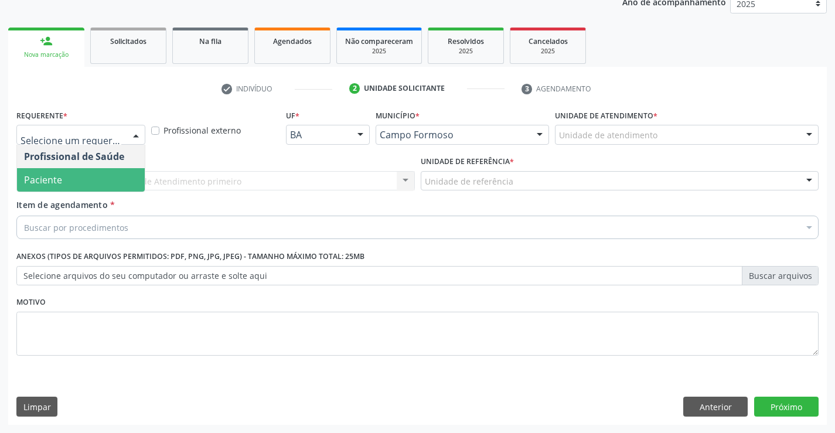
click at [101, 178] on span "Paciente" at bounding box center [81, 179] width 128 height 23
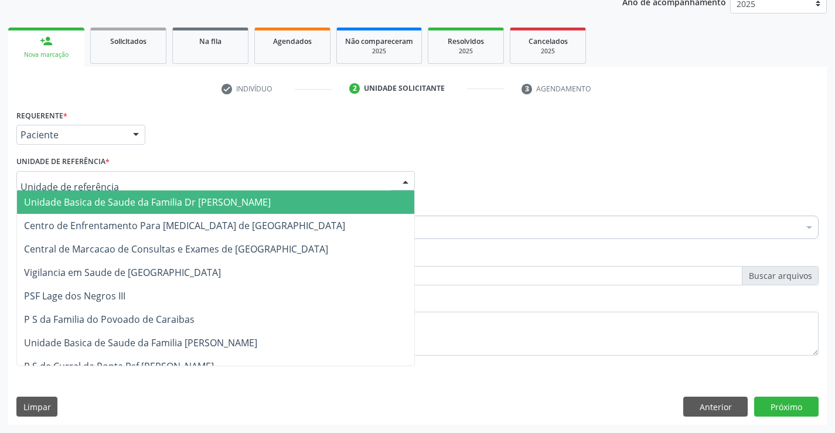
click at [127, 182] on div at bounding box center [215, 181] width 399 height 20
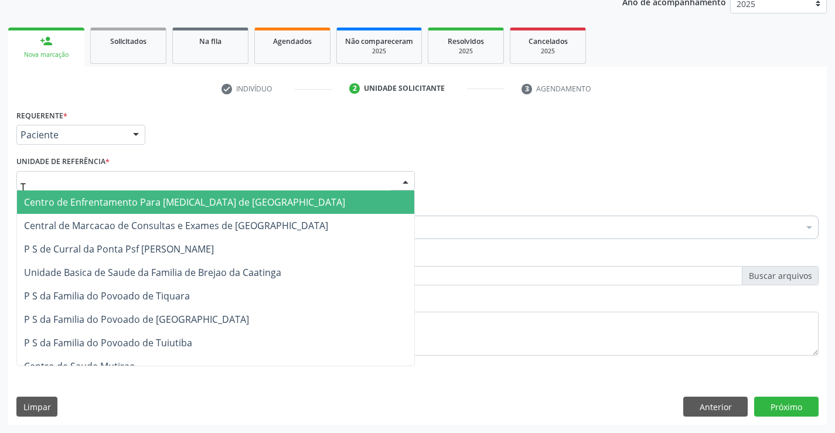
type input "TI"
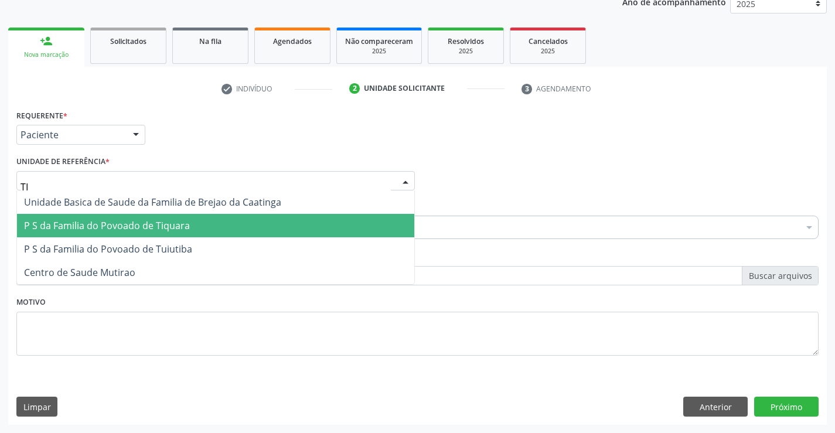
click at [148, 224] on span "P S da Familia do Povoado de Tiquara" at bounding box center [107, 225] width 166 height 13
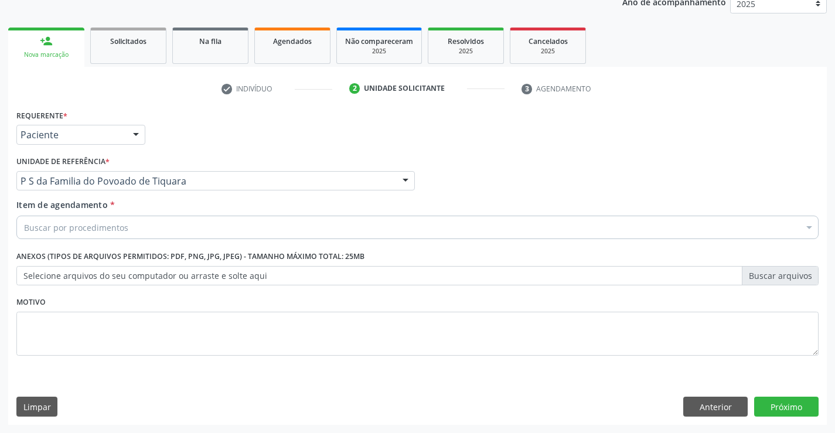
click at [144, 228] on div "Buscar por procedimentos" at bounding box center [417, 227] width 803 height 23
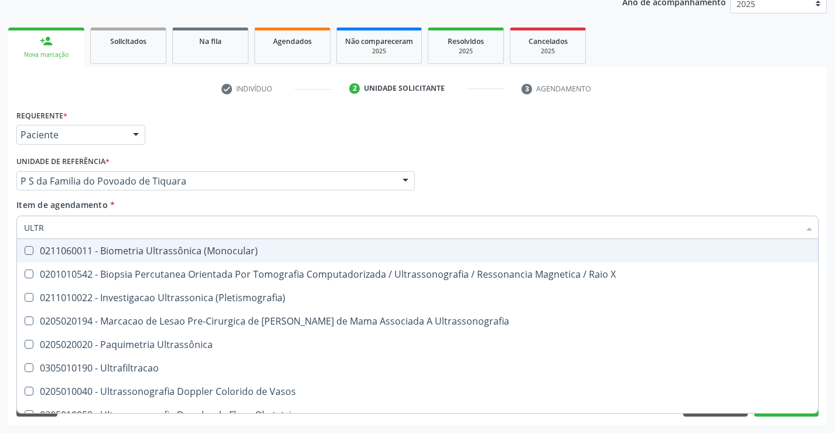
type input "ULTRA"
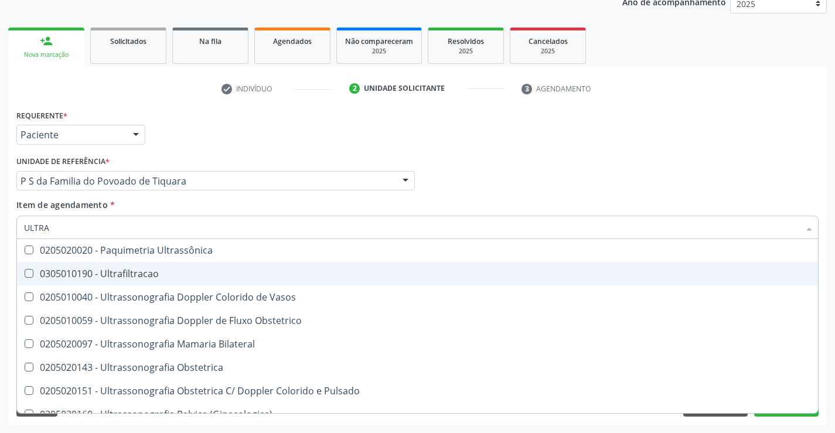
scroll to position [117, 0]
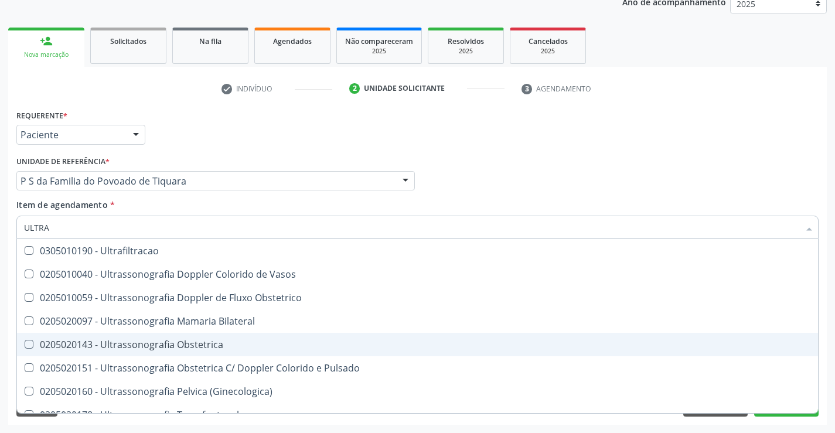
click at [138, 345] on div "0205020143 - Ultrassonografia Obstetrica" at bounding box center [417, 344] width 787 height 9
checkbox Obstetrica "true"
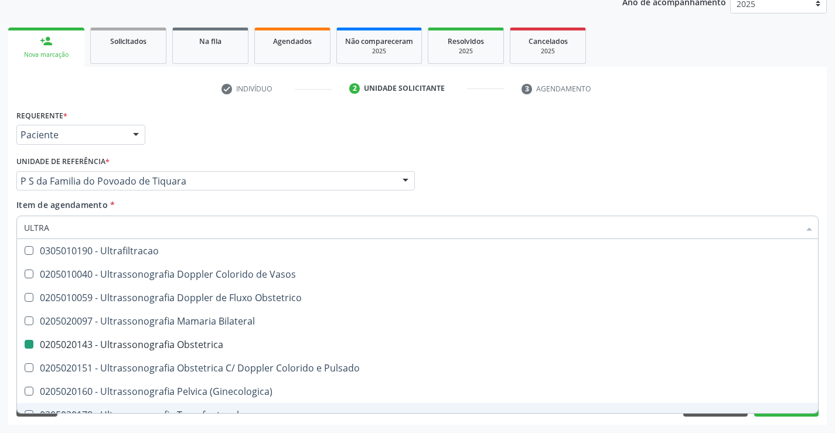
click at [157, 422] on div "Requerente * Paciente Profissional de Saúde Paciente Nenhum resultado encontrad…" at bounding box center [417, 266] width 819 height 318
checkbox X "true"
checkbox Obstetrica "false"
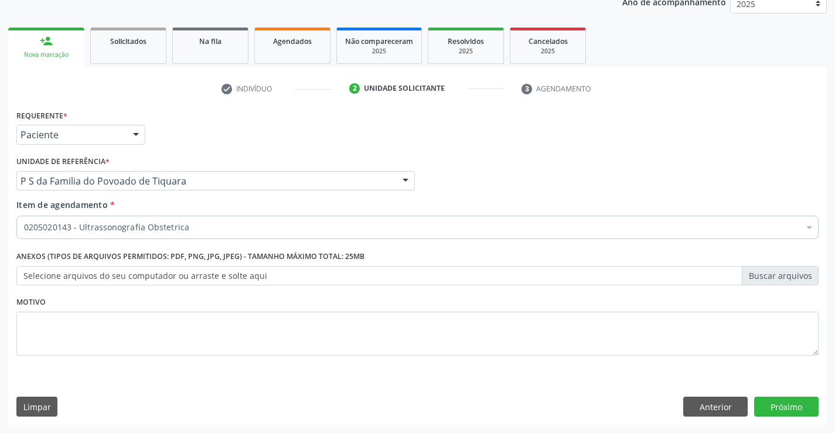
scroll to position [0, 0]
click at [798, 407] on button "Próximo" at bounding box center [786, 407] width 64 height 20
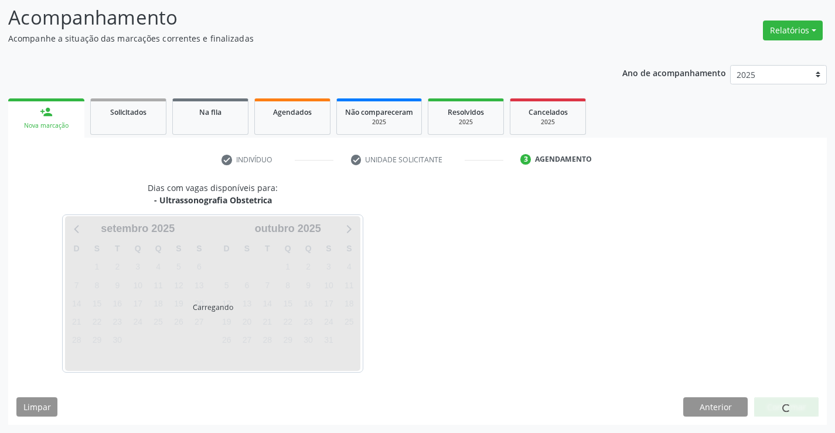
scroll to position [77, 0]
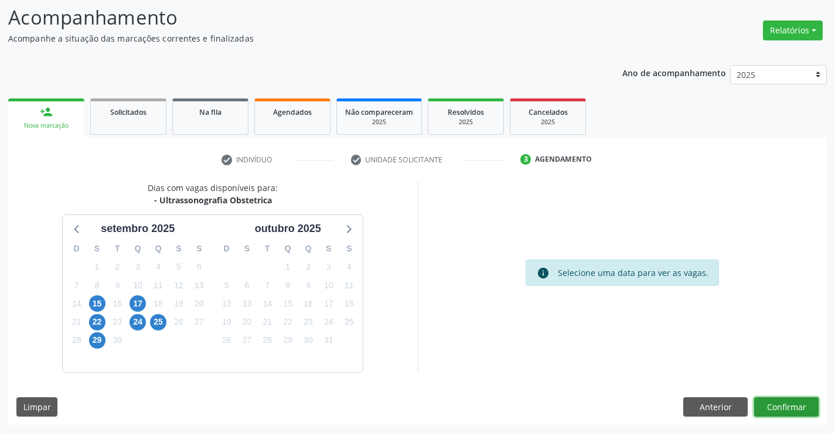
click at [766, 403] on button "Confirmar" at bounding box center [786, 407] width 64 height 20
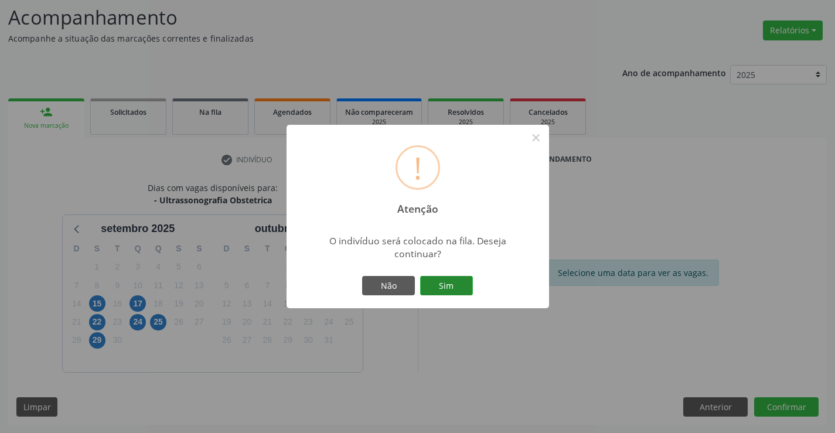
click at [460, 285] on button "Sim" at bounding box center [446, 286] width 53 height 20
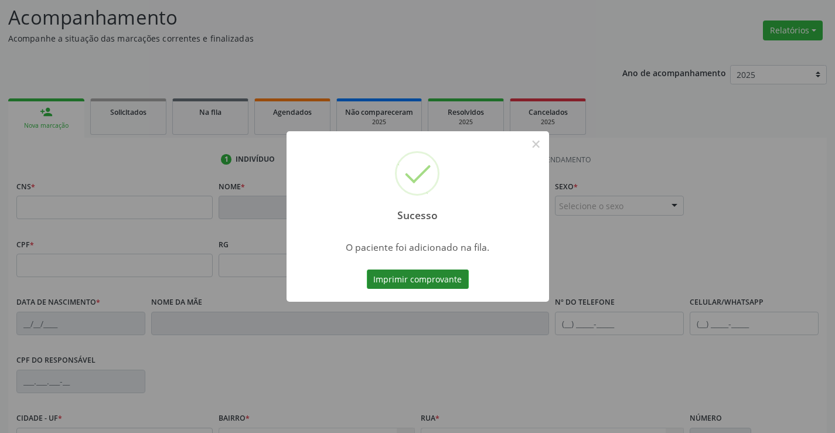
click at [459, 278] on button "Imprimir comprovante" at bounding box center [418, 280] width 102 height 20
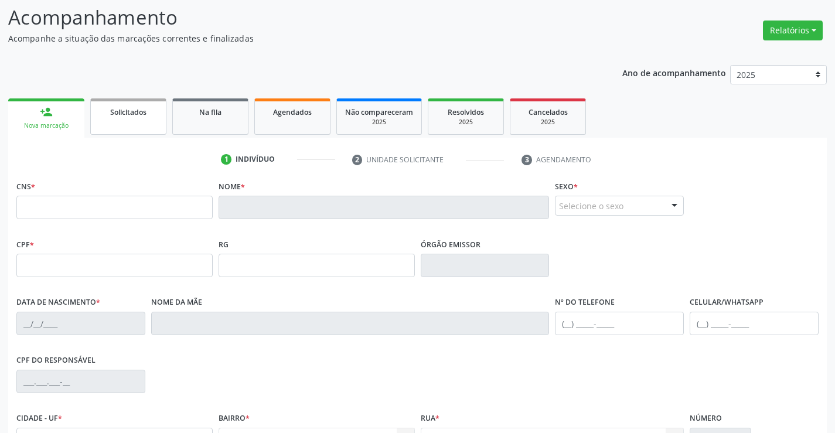
click at [138, 123] on link "Solicitados" at bounding box center [128, 116] width 76 height 36
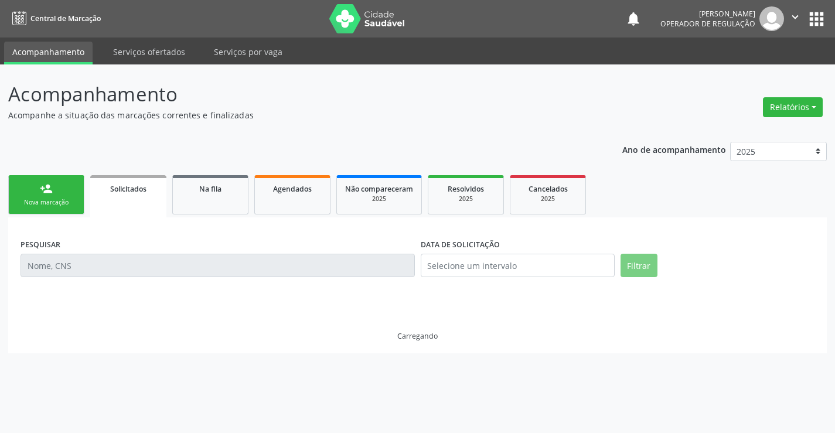
scroll to position [0, 0]
click at [69, 205] on div "Nova marcação" at bounding box center [46, 202] width 59 height 9
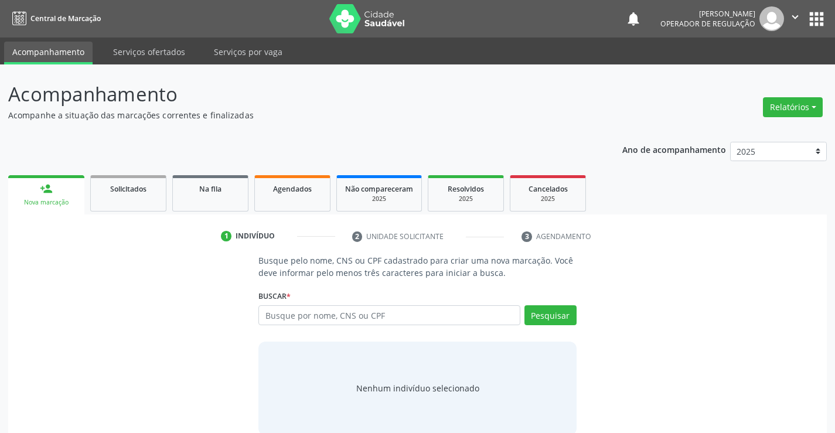
scroll to position [19, 0]
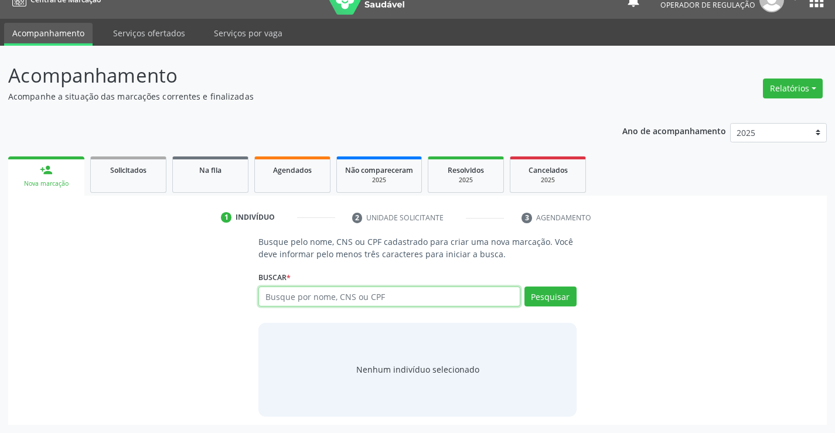
click at [372, 295] on input "text" at bounding box center [389, 297] width 261 height 20
type input "700703953810373"
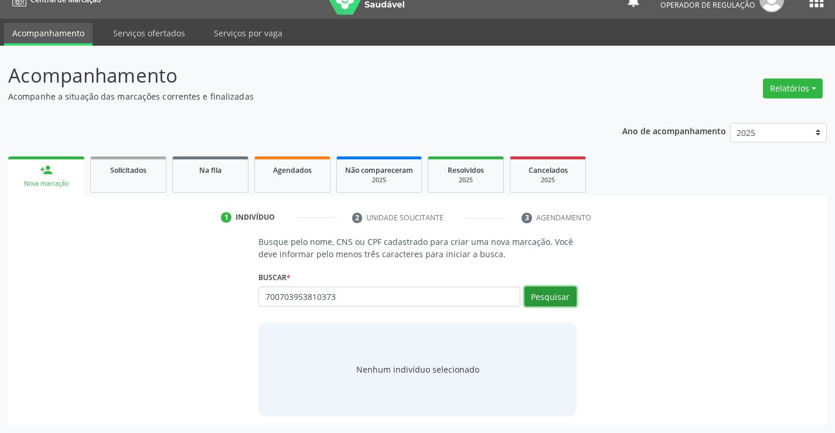
click at [559, 294] on button "Pesquisar" at bounding box center [551, 297] width 52 height 20
type input "700703953810373"
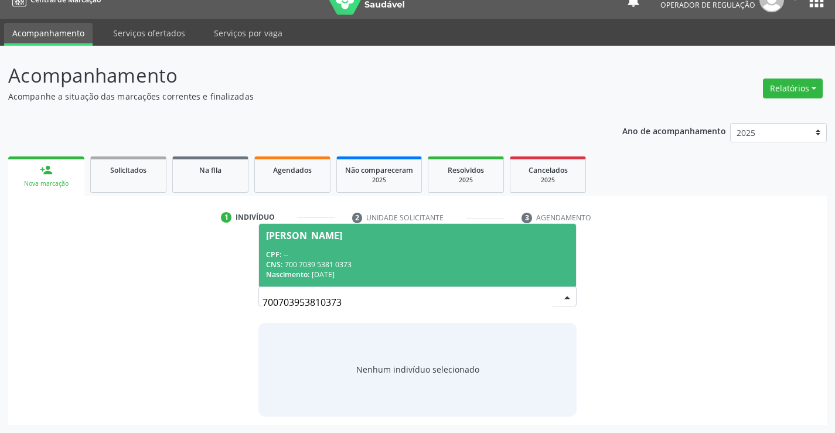
click at [420, 256] on div "CPF: --" at bounding box center [417, 255] width 302 height 10
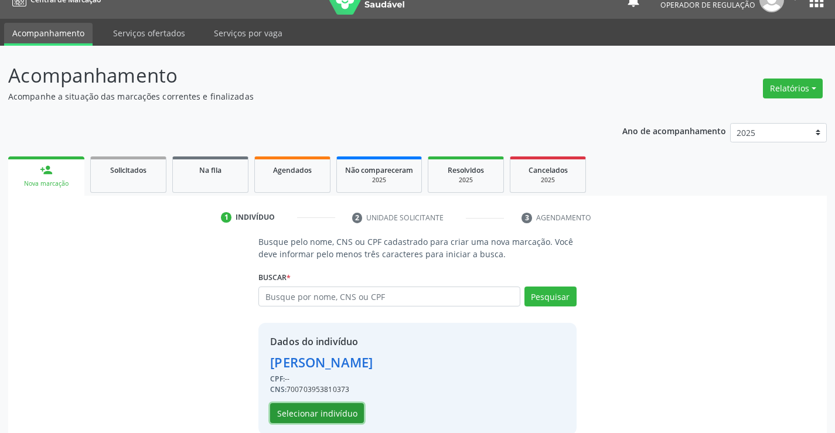
click at [312, 412] on button "Selecionar indivíduo" at bounding box center [317, 413] width 94 height 20
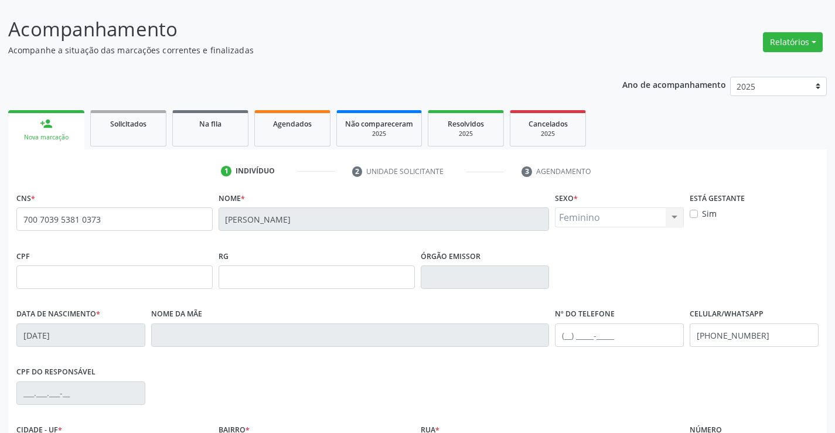
scroll to position [136, 0]
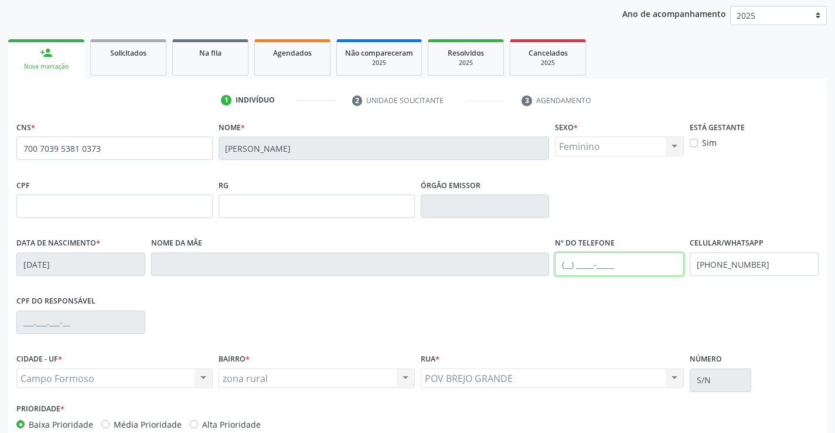
click at [569, 264] on input "text" at bounding box center [619, 264] width 129 height 23
type input "[PHONE_NUMBER]"
click at [754, 264] on input "[PHONE_NUMBER]" at bounding box center [754, 264] width 129 height 23
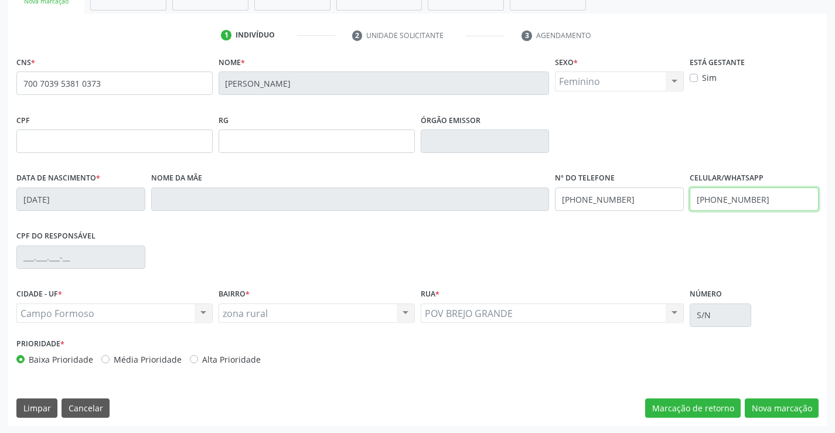
scroll to position [202, 0]
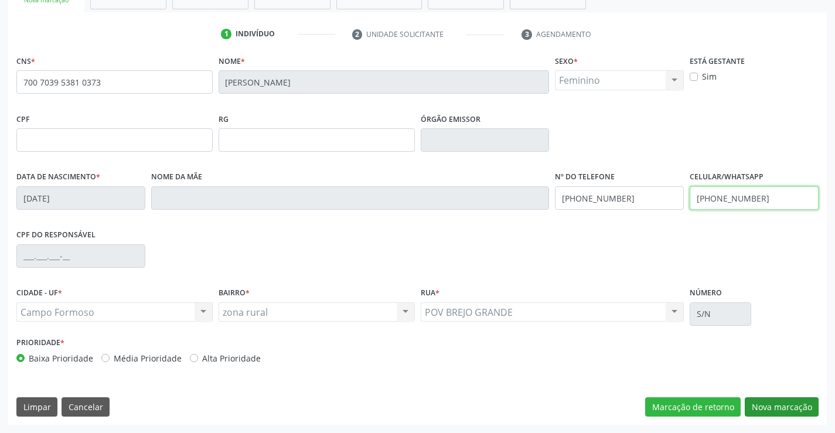
type input "[PHONE_NUMBER]"
click at [775, 407] on button "Nova marcação" at bounding box center [782, 407] width 74 height 20
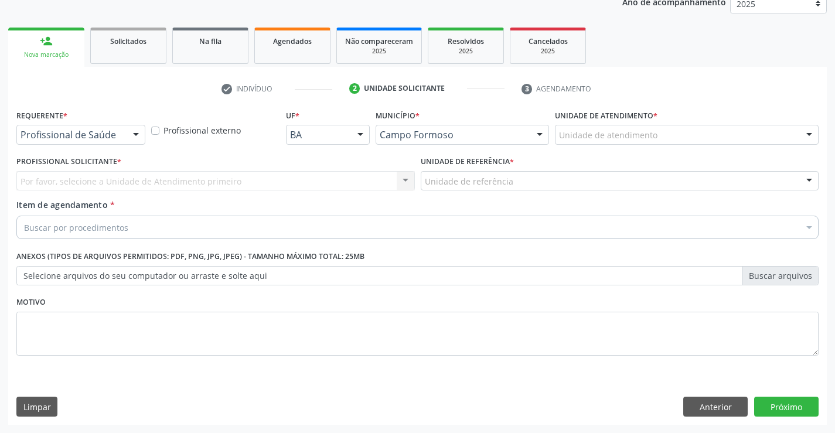
scroll to position [148, 0]
click at [135, 132] on div at bounding box center [136, 135] width 18 height 20
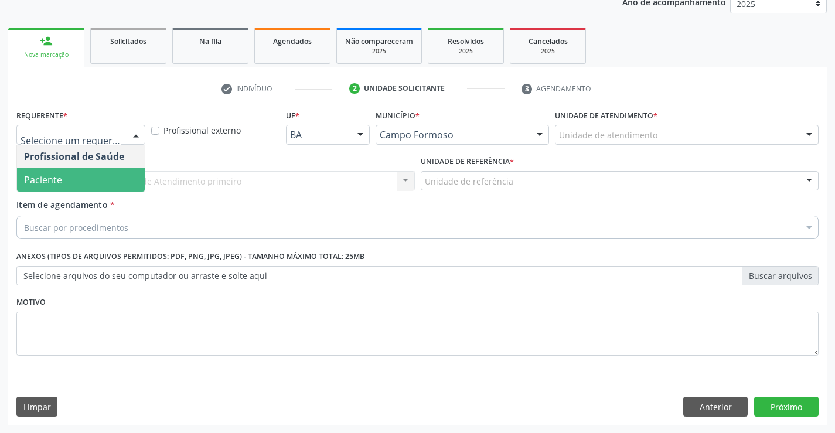
click at [76, 179] on span "Paciente" at bounding box center [81, 179] width 128 height 23
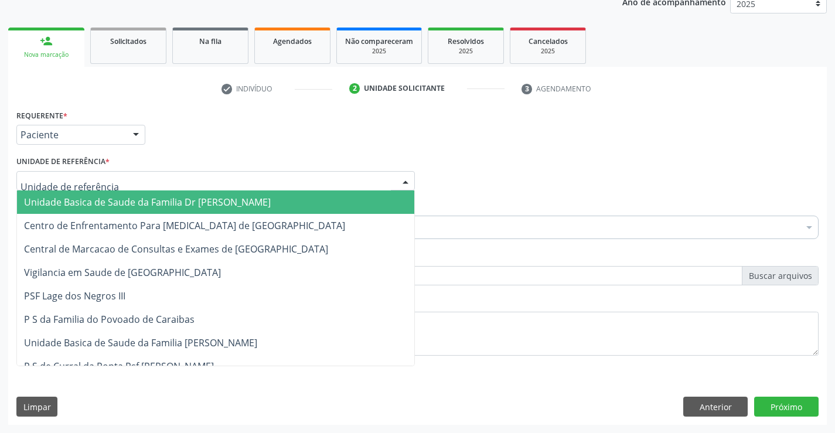
click at [216, 181] on div at bounding box center [215, 181] width 399 height 20
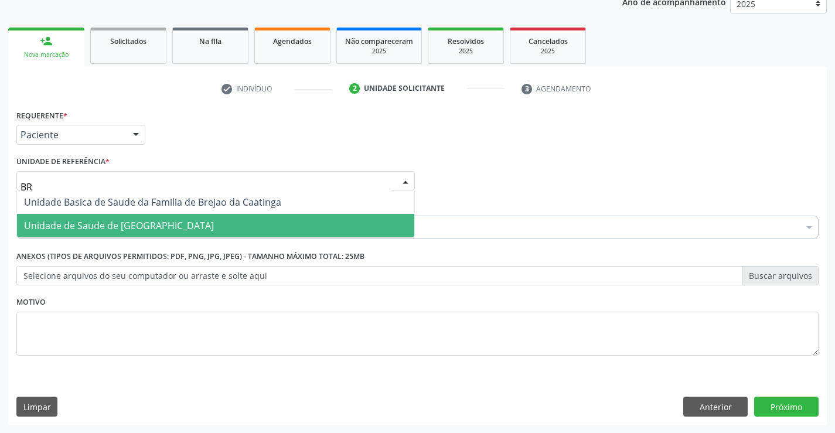
type input "BRE"
click at [199, 220] on span "Unidade de Saude de [GEOGRAPHIC_DATA]" at bounding box center [215, 225] width 397 height 23
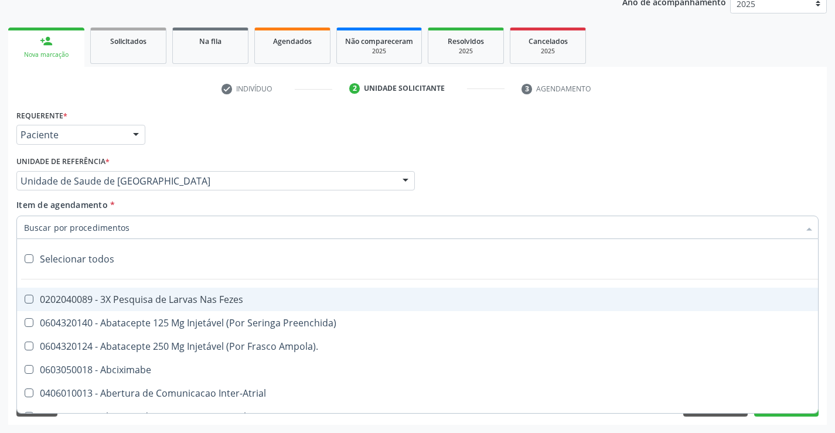
click at [191, 227] on div at bounding box center [417, 227] width 803 height 23
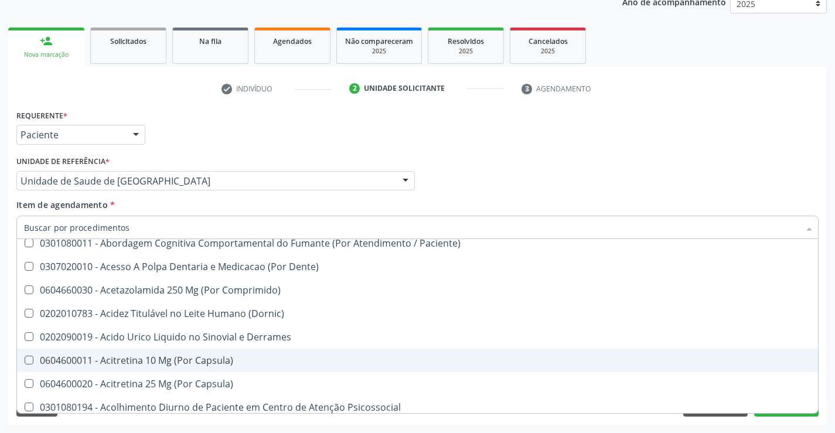
scroll to position [528, 0]
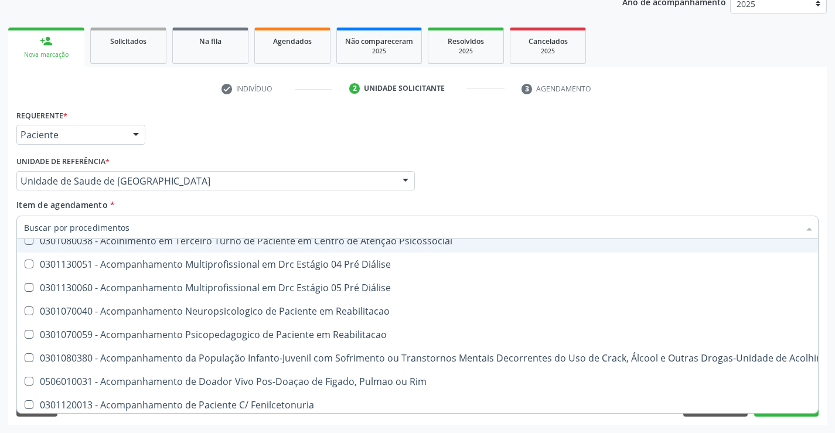
click at [179, 201] on div "Item de agendamento * Selecionar todos 0202040089 - 3X Pesquisa de Larvas Nas F…" at bounding box center [417, 217] width 803 height 37
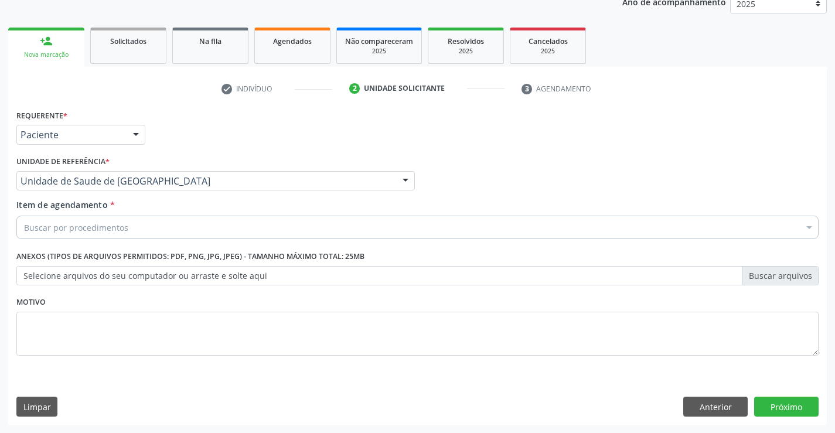
scroll to position [0, 0]
click at [168, 201] on div "Item de agendamento * Buscar por procedimentos Selecionar todos 0202040089 - 3X…" at bounding box center [417, 217] width 803 height 37
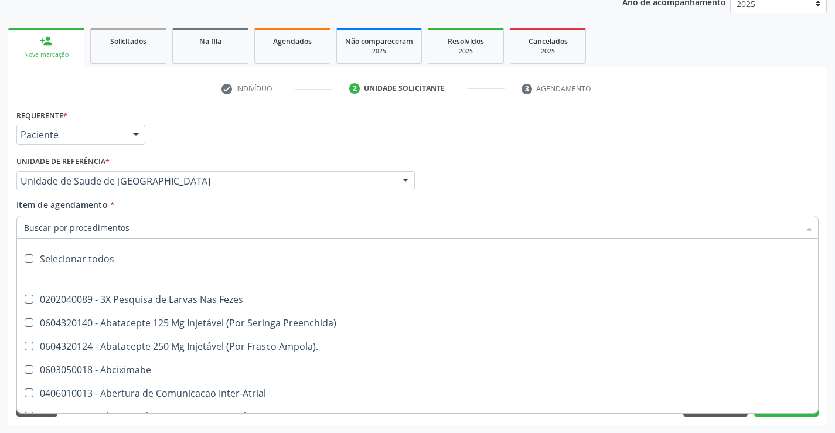
click at [152, 233] on div at bounding box center [417, 227] width 803 height 23
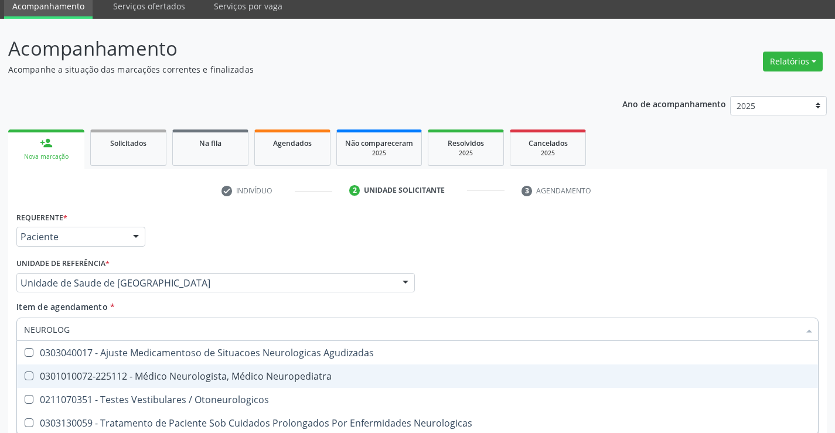
scroll to position [89, 0]
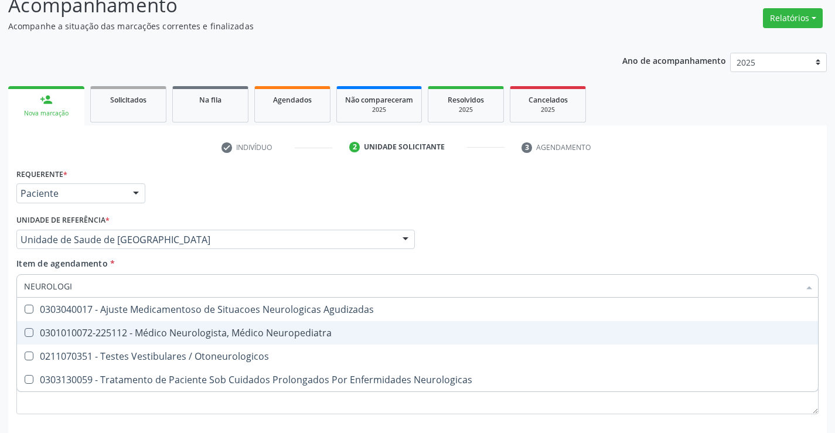
type input "NEUROLOGIS"
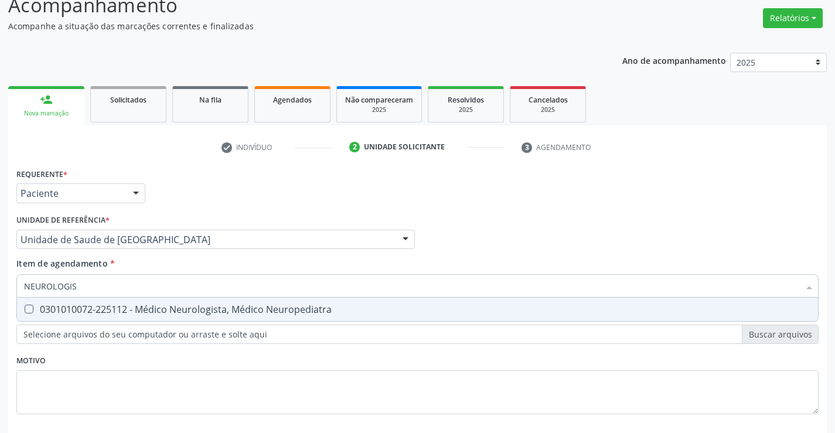
click at [300, 314] on div "0301010072-225112 - Médico Neurologista, Médico Neuropediatra" at bounding box center [417, 309] width 787 height 9
checkbox Neuropediatra "true"
click at [289, 345] on div "Requerente * Paciente Profissional de Saúde Paciente Nenhum resultado encontrad…" at bounding box center [417, 298] width 803 height 266
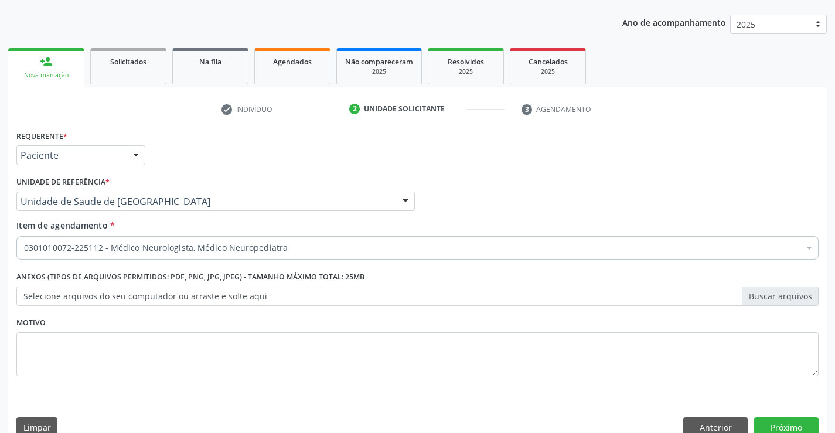
scroll to position [148, 0]
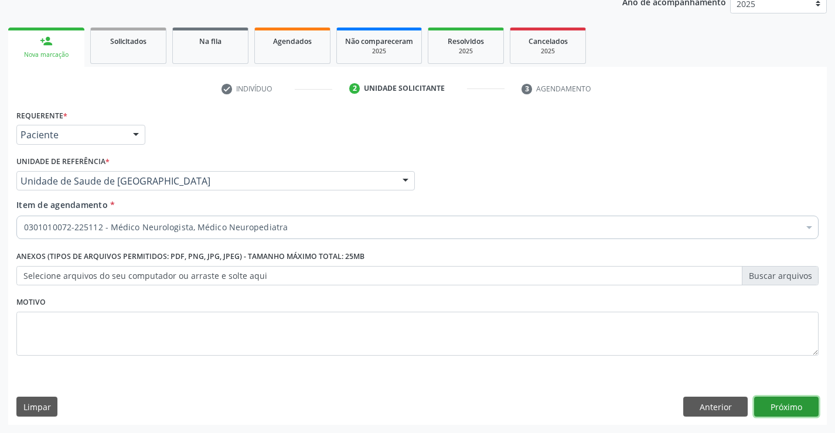
click at [787, 405] on button "Próximo" at bounding box center [786, 407] width 64 height 20
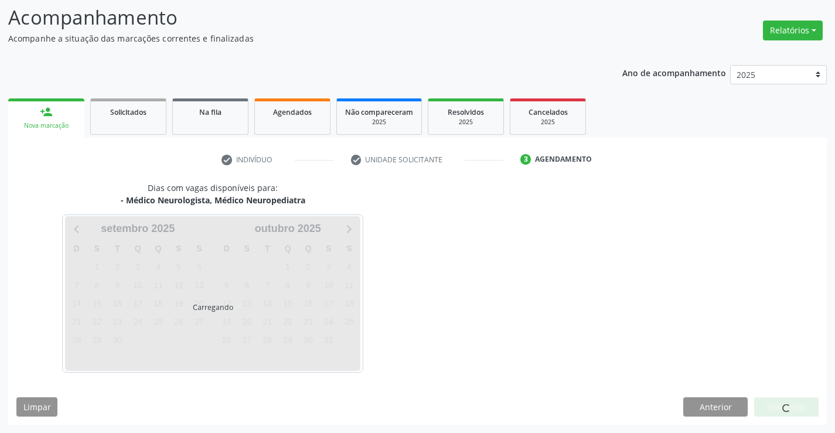
scroll to position [77, 0]
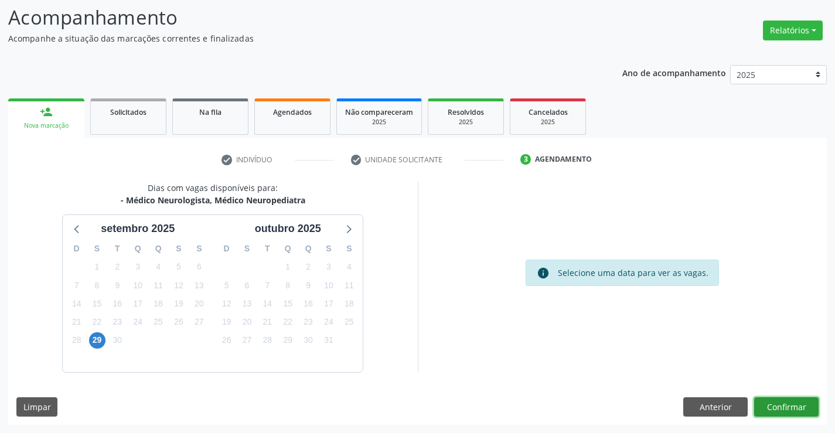
click at [783, 409] on button "Confirmar" at bounding box center [786, 407] width 64 height 20
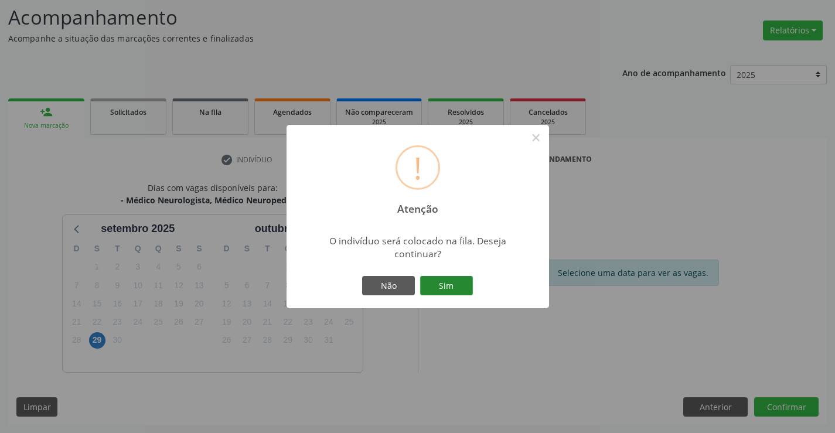
click at [453, 279] on button "Sim" at bounding box center [446, 286] width 53 height 20
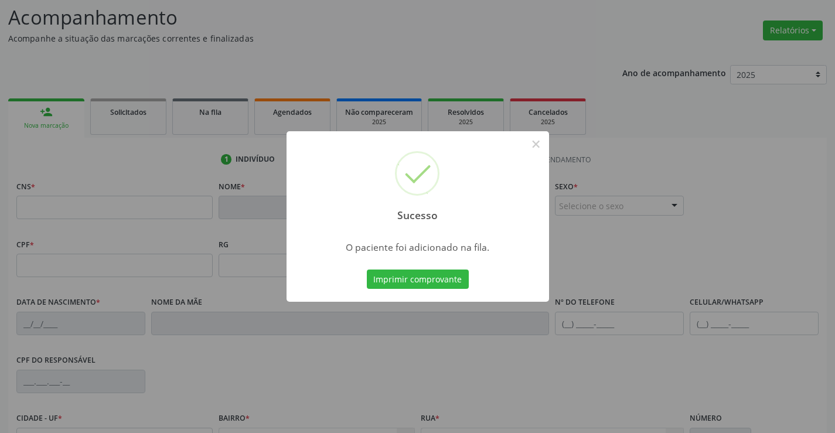
click at [367, 270] on button "Imprimir comprovante" at bounding box center [418, 280] width 102 height 20
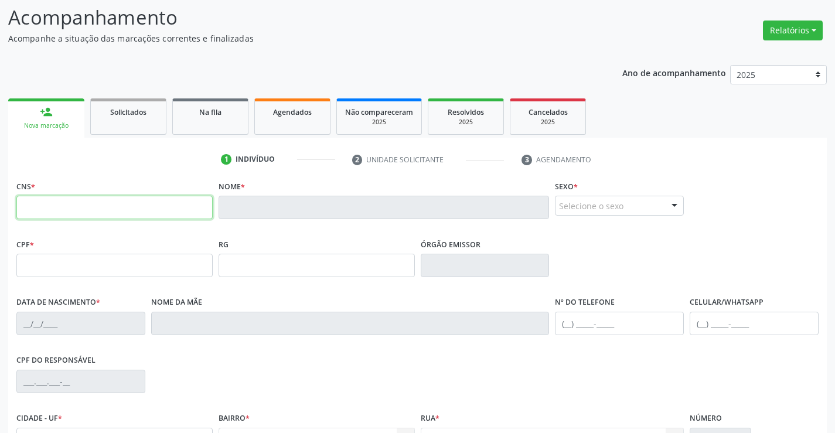
click at [108, 211] on input "text" at bounding box center [114, 207] width 196 height 23
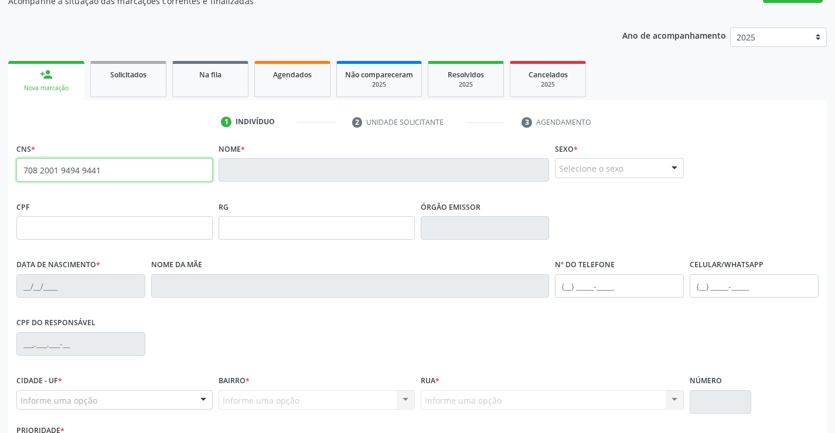
scroll to position [0, 0]
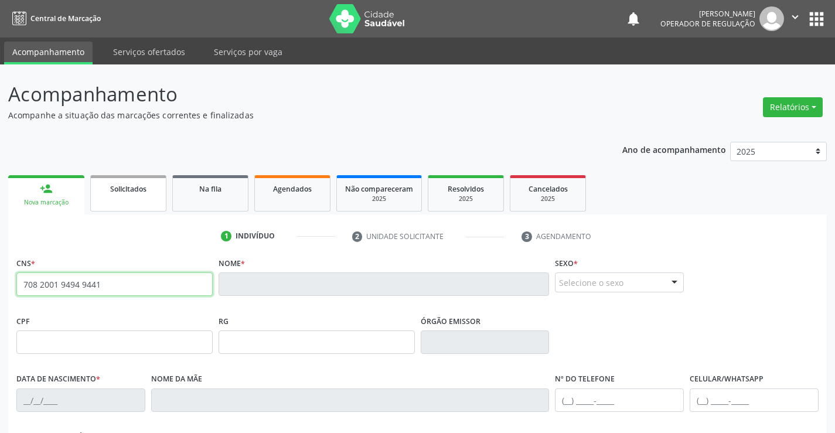
type input "708 2001 9494 9441"
click at [135, 202] on link "Solicitados" at bounding box center [128, 193] width 76 height 36
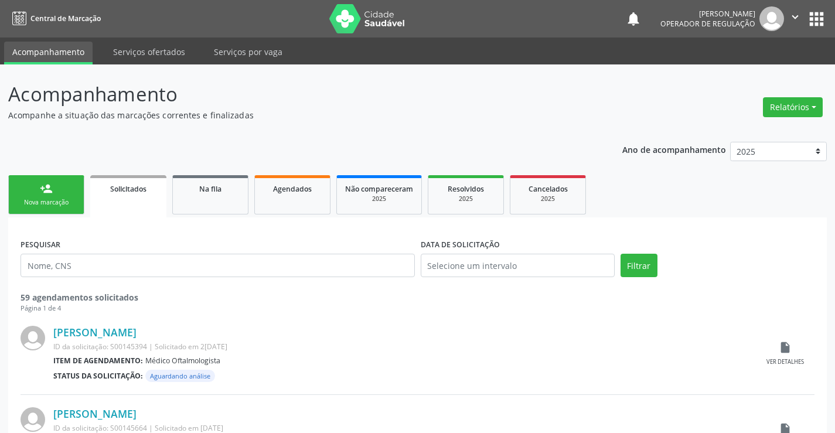
click at [68, 192] on link "person_add Nova marcação" at bounding box center [46, 194] width 76 height 39
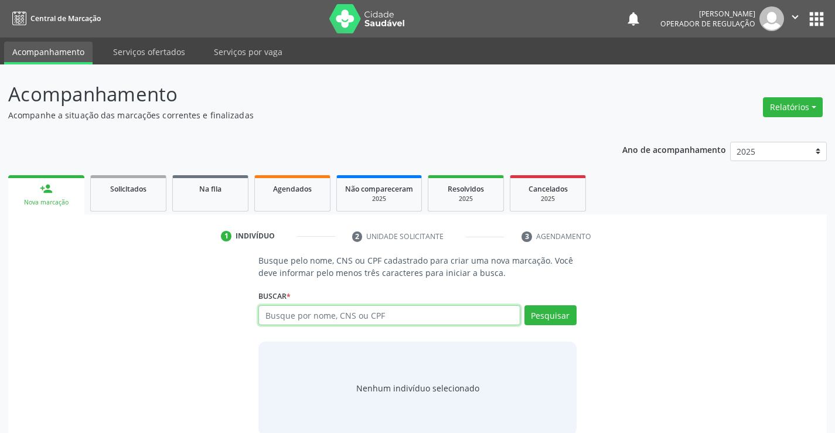
click at [359, 317] on input "text" at bounding box center [389, 315] width 261 height 20
type input "708200194949441"
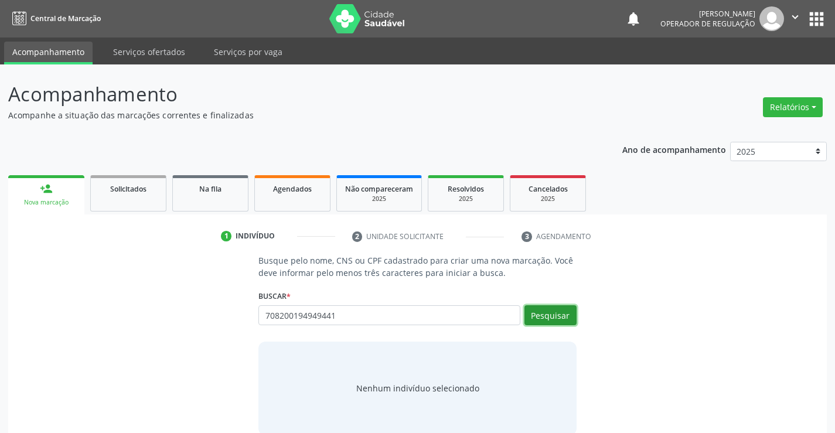
click at [574, 308] on button "Pesquisar" at bounding box center [551, 315] width 52 height 20
type input "708200194949441"
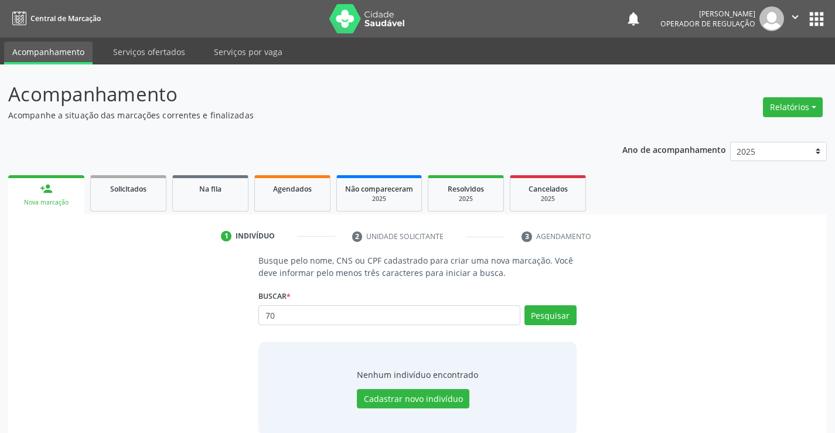
type input "7"
type input "708200194949441"
click at [549, 312] on button "Pesquisar" at bounding box center [551, 315] width 52 height 20
type input "708200194949441"
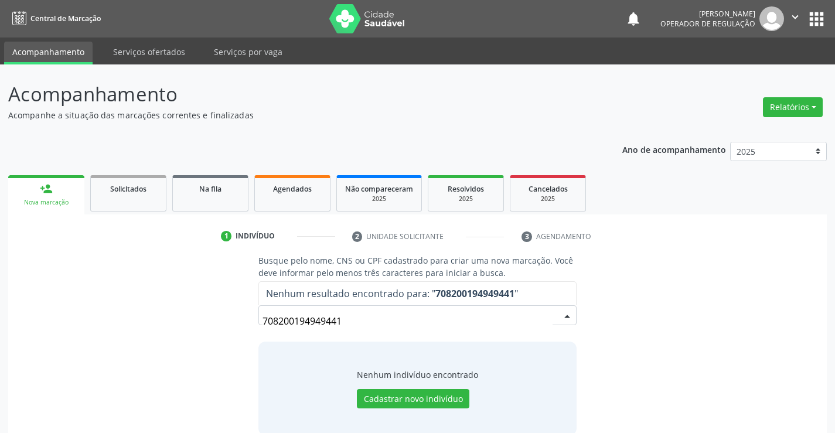
click at [549, 312] on input "708200194949441" at bounding box center [408, 321] width 290 height 23
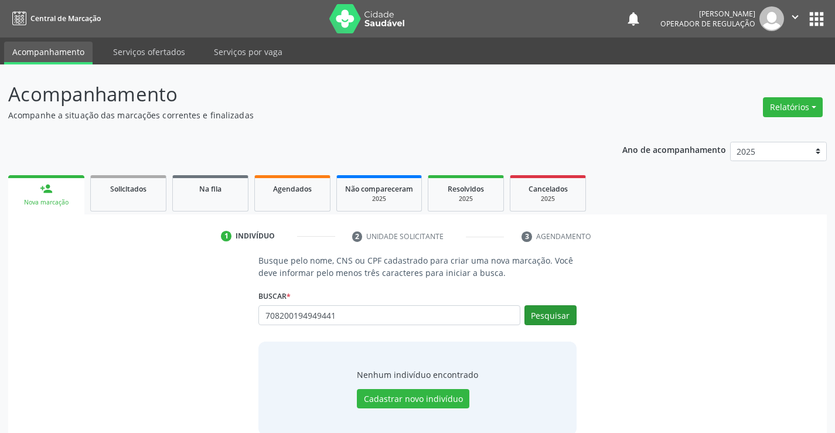
click at [569, 313] on div "708200194949441 Busque por nome, CNS ou CPF Nenhum resultado encontrado para: "…" at bounding box center [418, 319] width 318 height 28
click at [569, 313] on button "Pesquisar" at bounding box center [551, 315] width 52 height 20
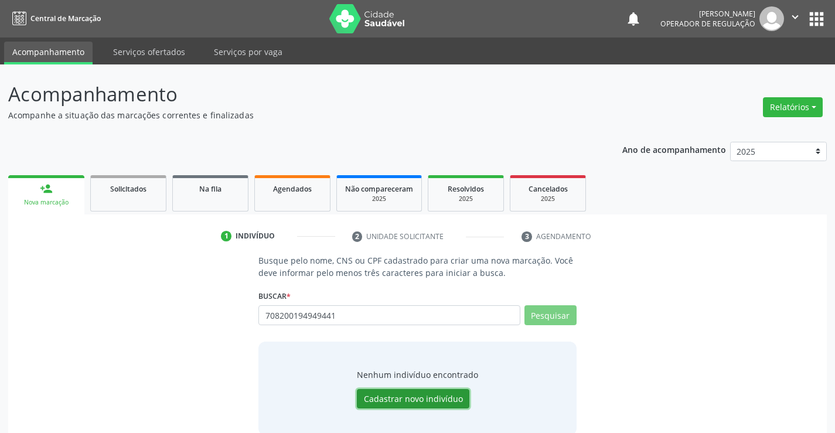
click at [399, 393] on button "Cadastrar novo indivíduo" at bounding box center [413, 399] width 113 height 20
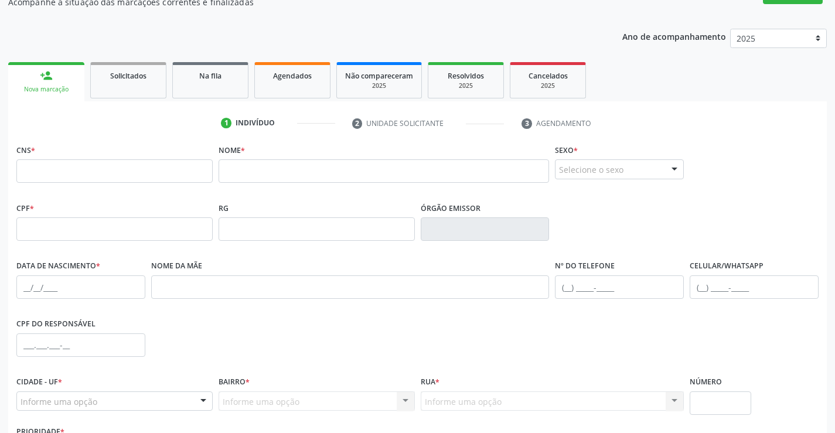
scroll to position [117, 0]
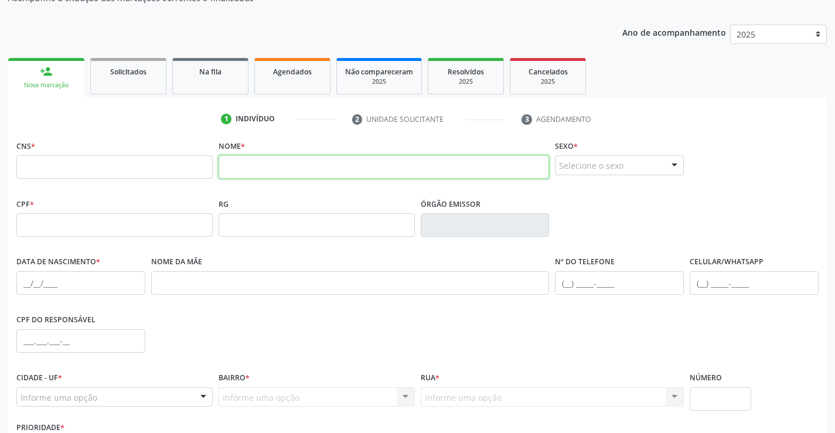
click at [253, 170] on input "text" at bounding box center [384, 166] width 331 height 23
type input "GLEYSON VIEIRA DOS SANTOS"
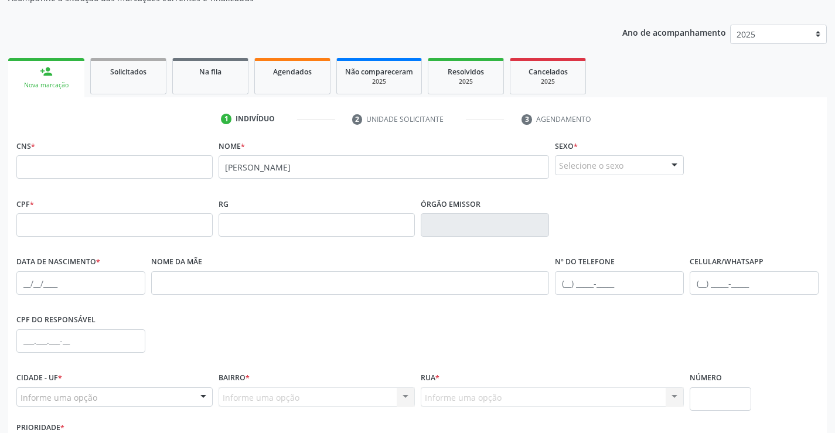
click at [674, 161] on div at bounding box center [675, 166] width 18 height 20
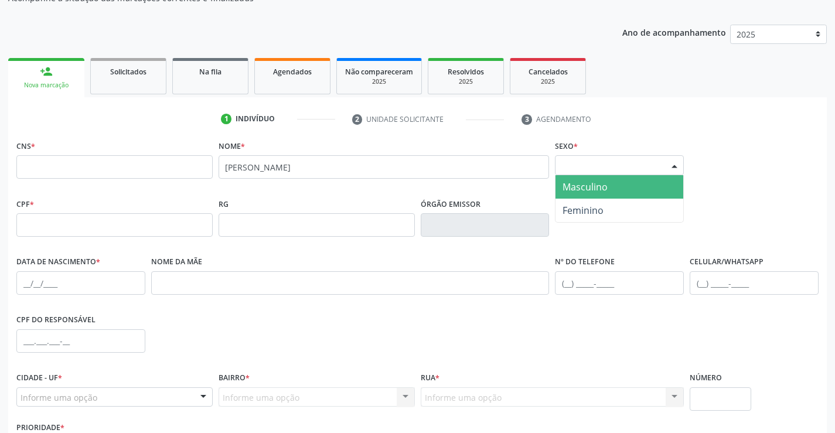
click at [611, 186] on span "Masculino" at bounding box center [620, 186] width 128 height 23
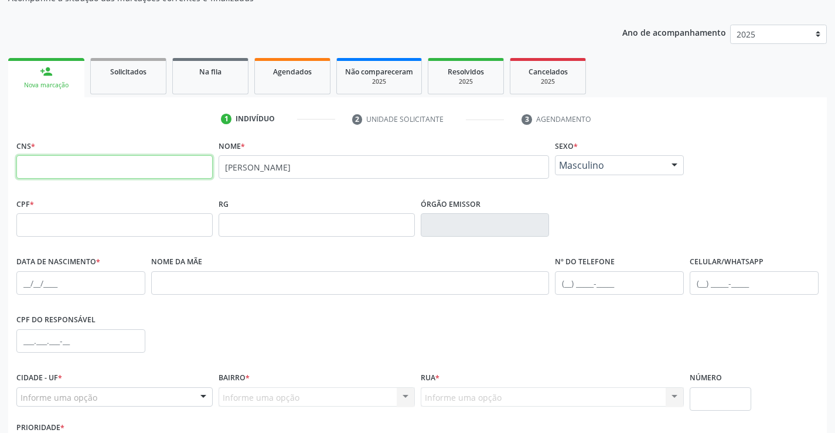
click at [58, 165] on input "text" at bounding box center [114, 166] width 196 height 23
type input "708 2001 9494 9441"
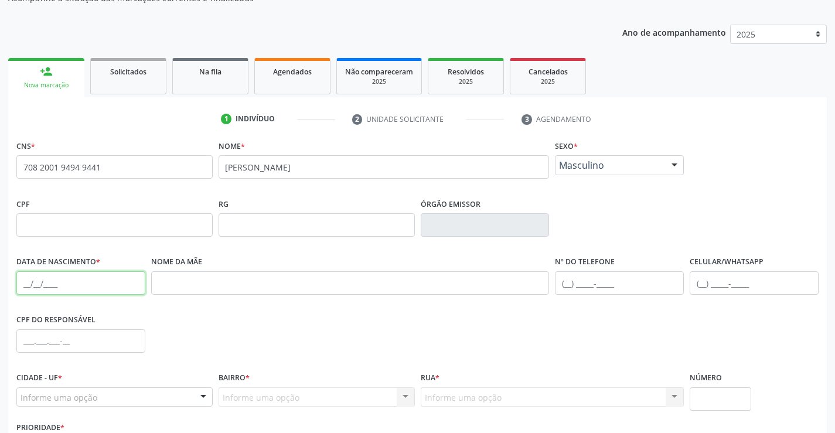
click at [55, 287] on input "text" at bounding box center [80, 282] width 129 height 23
type input "19/01/2017"
click at [46, 342] on input "text" at bounding box center [80, 340] width 129 height 23
type input "094.748.935-51"
click at [566, 285] on input "text" at bounding box center [619, 282] width 129 height 23
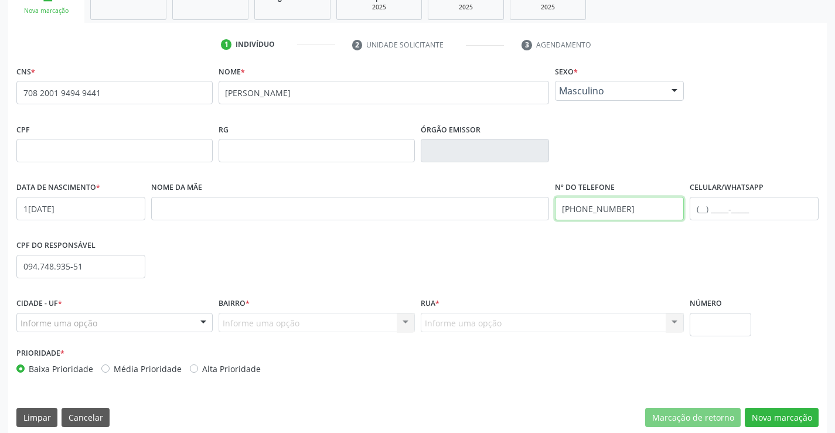
scroll to position [202, 0]
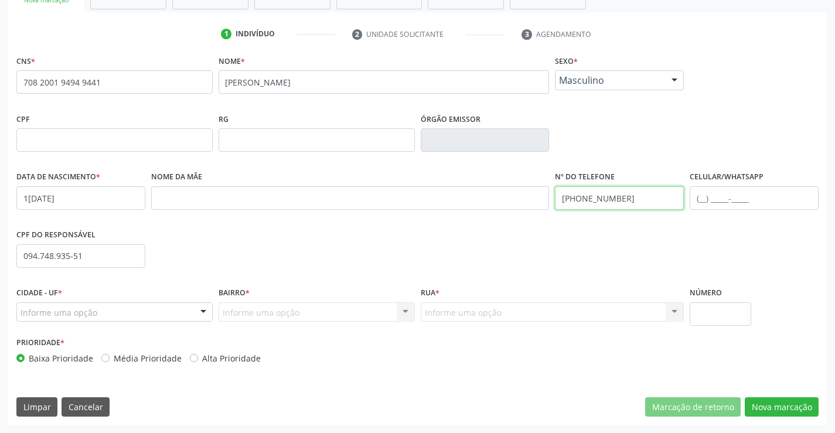
type input "(74) 98811-5257"
click at [202, 311] on div at bounding box center [204, 313] width 18 height 20
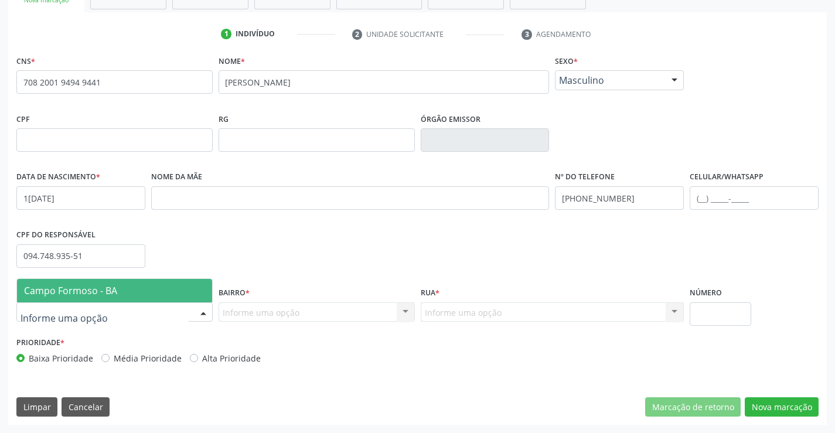
click at [185, 285] on span "Campo Formoso - BA" at bounding box center [114, 290] width 195 height 23
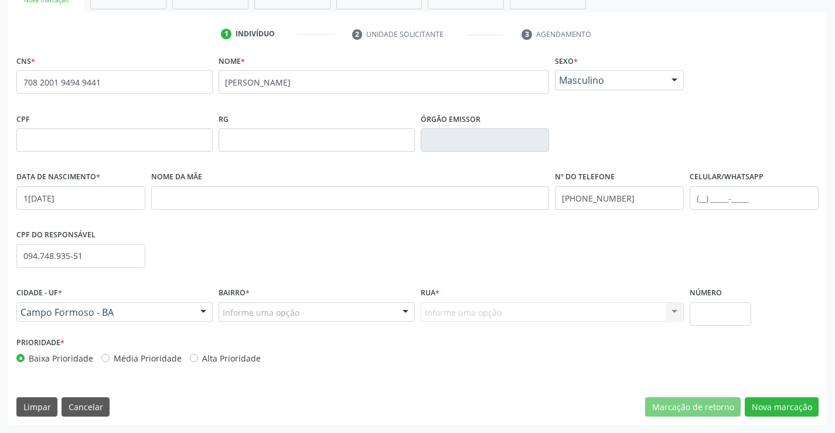
click at [404, 310] on div at bounding box center [406, 313] width 18 height 20
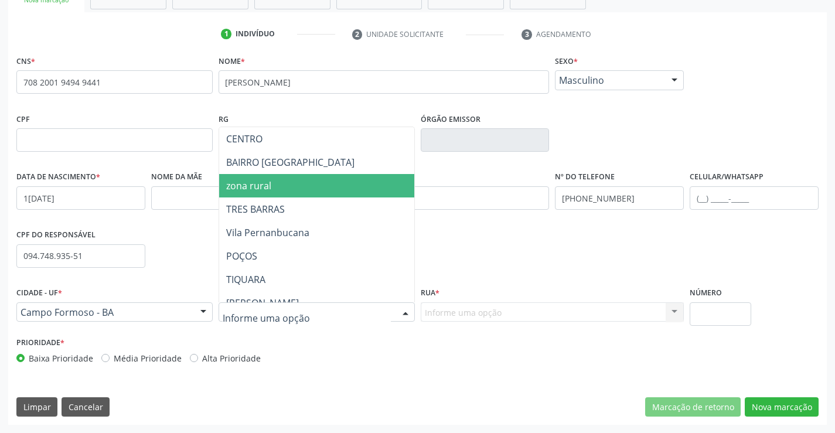
click at [341, 188] on span "zona rural" at bounding box center [345, 185] width 253 height 23
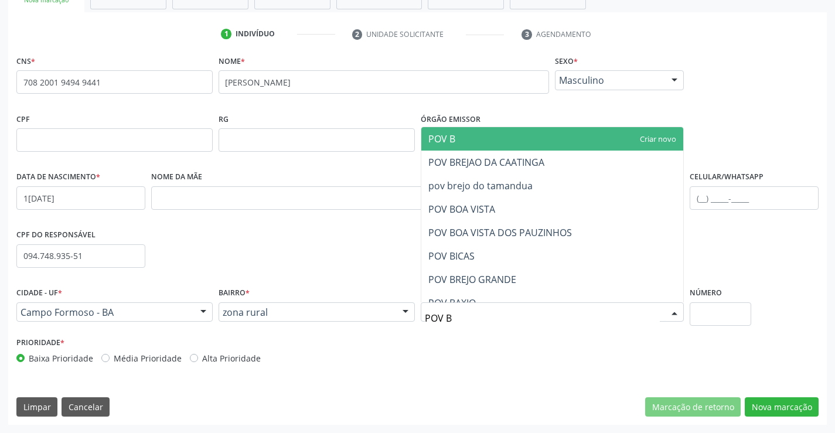
type input "POV BE"
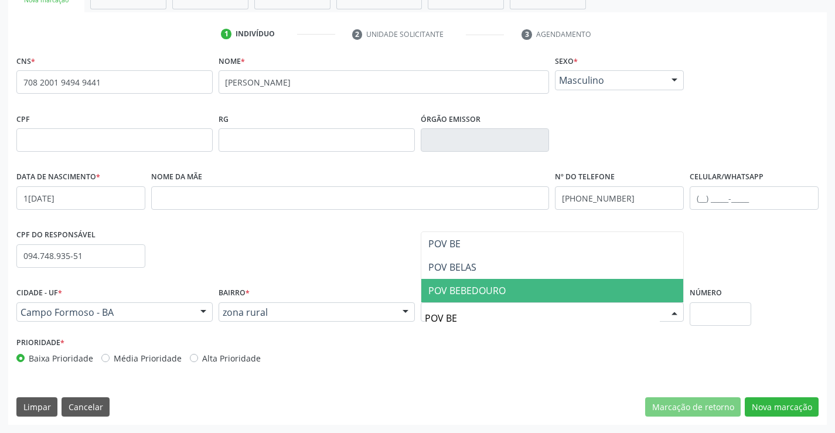
click at [498, 292] on span "POV BEBEDOURO" at bounding box center [467, 290] width 77 height 13
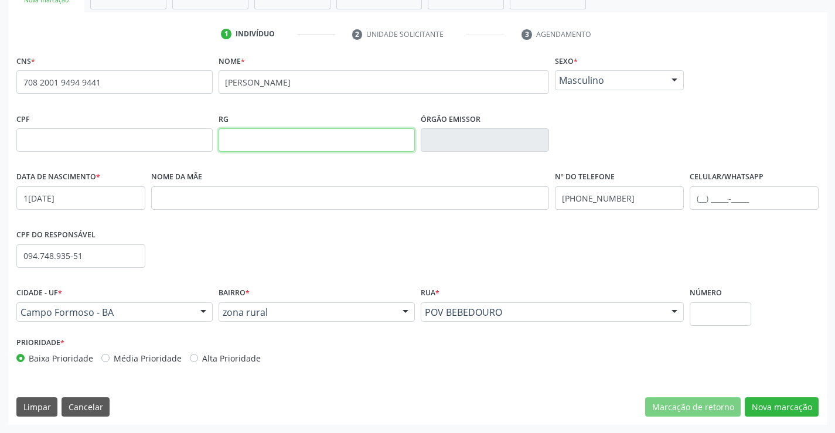
click at [285, 143] on input "text" at bounding box center [317, 139] width 196 height 23
type input "2358542393"
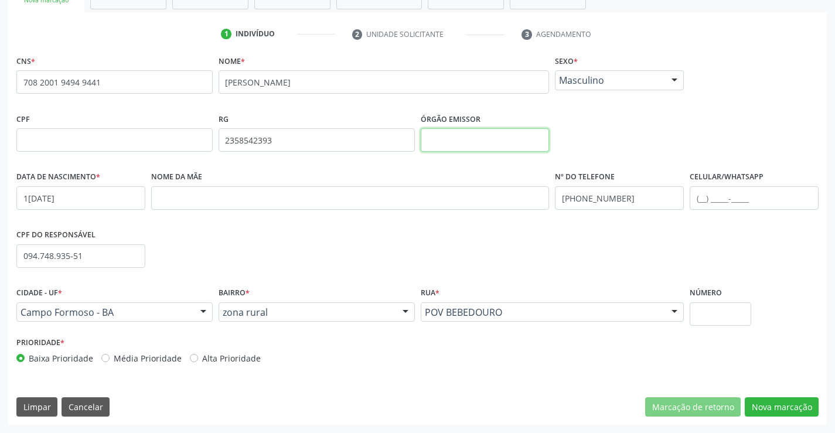
click at [495, 132] on input "text" at bounding box center [485, 139] width 129 height 23
type input "SSPBA"
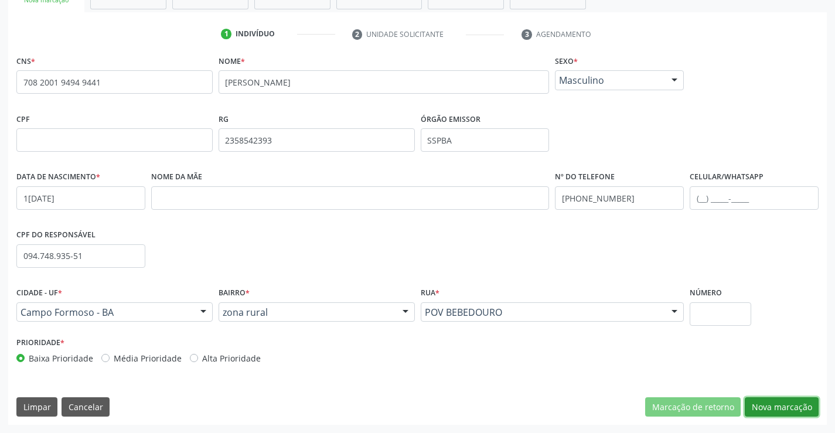
click at [781, 402] on button "Nova marcação" at bounding box center [782, 407] width 74 height 20
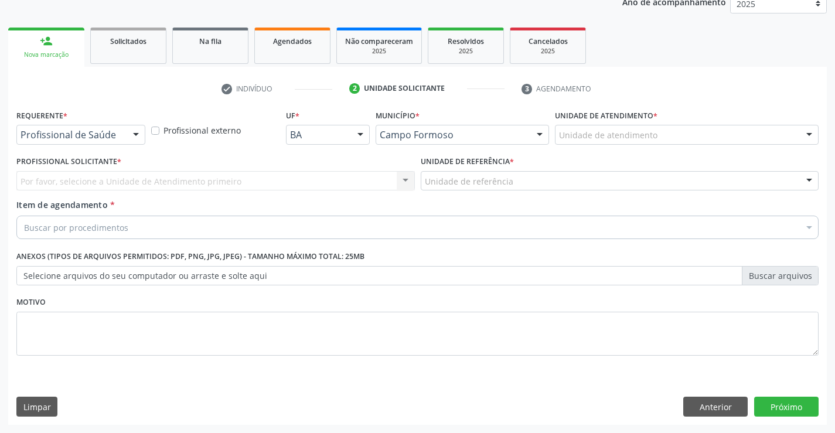
scroll to position [148, 0]
click at [133, 135] on div at bounding box center [136, 135] width 18 height 20
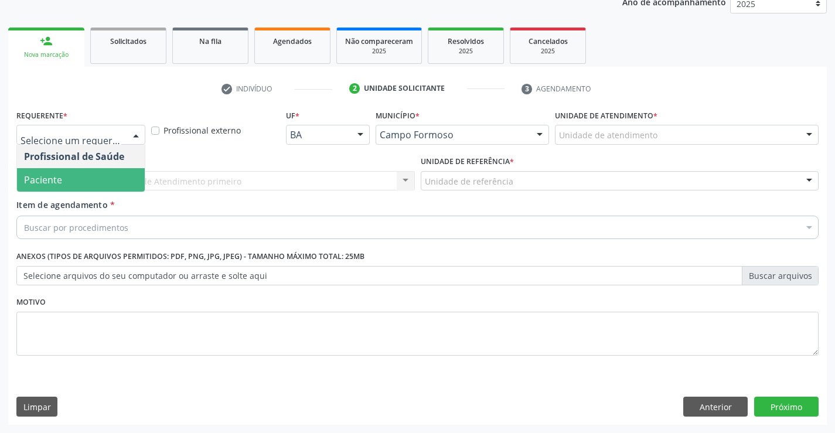
click at [108, 184] on span "Paciente" at bounding box center [81, 179] width 128 height 23
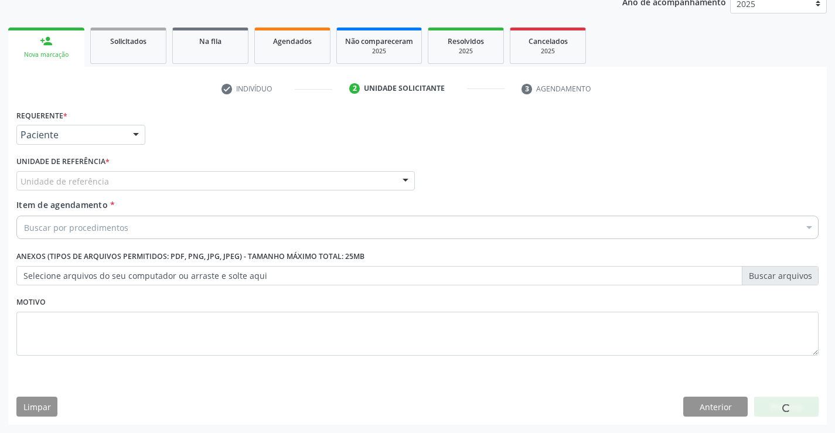
click at [132, 183] on div "Unidade de referência" at bounding box center [215, 181] width 399 height 20
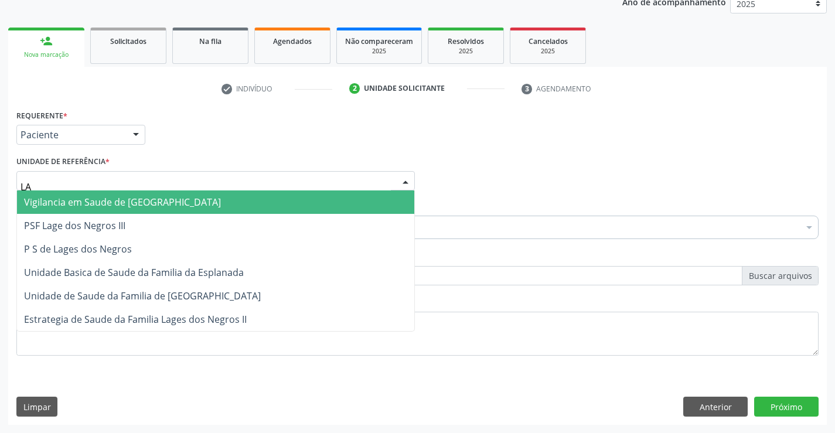
type input "LAG"
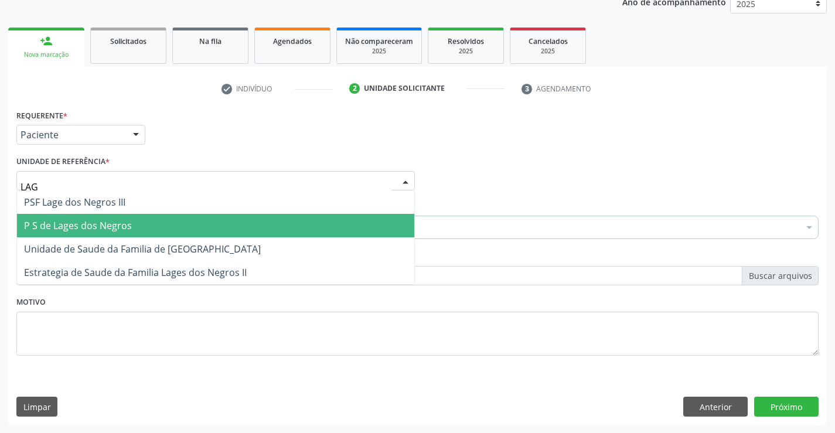
click at [127, 220] on span "P S de Lages dos Negros" at bounding box center [78, 225] width 108 height 13
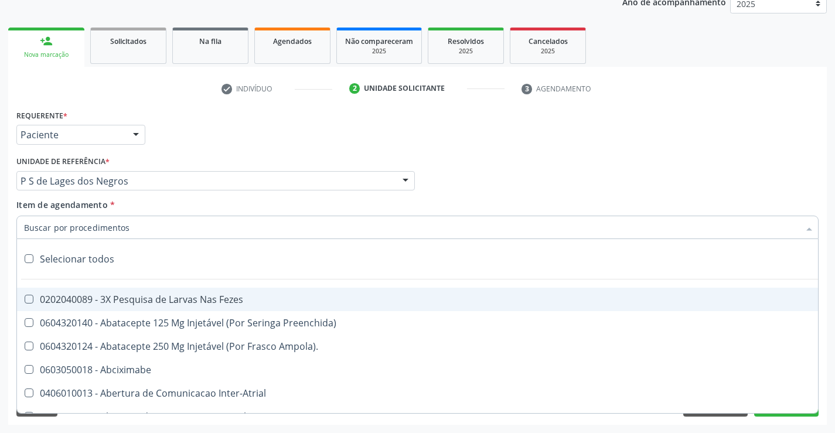
click at [137, 225] on div at bounding box center [417, 227] width 803 height 23
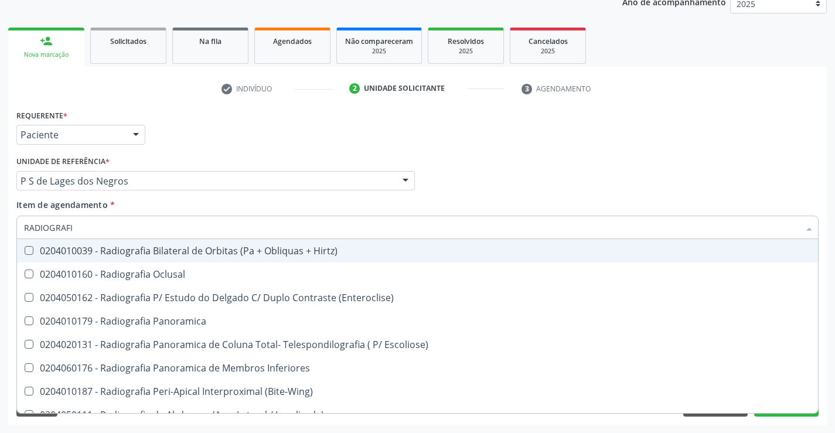
type input "RADIOGRAFIA"
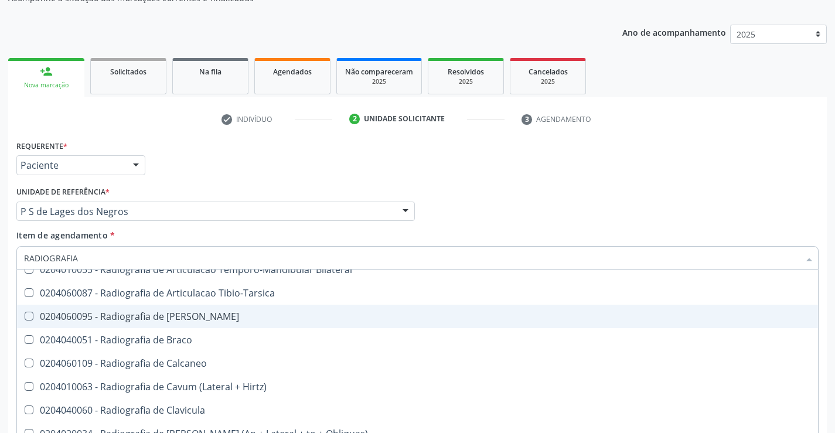
scroll to position [469, 0]
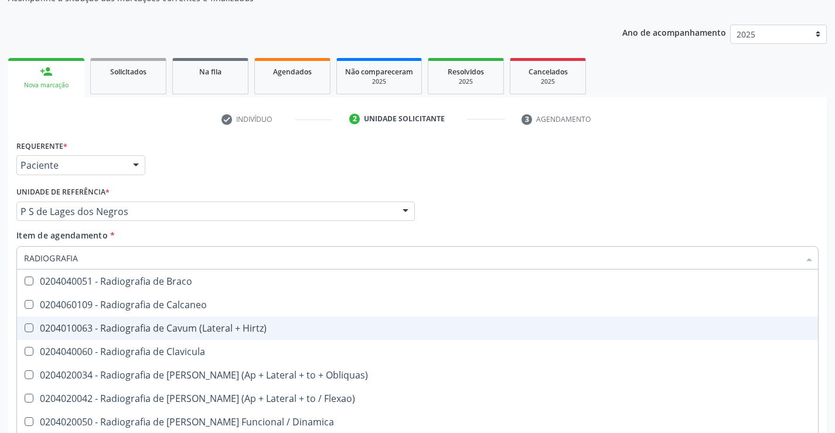
click at [185, 329] on div "0204010063 - Radiografia de Cavum (Lateral + Hirtz)" at bounding box center [417, 328] width 787 height 9
checkbox Hirtz\) "true"
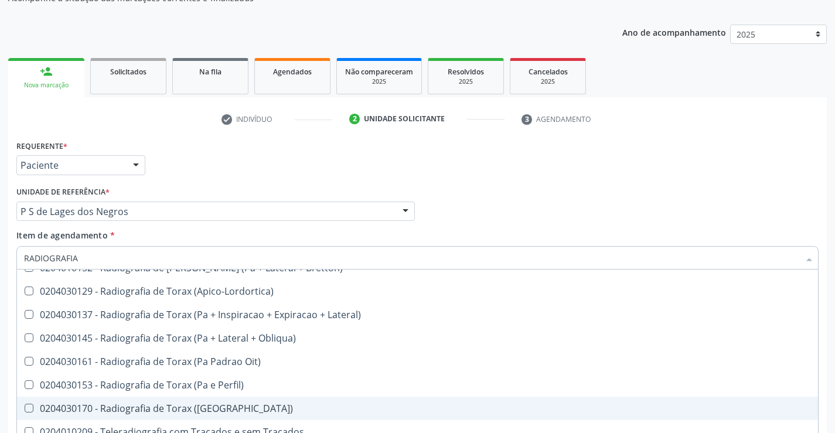
scroll to position [148, 0]
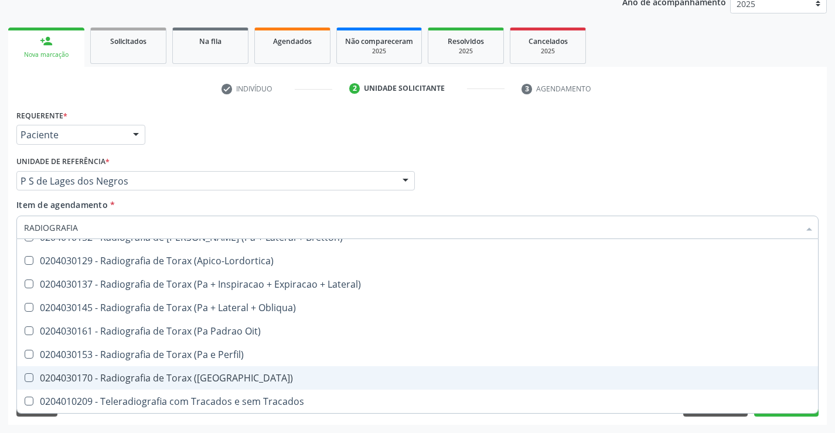
click at [217, 416] on div "Limpar Anterior Próximo" at bounding box center [417, 407] width 803 height 20
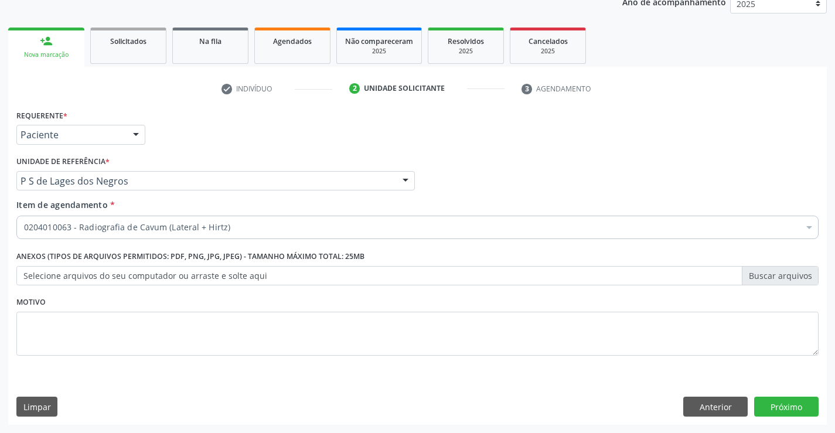
scroll to position [0, 0]
click at [786, 408] on button "Próximo" at bounding box center [786, 407] width 64 height 20
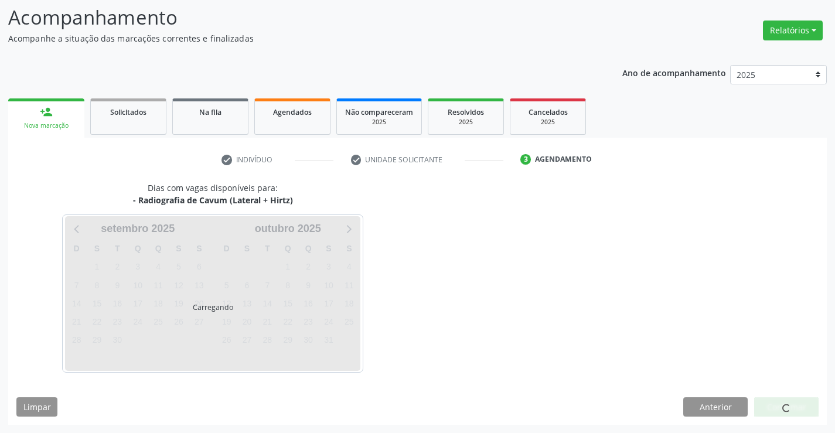
scroll to position [111, 0]
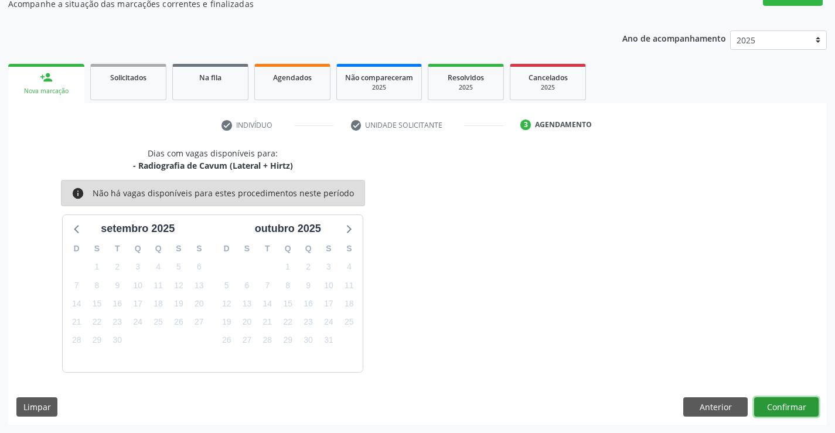
click at [794, 402] on button "Confirmar" at bounding box center [786, 407] width 64 height 20
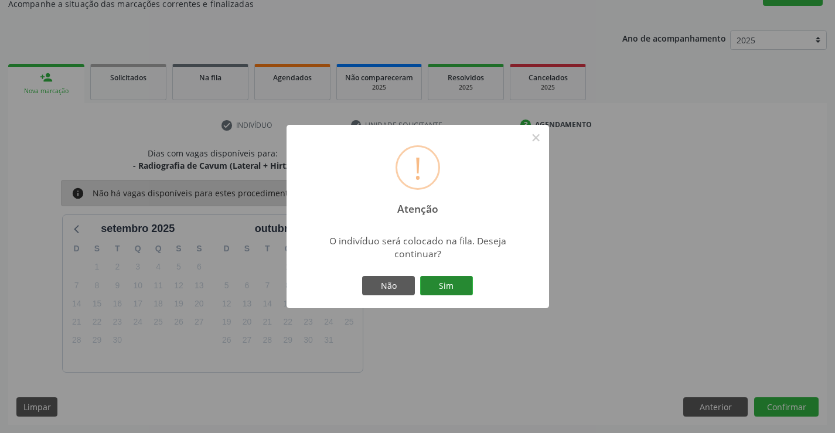
click at [439, 279] on button "Sim" at bounding box center [446, 286] width 53 height 20
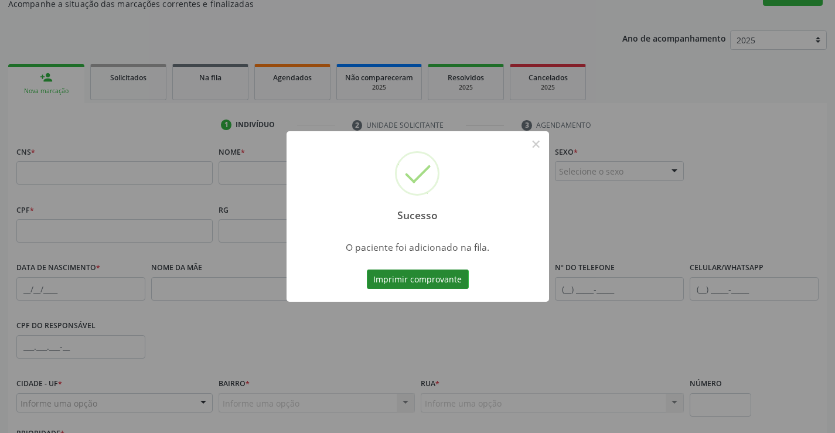
click at [440, 279] on button "Imprimir comprovante" at bounding box center [418, 280] width 102 height 20
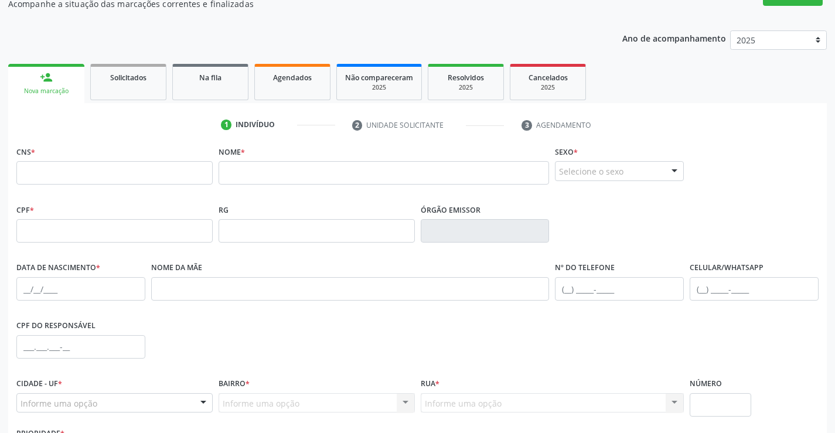
click at [57, 80] on link "person_add Nova marcação" at bounding box center [46, 83] width 76 height 39
click at [226, 83] on link "Na fila" at bounding box center [210, 82] width 76 height 36
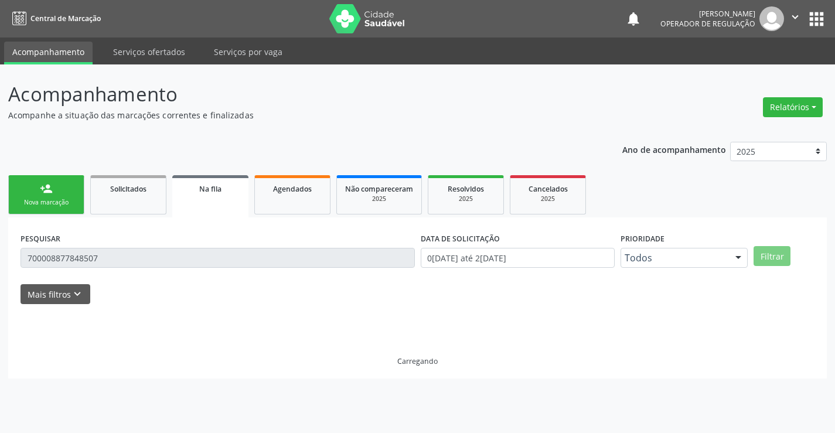
scroll to position [0, 0]
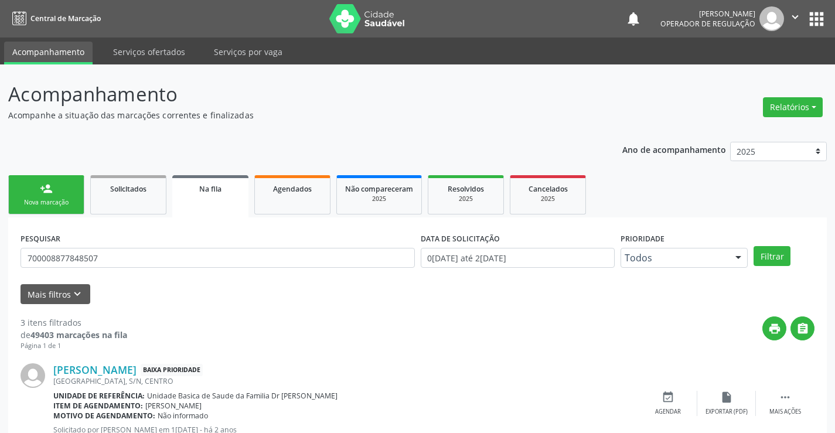
click at [57, 191] on link "person_add Nova marcação" at bounding box center [46, 194] width 76 height 39
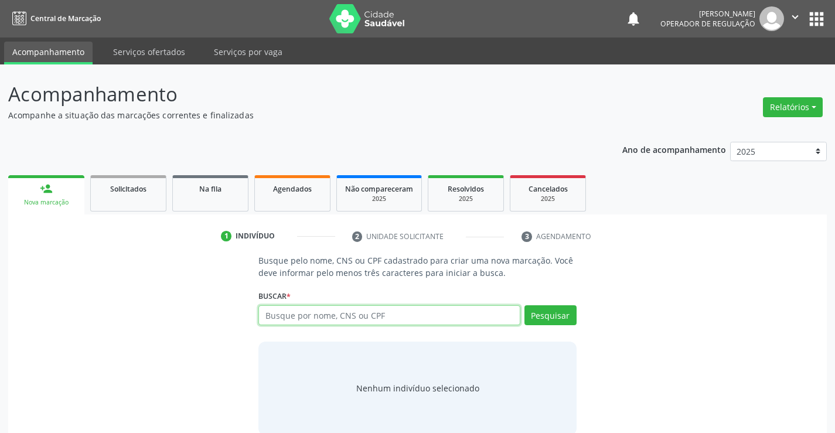
click at [319, 314] on input "text" at bounding box center [389, 315] width 261 height 20
type input "707005863463466431"
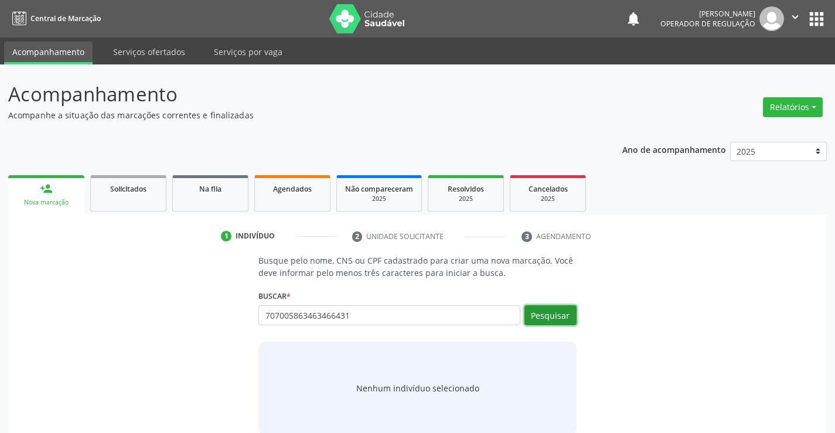
click at [536, 314] on button "Pesquisar" at bounding box center [551, 315] width 52 height 20
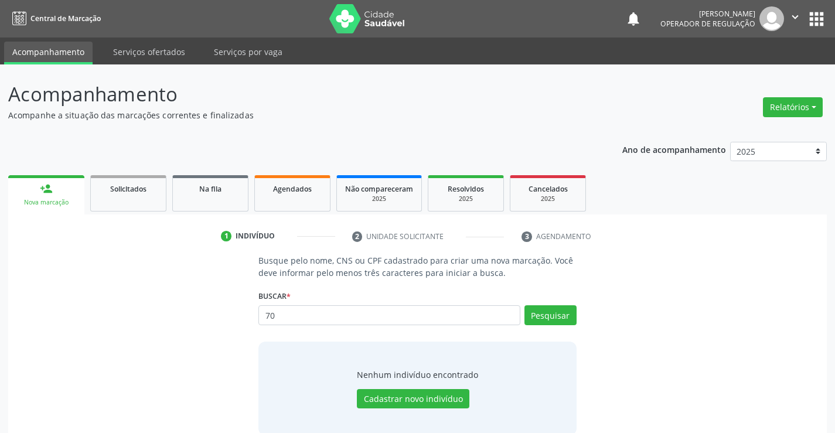
type input "7"
type input "707005863466431"
click at [558, 315] on button "Pesquisar" at bounding box center [551, 315] width 52 height 20
type input "707005863466431"
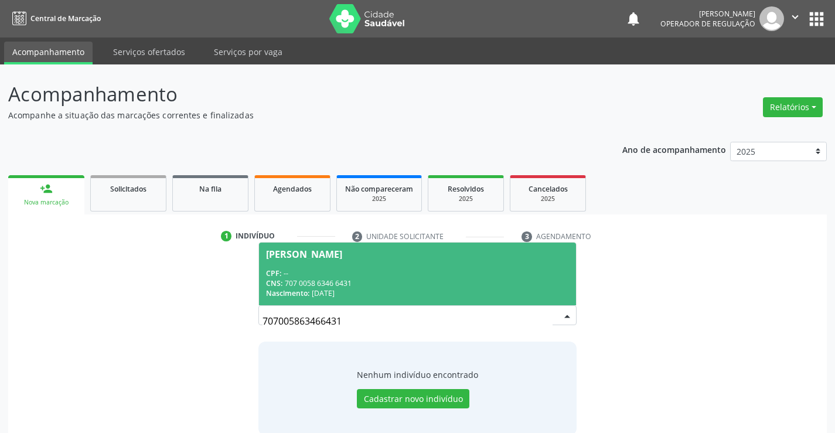
click at [499, 282] on div "CNS: 707 0058 6346 6431" at bounding box center [417, 283] width 302 height 10
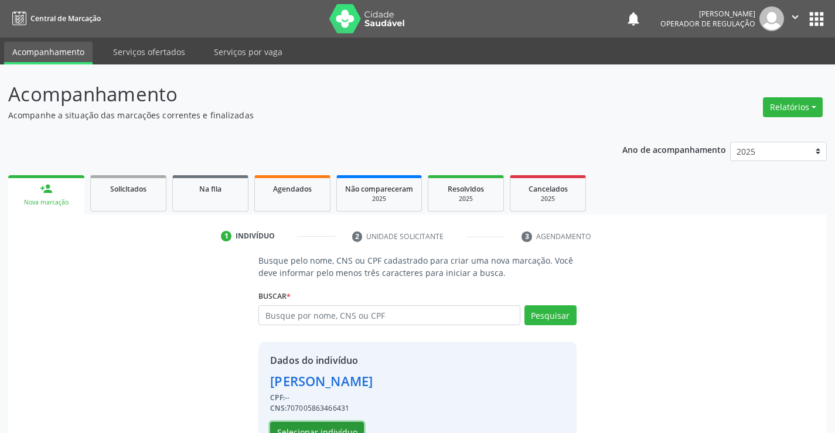
click at [331, 425] on button "Selecionar indivíduo" at bounding box center [317, 432] width 94 height 20
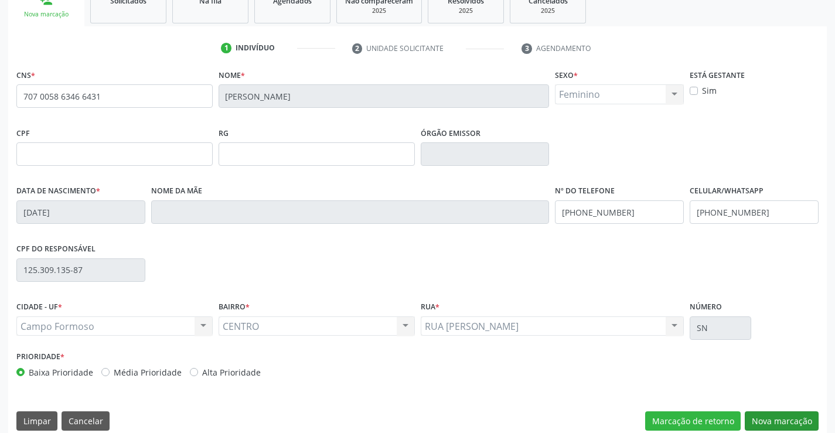
scroll to position [202, 0]
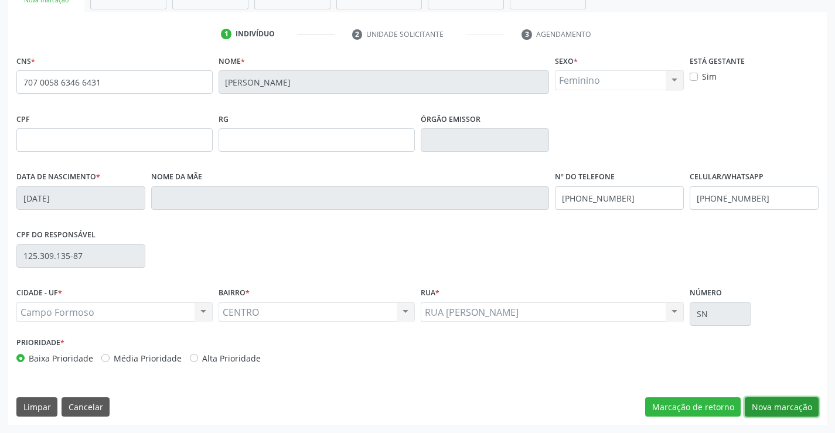
click at [788, 409] on button "Nova marcação" at bounding box center [782, 407] width 74 height 20
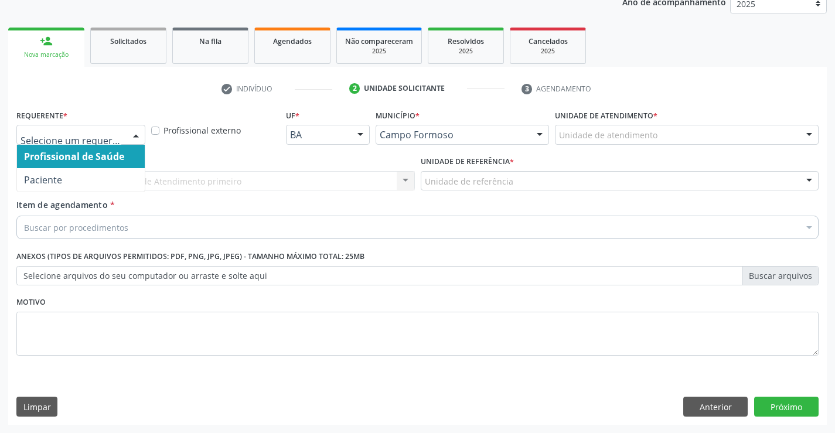
click at [138, 135] on div at bounding box center [136, 135] width 18 height 20
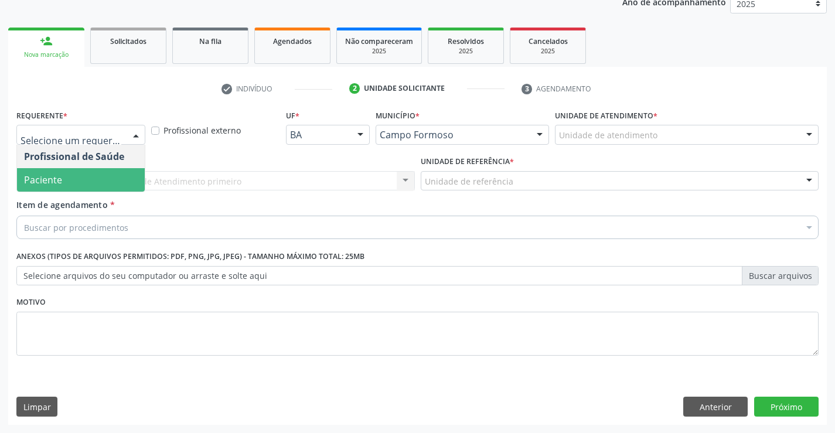
click at [101, 184] on span "Paciente" at bounding box center [81, 179] width 128 height 23
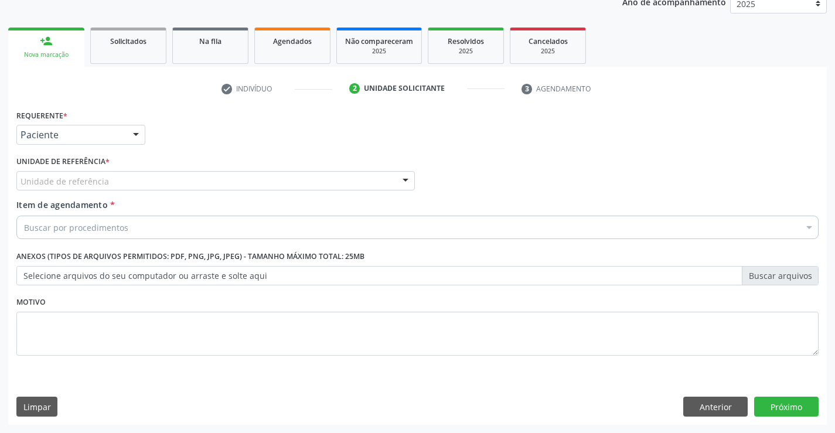
click at [115, 169] on div "Unidade de referência * Unidade de referência Unidade Basica de Saude da Famili…" at bounding box center [215, 172] width 399 height 38
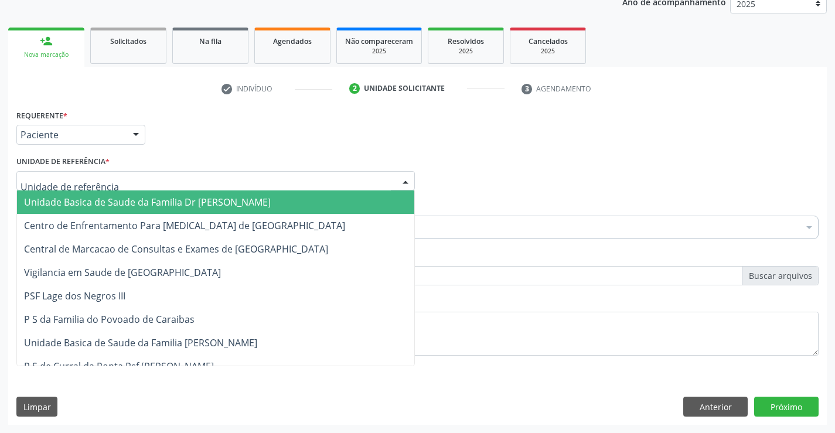
click at [115, 175] on div at bounding box center [215, 181] width 399 height 20
click at [117, 204] on span "Unidade Basica de Saude da Familia Dr [PERSON_NAME]" at bounding box center [147, 202] width 247 height 13
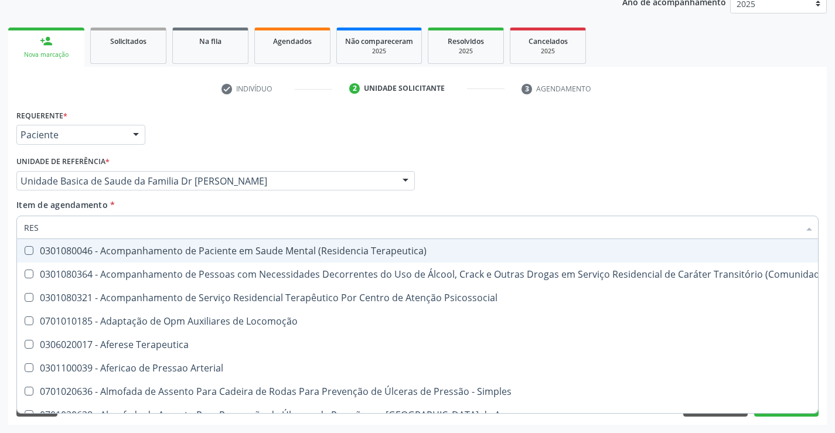
type input "RESS"
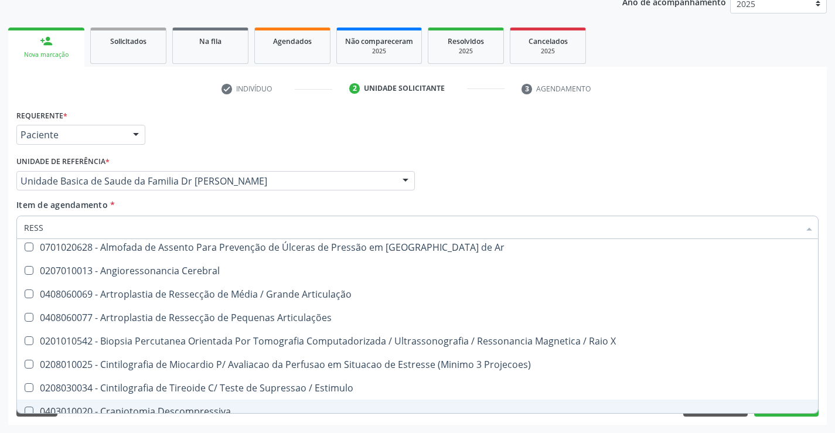
scroll to position [176, 0]
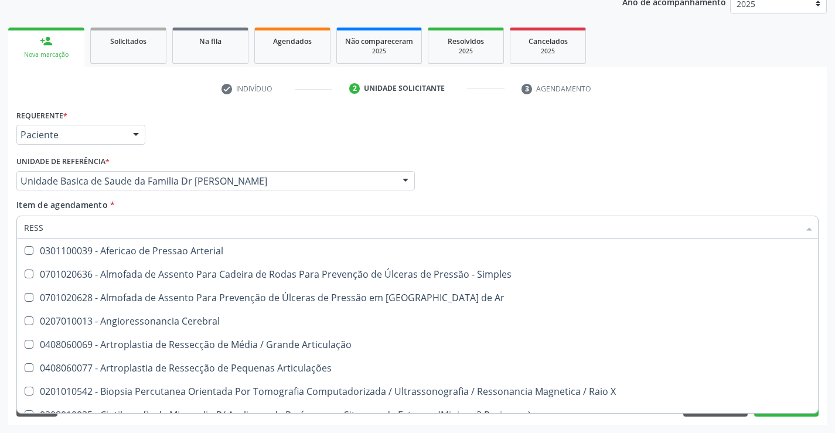
scroll to position [176, 0]
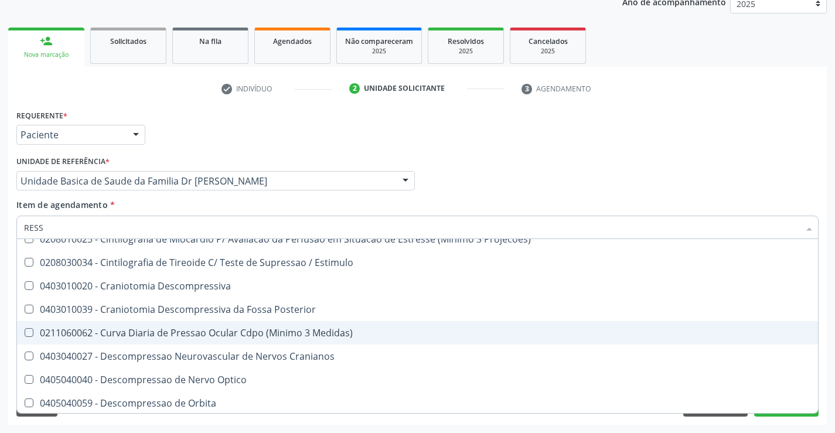
type input "RESSO"
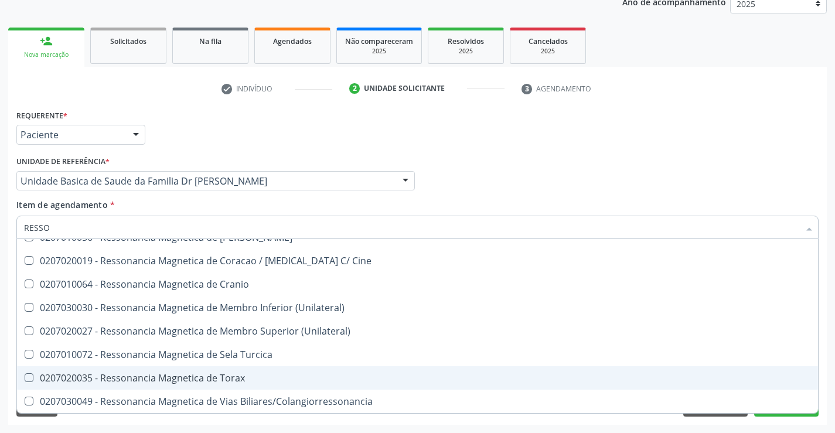
scroll to position [119, 0]
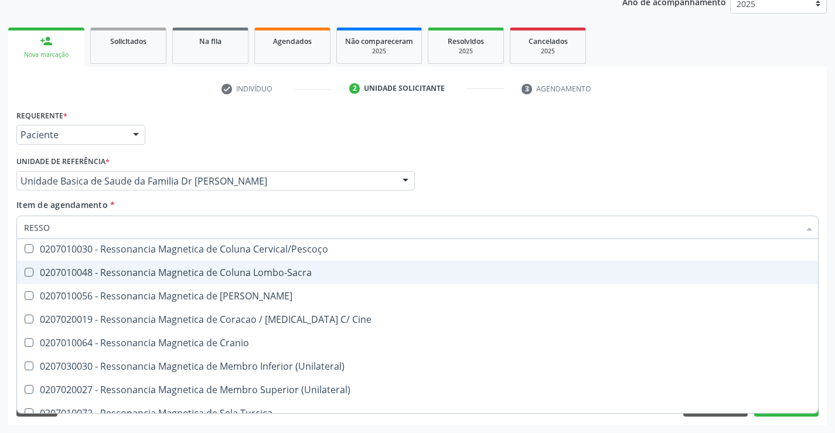
click at [189, 274] on div "0207010048 - Ressonancia Magnetica de Coluna Lombo-Sacra" at bounding box center [417, 272] width 787 height 9
checkbox Lombo-Sacra "true"
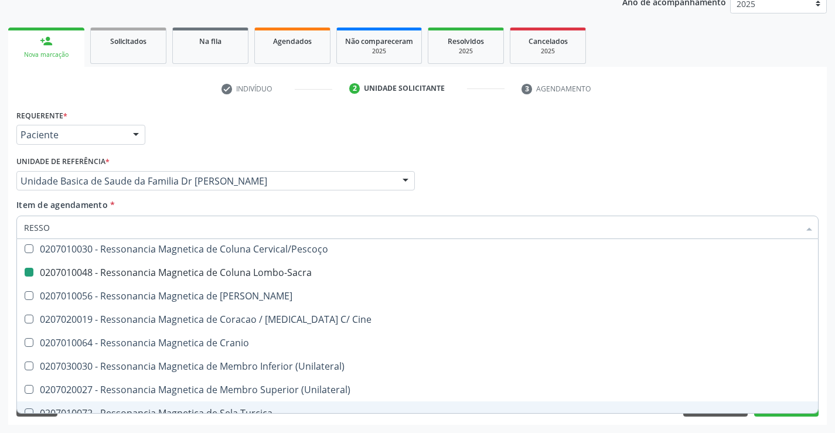
click at [234, 421] on div "Requerente * Paciente Profissional de Saúde Paciente Nenhum resultado encontrad…" at bounding box center [417, 266] width 819 height 318
checkbox X "true"
checkbox Lombo-Sacra "false"
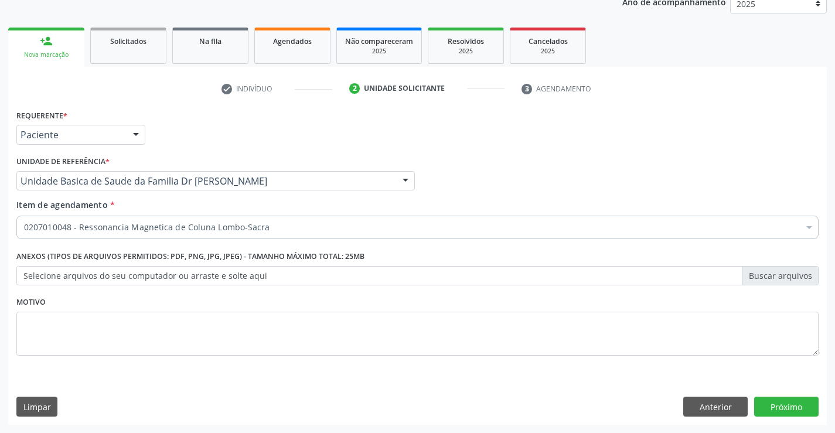
scroll to position [0, 0]
click at [802, 407] on button "Próximo" at bounding box center [786, 407] width 64 height 20
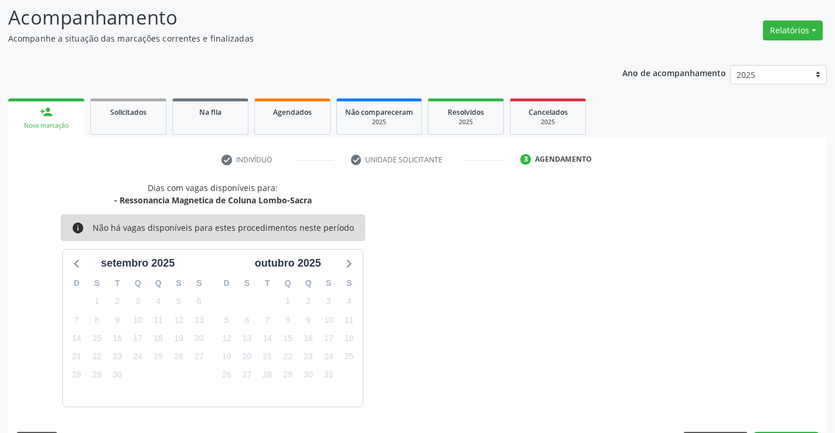
scroll to position [111, 0]
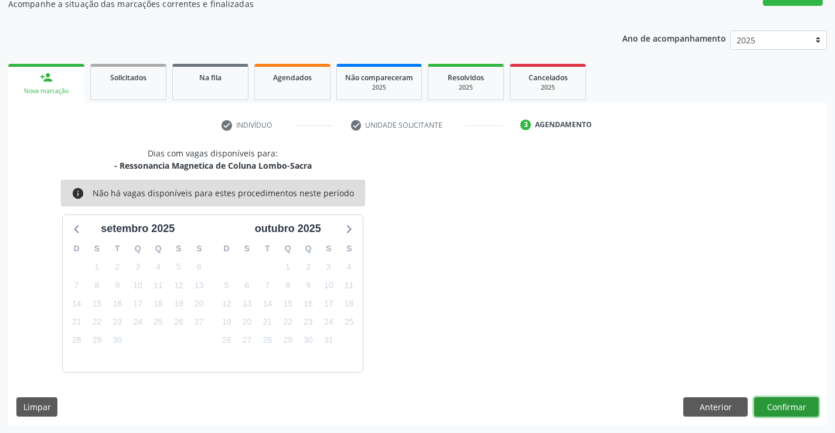
click at [802, 407] on button "Confirmar" at bounding box center [786, 407] width 64 height 20
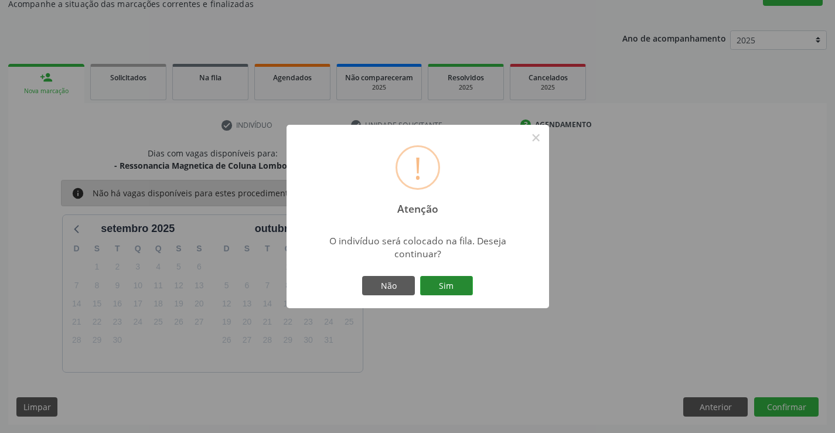
click at [455, 287] on button "Sim" at bounding box center [446, 286] width 53 height 20
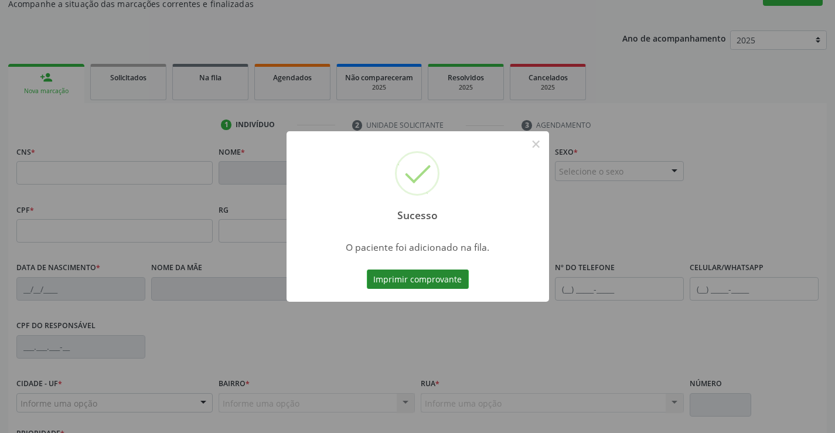
click at [445, 277] on button "Imprimir comprovante" at bounding box center [418, 280] width 102 height 20
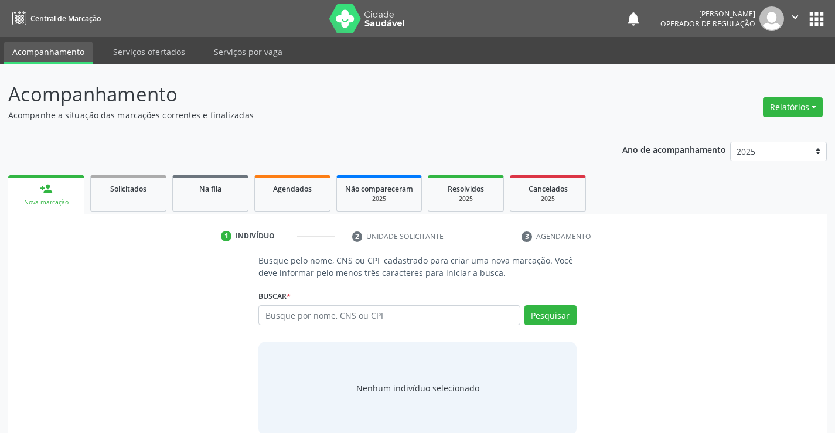
click at [795, 16] on icon "" at bounding box center [795, 17] width 13 height 13
click at [745, 72] on link "Sair" at bounding box center [765, 71] width 81 height 16
